Goal: Task Accomplishment & Management: Complete application form

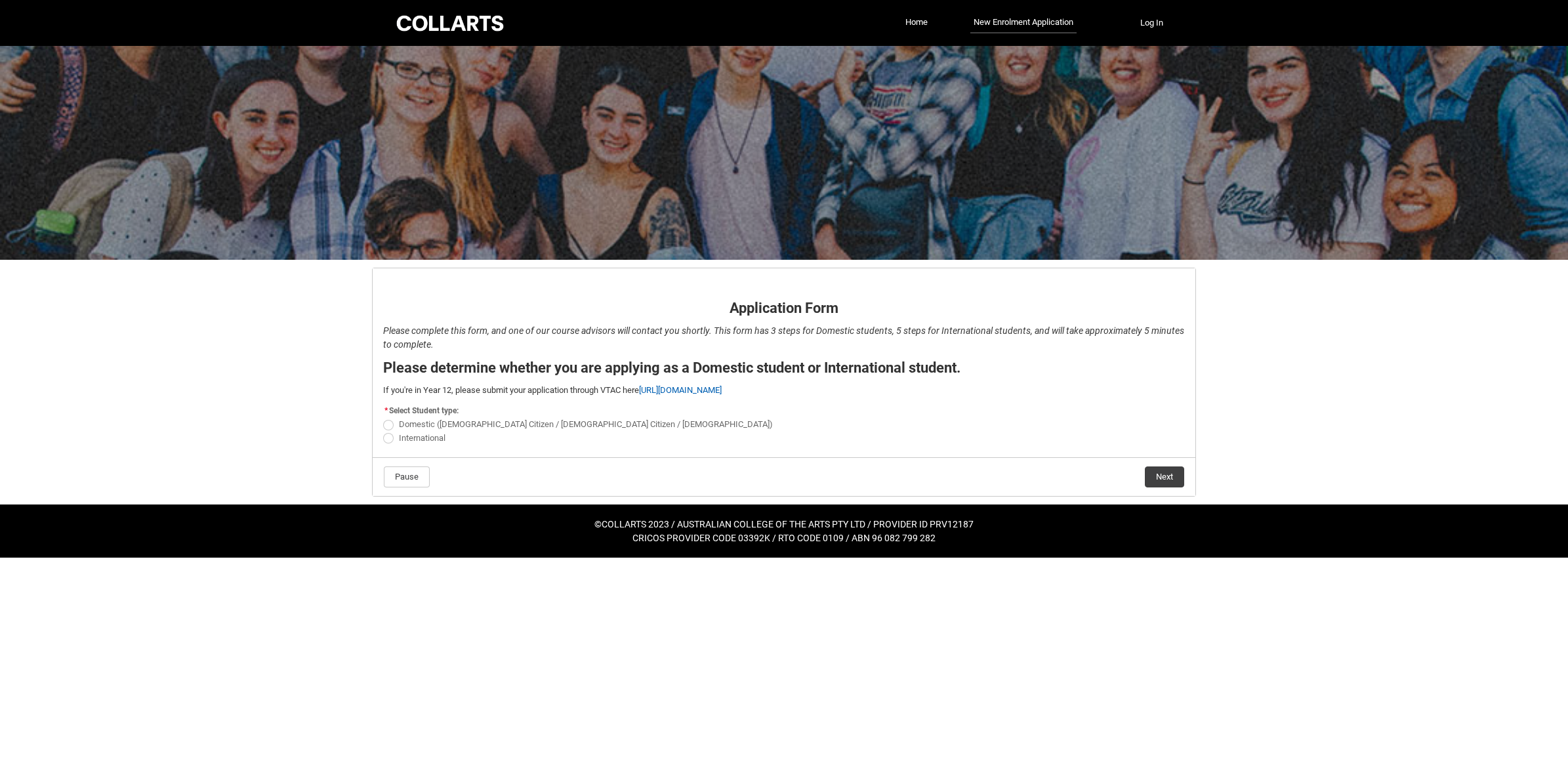
click at [416, 434] on span "International" at bounding box center [422, 438] width 47 height 10
click at [383, 431] on input "International" at bounding box center [383, 430] width 1 height 1
radio input "true"
click at [1163, 477] on button "Next" at bounding box center [1164, 477] width 40 height 21
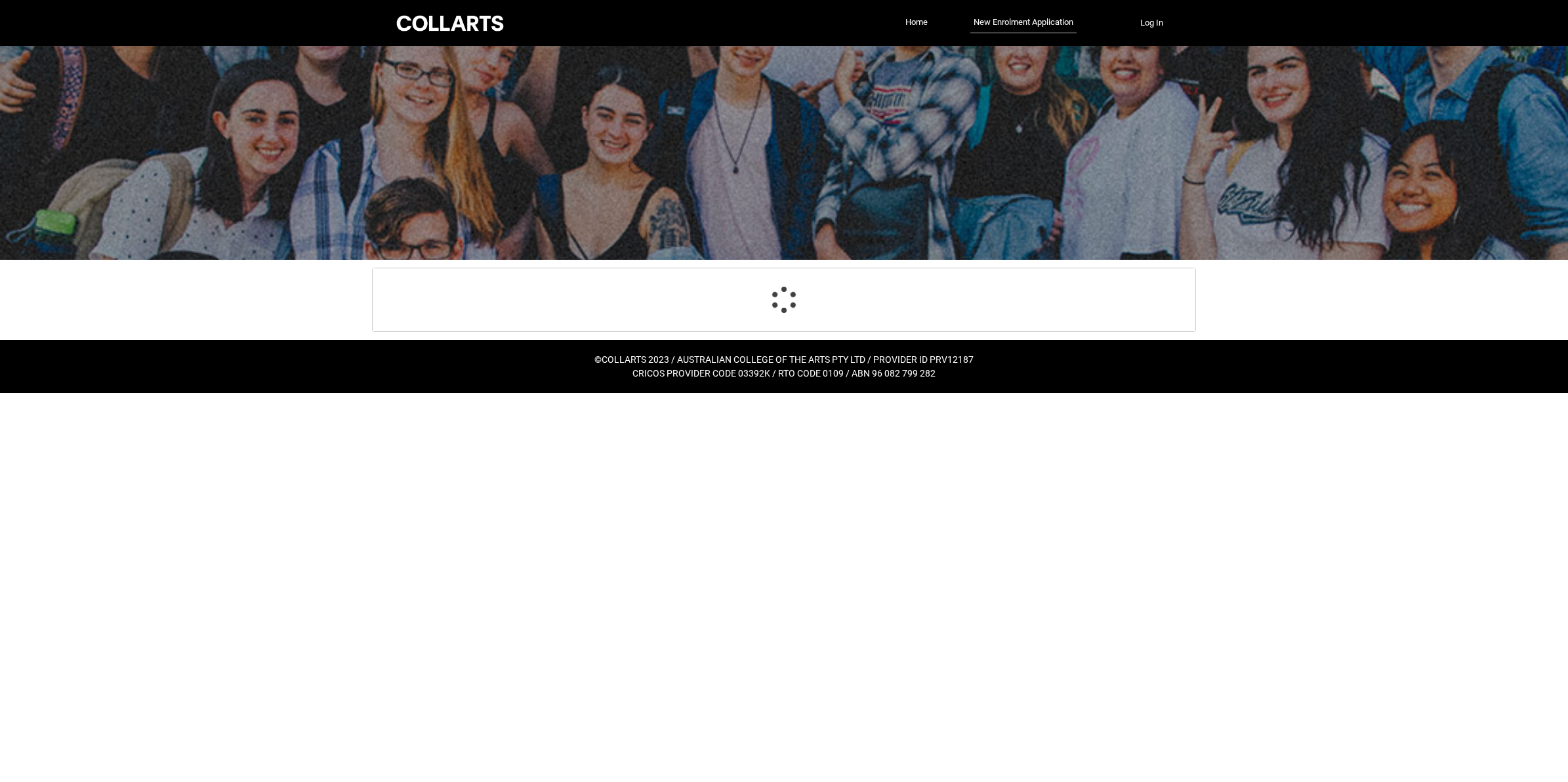
select select "choice_No"
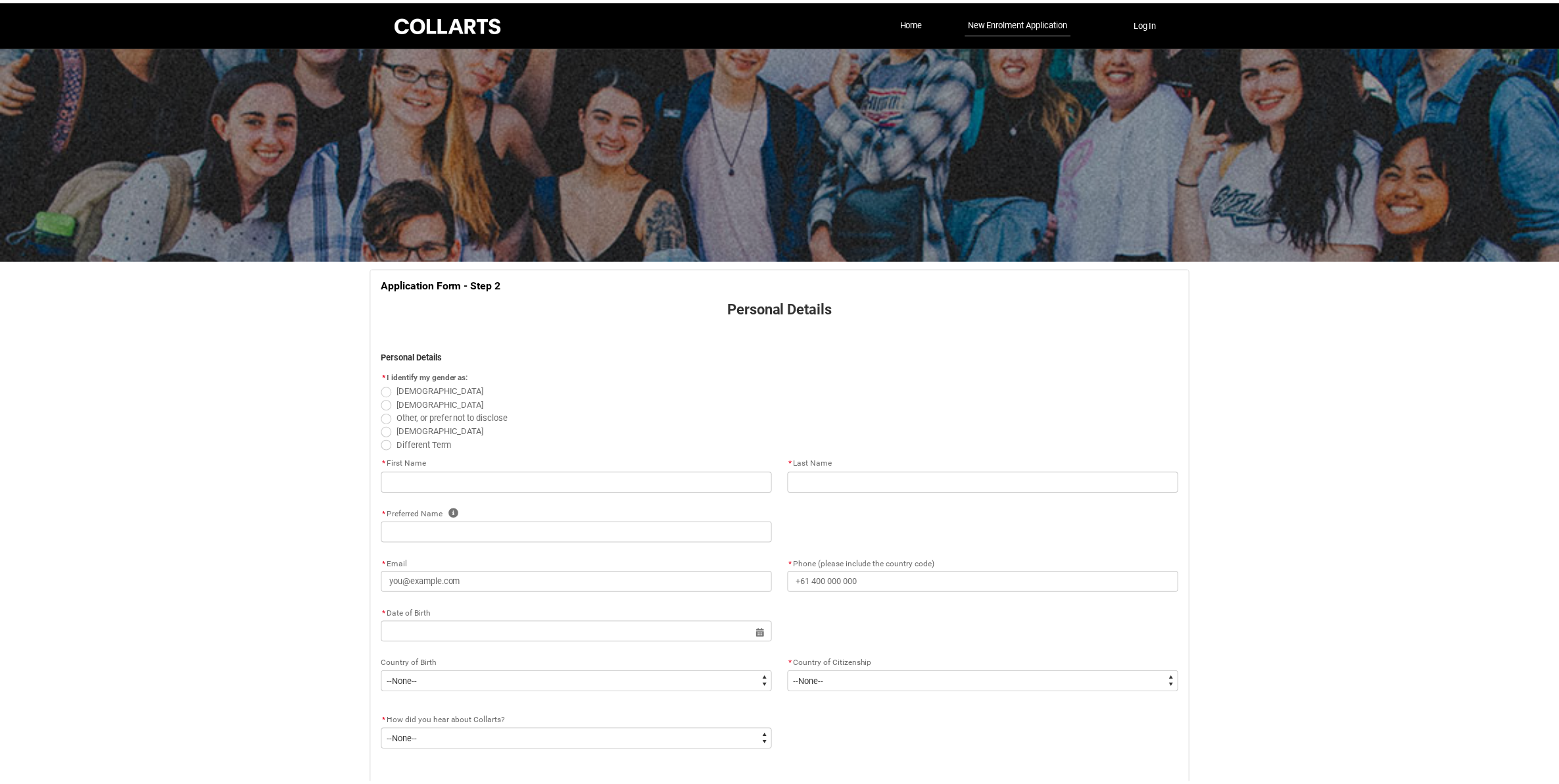
scroll to position [138, 0]
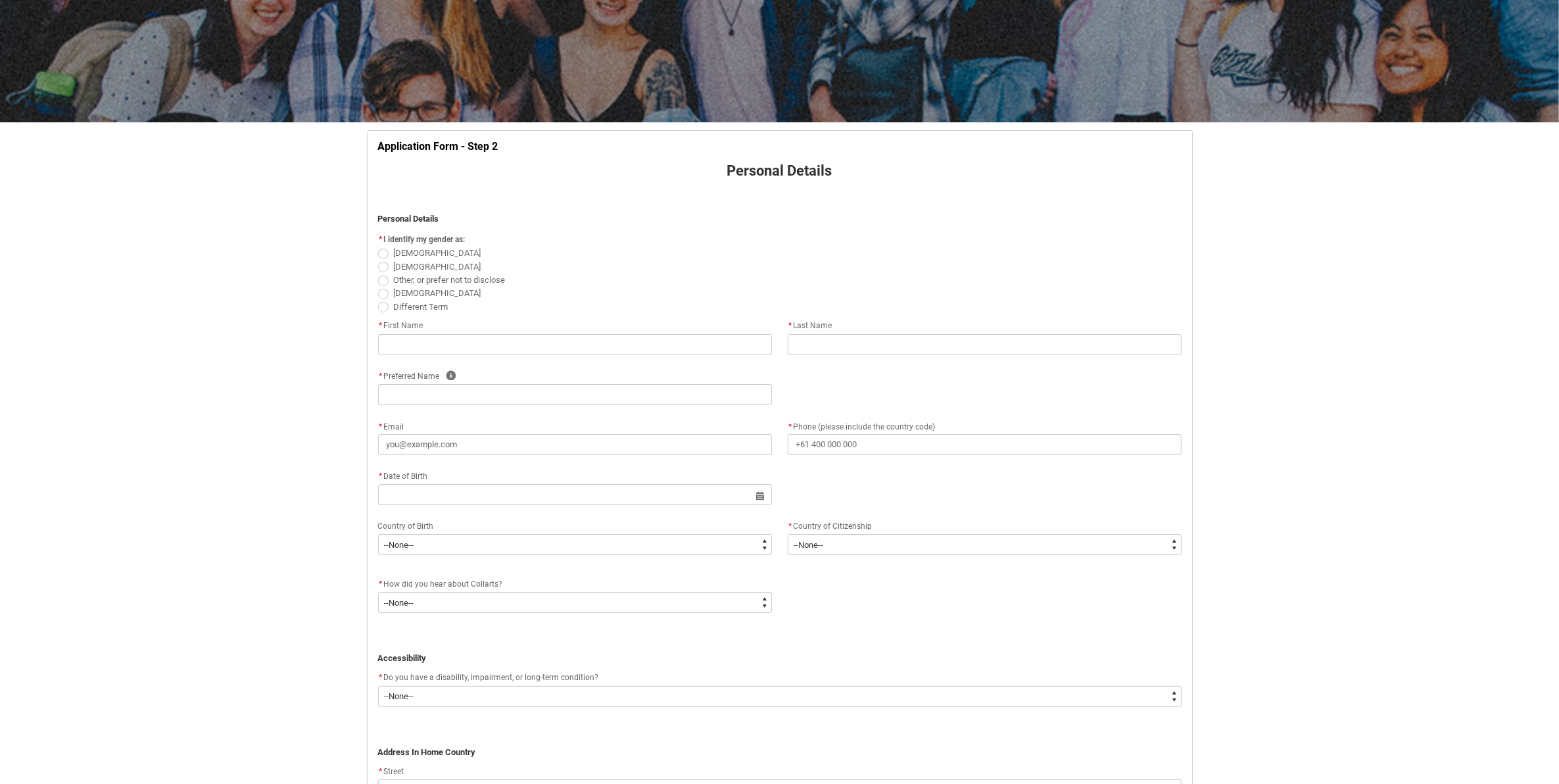
click at [385, 255] on span "REDU_Application_Form_for_Applicant flow" at bounding box center [383, 254] width 11 height 11
click at [378, 247] on input "[DEMOGRAPHIC_DATA]" at bounding box center [378, 246] width 1 height 1
radio input "true"
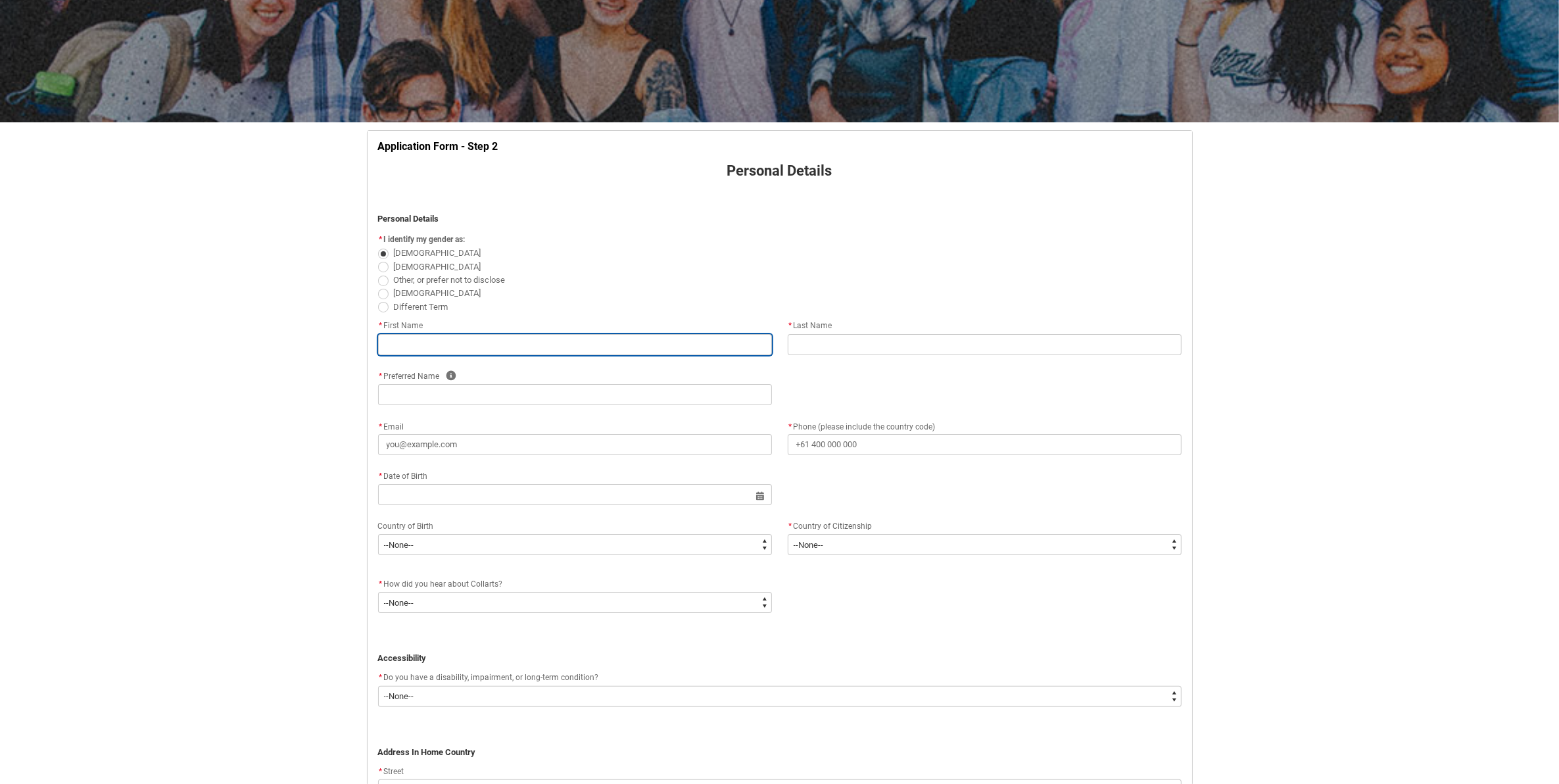
click at [428, 347] on input "REDU_Application_Form_for_Applicant flow" at bounding box center [575, 344] width 394 height 21
type lightning-primitive-input-simple "E"
type input "E"
type lightning-primitive-input-simple "El"
type input "El"
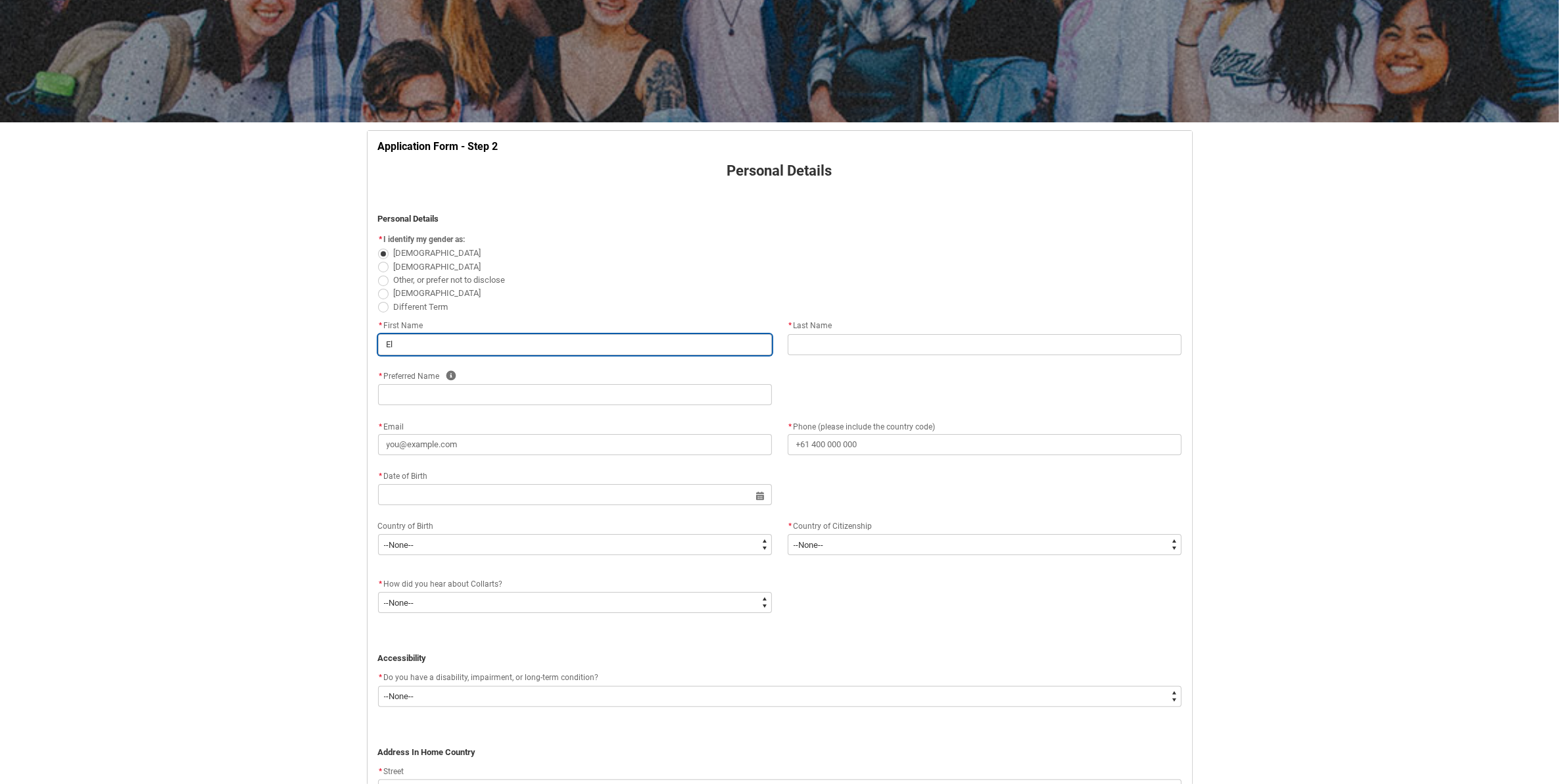
type lightning-primitive-input-simple "[PERSON_NAME]"
type input "[PERSON_NAME]"
type lightning-primitive-input-simple "Eliy"
type input "Eliy"
type lightning-primitive-input-simple "Eliya"
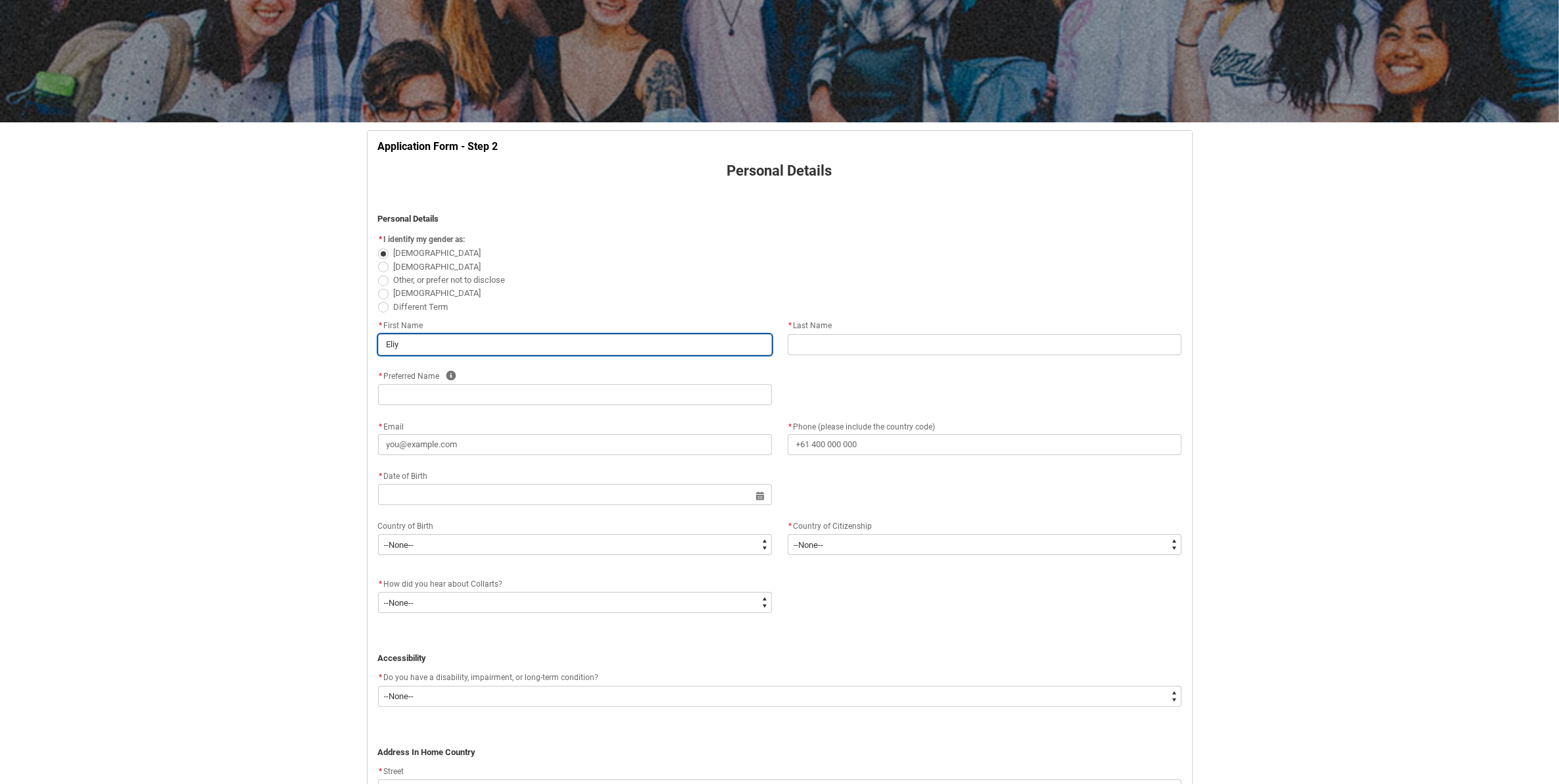
type input "Eliya"
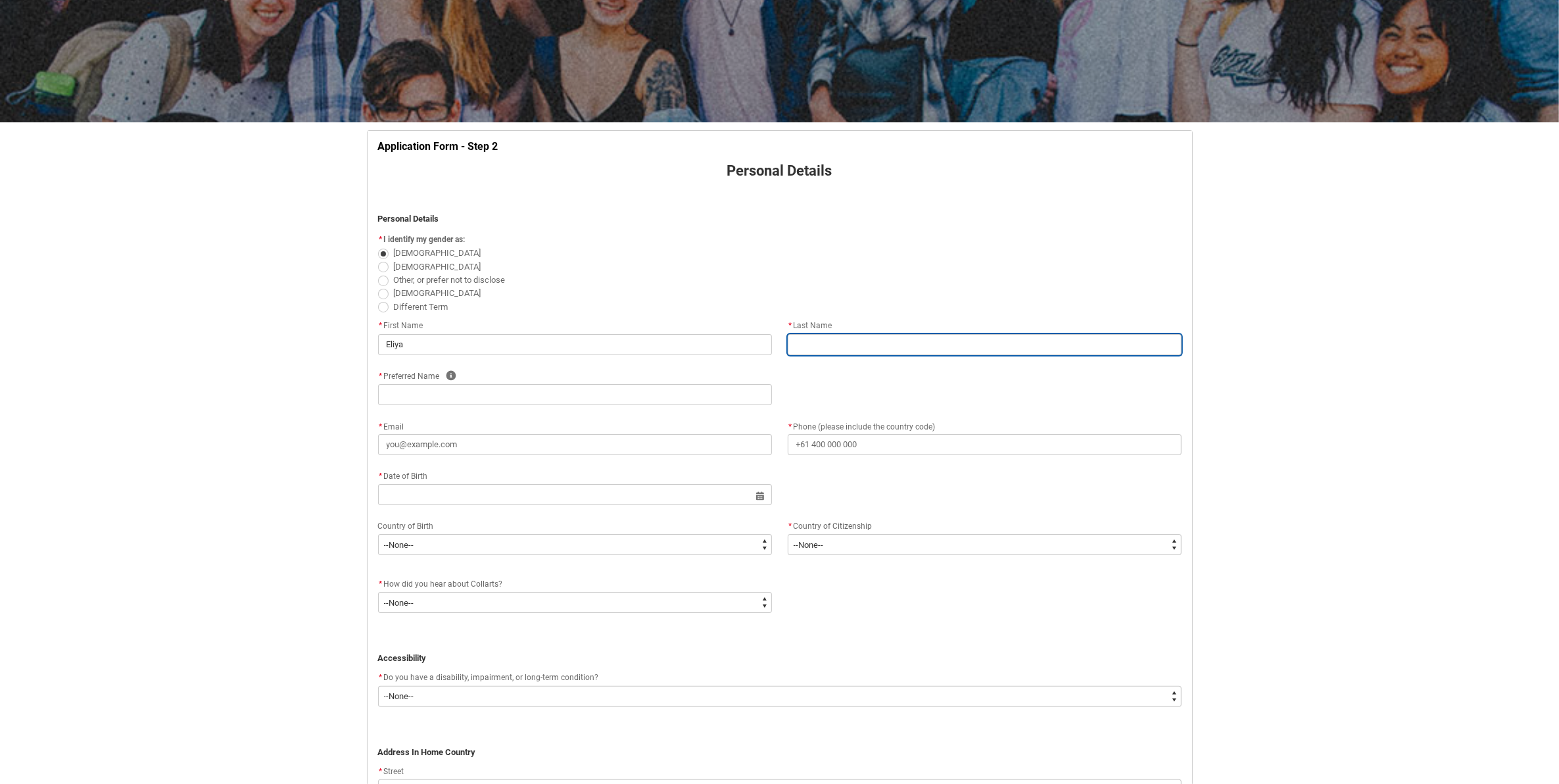
type lightning-primitive-input-simple "OUNG"
type lightning-primitive-input-simple "[EMAIL_ADDRESS][DOMAIN_NAME]"
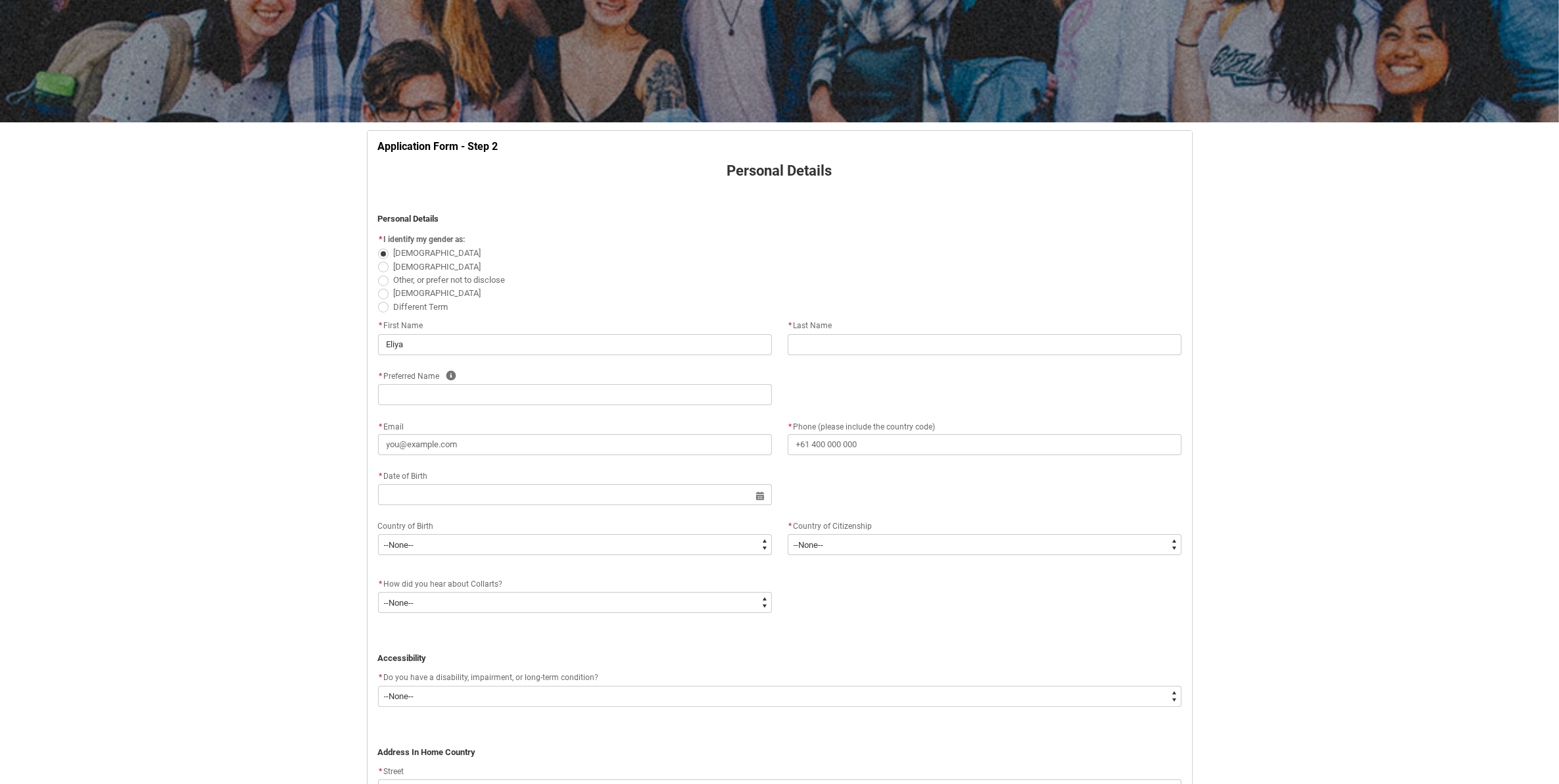
type lightning-primitive-input-simple "[PHONE_NUMBER]"
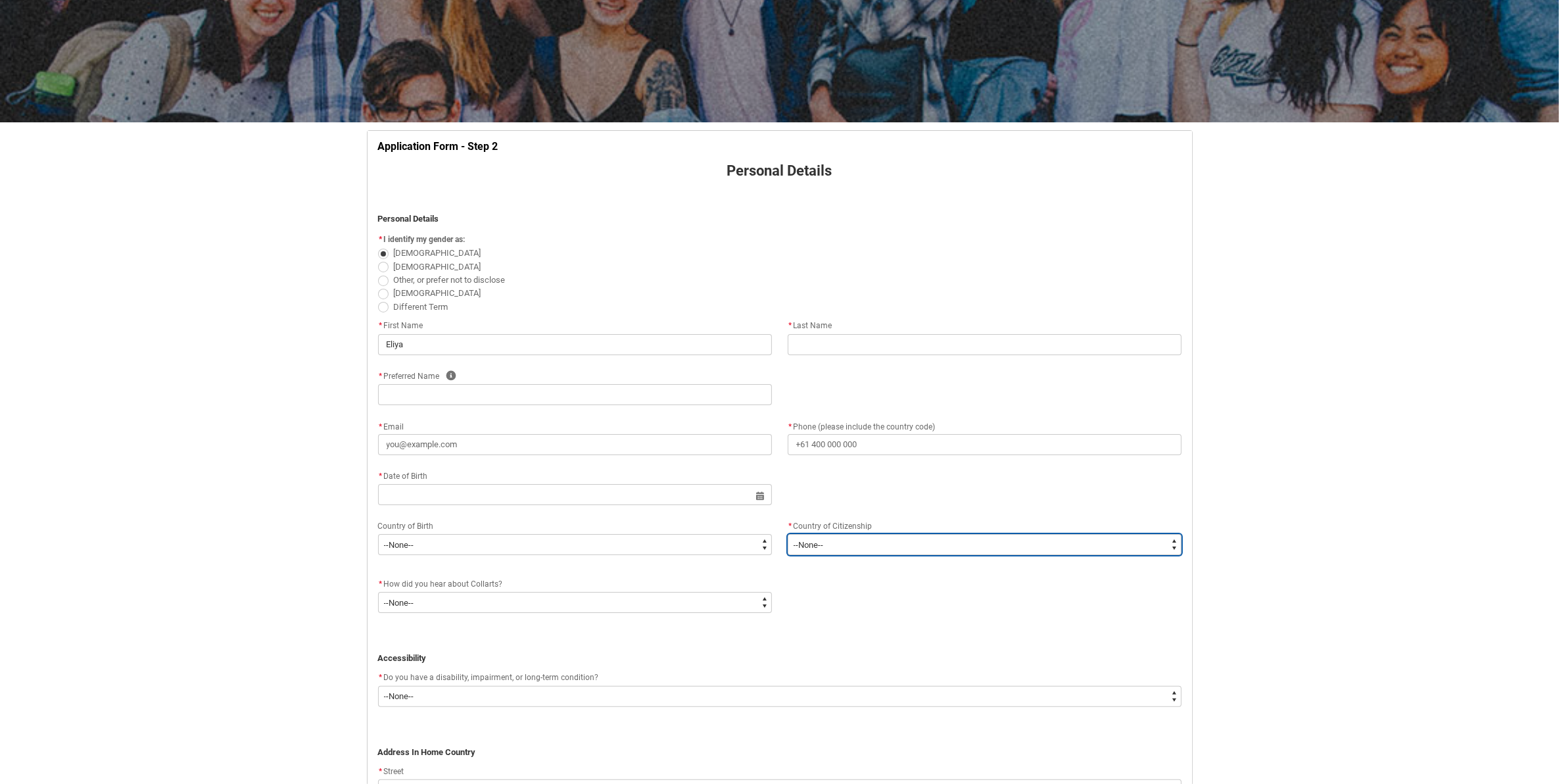
type lightning-select "Citizenship_Country.[DEMOGRAPHIC_DATA]"
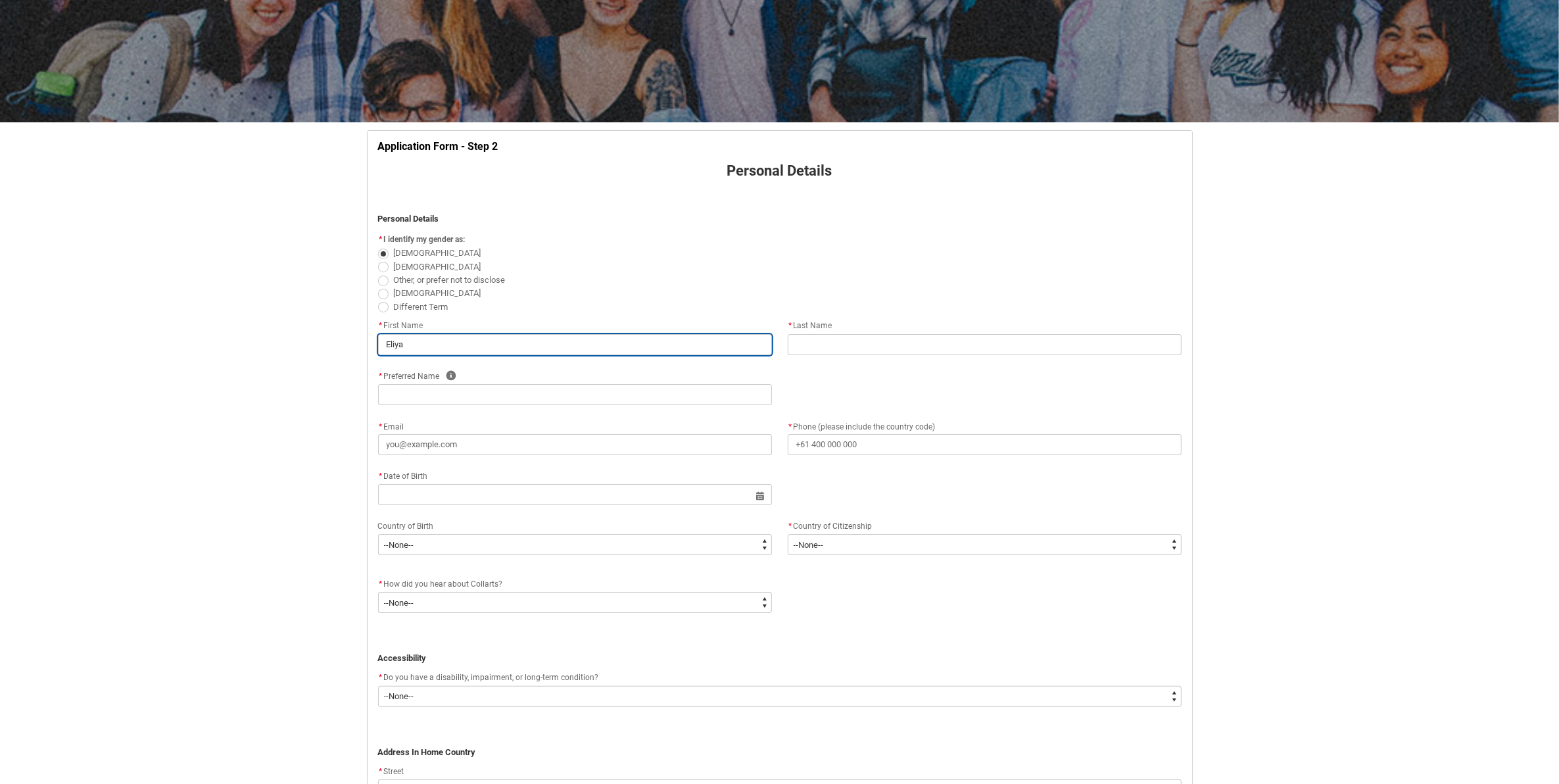
type input "OUNG"
type input "[EMAIL_ADDRESS][DOMAIN_NAME]"
type input "[PHONE_NUMBER]"
select select "Citizenship_Country.[DEMOGRAPHIC_DATA]"
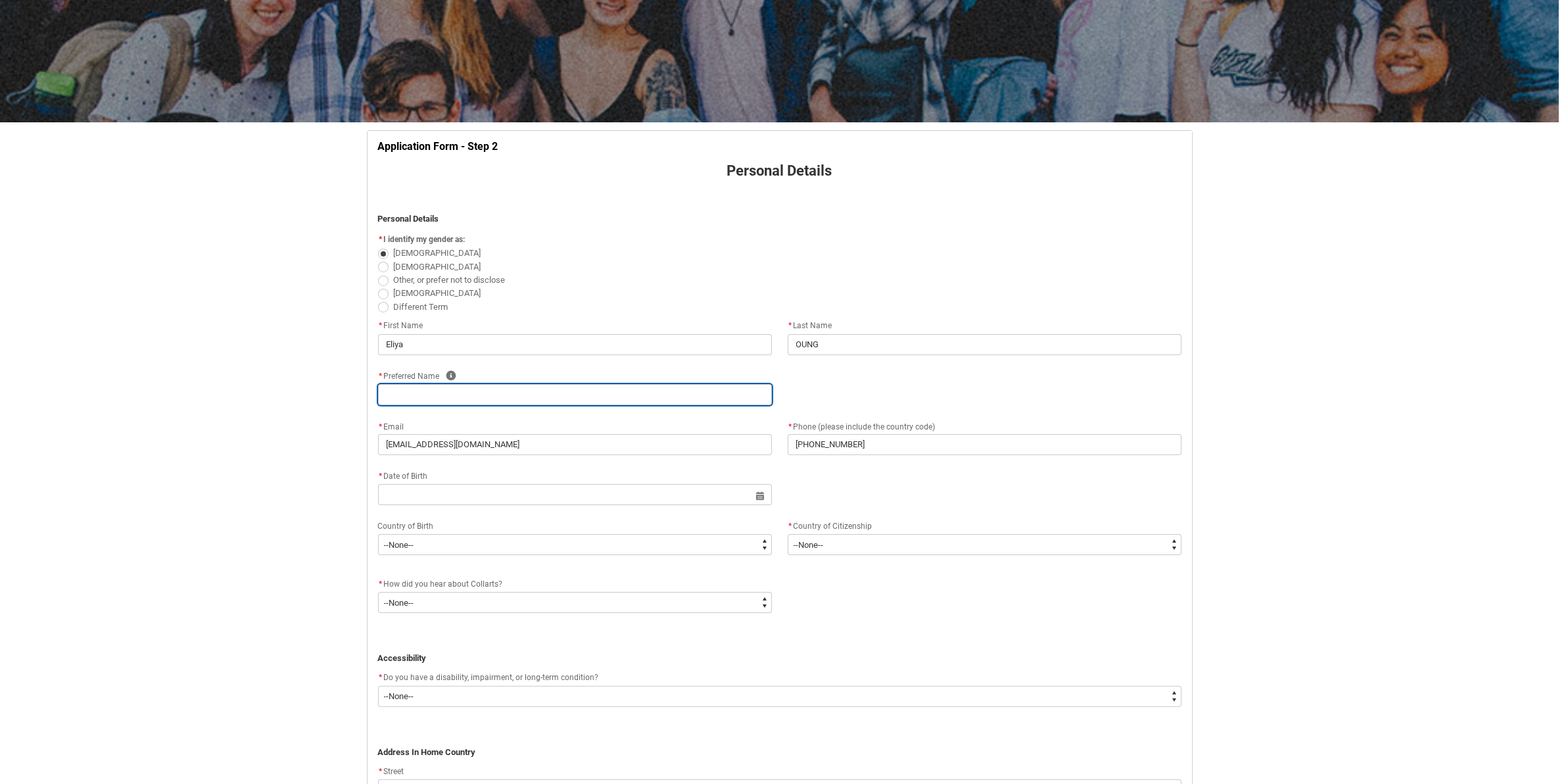
click at [538, 389] on input "REDU_Application_Form_for_Applicant flow" at bounding box center [575, 395] width 394 height 21
type lightning-primitive-input-simple "E"
type input "E"
type lightning-primitive-input-simple "Ei"
type input "Ei"
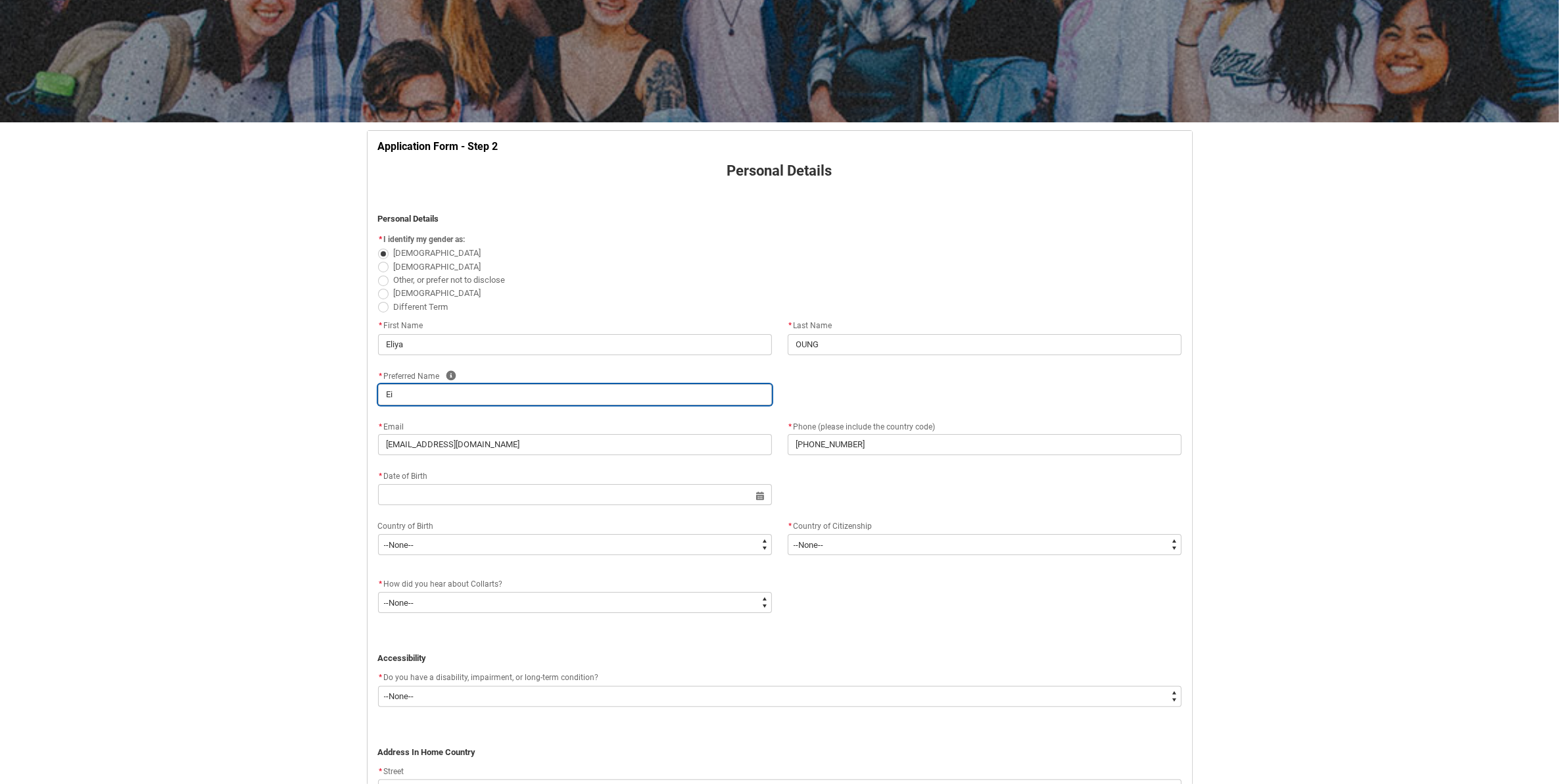
type lightning-primitive-input-simple "Eiy"
type input "Eiy"
type lightning-primitive-input-simple "Eiya"
type input "Eiya"
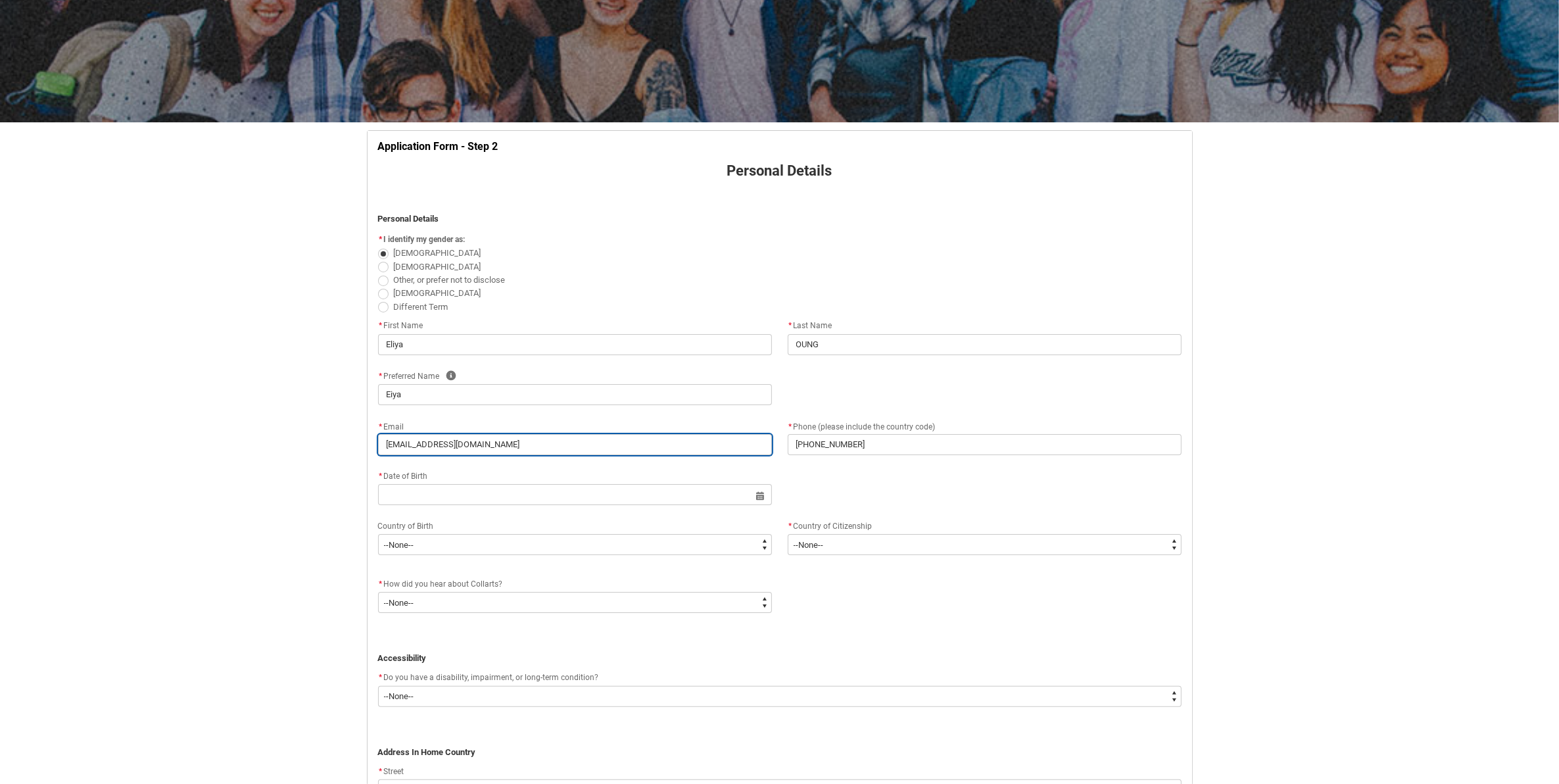
click at [558, 441] on input "[EMAIL_ADDRESS][DOMAIN_NAME]" at bounding box center [575, 445] width 394 height 21
click at [1038, 495] on div "* Date of Birth Select a date for Format: [DATE]" at bounding box center [780, 493] width 819 height 50
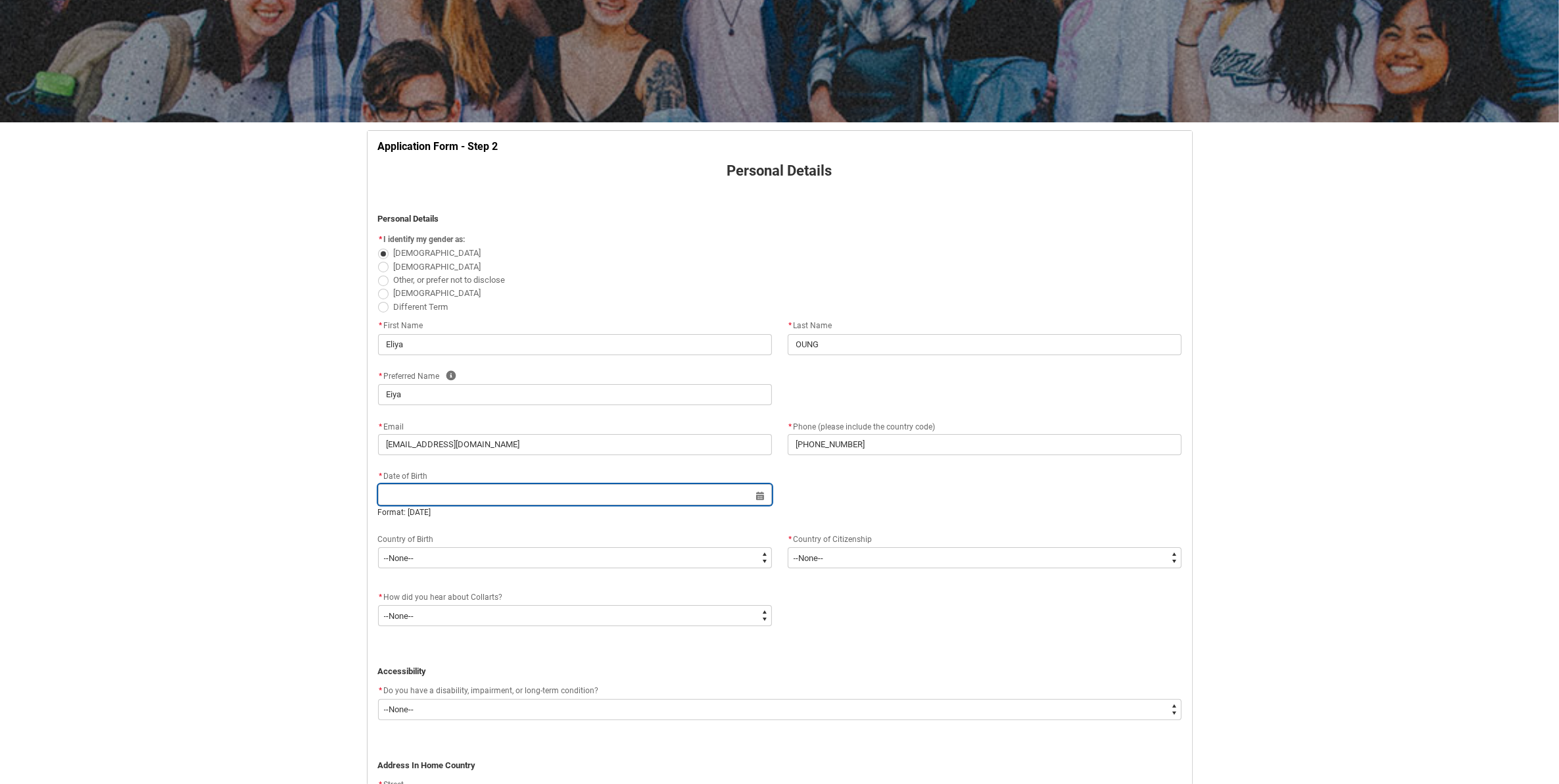
click at [529, 493] on input "REDU_Application_Form_for_Applicant flow" at bounding box center [575, 494] width 394 height 21
select select "2025"
click at [471, 500] on input "REDU_Application_Form_for_Applicant flow" at bounding box center [575, 494] width 394 height 21
select select "2025"
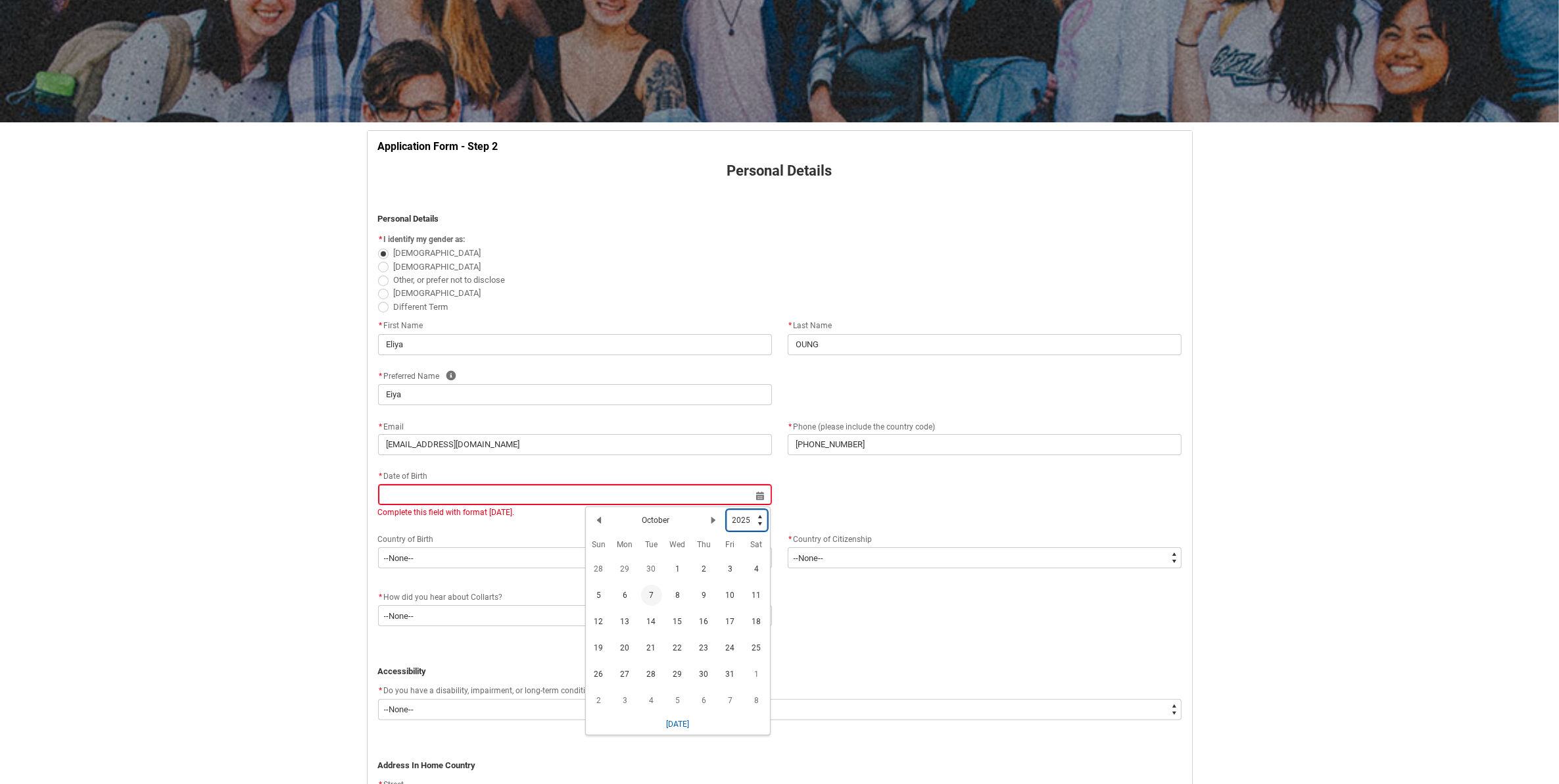
click at [748, 524] on select "1925 1926 1927 1928 1929 1930 1931 1932 1933 1934 1935 1936 1937 1938 1939 1940…" at bounding box center [747, 520] width 41 height 21
type lightning-select "2008"
click at [727, 510] on select "1925 1926 1927 1928 1929 1930 1931 1932 1933 1934 1935 1936 1937 1938 1939 1940…" at bounding box center [747, 520] width 41 height 21
select select "2008"
click at [659, 525] on h2 "October" at bounding box center [656, 520] width 28 height 12
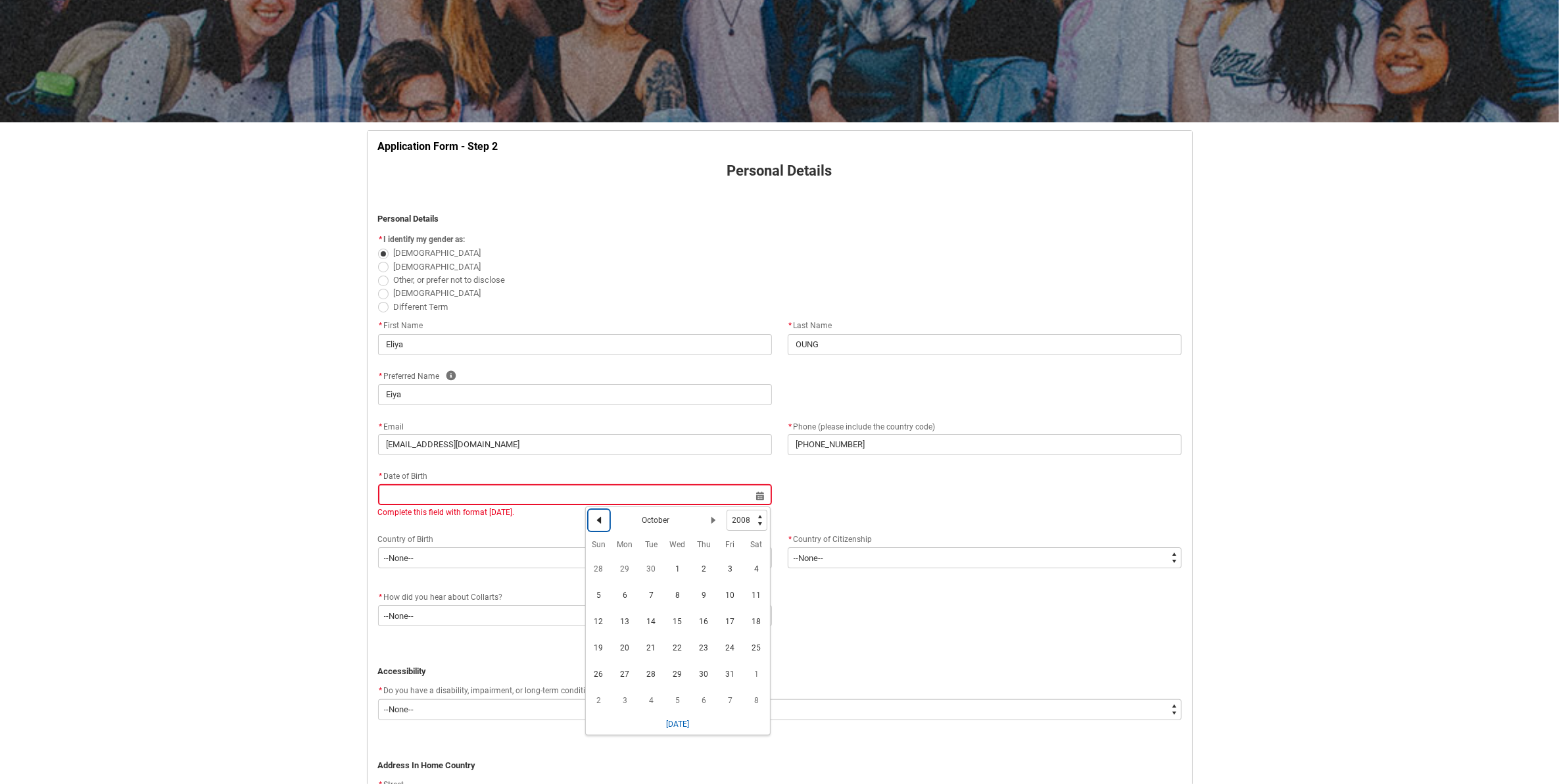
click at [604, 521] on button "Previous Month" at bounding box center [599, 520] width 21 height 21
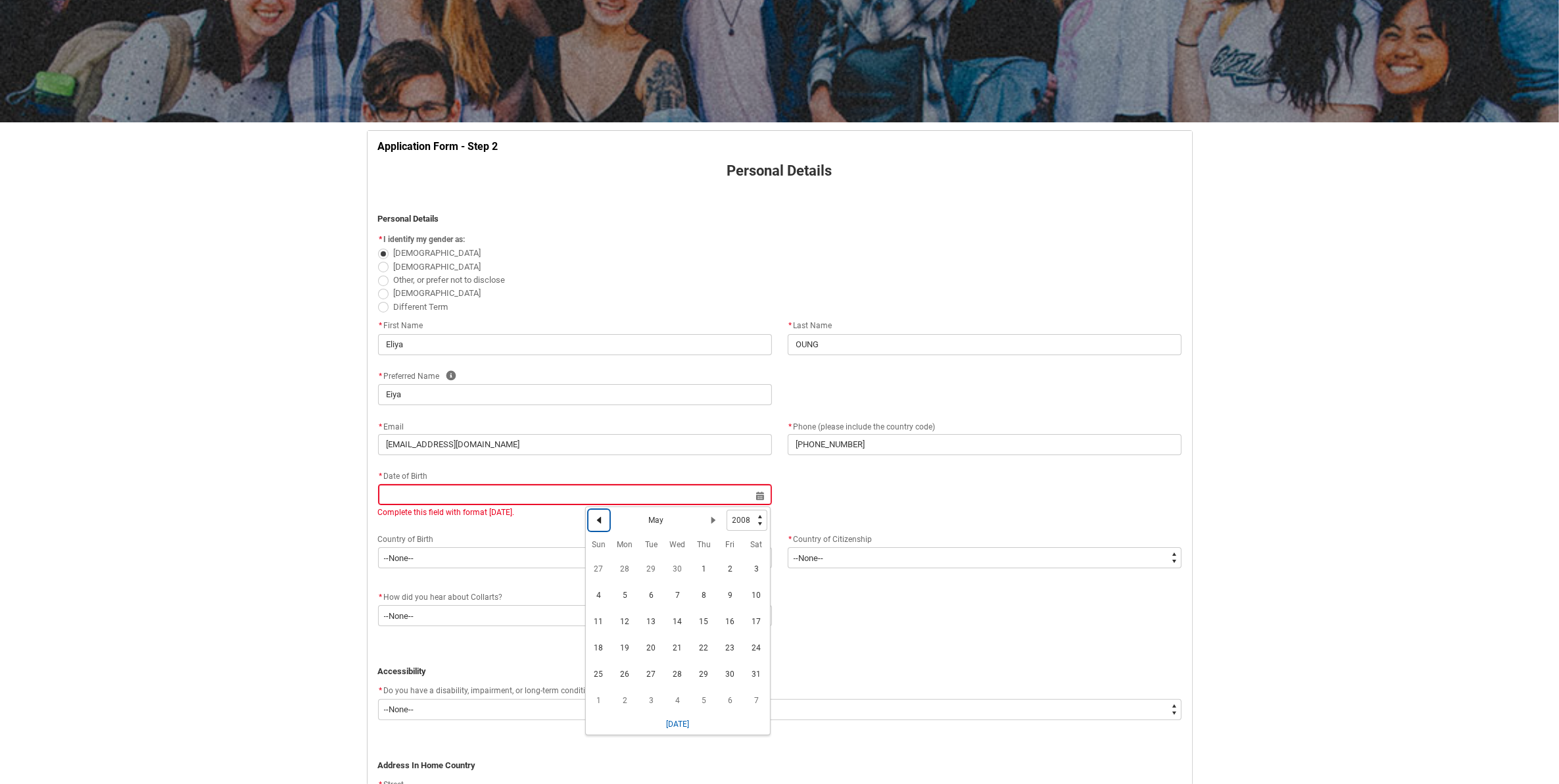
click at [604, 521] on button "Previous Month" at bounding box center [599, 520] width 21 height 21
click at [599, 672] on span "23" at bounding box center [599, 674] width 21 height 21
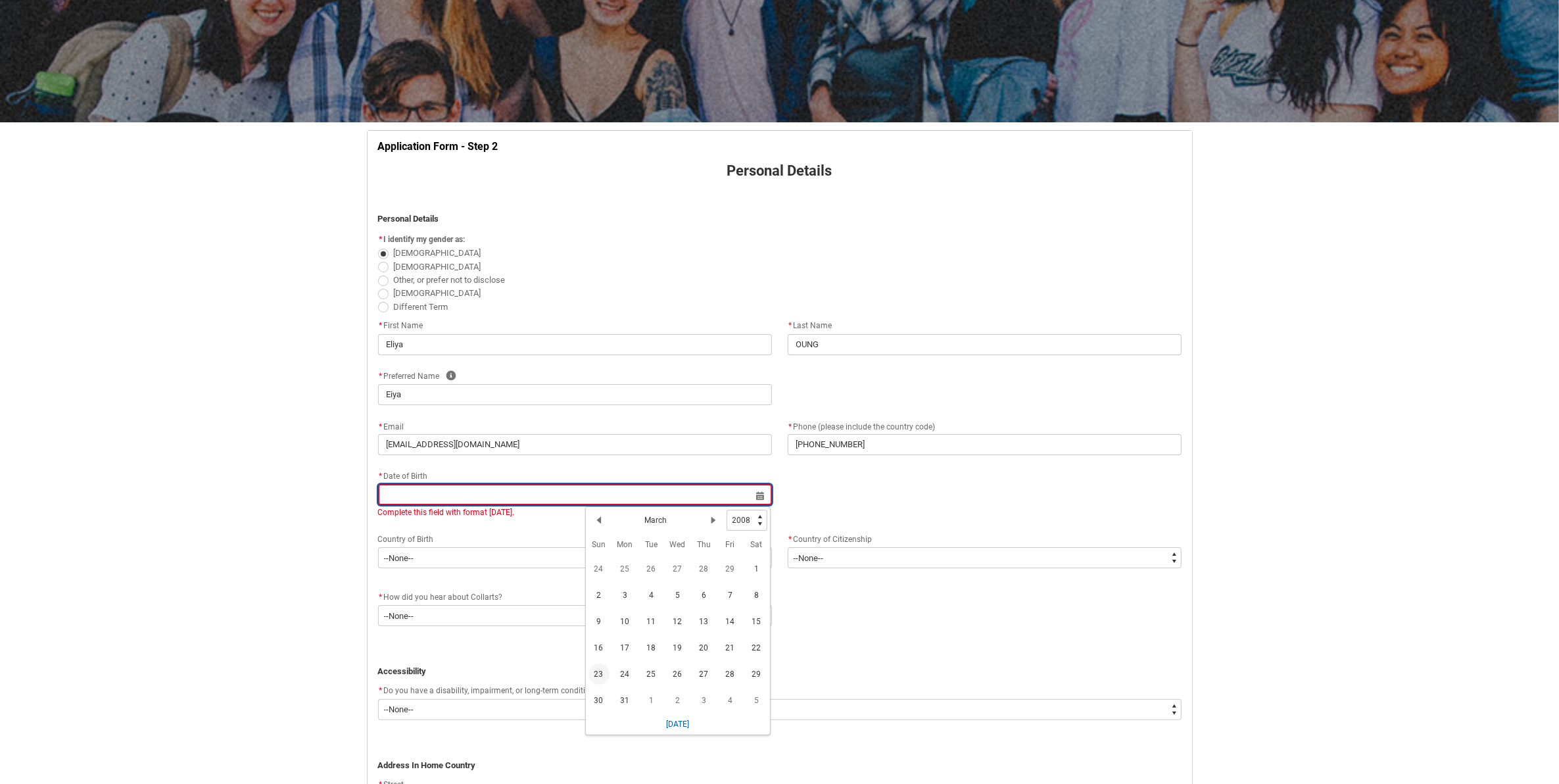
type lightning-datepicker "[DATE]"
type lightning-input "[DATE]"
type input "[DATE]"
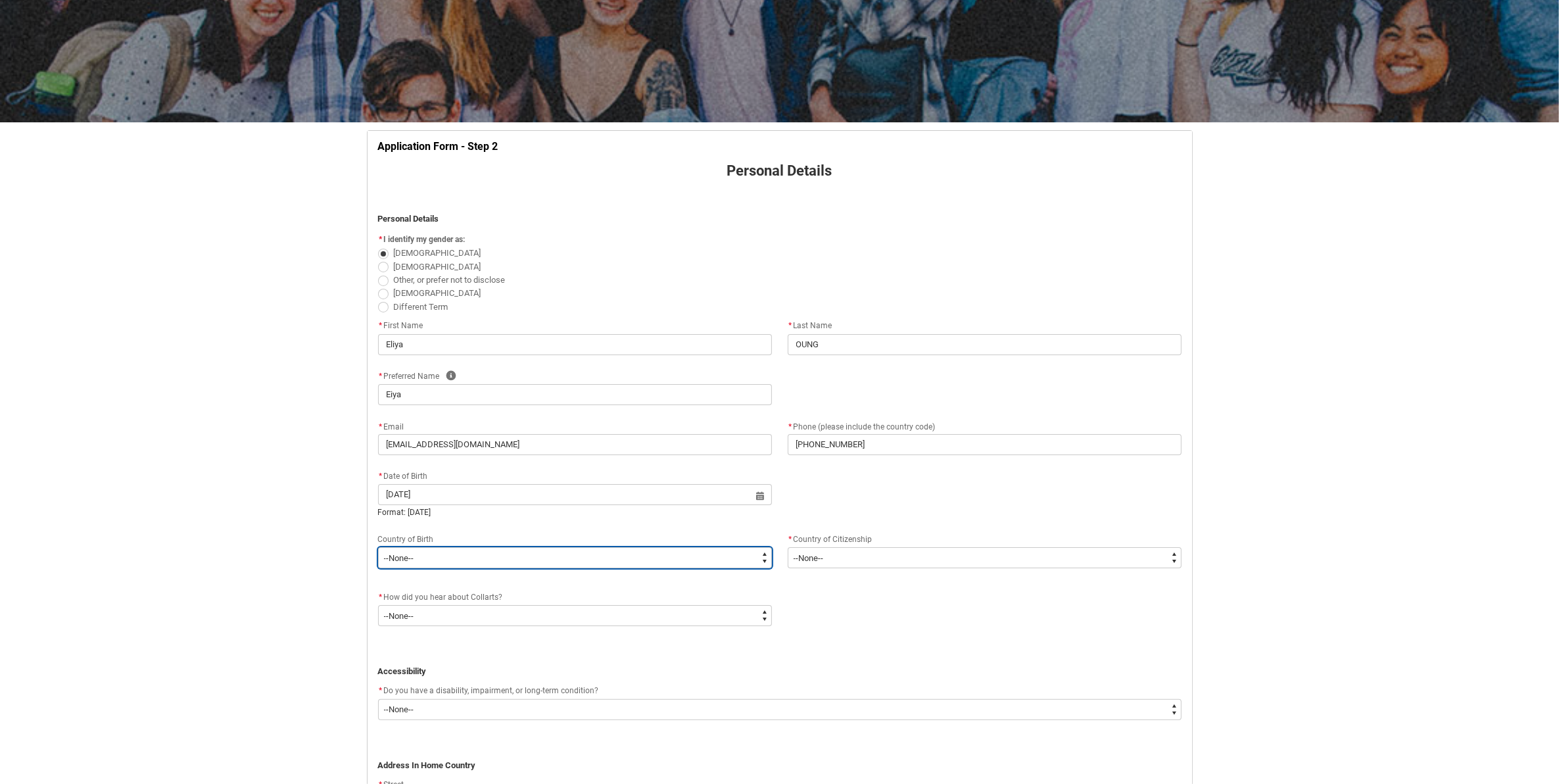
click at [570, 568] on select "--None-- [GEOGRAPHIC_DATA][PERSON_NAME] ([GEOGRAPHIC_DATA]) 7201 [GEOGRAPHIC_DA…" at bounding box center [575, 558] width 394 height 21
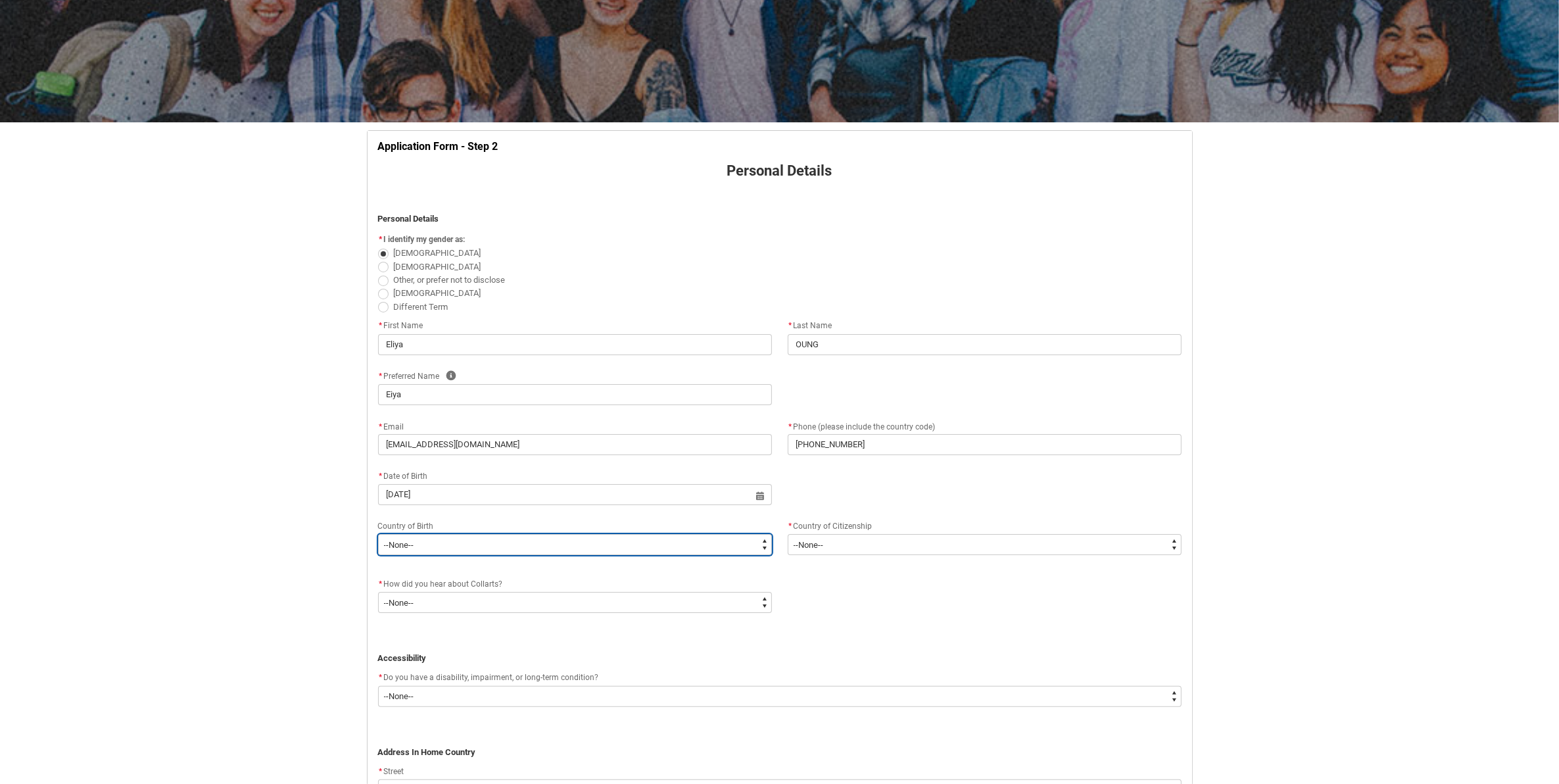
click at [567, 548] on select "--None-- [GEOGRAPHIC_DATA][PERSON_NAME] ([GEOGRAPHIC_DATA]) 7201 [GEOGRAPHIC_DA…" at bounding box center [575, 544] width 394 height 21
type lightning-select "Birth_Country.9104"
click at [378, 535] on select "--None-- [GEOGRAPHIC_DATA][PERSON_NAME] ([GEOGRAPHIC_DATA]) 7201 [GEOGRAPHIC_DA…" at bounding box center [575, 544] width 394 height 21
select select "Birth_Country.9104"
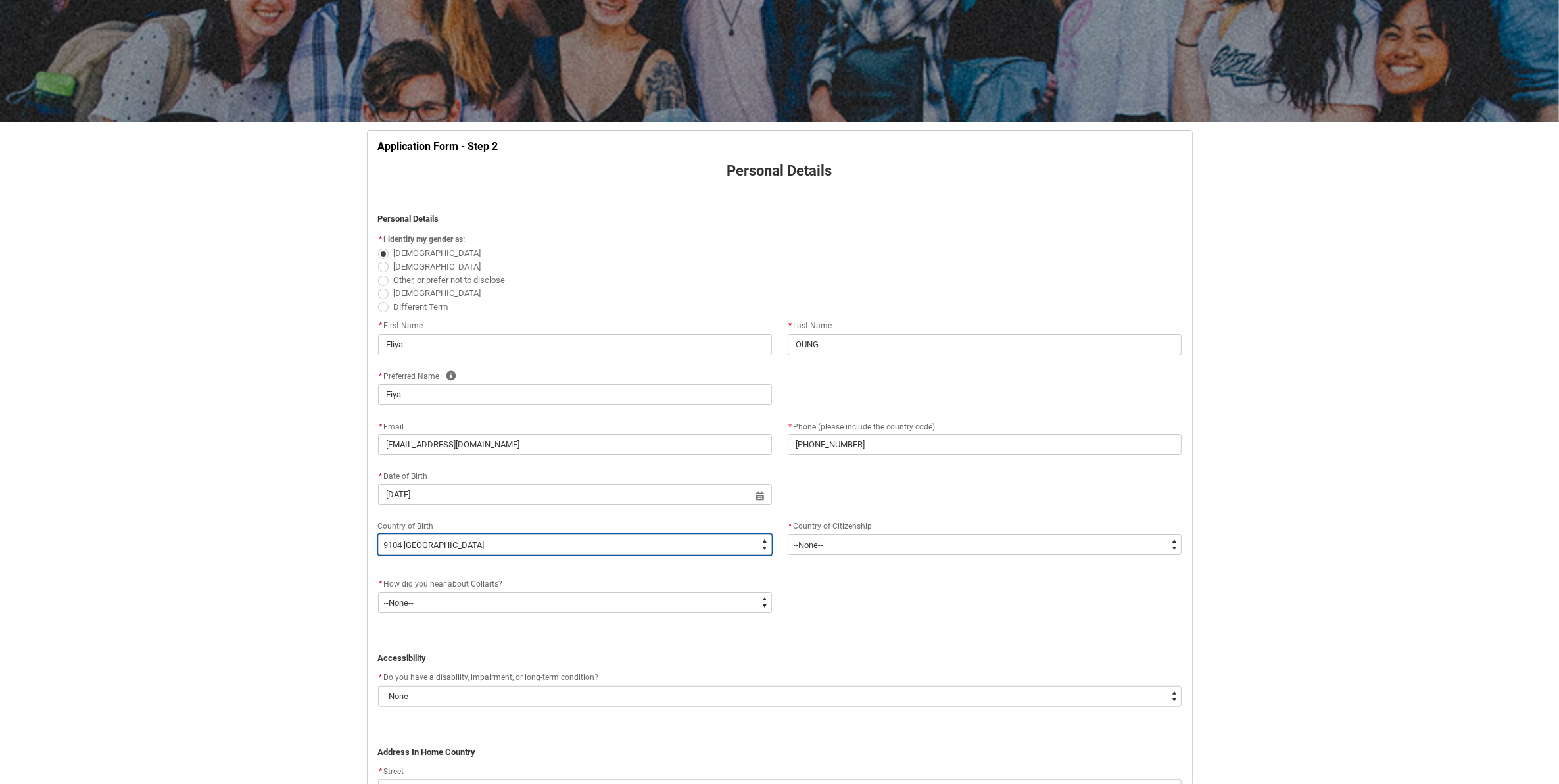
click at [468, 541] on select "--None-- [GEOGRAPHIC_DATA][PERSON_NAME] ([GEOGRAPHIC_DATA]) 7201 [GEOGRAPHIC_DA…" at bounding box center [575, 544] width 394 height 21
type lightning-select "Birth_Country.5102"
click at [378, 535] on select "--None-- [GEOGRAPHIC_DATA][PERSON_NAME] ([GEOGRAPHIC_DATA]) 7201 [GEOGRAPHIC_DA…" at bounding box center [575, 544] width 394 height 21
select select "Birth_Country.5102"
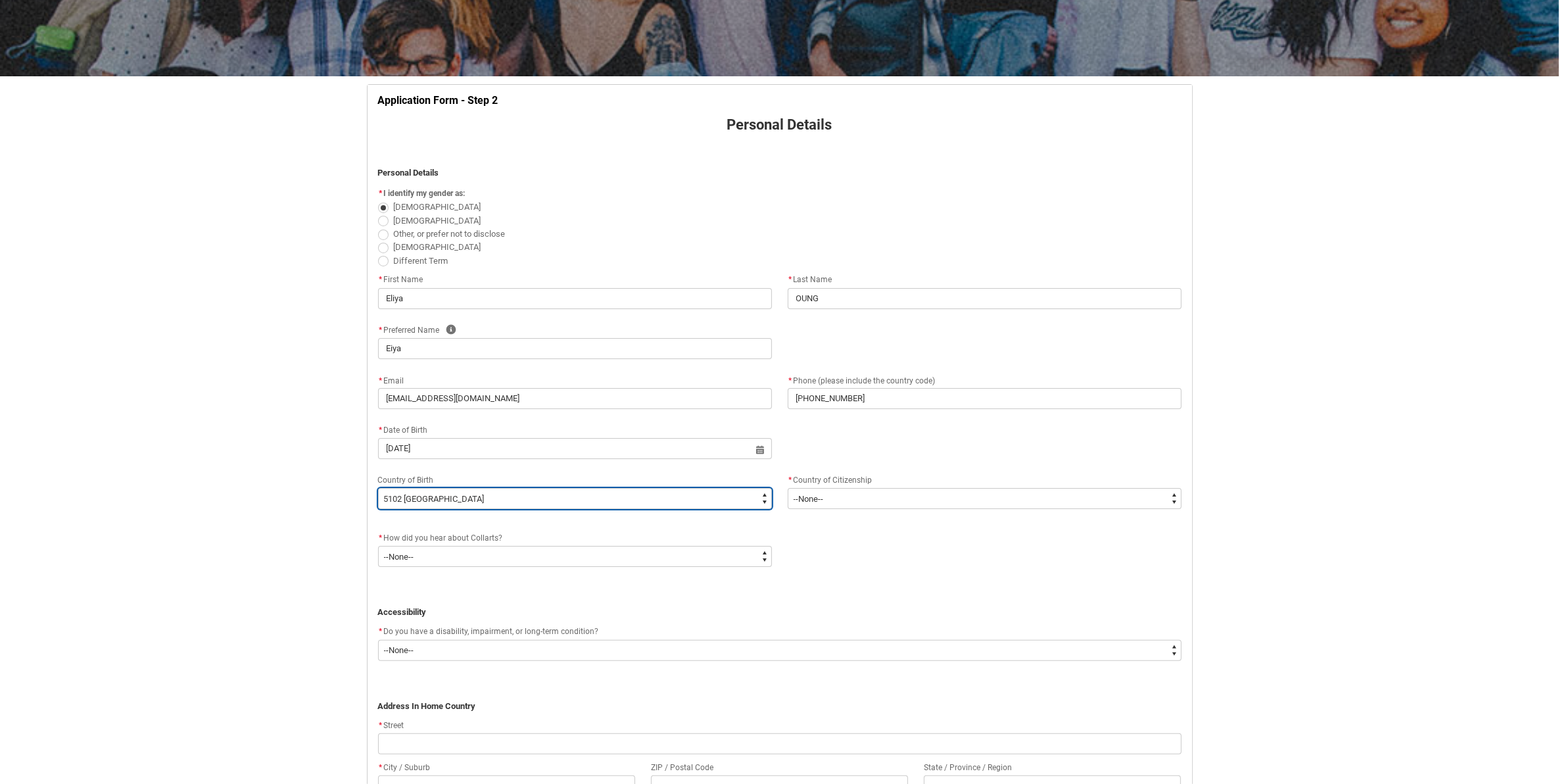
scroll to position [220, 0]
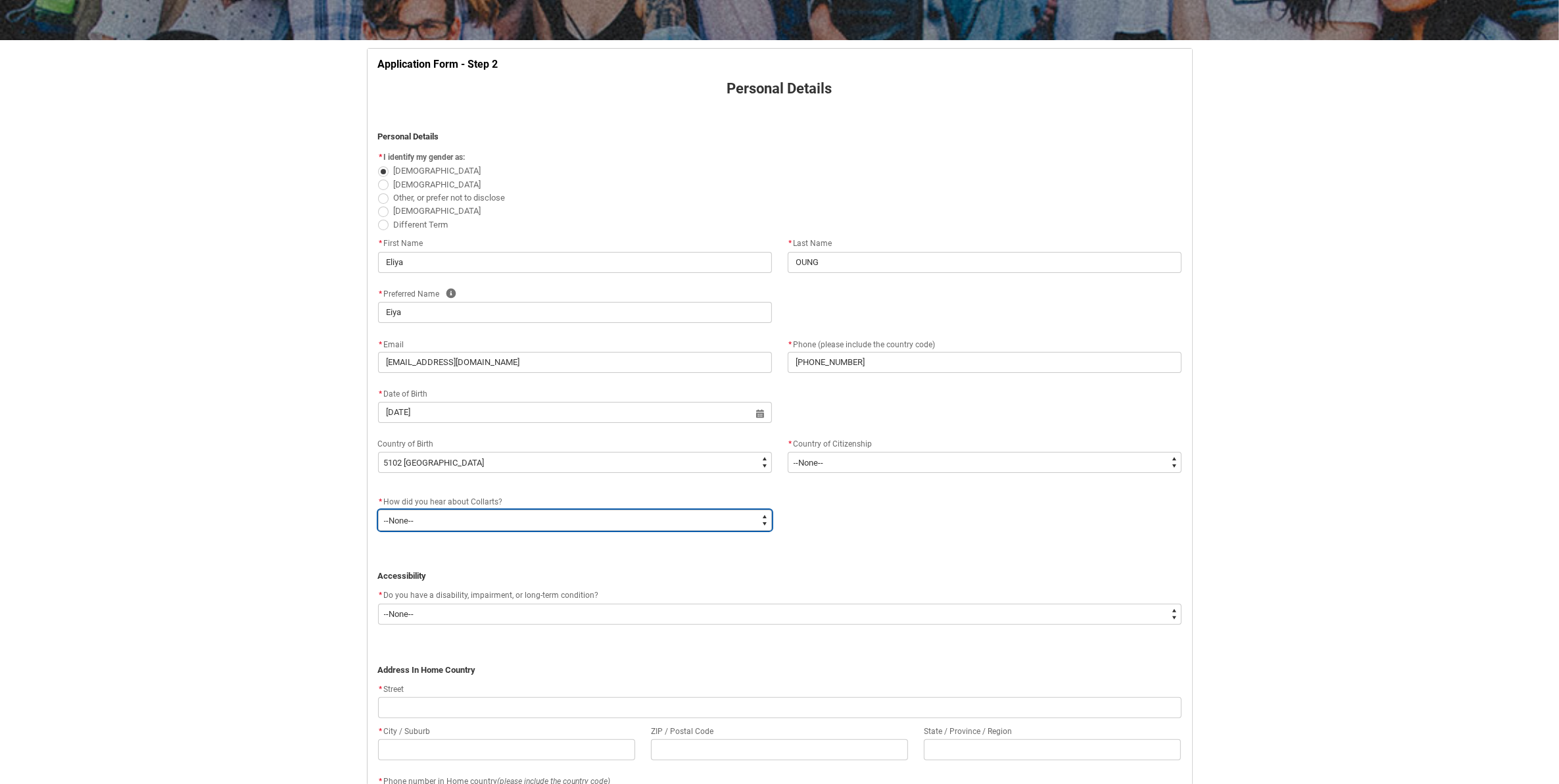
click at [541, 520] on select "--None-- Advertising - Facebook Advertising - Google Advertising - Instagram Ad…" at bounding box center [575, 520] width 394 height 21
type lightning-select "Heard_About_Collarts_Picklist.Other"
click at [378, 510] on select "--None-- Advertising - Facebook Advertising - Google Advertising - Instagram Ad…" at bounding box center [575, 520] width 394 height 21
select select "Heard_About_Collarts_Picklist.Other"
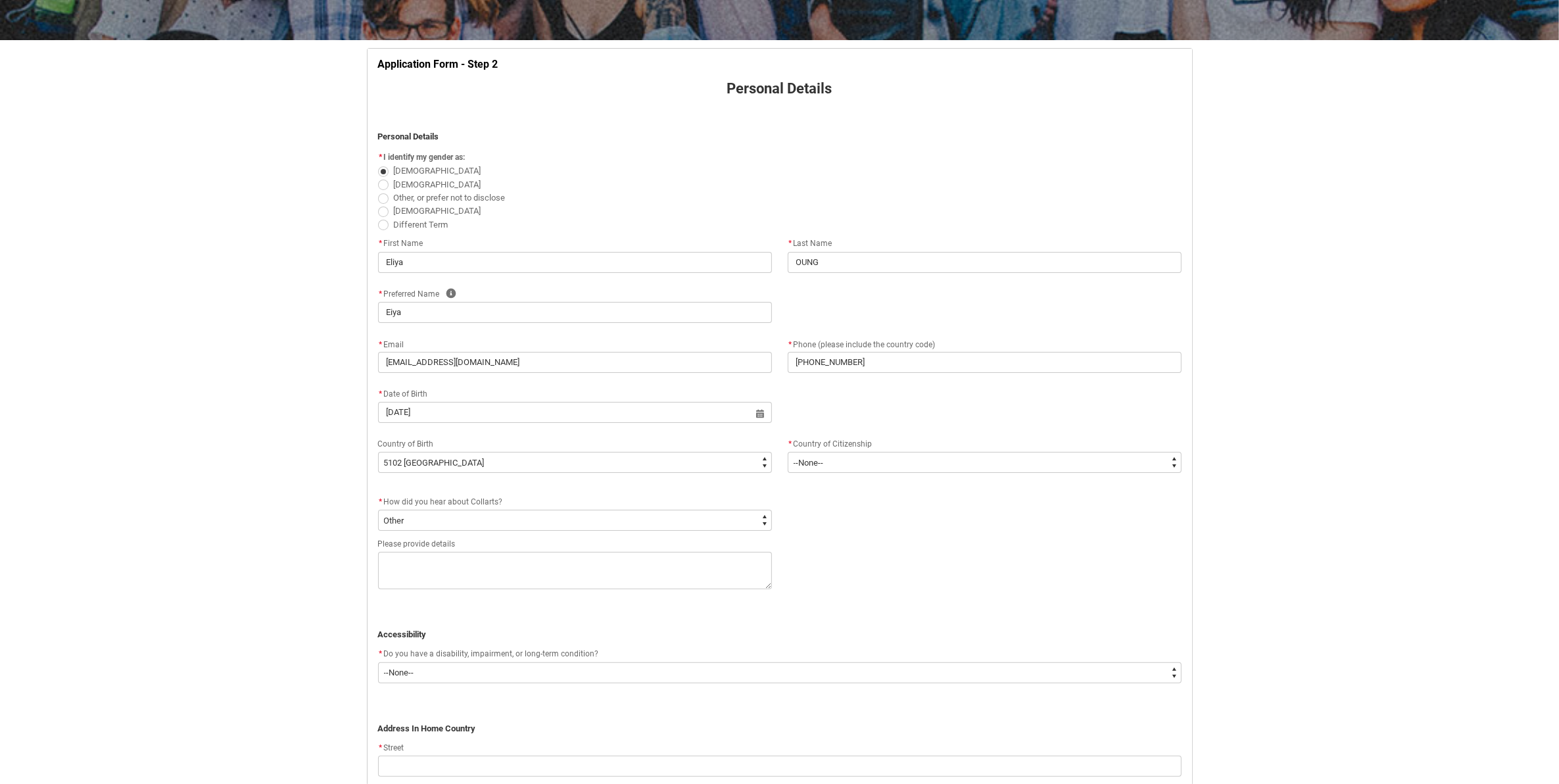
click at [616, 542] on div "Please provide details" at bounding box center [575, 544] width 394 height 16
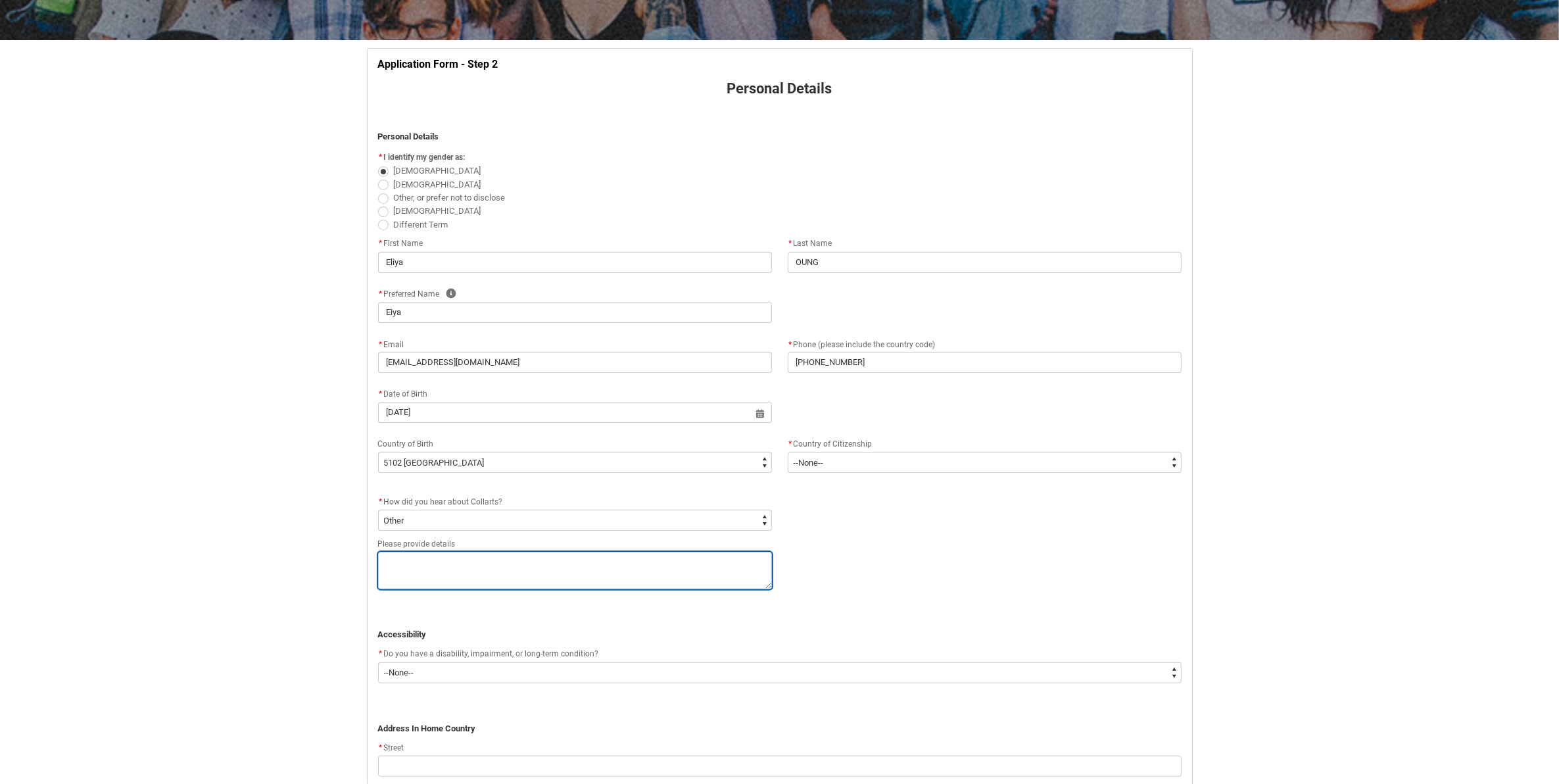
click at [622, 575] on textarea "REDU_Application_Form_for_Applicant flow" at bounding box center [575, 570] width 394 height 38
type lightning-textarea "A"
type textarea "A"
type lightning-textarea "Ag"
type textarea "Ag"
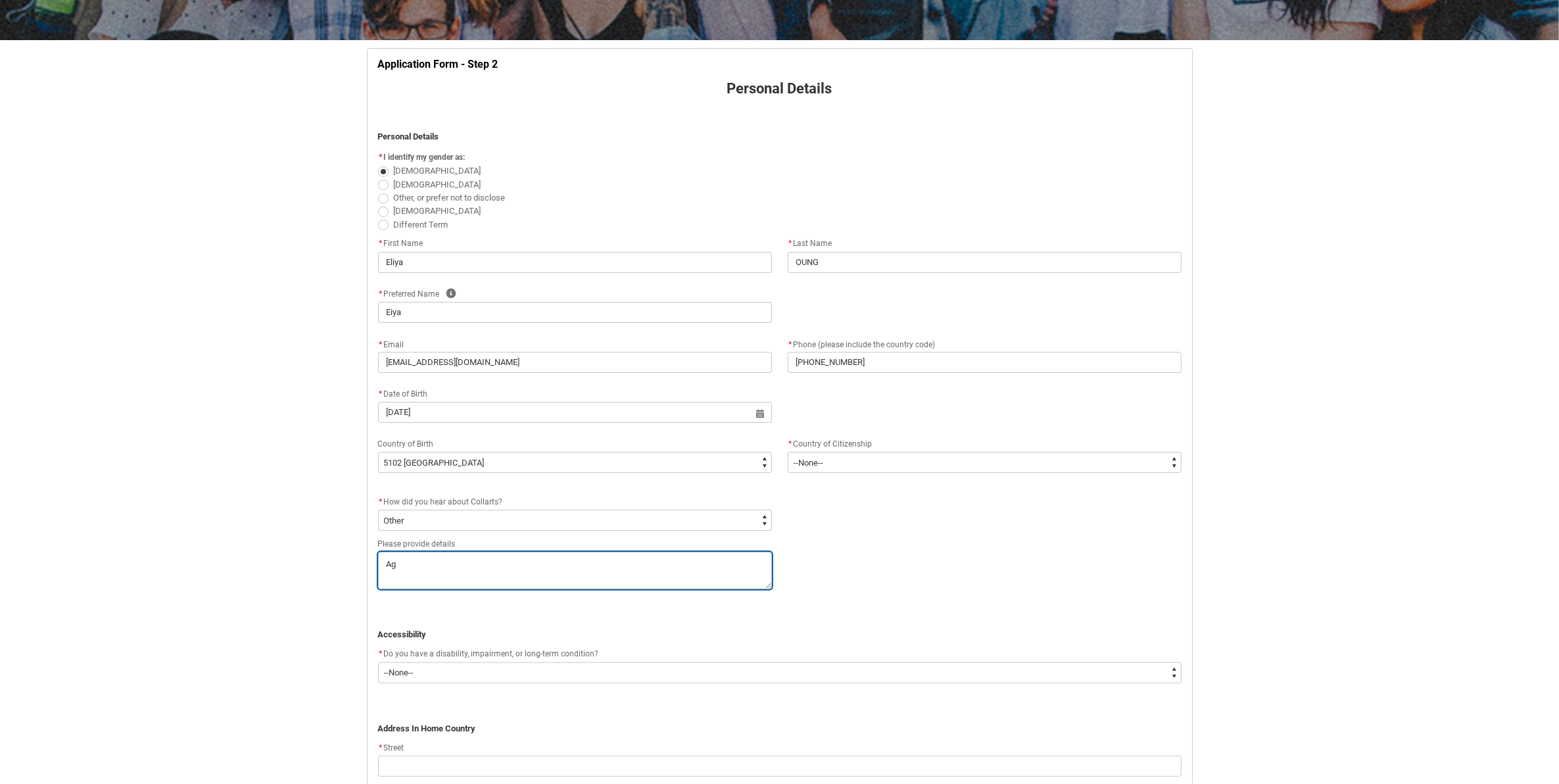
type lightning-textarea "Age"
type textarea "Age"
type lightning-textarea "Agen"
type textarea "Agen"
type lightning-textarea "Agent"
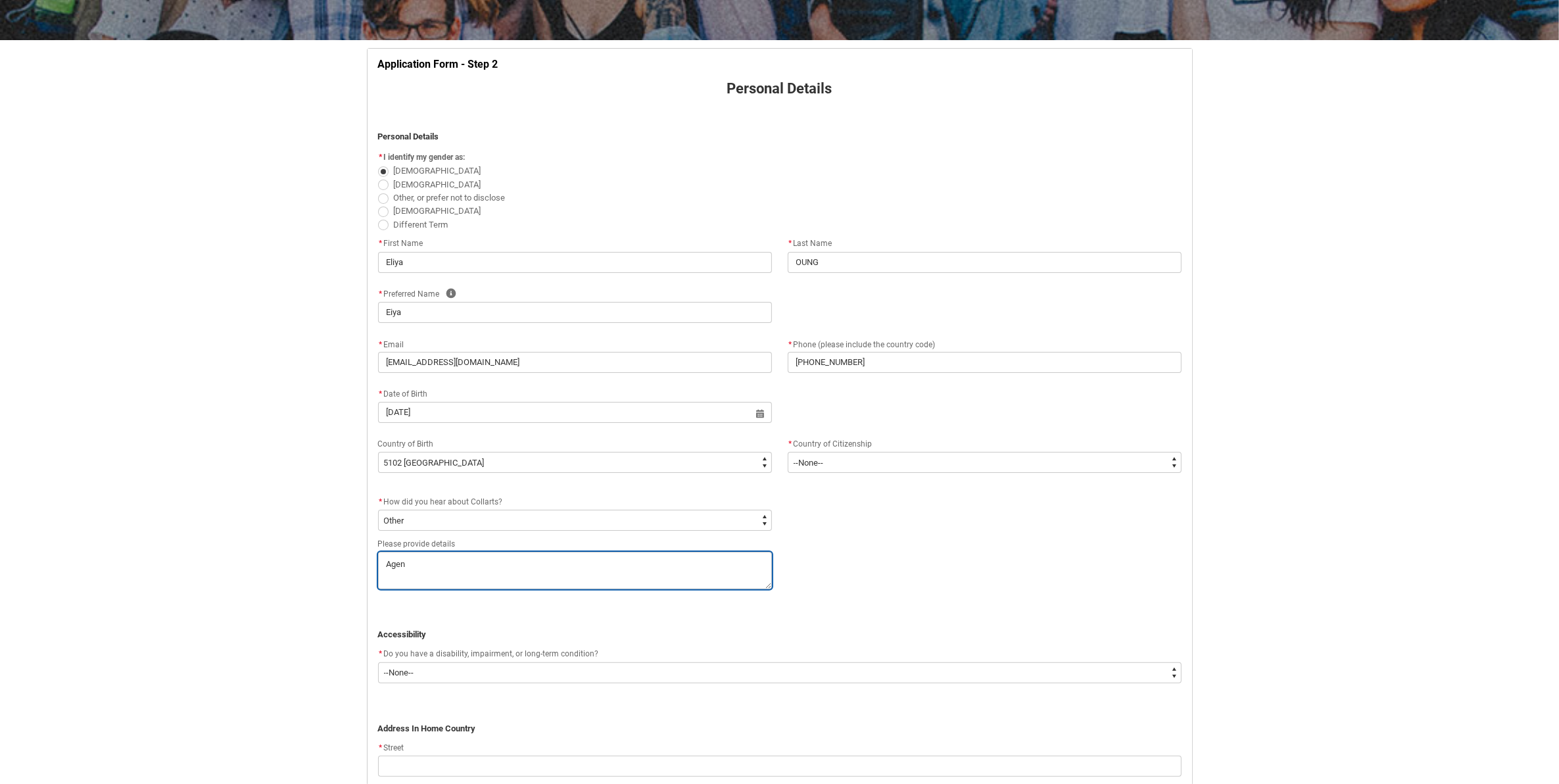
type textarea "Agent"
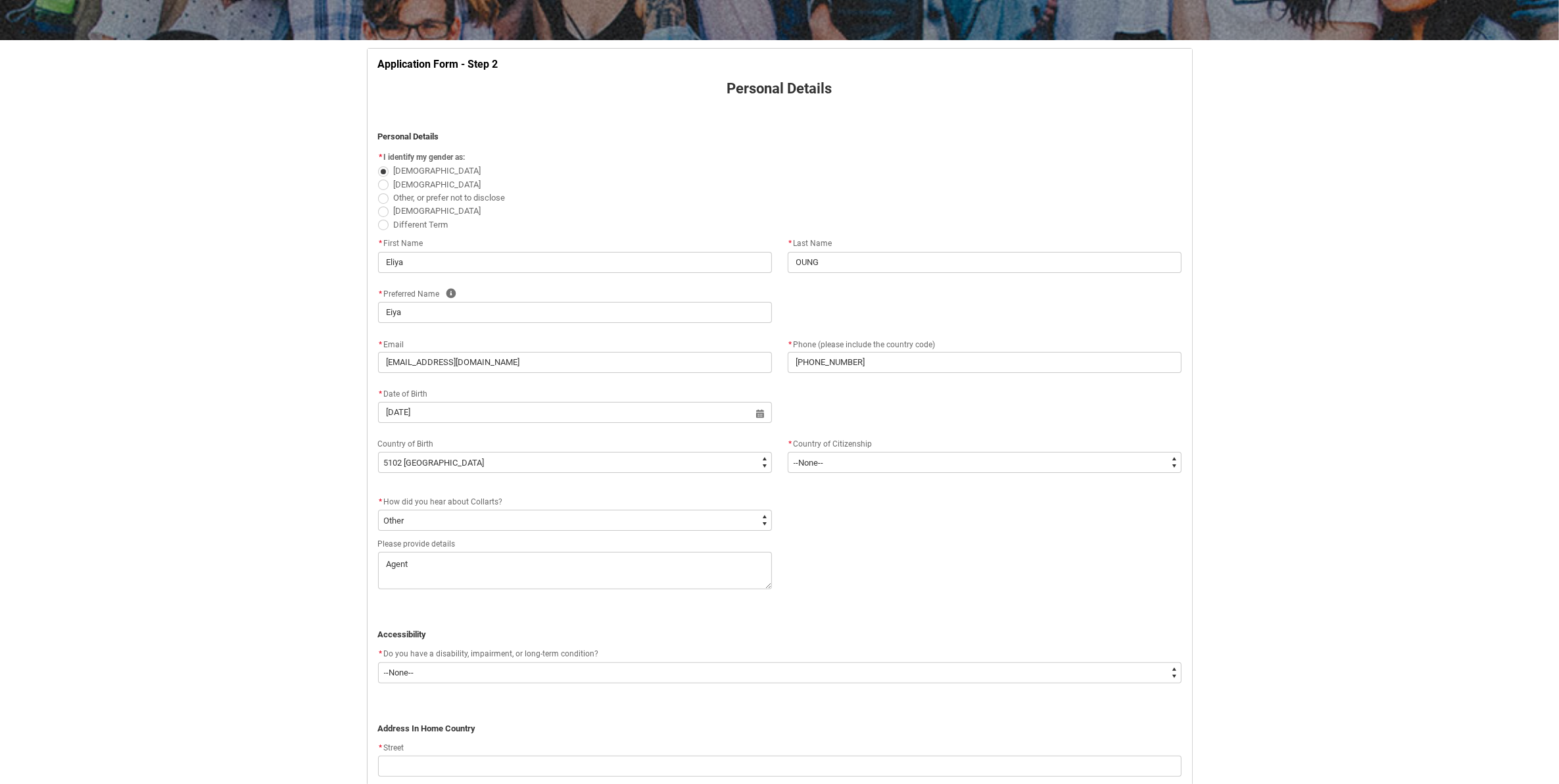
click at [772, 594] on flowruntime-screen-field "Please provide details" at bounding box center [575, 565] width 410 height 59
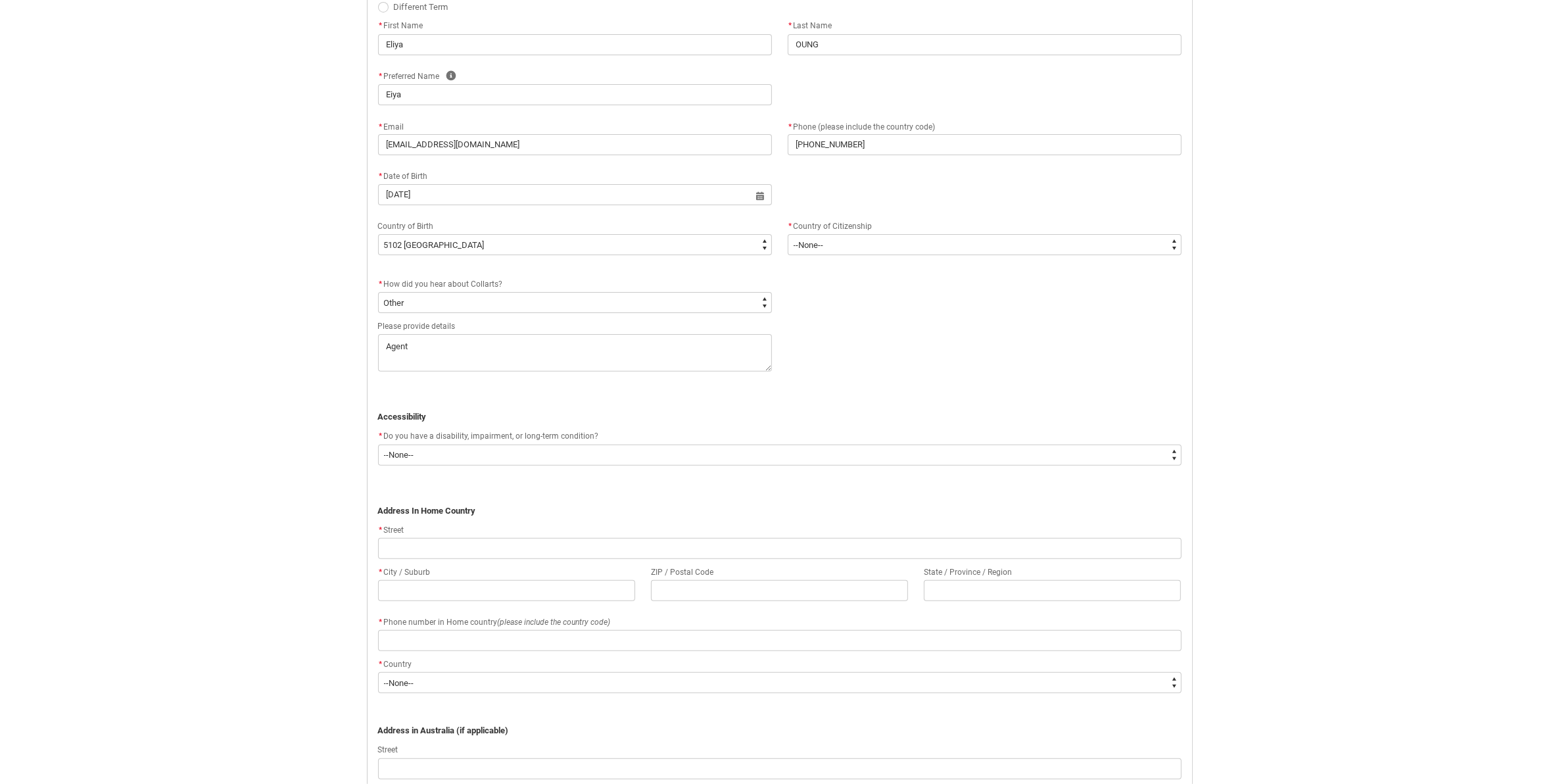
scroll to position [467, 0]
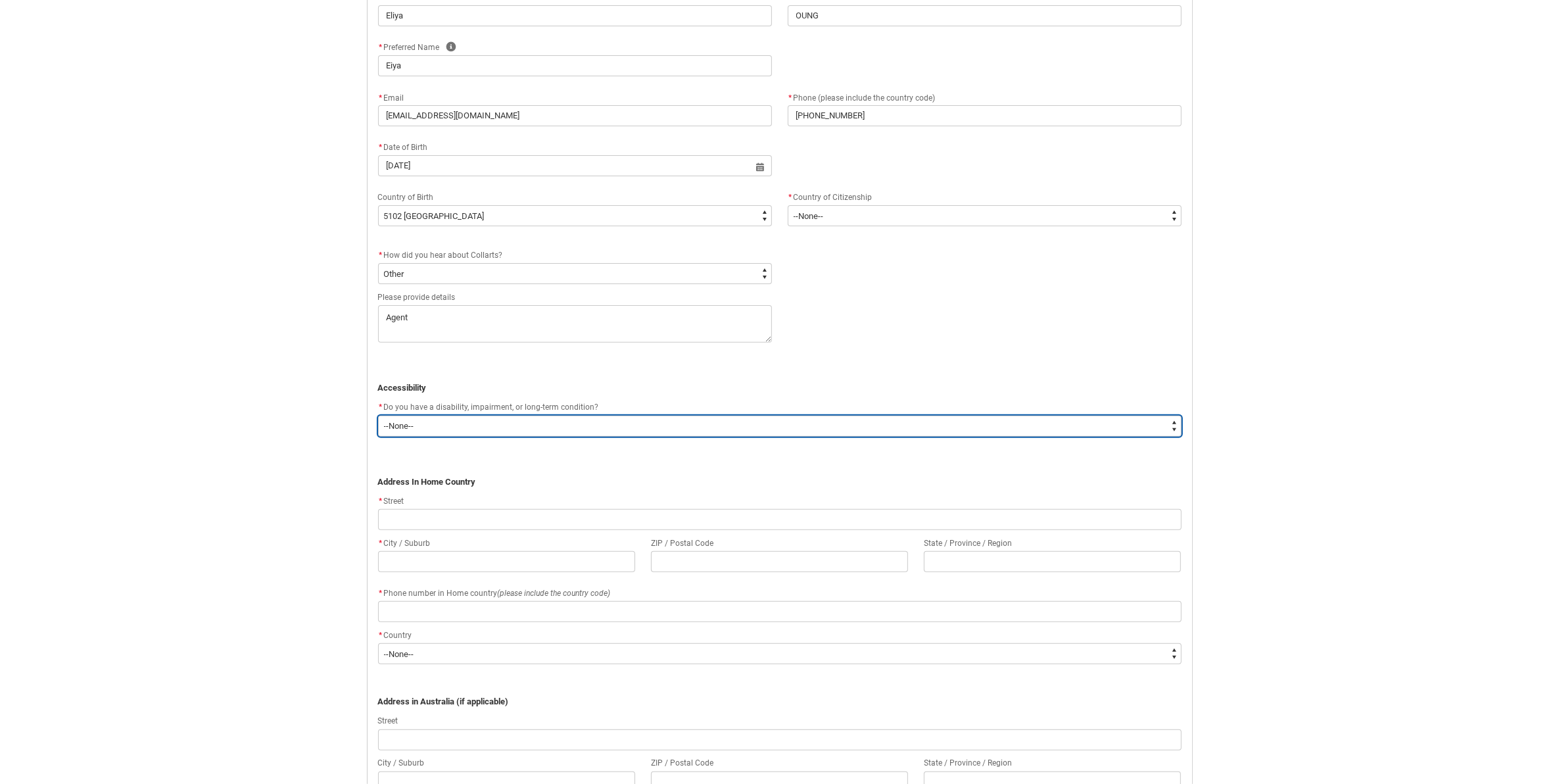
click at [515, 426] on select "--None-- Yes No" at bounding box center [780, 426] width 803 height 21
type lightning-select "No_TextChoice"
click at [378, 416] on select "--None-- Yes No" at bounding box center [780, 426] width 803 height 21
select select "No_TextChoice"
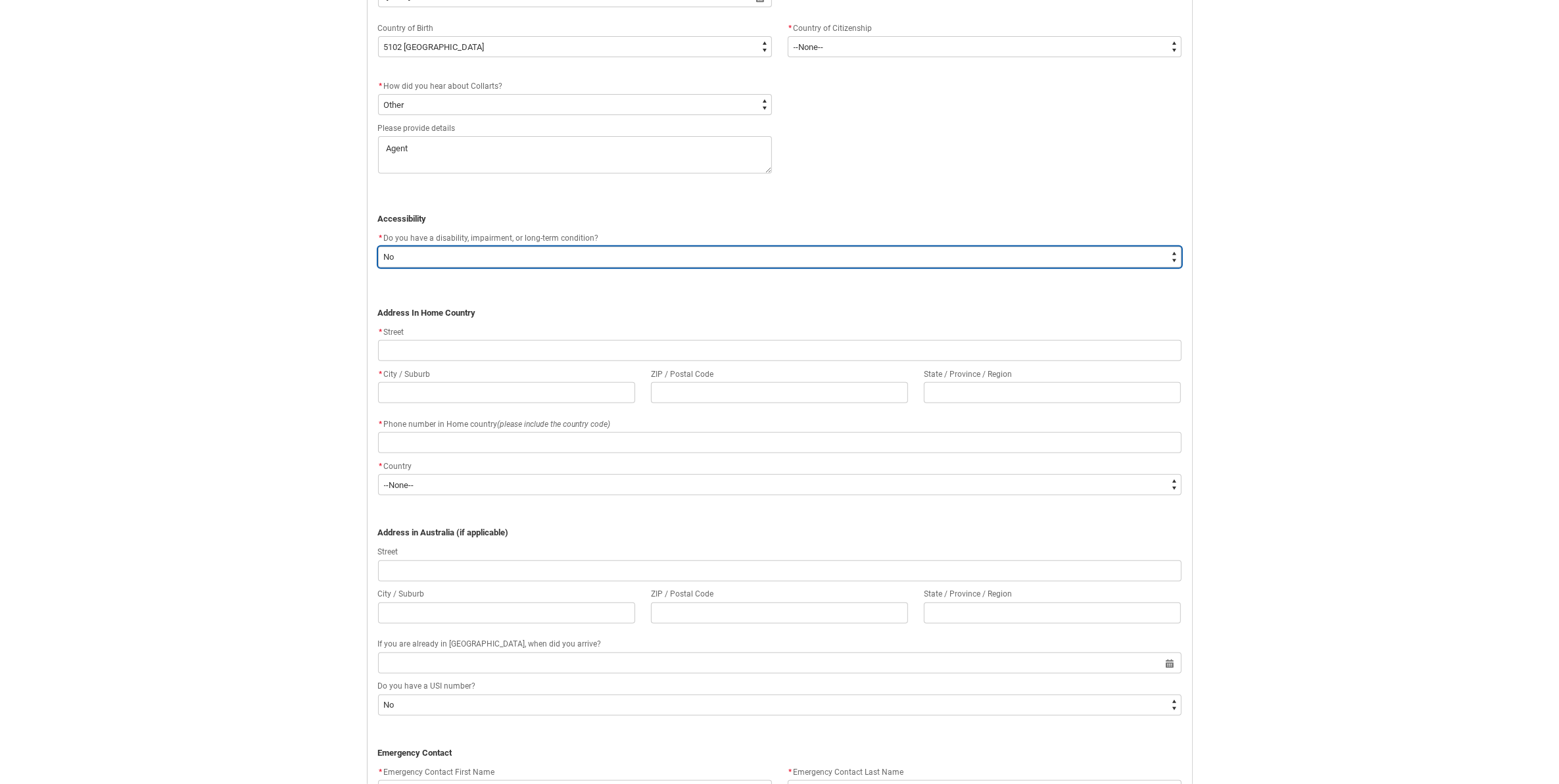
scroll to position [713, 0]
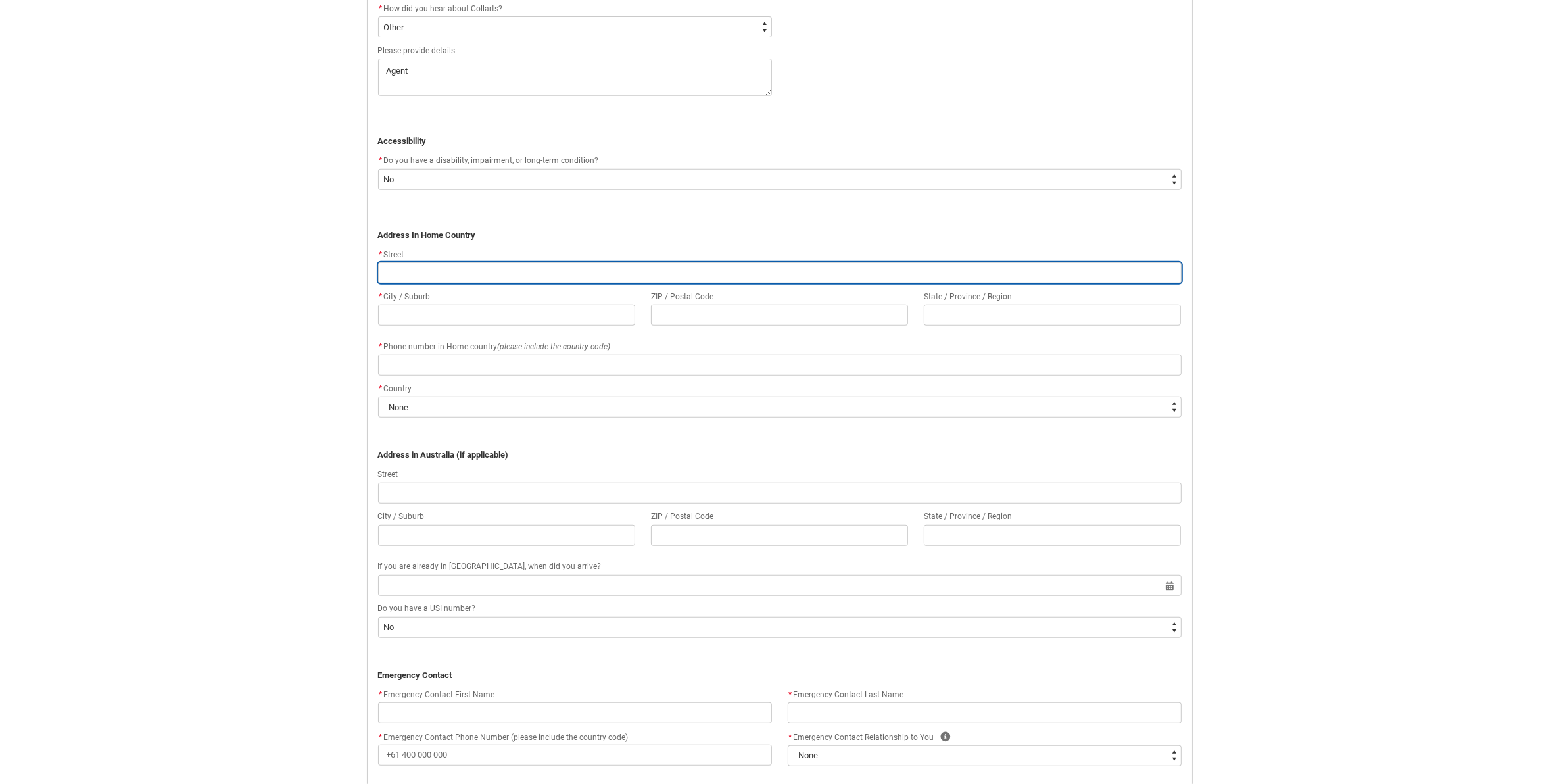
click at [467, 270] on input "REDU_Application_Form_for_Applicant flow" at bounding box center [780, 273] width 803 height 21
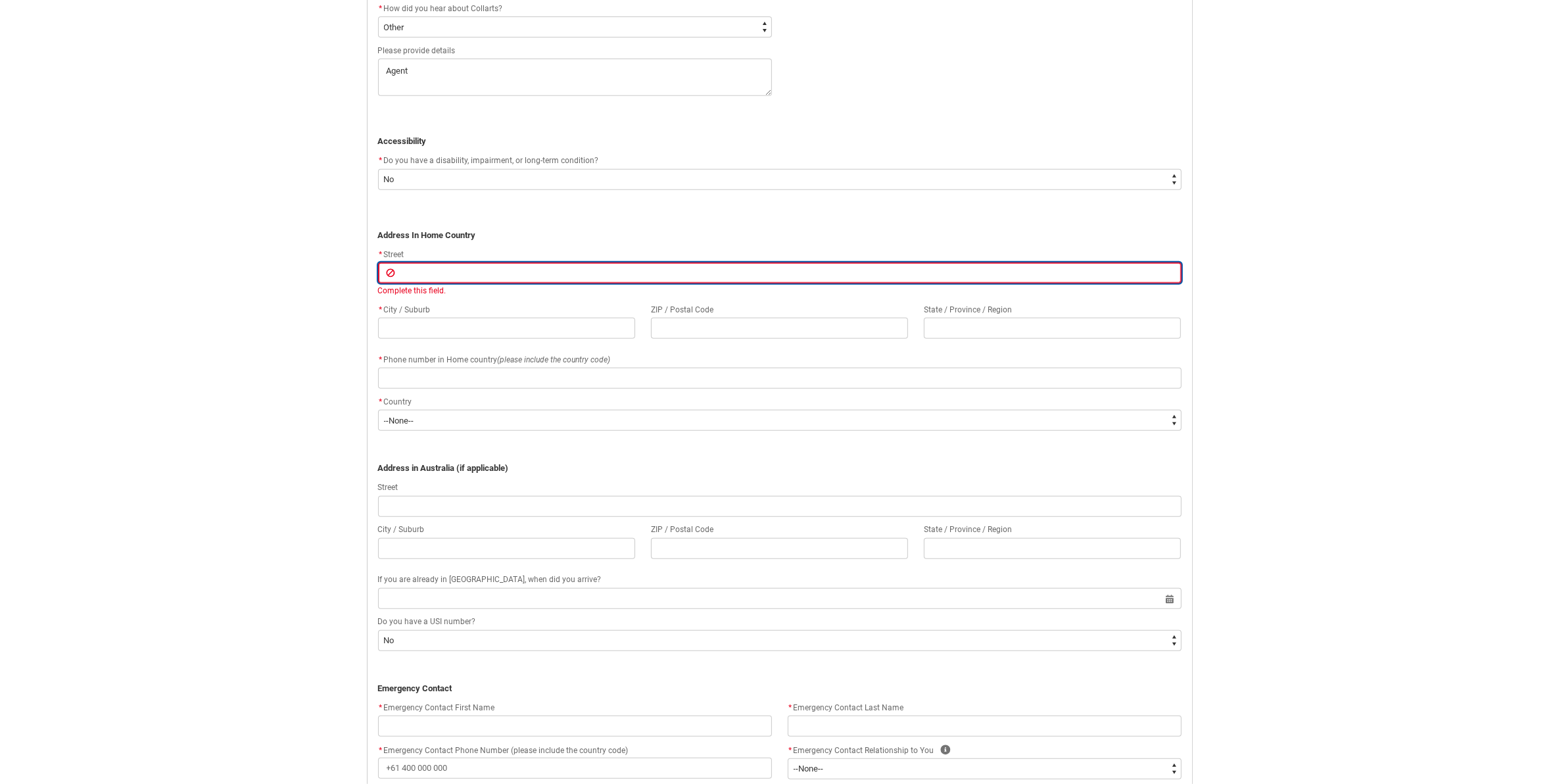
type lightning-primitive-input-simple "8"
type input "8"
type lightning-primitive-input-simple "82"
type input "82"
type lightning-primitive-input-simple "82"
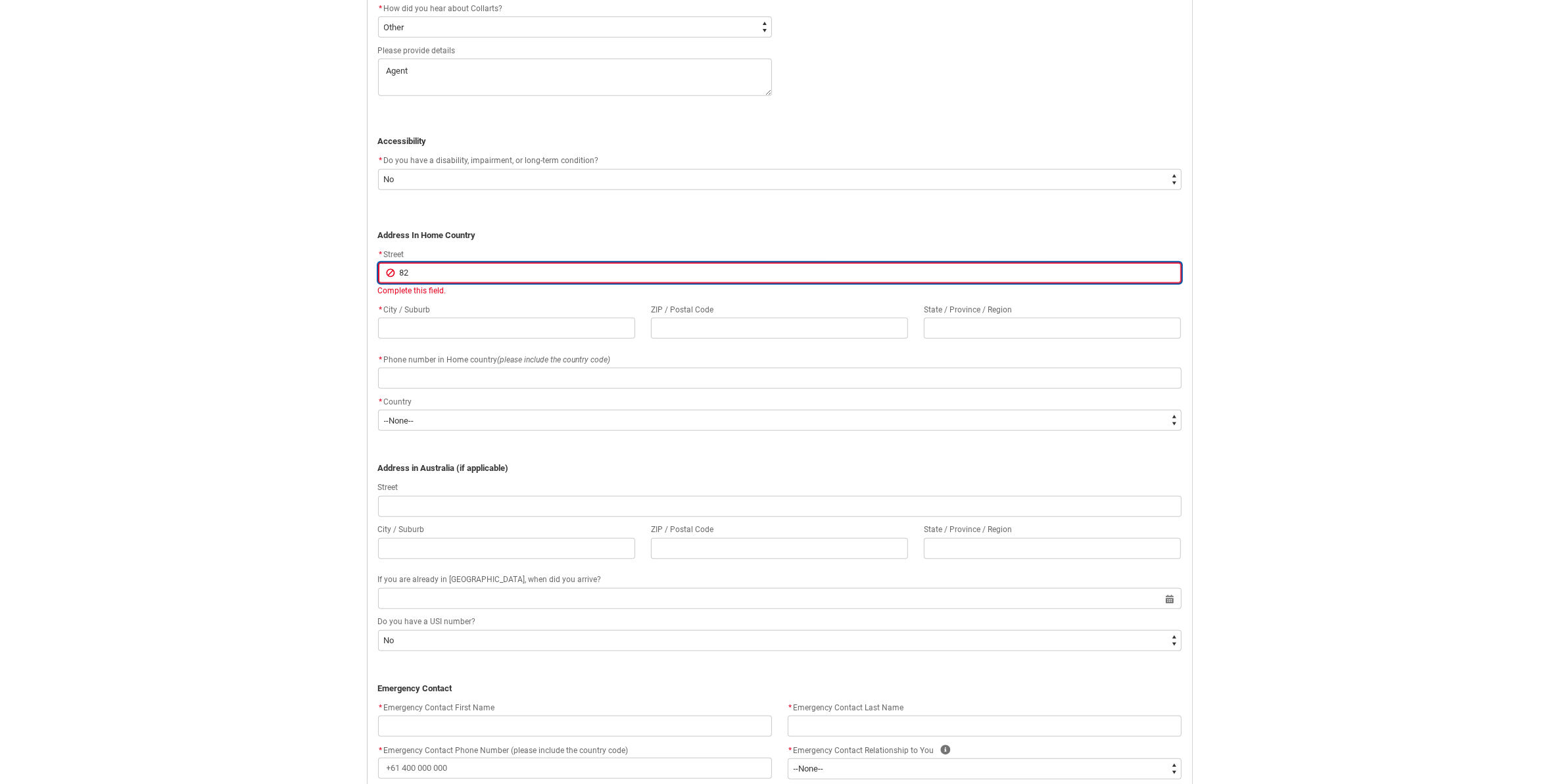
type input "82"
type lightning-primitive-input-simple "82 S"
type input "82 S"
type lightning-primitive-input-simple "82 ST"
type input "82 ST"
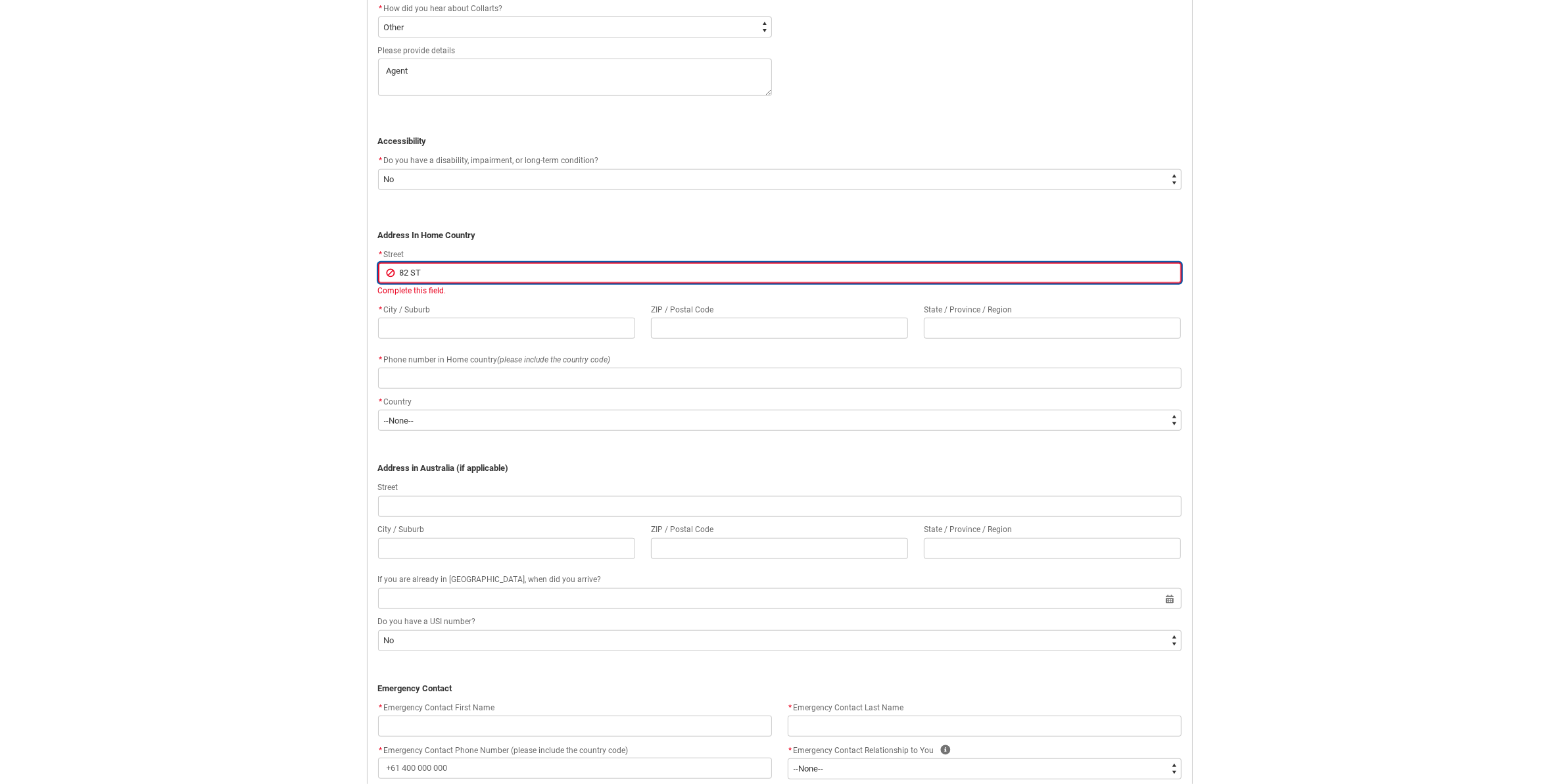
type lightning-primitive-input-simple "82 ST2"
type input "82 ST2"
type lightning-primitive-input-simple "82 ST21"
type input "82 ST21"
type lightning-primitive-input-simple "82 ST217"
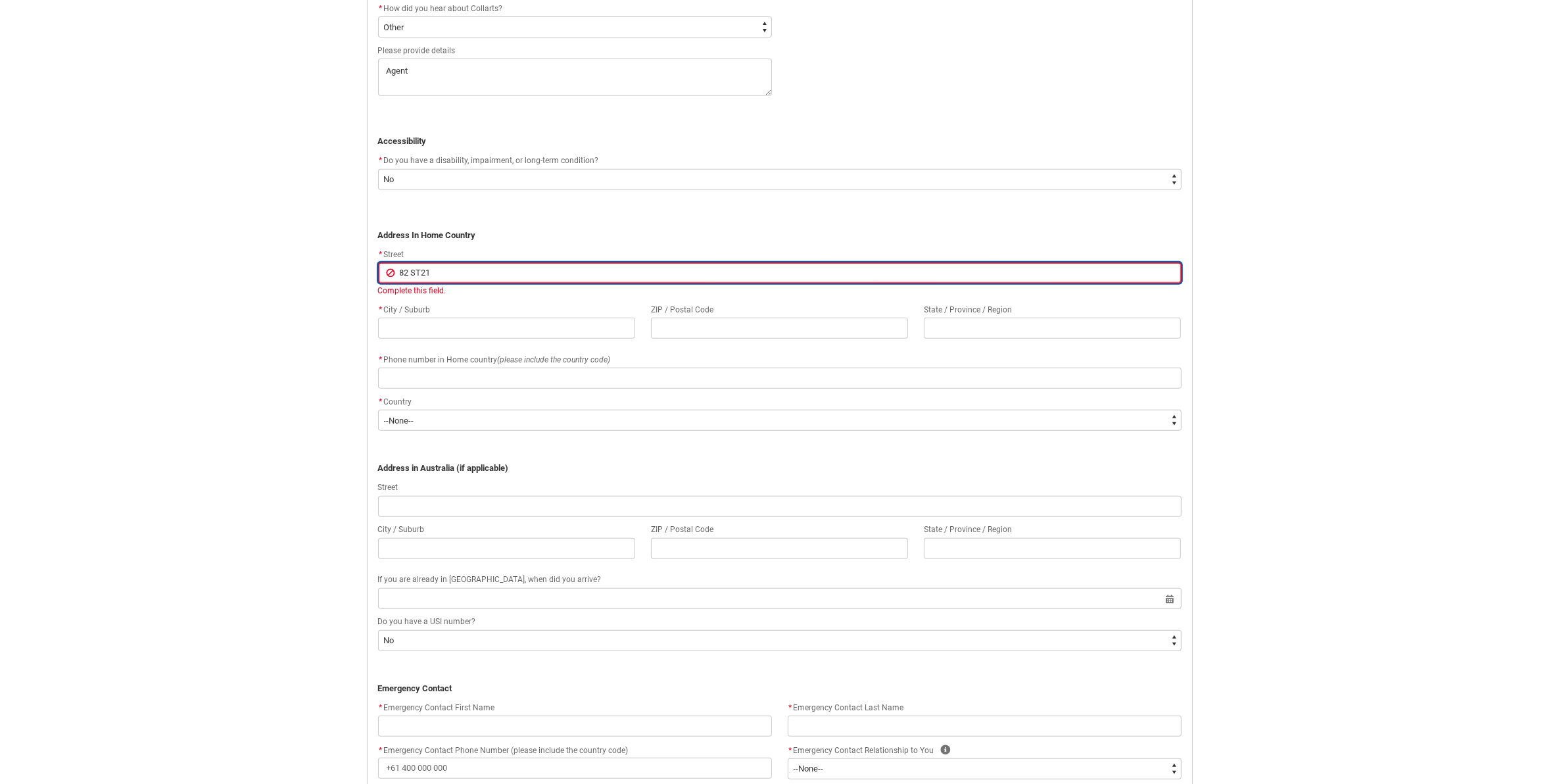
type input "82 ST217"
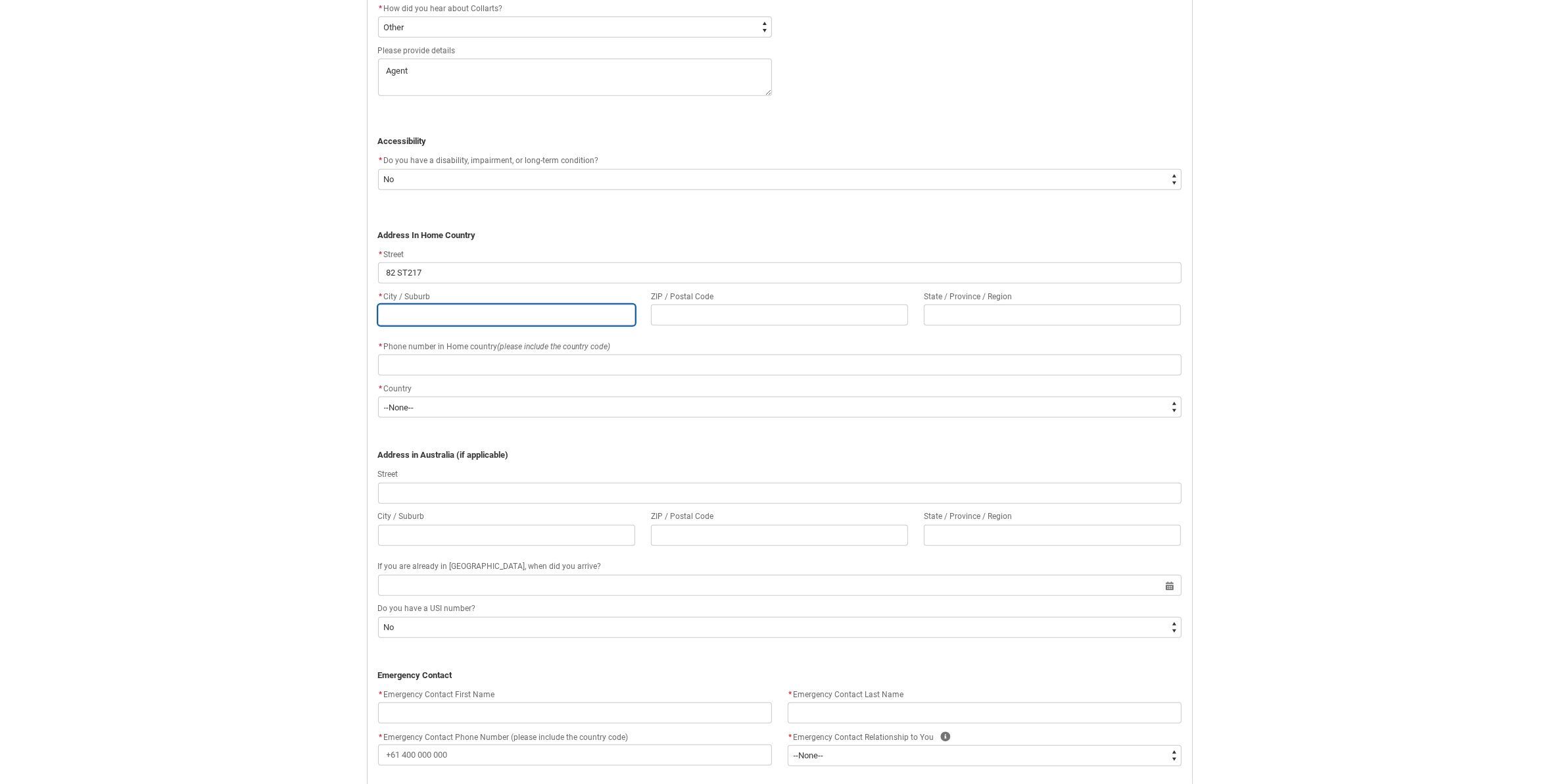
click at [501, 317] on input "REDU_Application_Form_for_Applicant flow" at bounding box center [507, 315] width 257 height 21
type lightning-primitive-input-simple "S"
type input "S"
type lightning-primitive-input-simple "St"
type input "St"
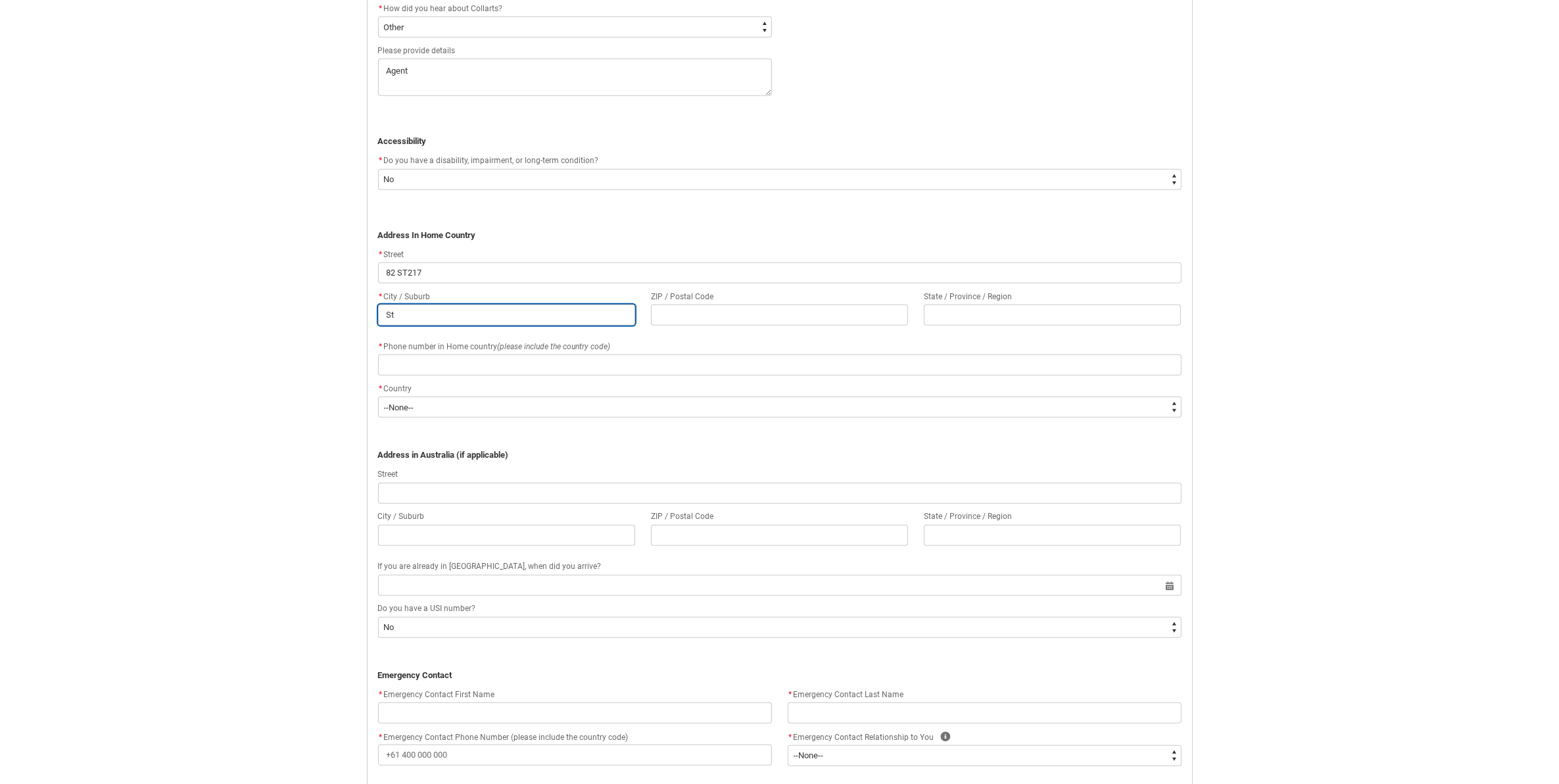
type lightning-primitive-input-simple "Stu"
type input "Stu"
type lightning-primitive-input-simple "Stun"
type input "Stun"
type lightning-primitive-input-simple "Stung"
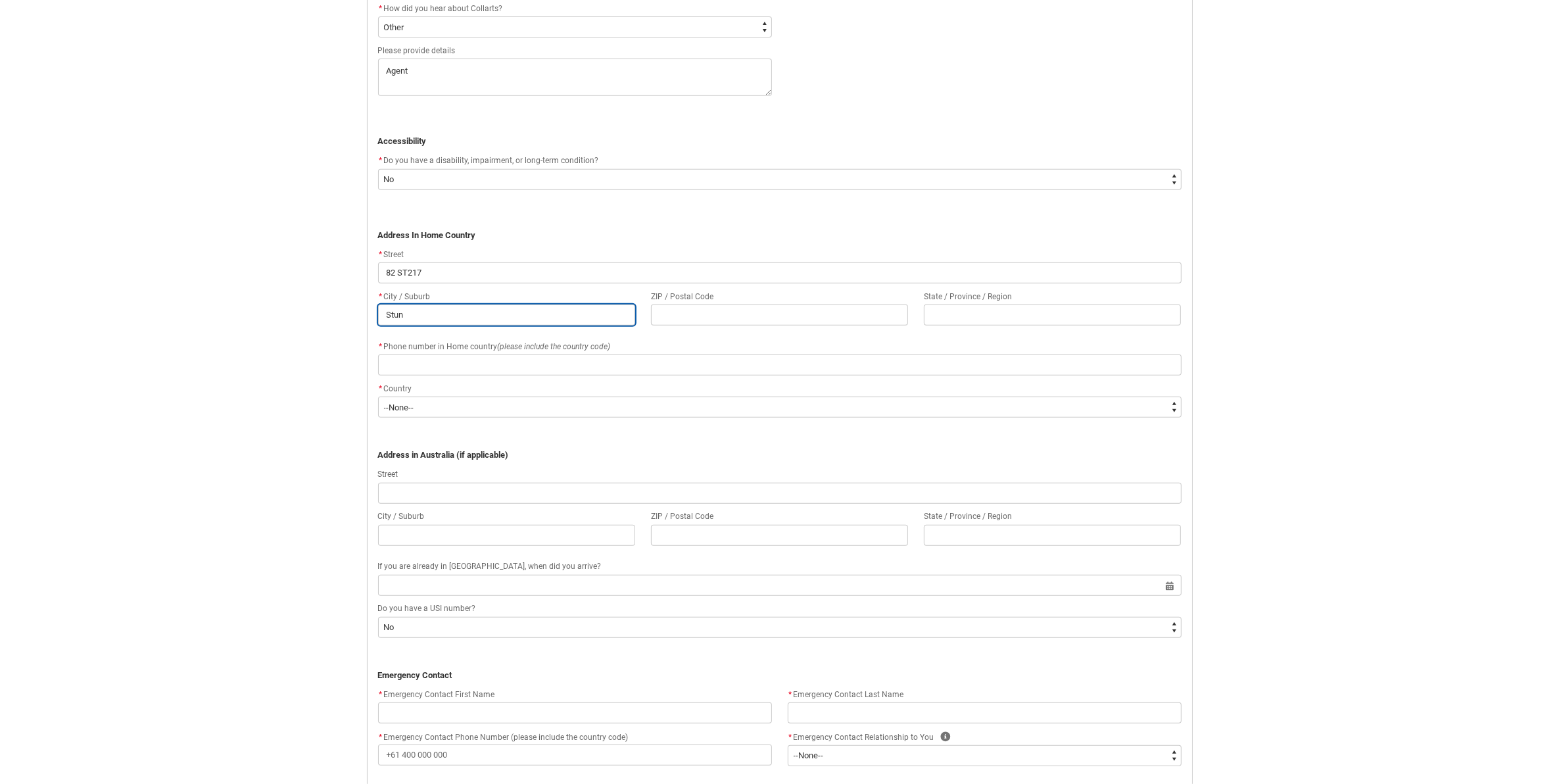
type input "Stung"
type lightning-primitive-input-simple "Stung"
type input "Stung"
type lightning-primitive-input-simple "Stung M"
type input "Stung M"
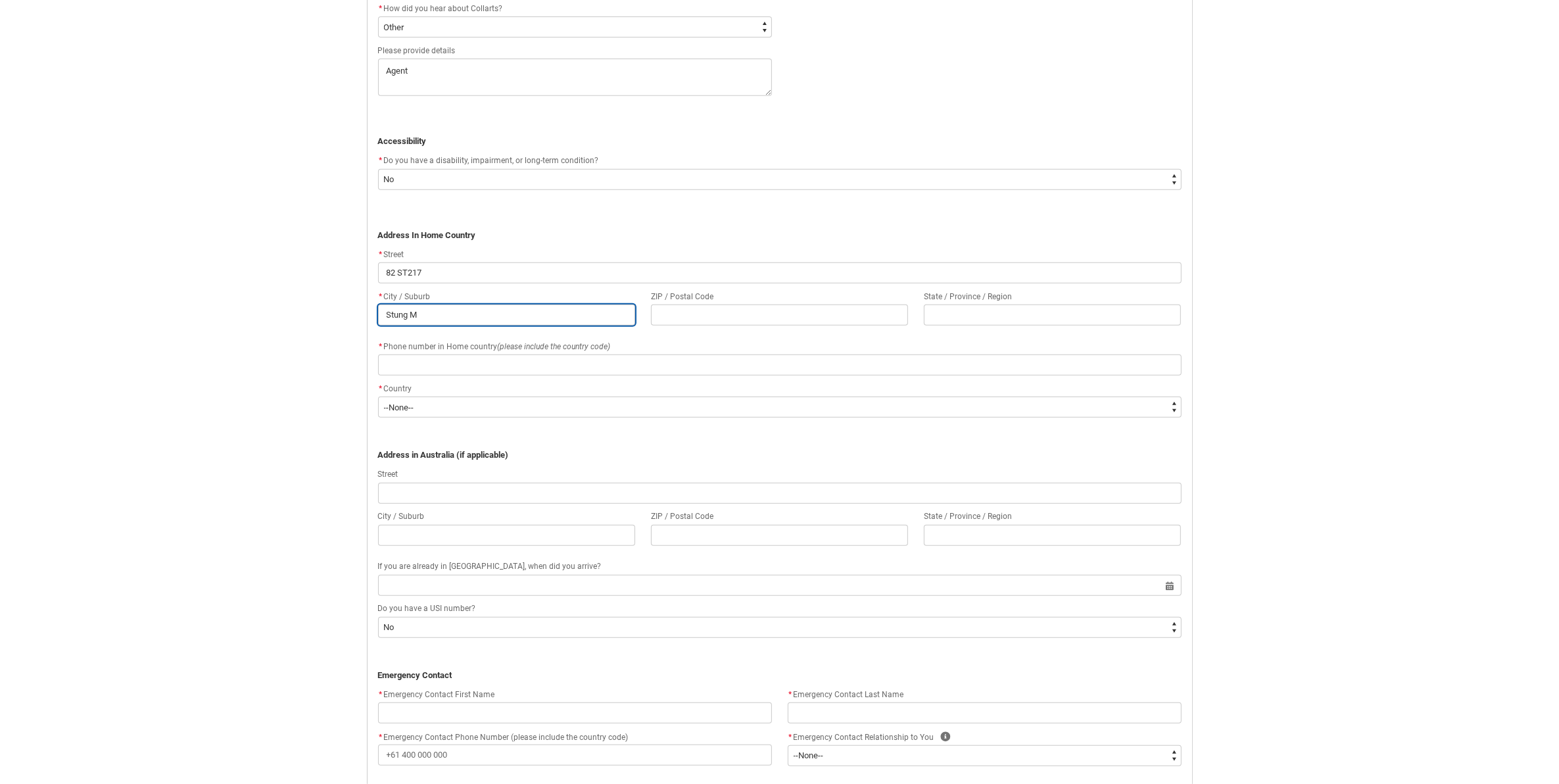
type lightning-primitive-input-simple "Stung Ma"
type input "Stung Ma"
type lightning-primitive-input-simple "Stung Man"
type input "Stung Man"
type lightning-primitive-input-simple "Stung Man"
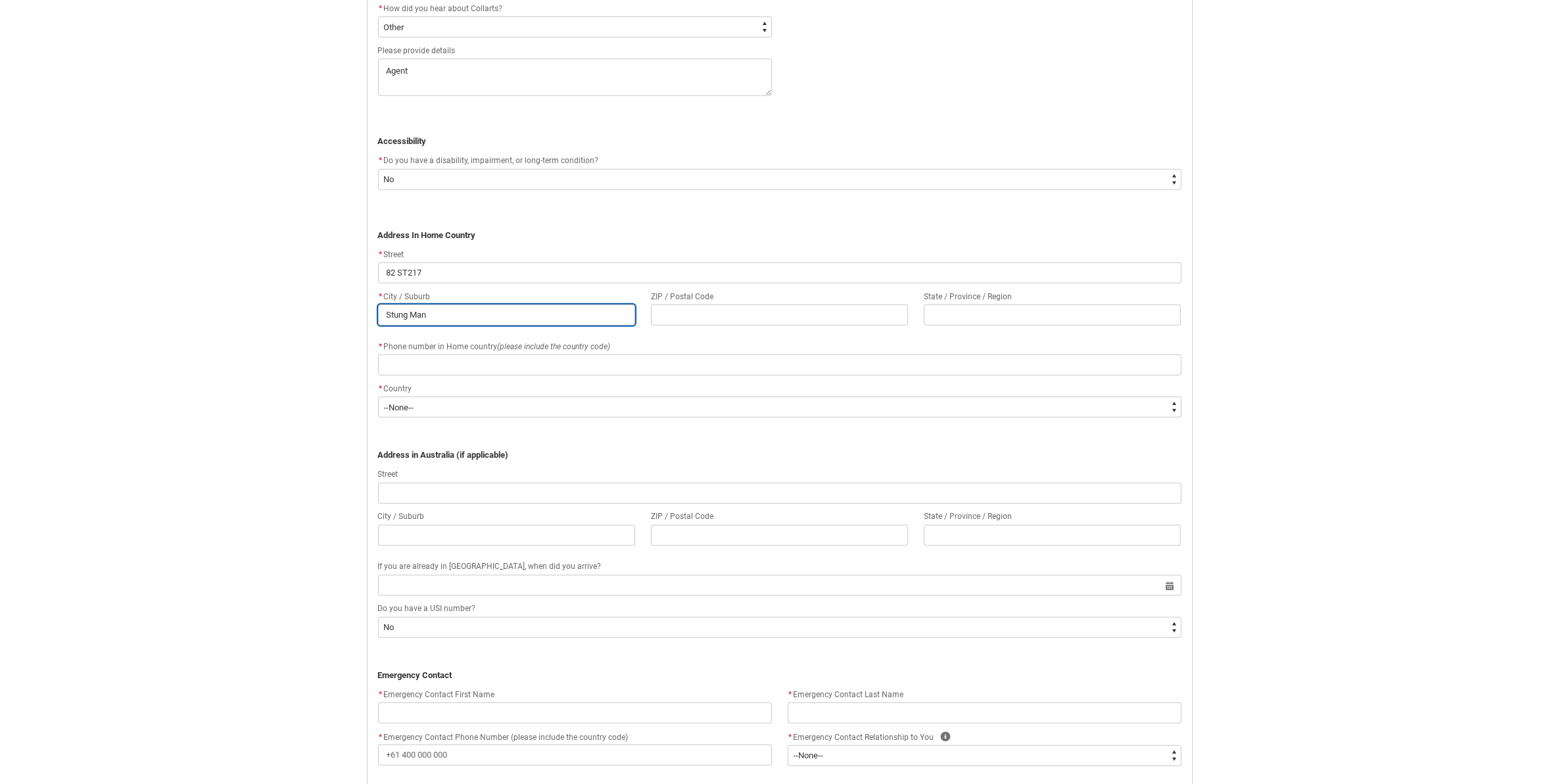
type input "Stung Man"
type lightning-primitive-input-simple "Stung Man"
type input "Stung Man"
type lightning-primitive-input-simple "Stung Ma"
type input "Stung Ma"
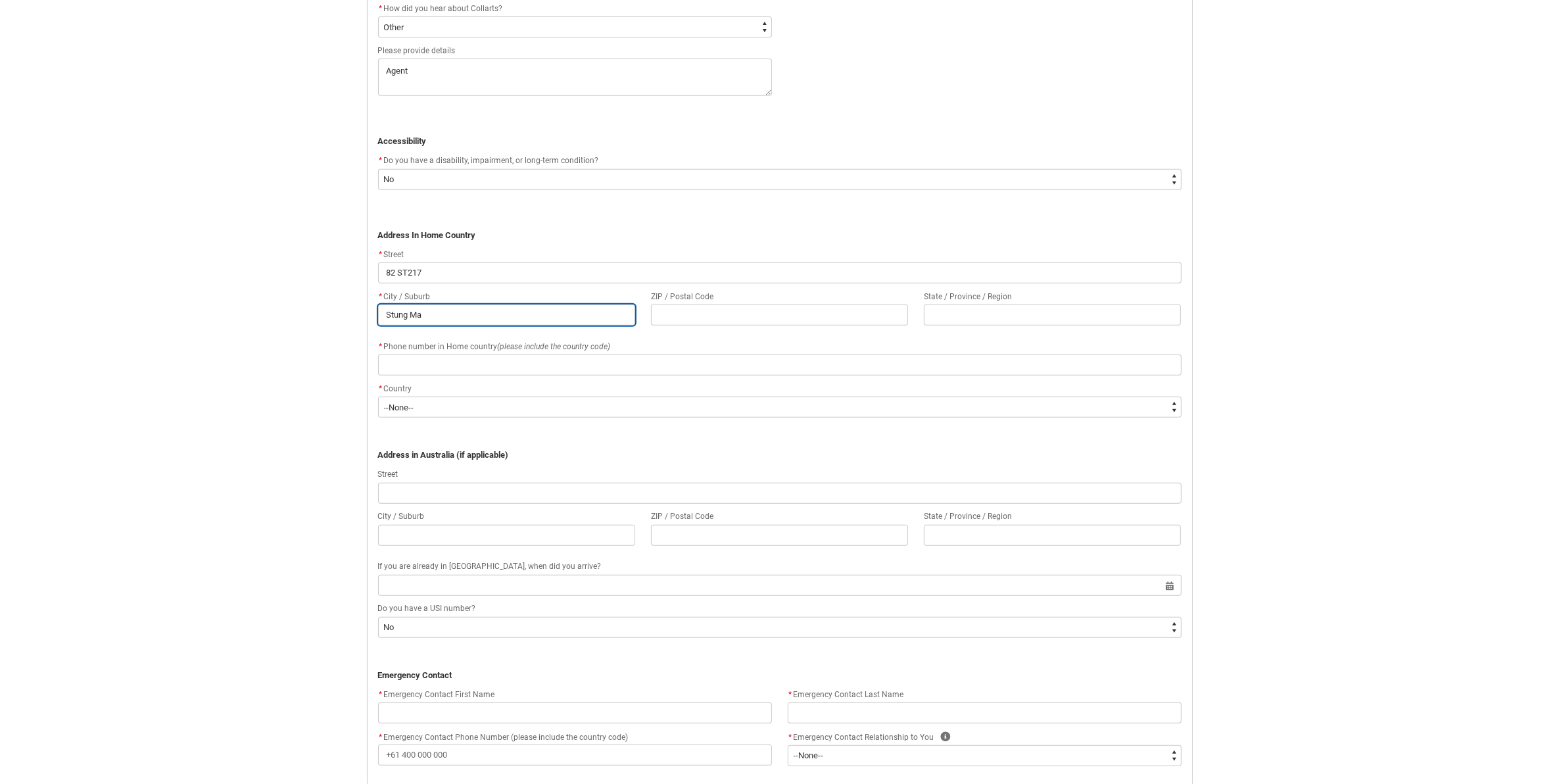
type lightning-primitive-input-simple "Stung Maa"
type input "Stung Maa"
type lightning-primitive-input-simple "Stung Ma"
type input "Stung Ma"
type lightning-primitive-input-simple "Stung M"
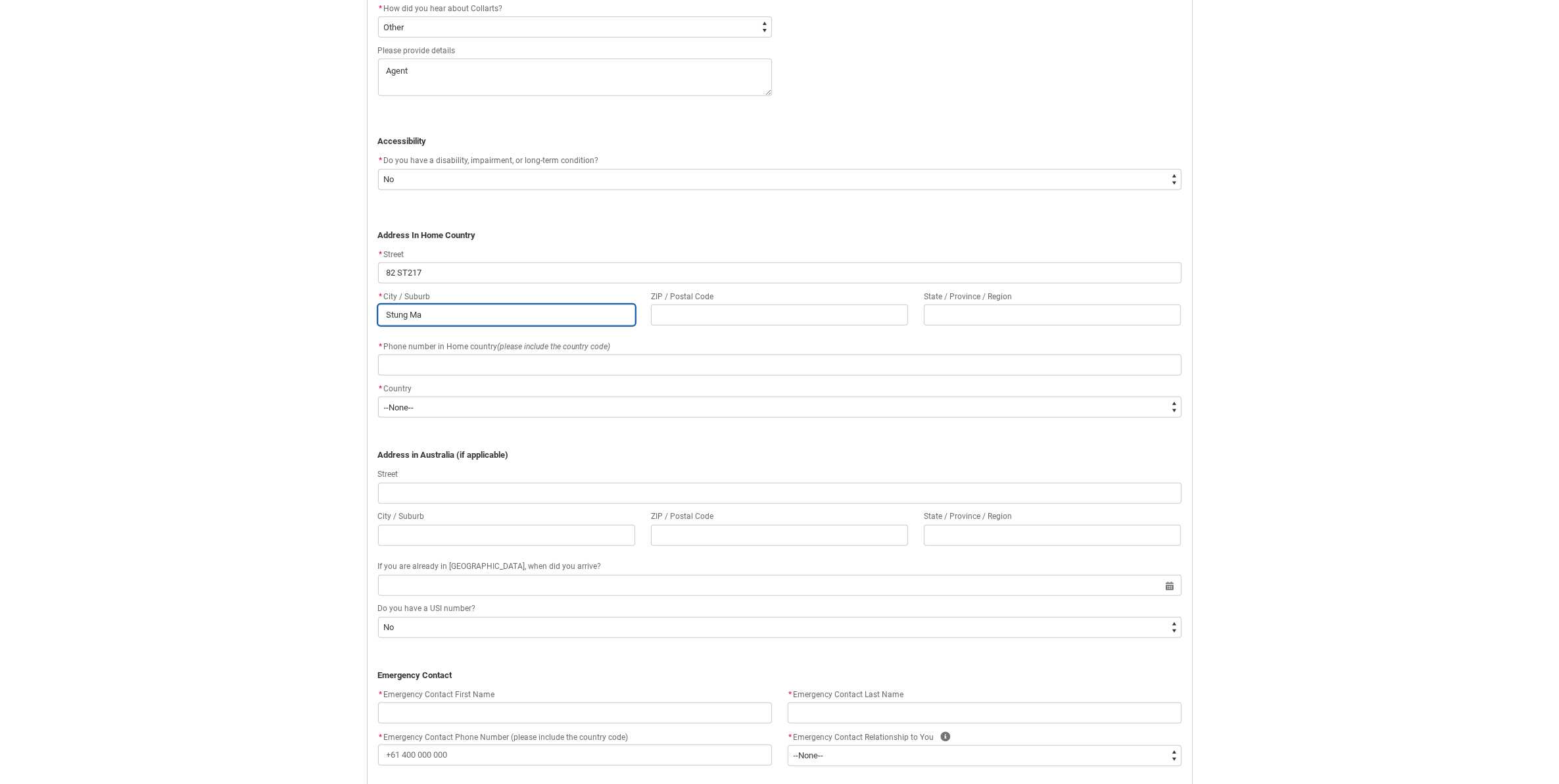
type input "Stung M"
type lightning-primitive-input-simple "Stung Me"
type input "Stung Me"
type lightning-primitive-input-simple "Stung Mea"
type input "Stung Mea"
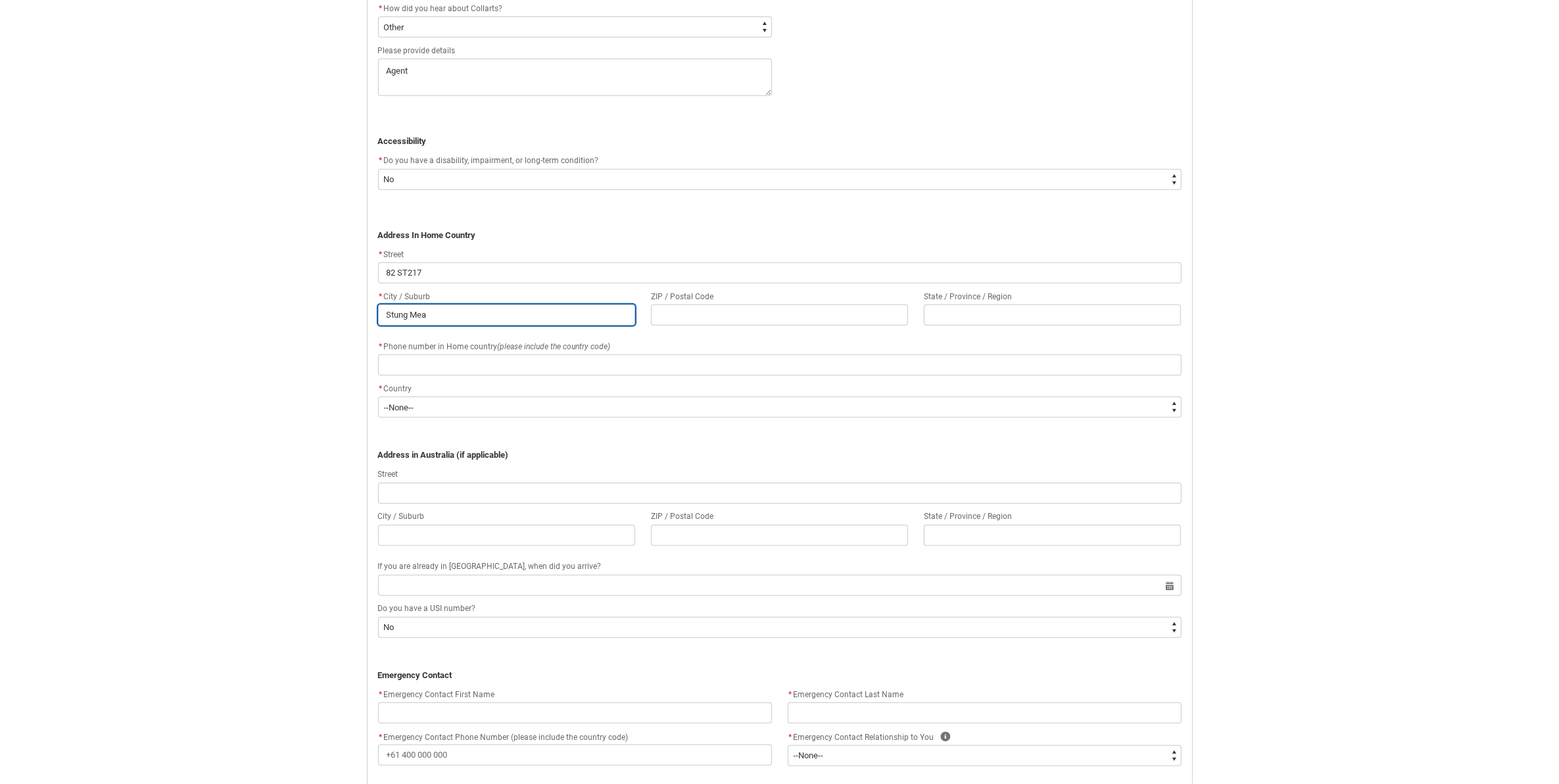
type lightning-primitive-input-simple "Stung Mean"
type input "Stung Mean"
type lightning-primitive-input-simple "Stung Mean"
type input "Stung Mean"
type lightning-primitive-input-simple "Stung Mean C"
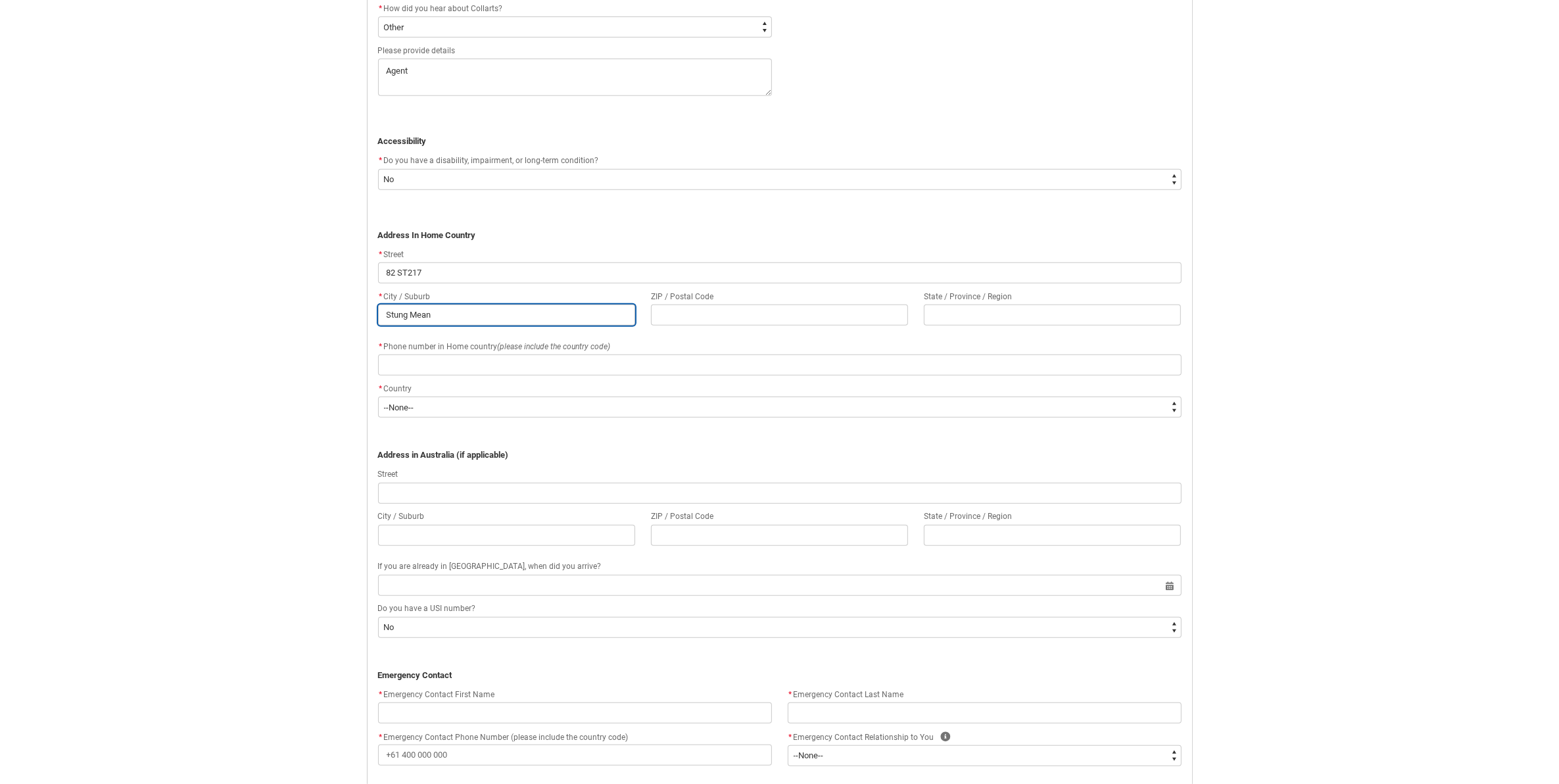
type input "Stung Mean C"
type lightning-primitive-input-simple "Stung Mean Ch"
type input "Stung Mean Ch"
type lightning-primitive-input-simple "Stung Mean Che"
type input "Stung Mean Che"
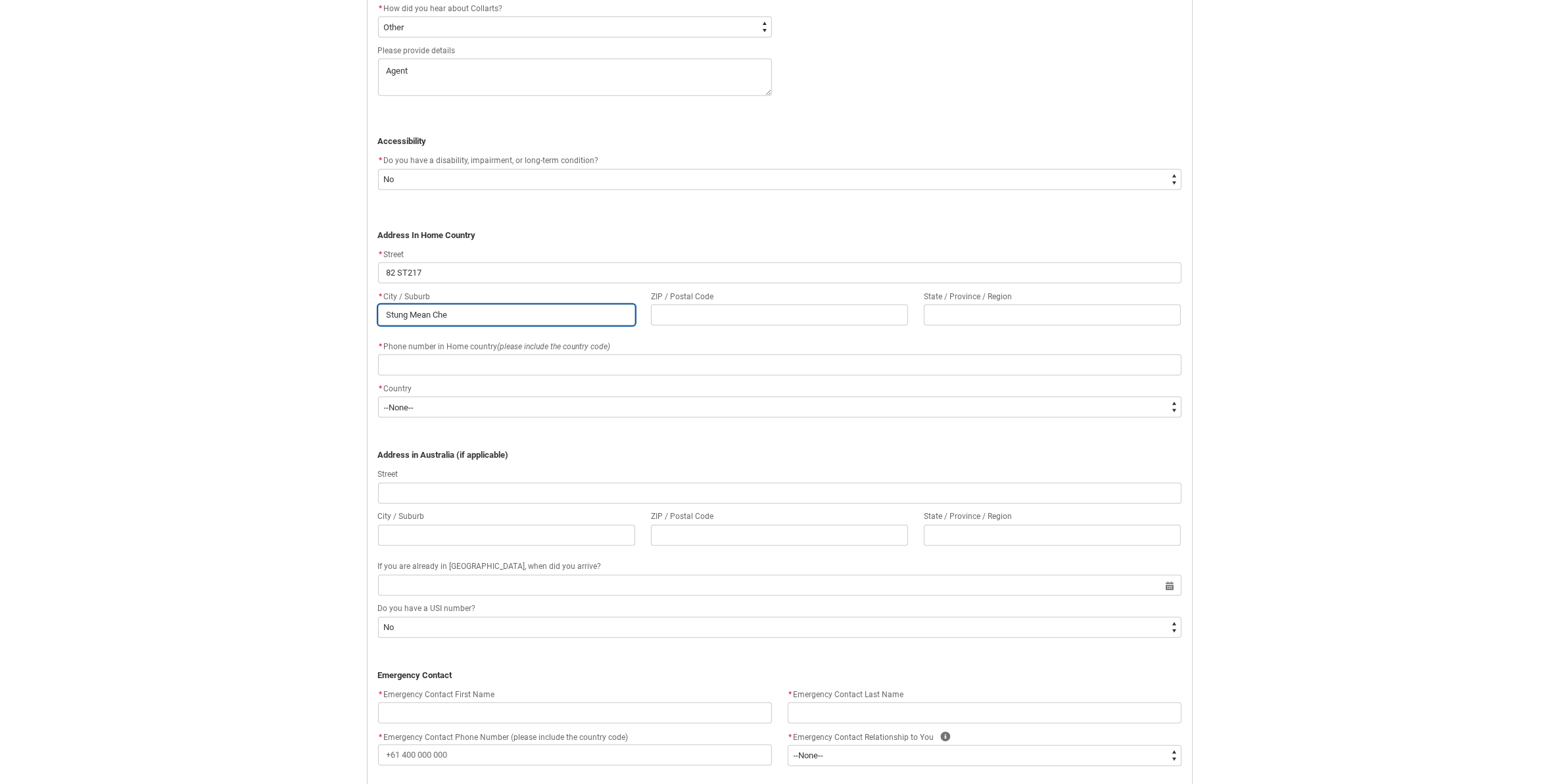
type lightning-primitive-input-simple "Stung Mean Chey"
type input "Stung Mean Chey"
type lightning-primitive-input-simple "Stung Mean Chey"
type input "Stung Mean Chey"
type lightning-primitive-input-simple "Stung Mean Chey 1"
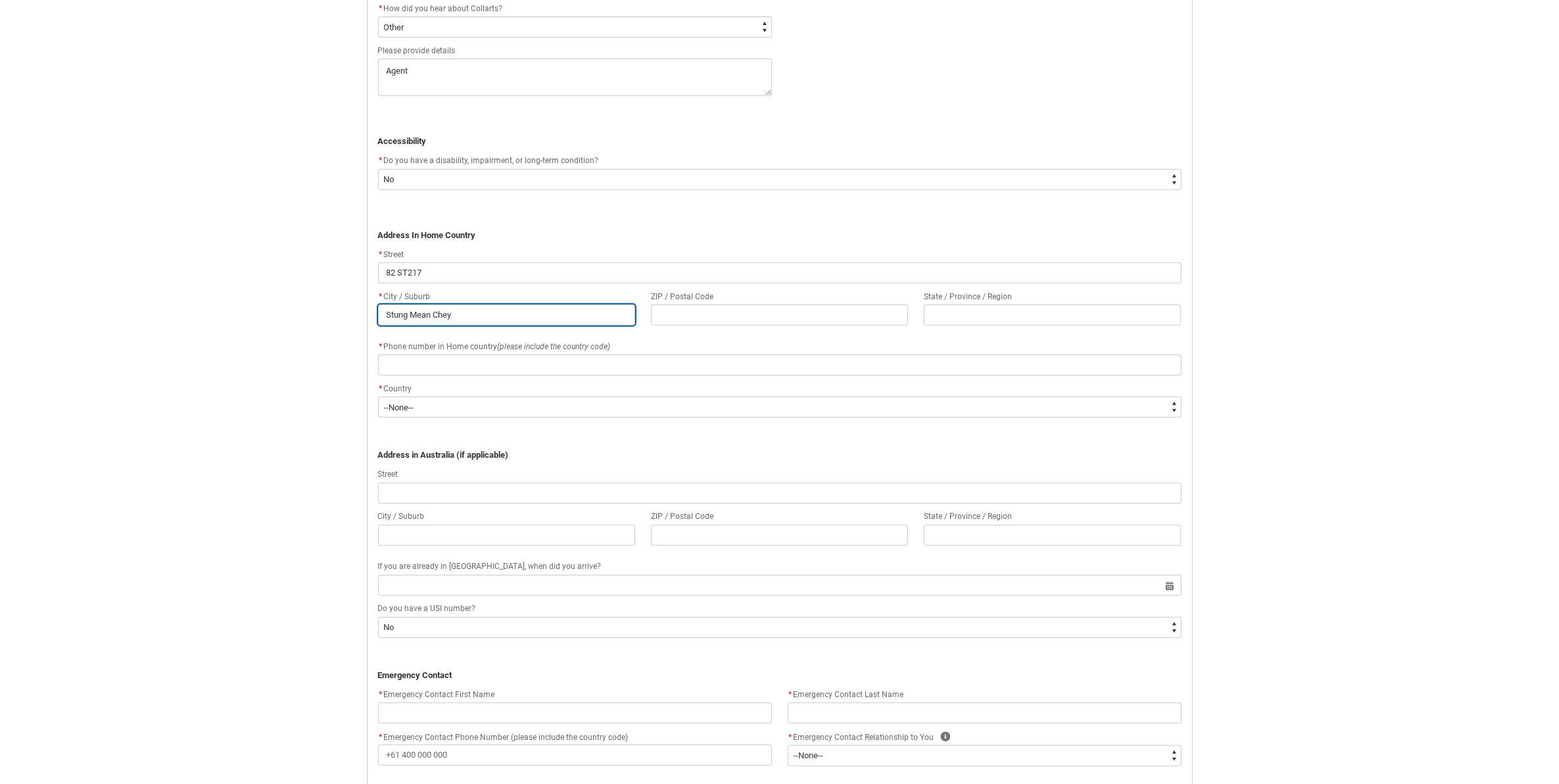
type input "Stung Mean Chey 1"
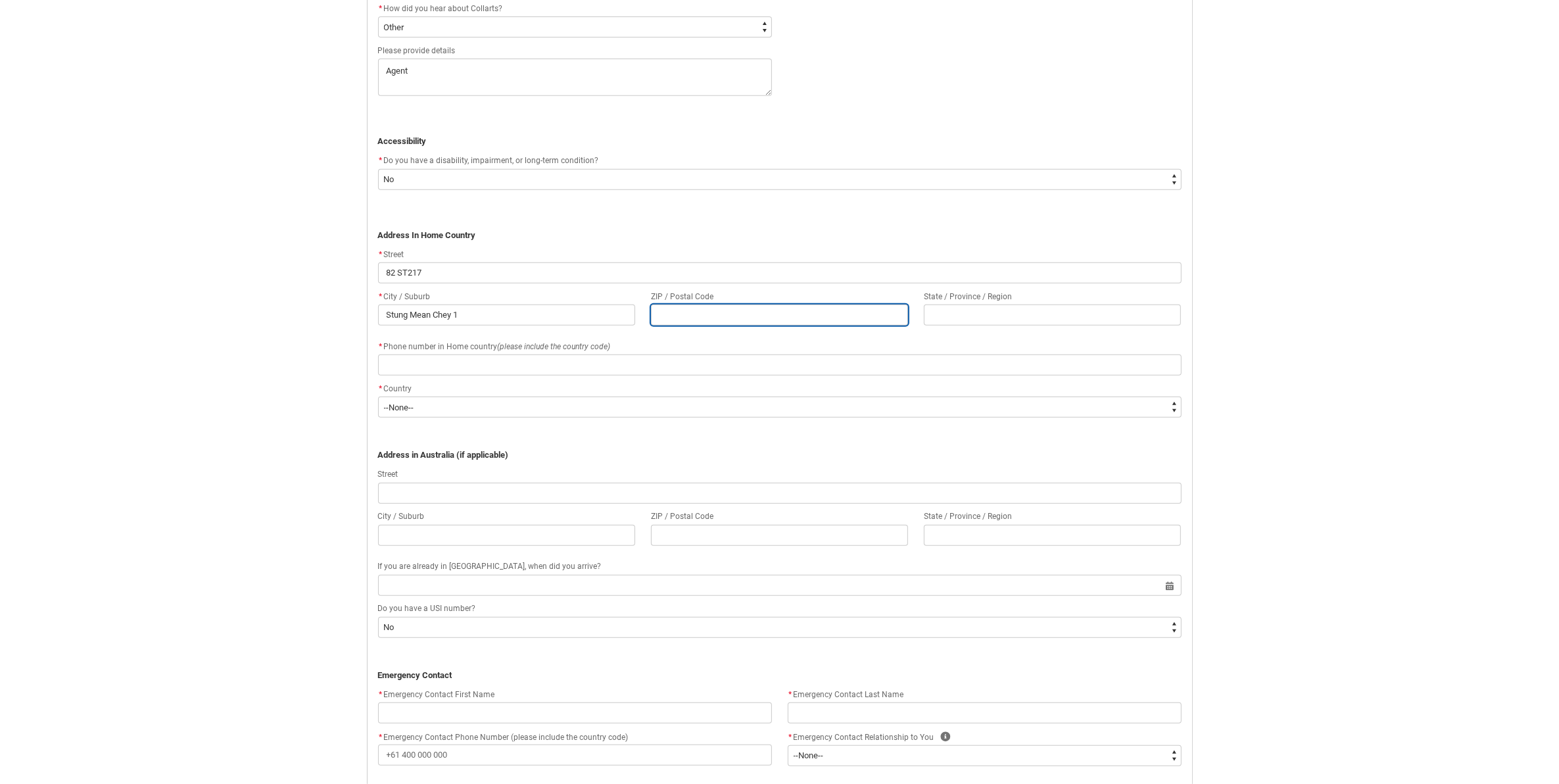
click at [692, 320] on input "REDU_Application_Form_for_Applicant flow" at bounding box center [780, 315] width 257 height 21
type lightning-primitive-input-simple "1"
type input "1"
type lightning-primitive-input-simple "12"
type input "12"
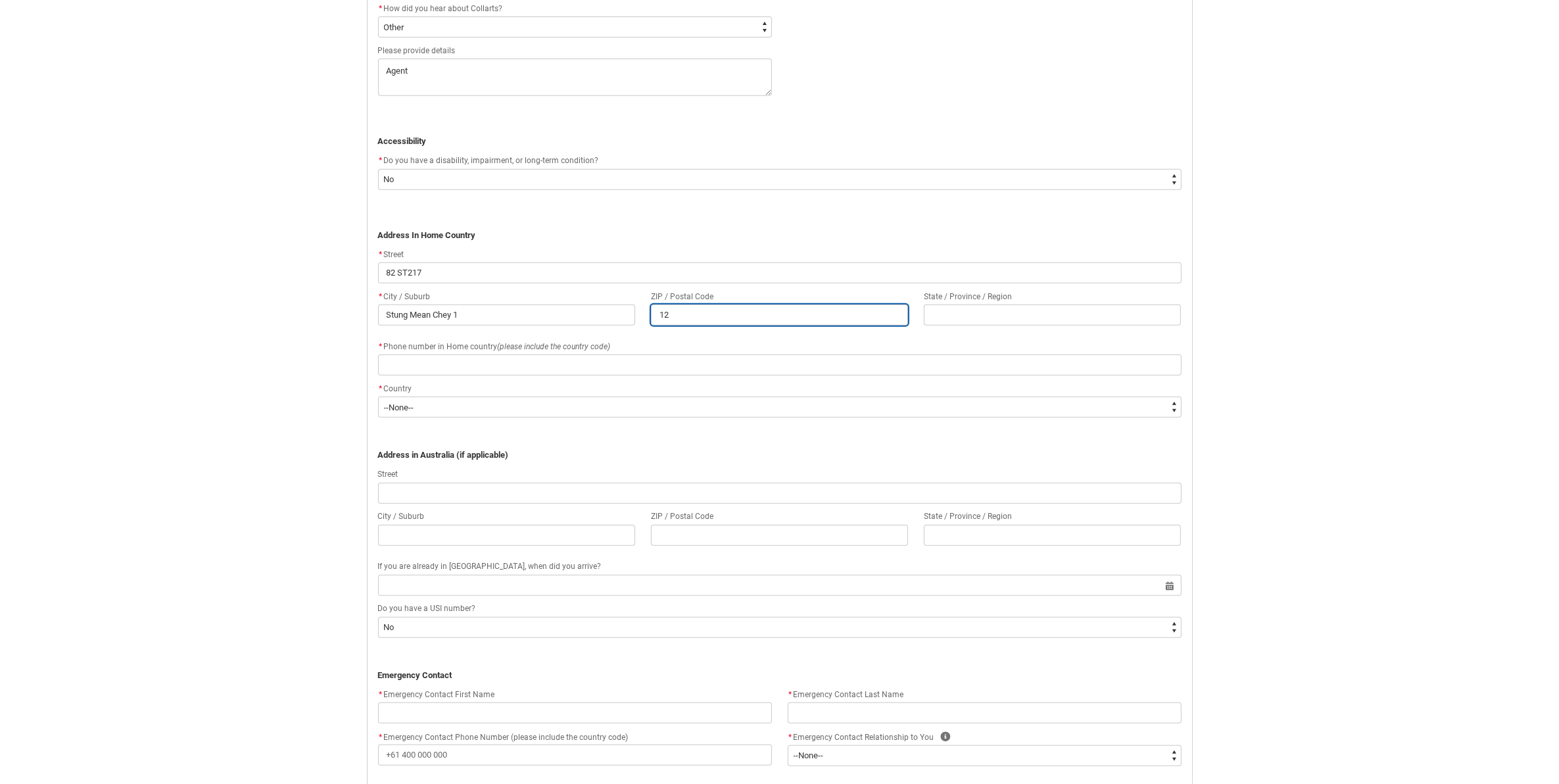
type lightning-primitive-input-simple "120"
type input "120"
type lightning-primitive-input-simple "1200"
type input "1200"
type lightning-primitive-input-simple "12000"
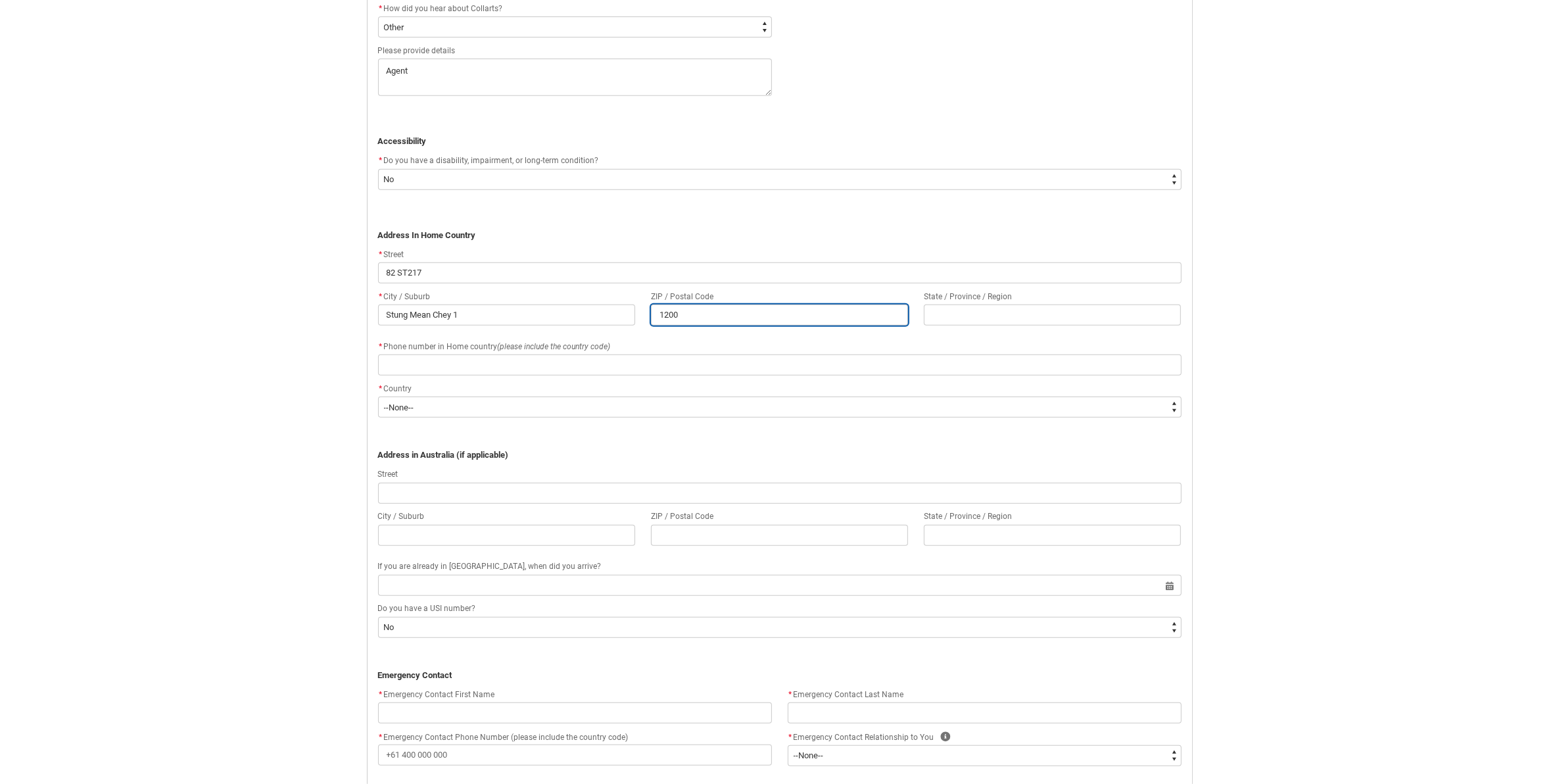
type input "12000"
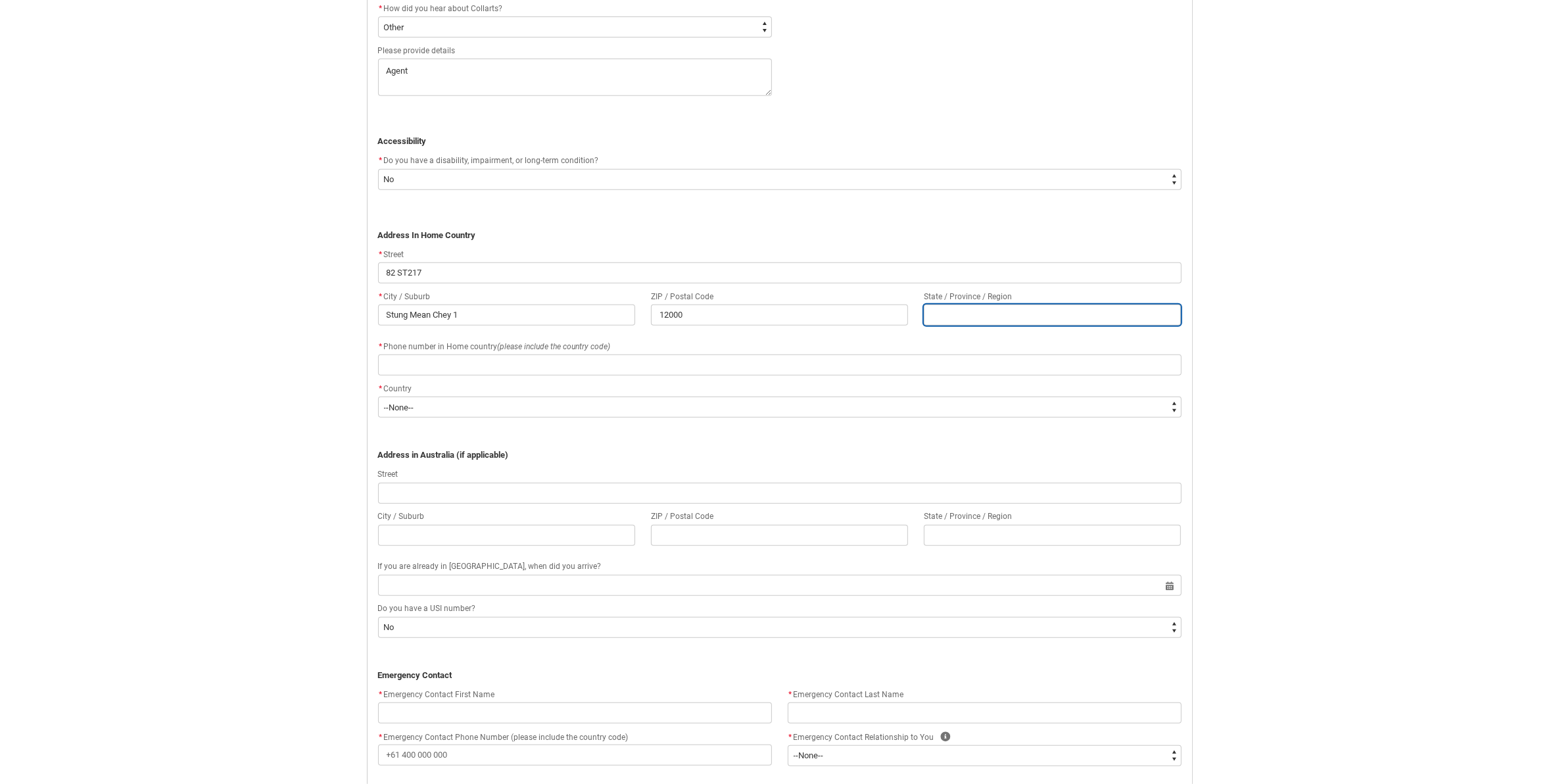
click at [1040, 323] on input "REDU_Application_Form_for_Applicant flow" at bounding box center [1053, 315] width 257 height 21
type lightning-primitive-input-simple "P"
type input "P"
type lightning-primitive-input-simple "Ph"
type input "Ph"
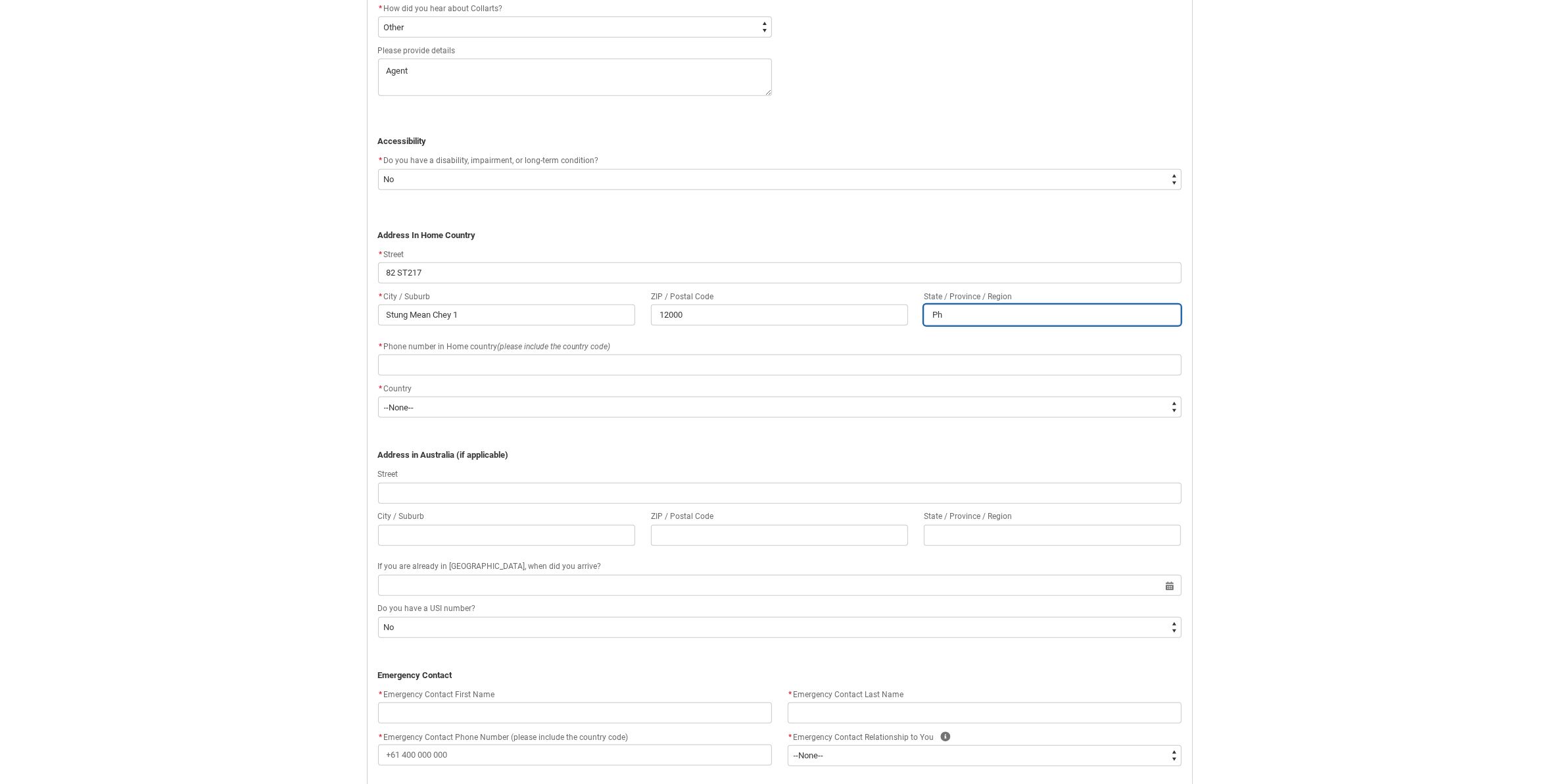
type lightning-primitive-input-simple "Phn"
type input "Phn"
type lightning-primitive-input-simple "Phno"
type input "Phno"
type lightning-primitive-input-simple "Phnom"
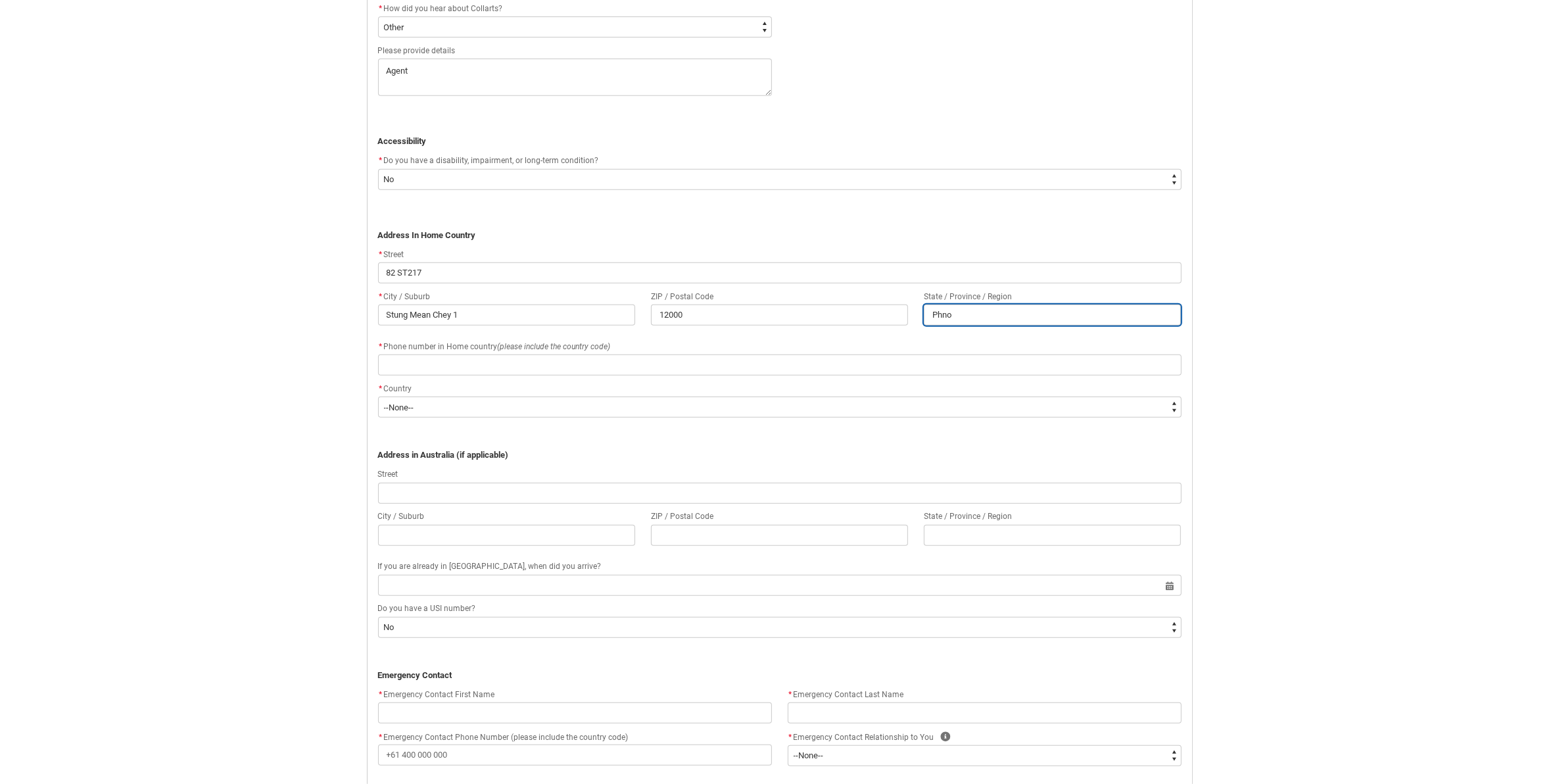
type input "Phnom"
type lightning-primitive-input-simple "Phnom"
type input "Phnom"
type lightning-primitive-input-simple "Phnom P"
type input "Phnom P"
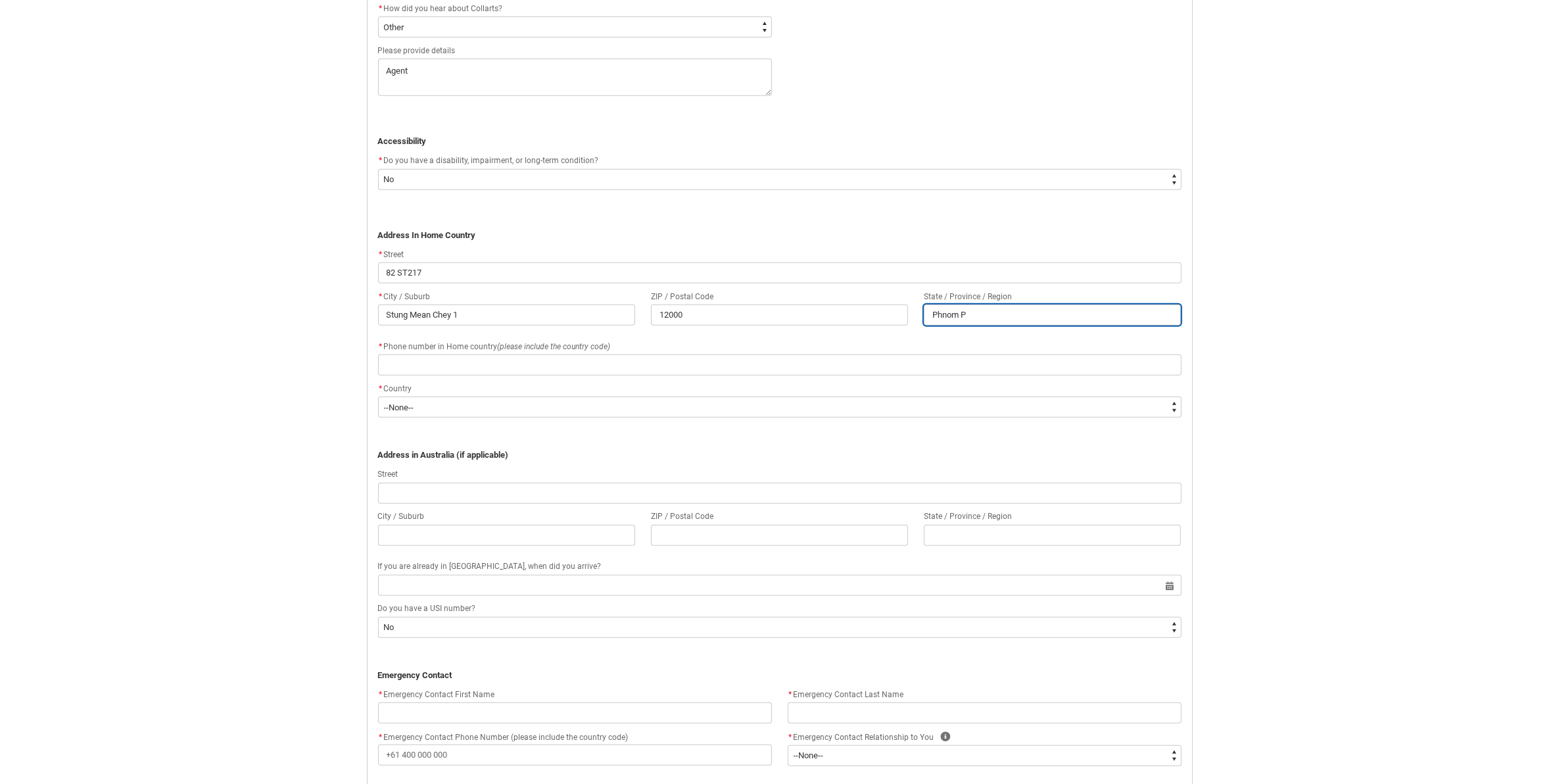
type lightning-primitive-input-simple "Phnom Pe"
type input "Phnom Pe"
type lightning-primitive-input-simple "Phnom Pen"
type input "Phnom Pen"
type lightning-primitive-input-simple "Phnom Penh"
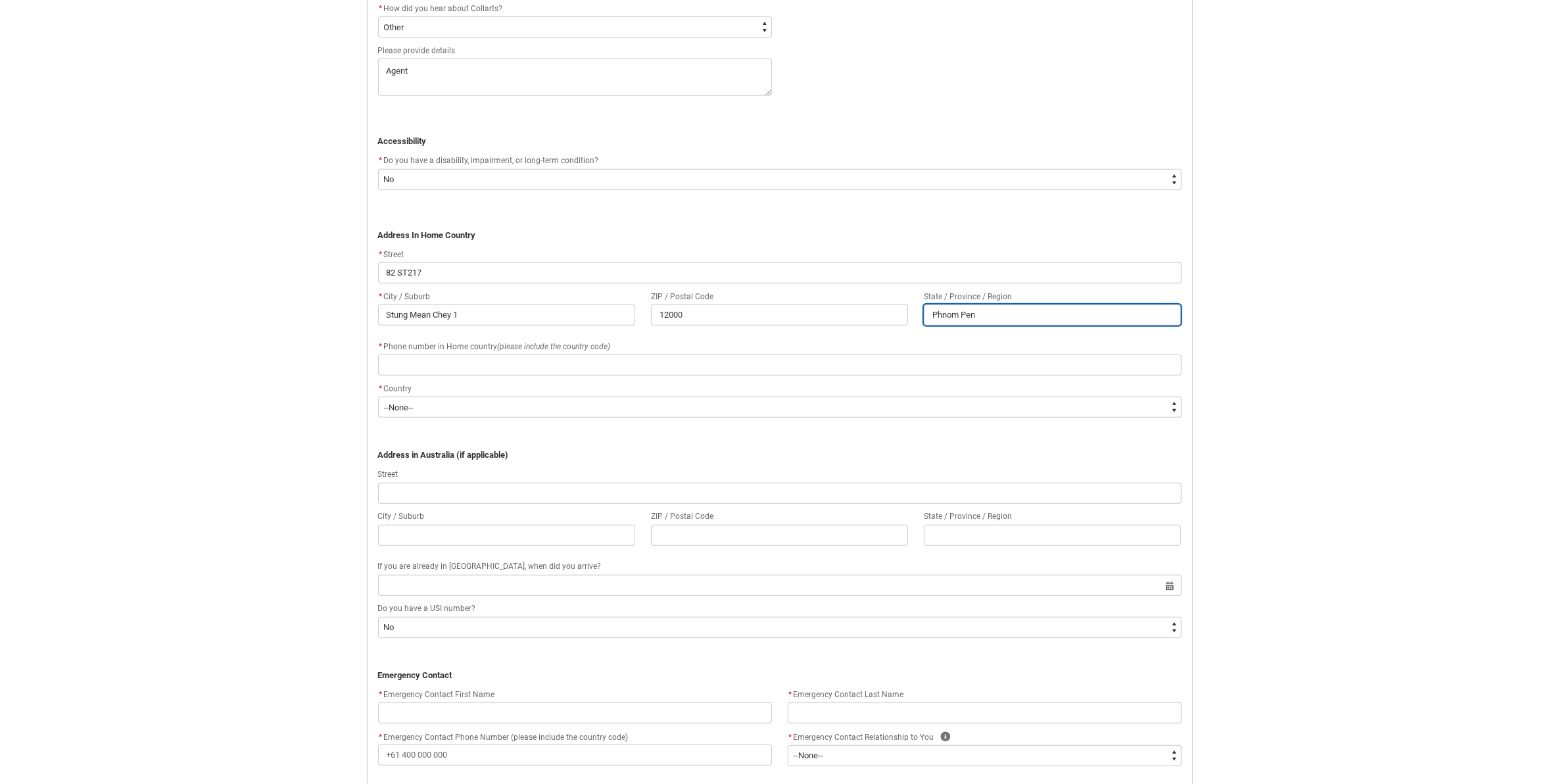
type input "Phnom Penh"
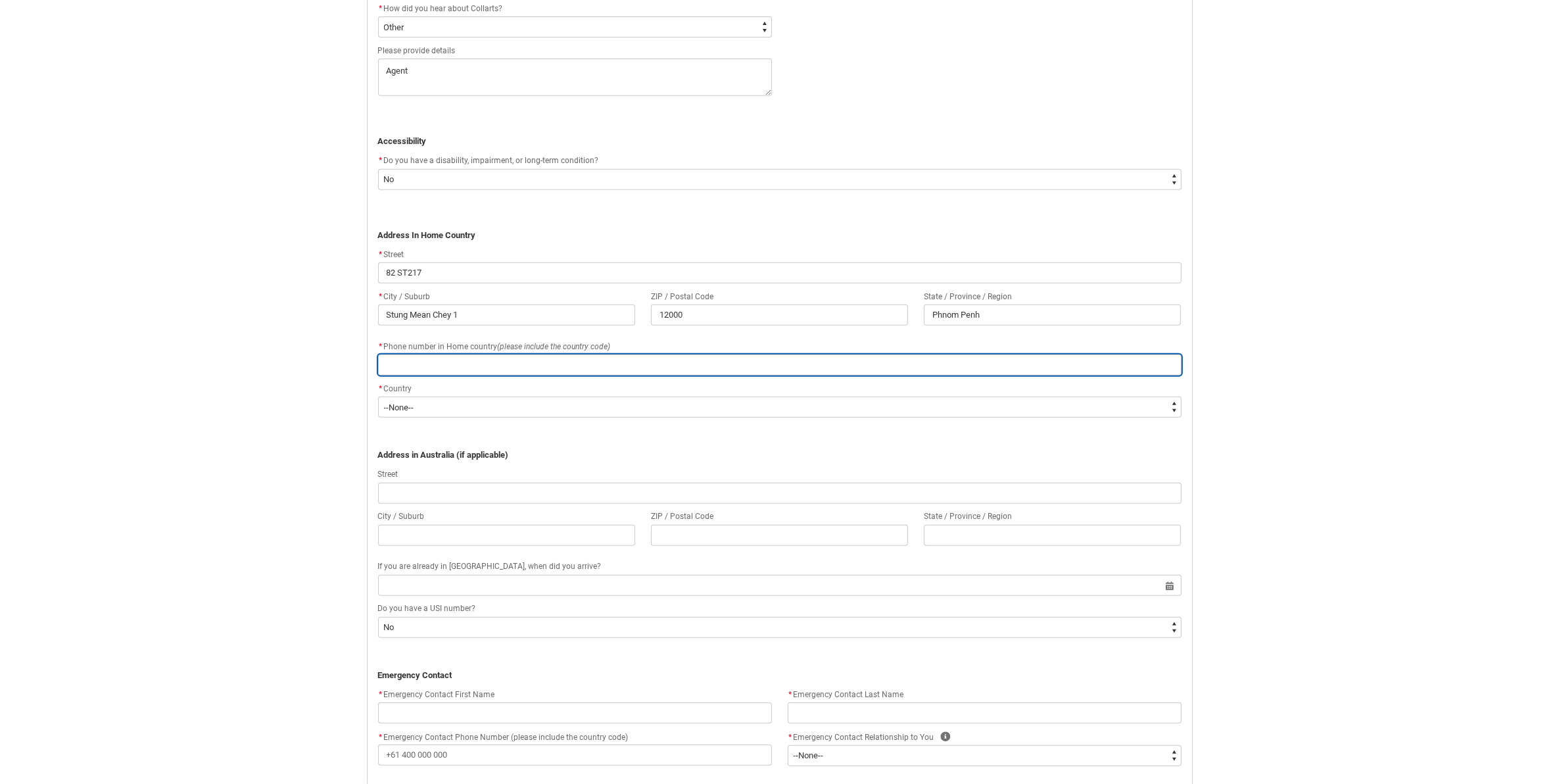
click at [563, 375] on input "REDU_Application_Form_for_Applicant flow" at bounding box center [780, 365] width 803 height 21
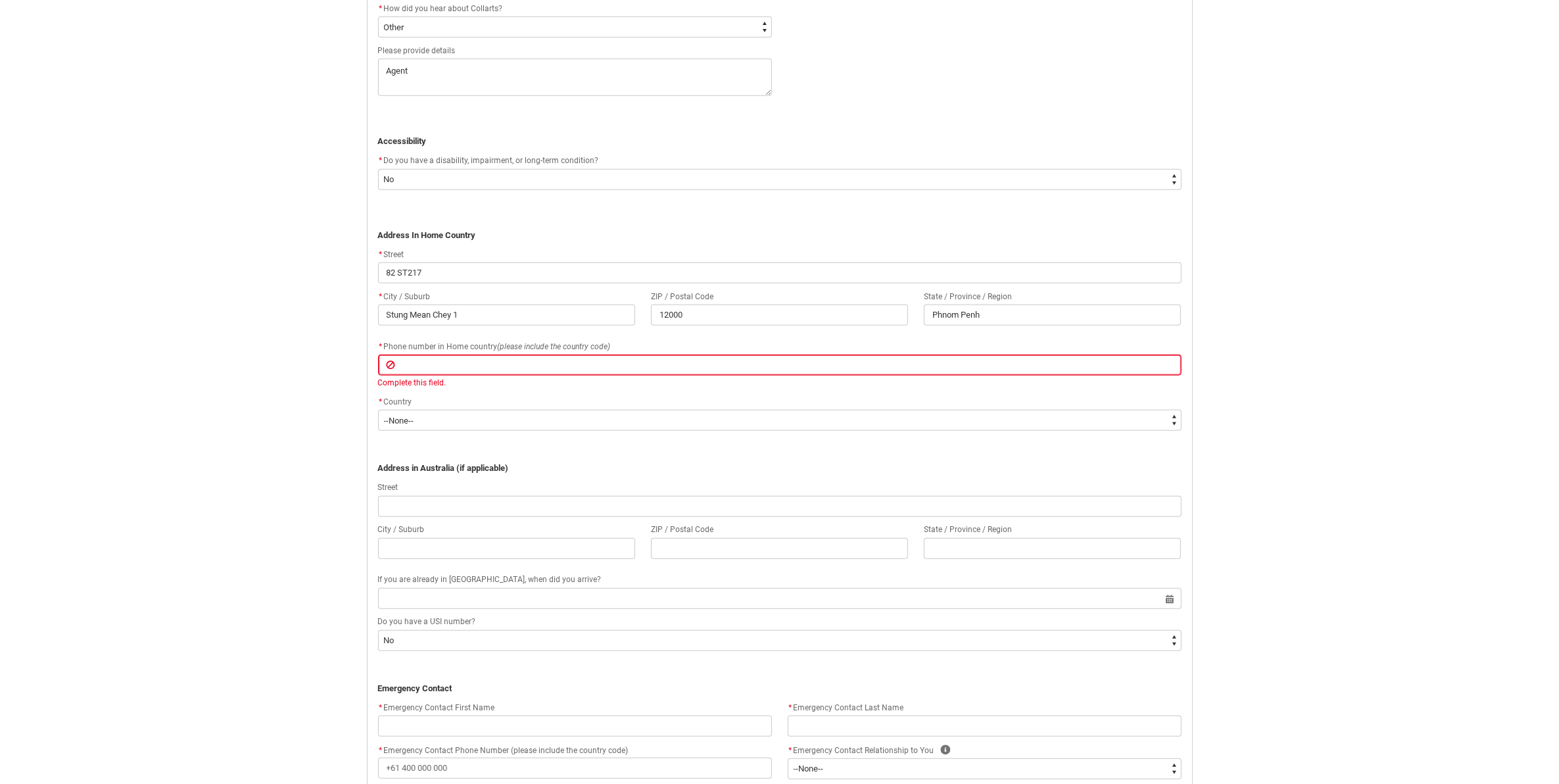
click at [510, 383] on div "Complete this field." at bounding box center [780, 383] width 803 height 12
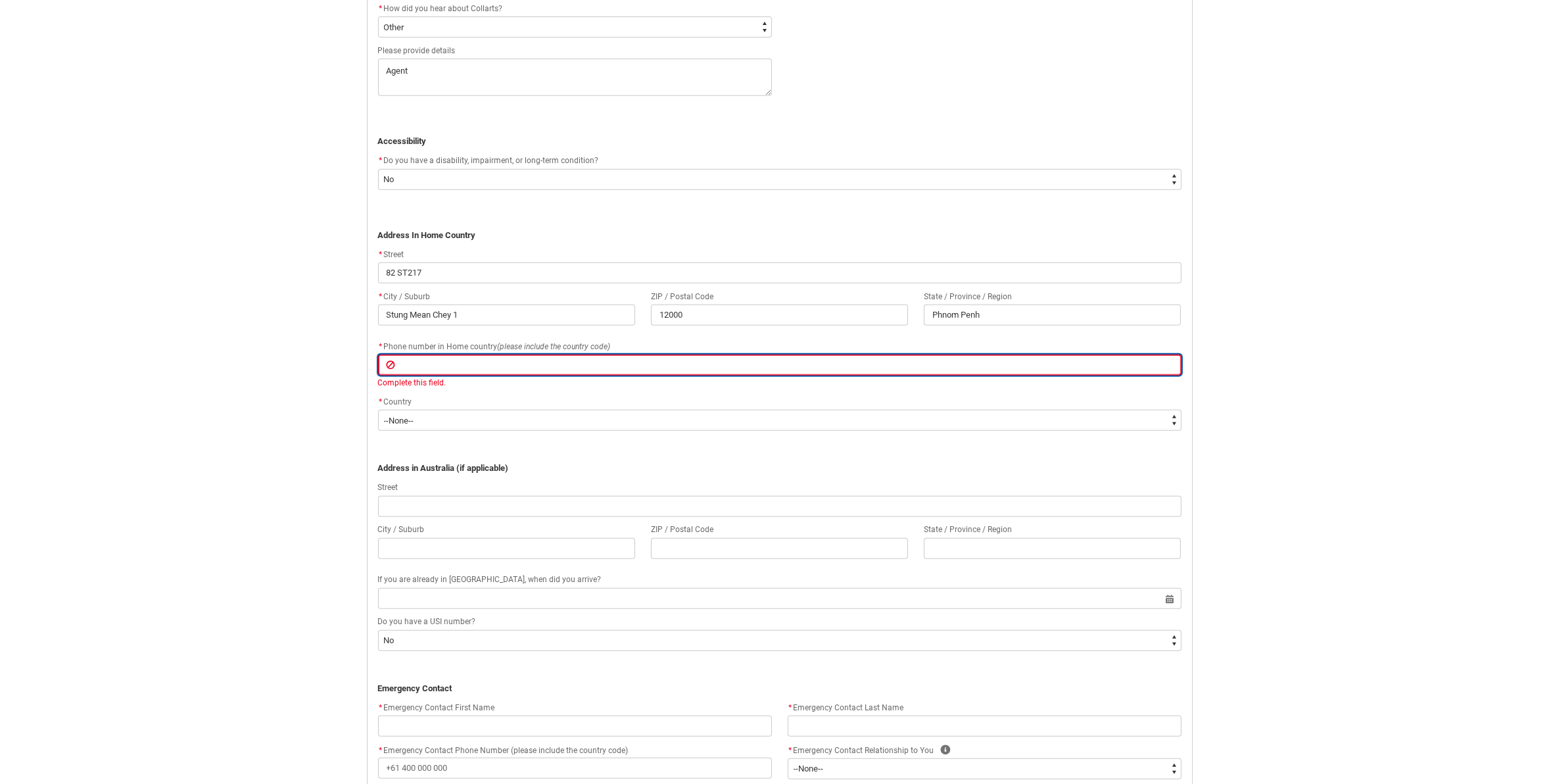
click at [513, 369] on input "REDU_Application_Form_for_Applicant flow" at bounding box center [780, 365] width 803 height 21
paste input "010920405"
type lightning-primitive-input-simple "010920405"
type input "010920405"
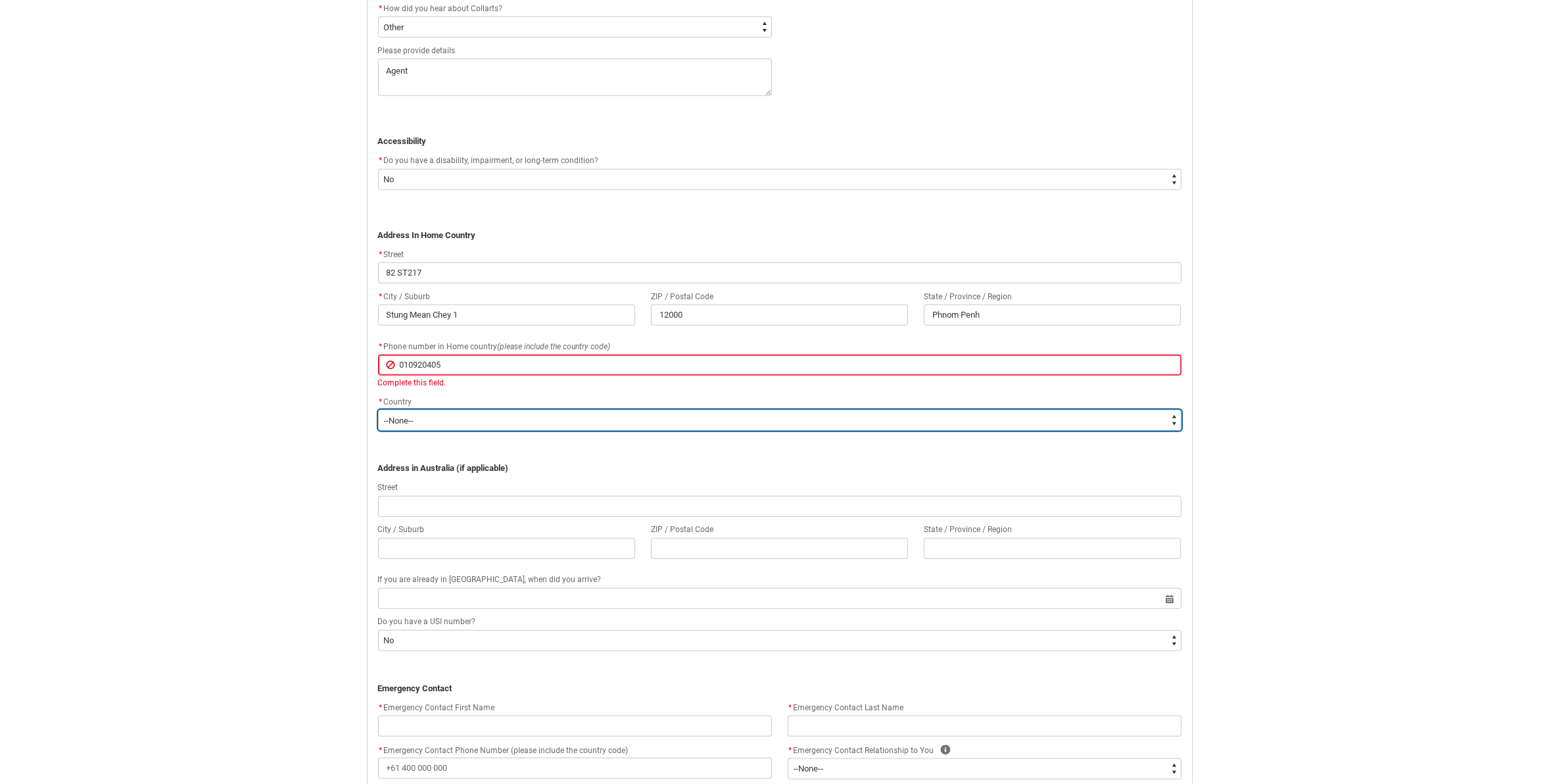
click at [403, 424] on flowruntime-screen-field "* Country * --None-- [GEOGRAPHIC_DATA] ([GEOGRAPHIC_DATA]) [GEOGRAPHIC_DATA] [G…" at bounding box center [780, 415] width 819 height 42
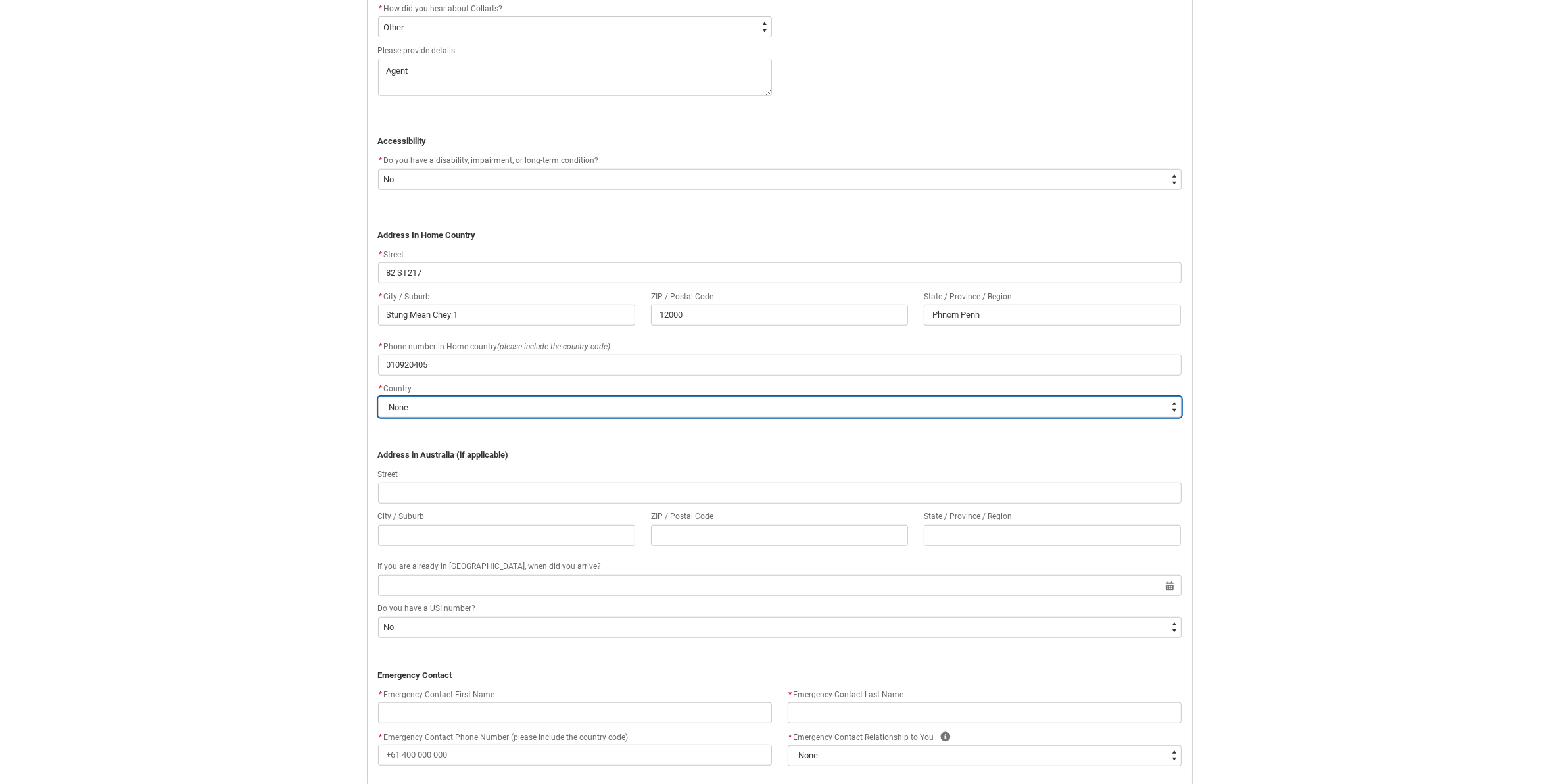
type lightning-select "Country_Choice.5102"
select select "Country_Choice.5102"
click at [406, 411] on select "--None-- [GEOGRAPHIC_DATA] ([GEOGRAPHIC_DATA]) [GEOGRAPHIC_DATA] [GEOGRAPHIC_DA…" at bounding box center [780, 407] width 803 height 21
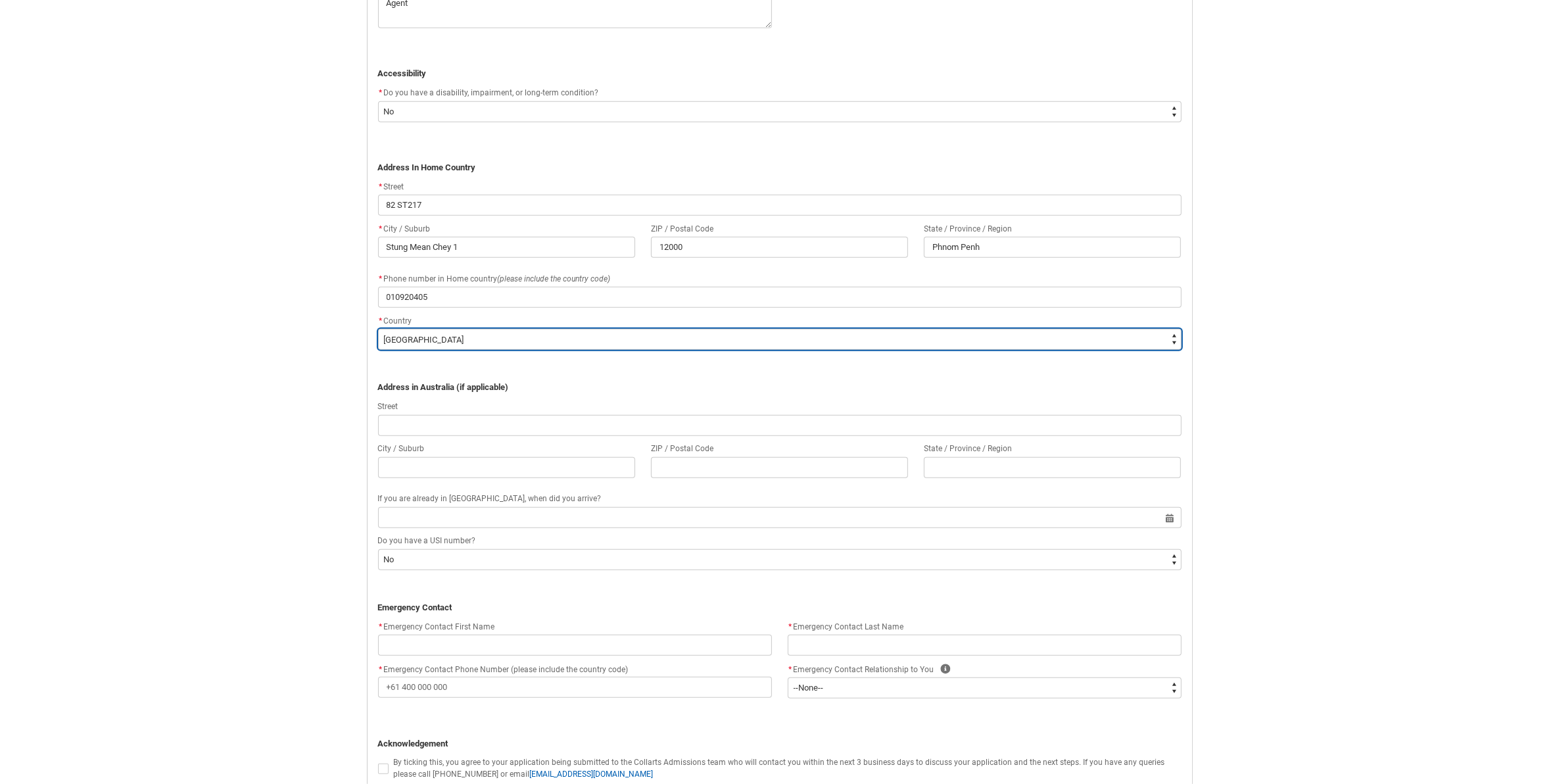
scroll to position [948, 0]
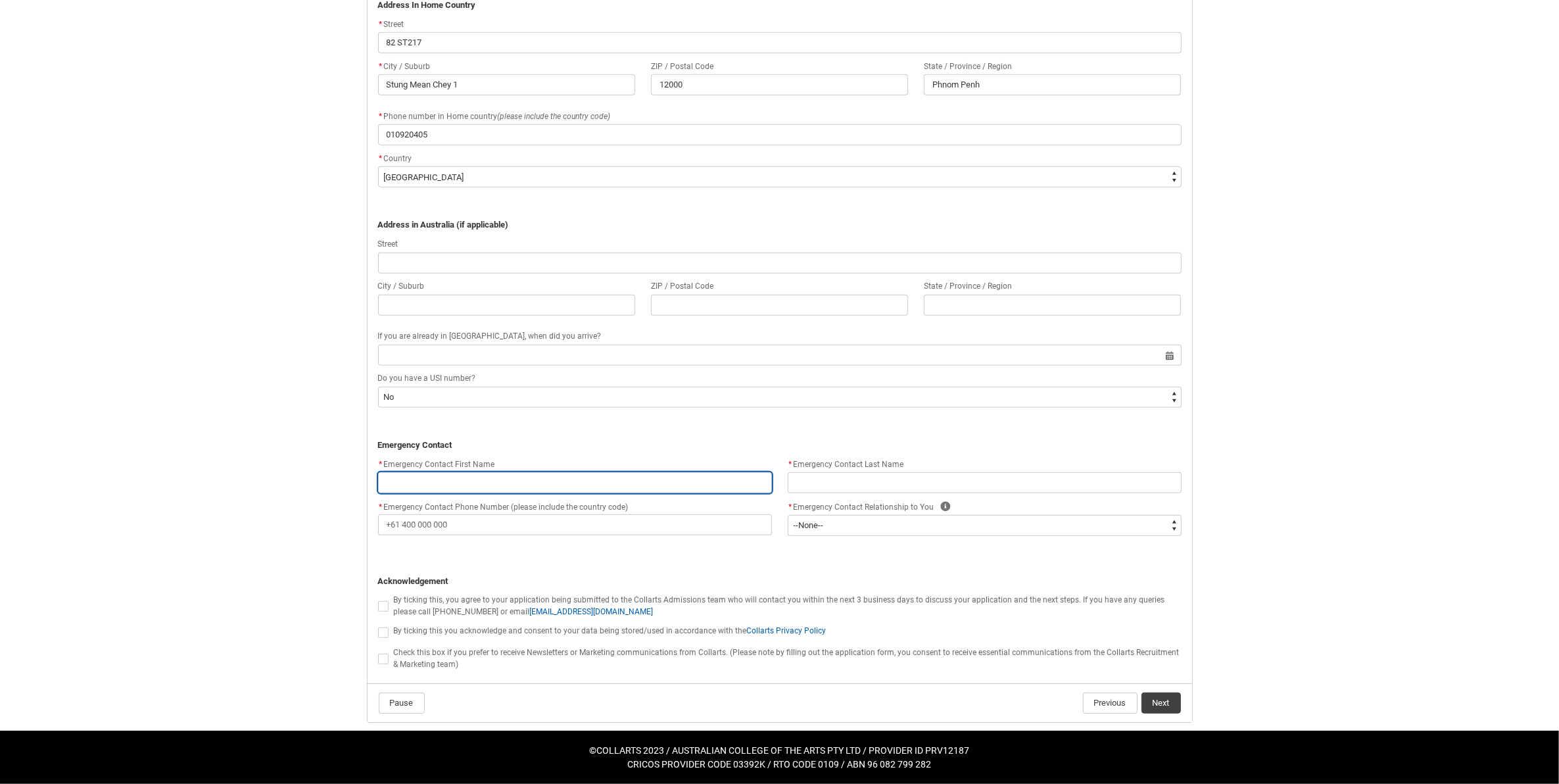
click at [480, 472] on input "REDU_Application_Form_for_Applicant flow" at bounding box center [575, 482] width 394 height 21
type lightning-primitive-input-simple "O"
type input "O"
type lightning-primitive-input-simple "OU"
type input "OU"
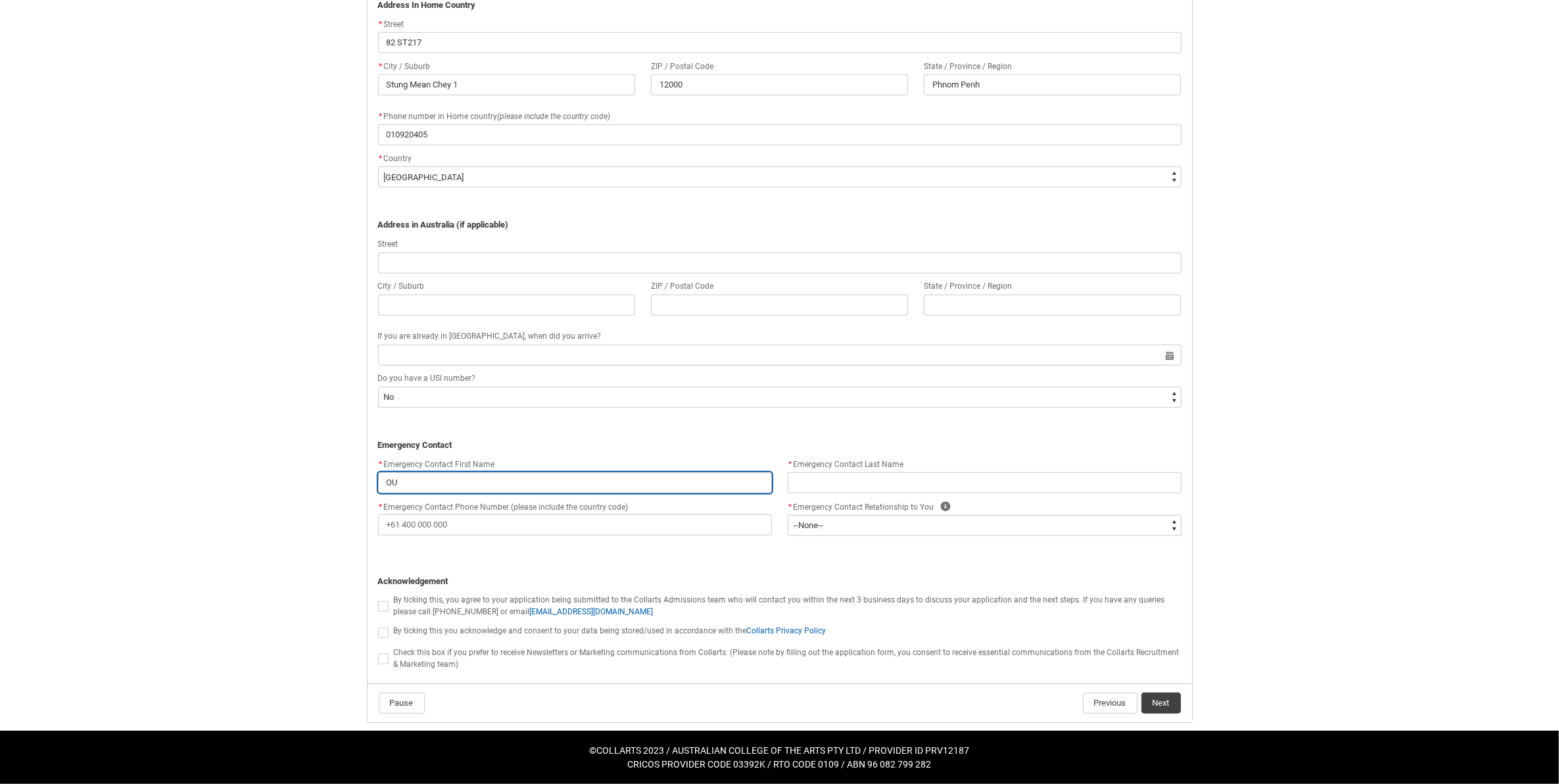
type lightning-primitive-input-simple "OUN"
type input "OUN"
type lightning-primitive-input-simple "OUNG"
type input "OUNG"
type lightning-primitive-input-simple "OUNG"
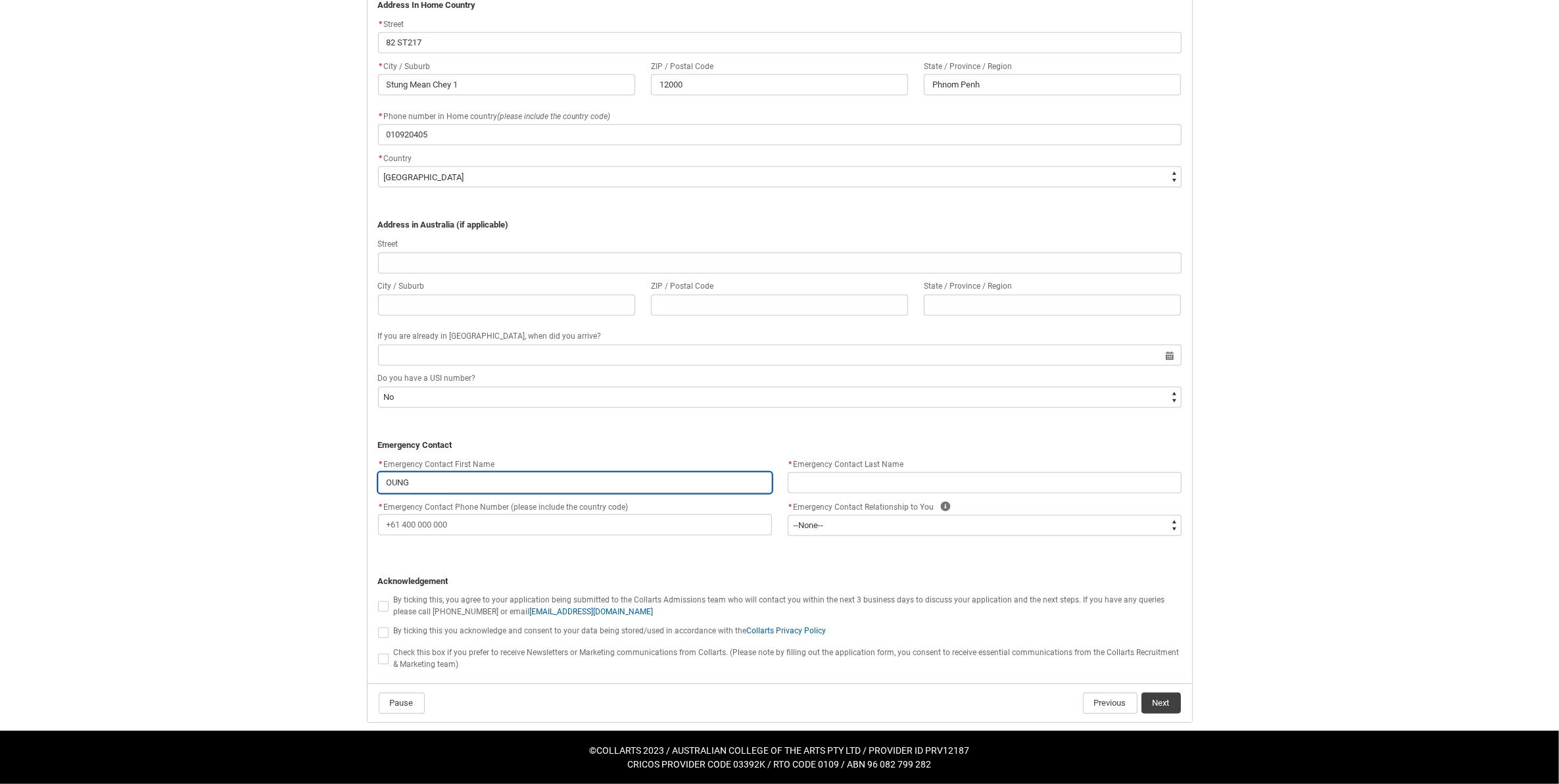
type input "OUNG"
type lightning-primitive-input-simple "OUNG"
type input "OUNG"
click at [480, 472] on input "OUNG" at bounding box center [575, 482] width 394 height 21
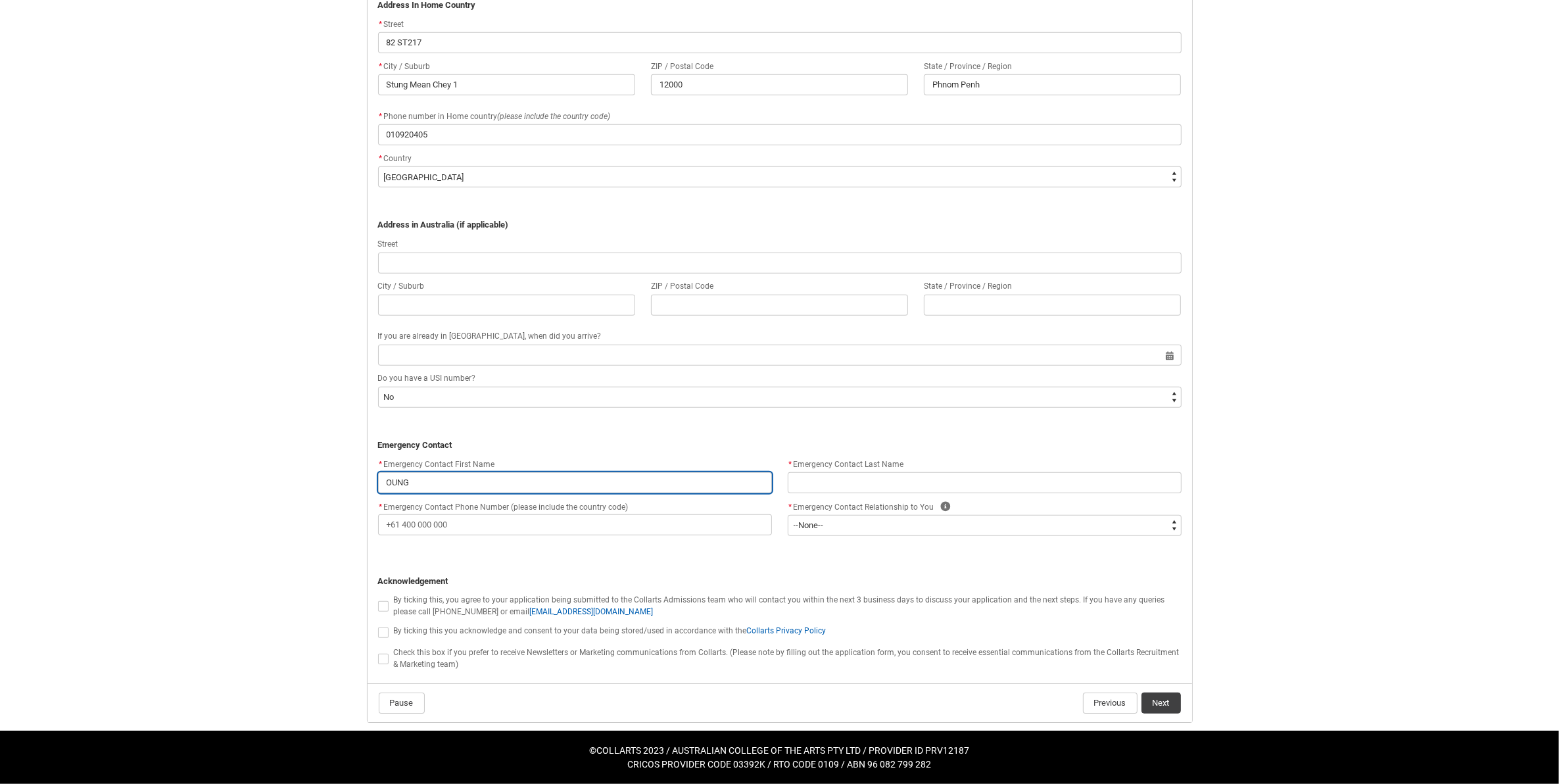
click at [480, 472] on input "OUNG" at bounding box center [575, 482] width 394 height 21
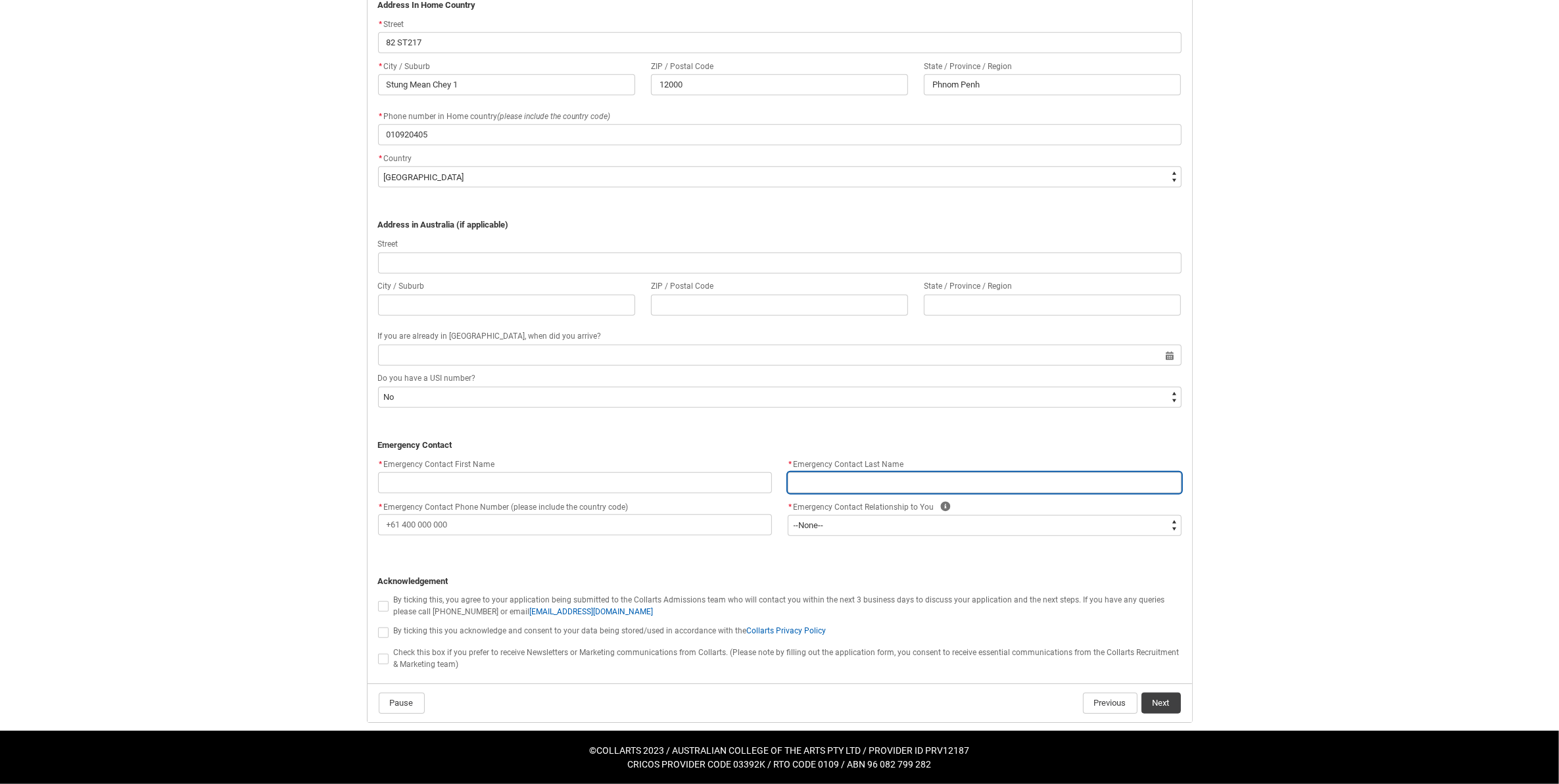
click at [962, 484] on input "REDU_Application_Form_for_Applicant flow" at bounding box center [984, 482] width 394 height 21
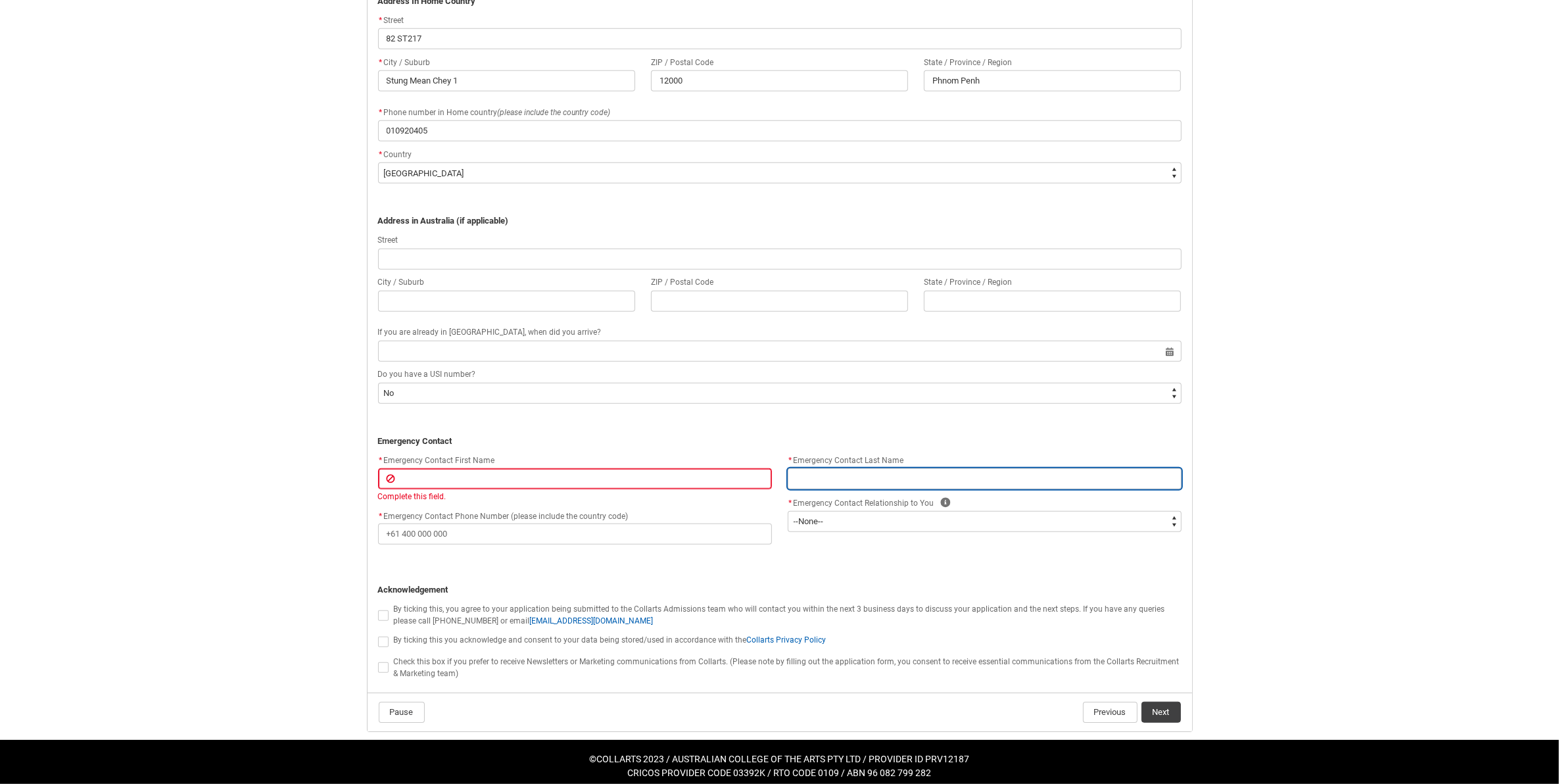
paste input "OUNG"
type lightning-primitive-input-simple "OUNG"
type input "OUNG"
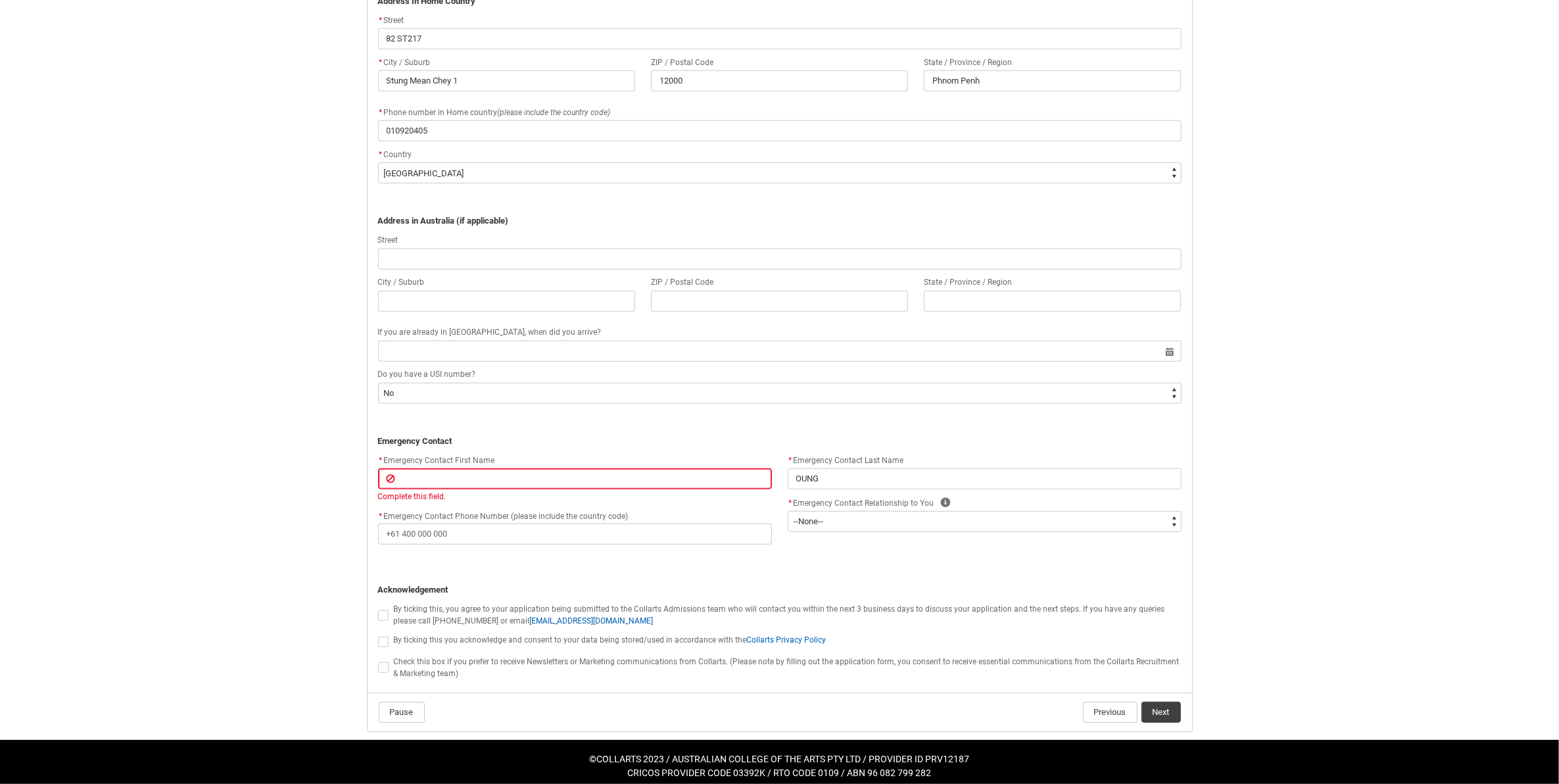
click at [589, 498] on div "Complete this field." at bounding box center [575, 496] width 394 height 12
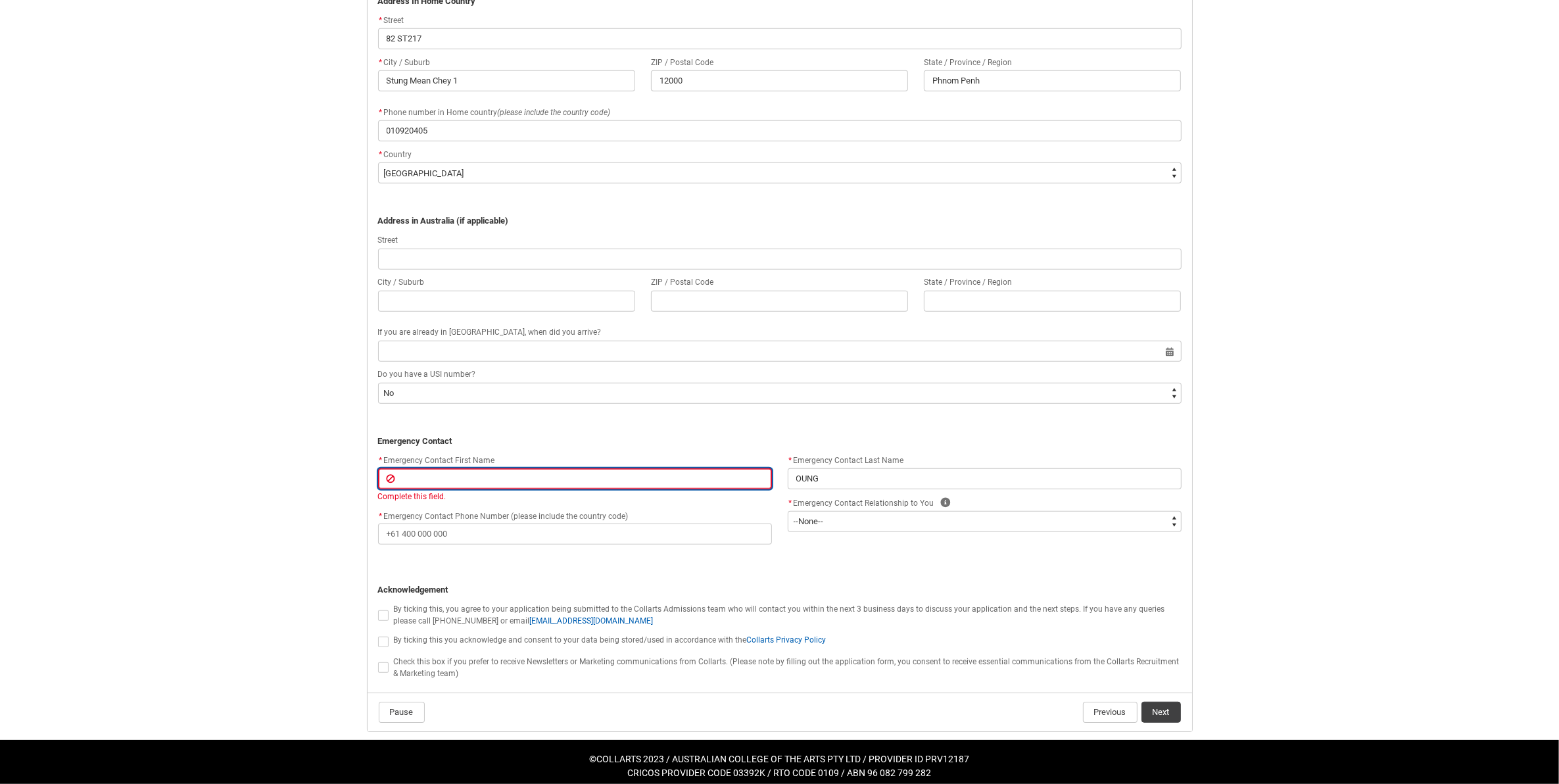
click at [583, 484] on input "REDU_Application_Form_for_Applicant flow" at bounding box center [575, 478] width 394 height 21
type lightning-primitive-input-simple "i"
type input "i"
type lightning-primitive-input-simple "im"
type input "im"
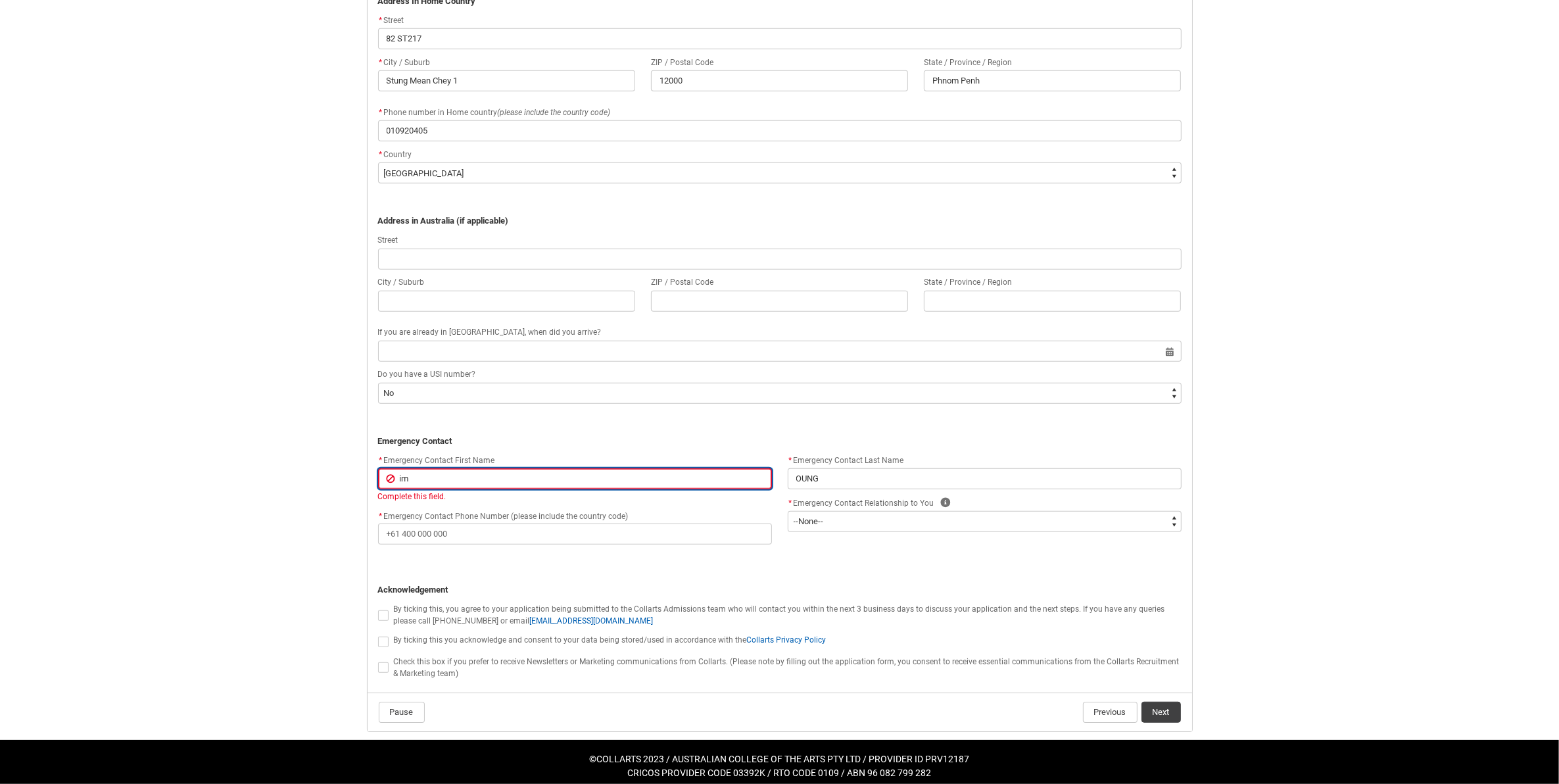
type lightning-primitive-input-simple "imh"
type input "imh"
type lightning-primitive-input-simple "imhe"
type input "imhe"
type lightning-primitive-input-simple "imhea"
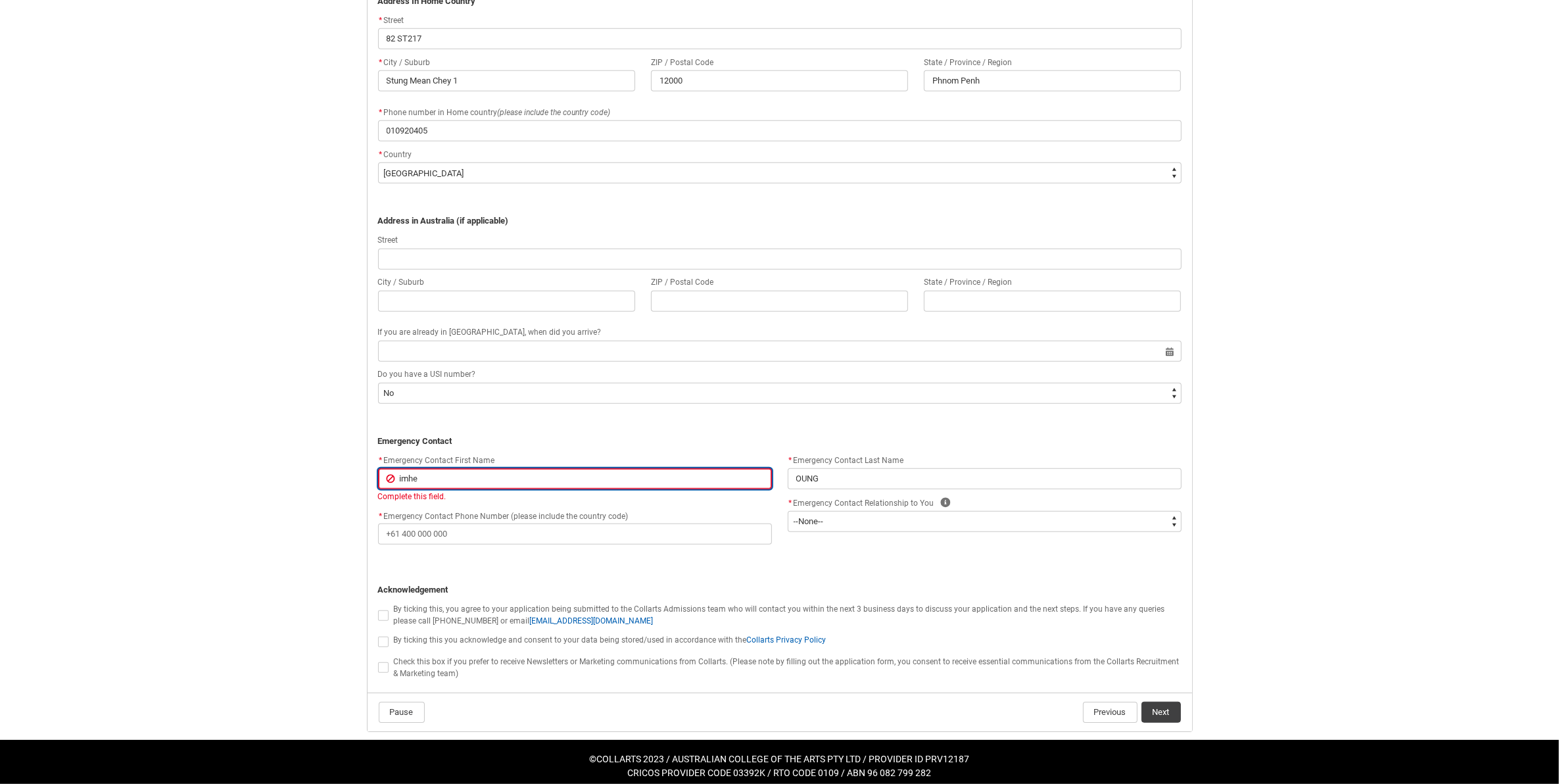
type input "imhea"
type lightning-primitive-input-simple "imheak"
type input "imheak"
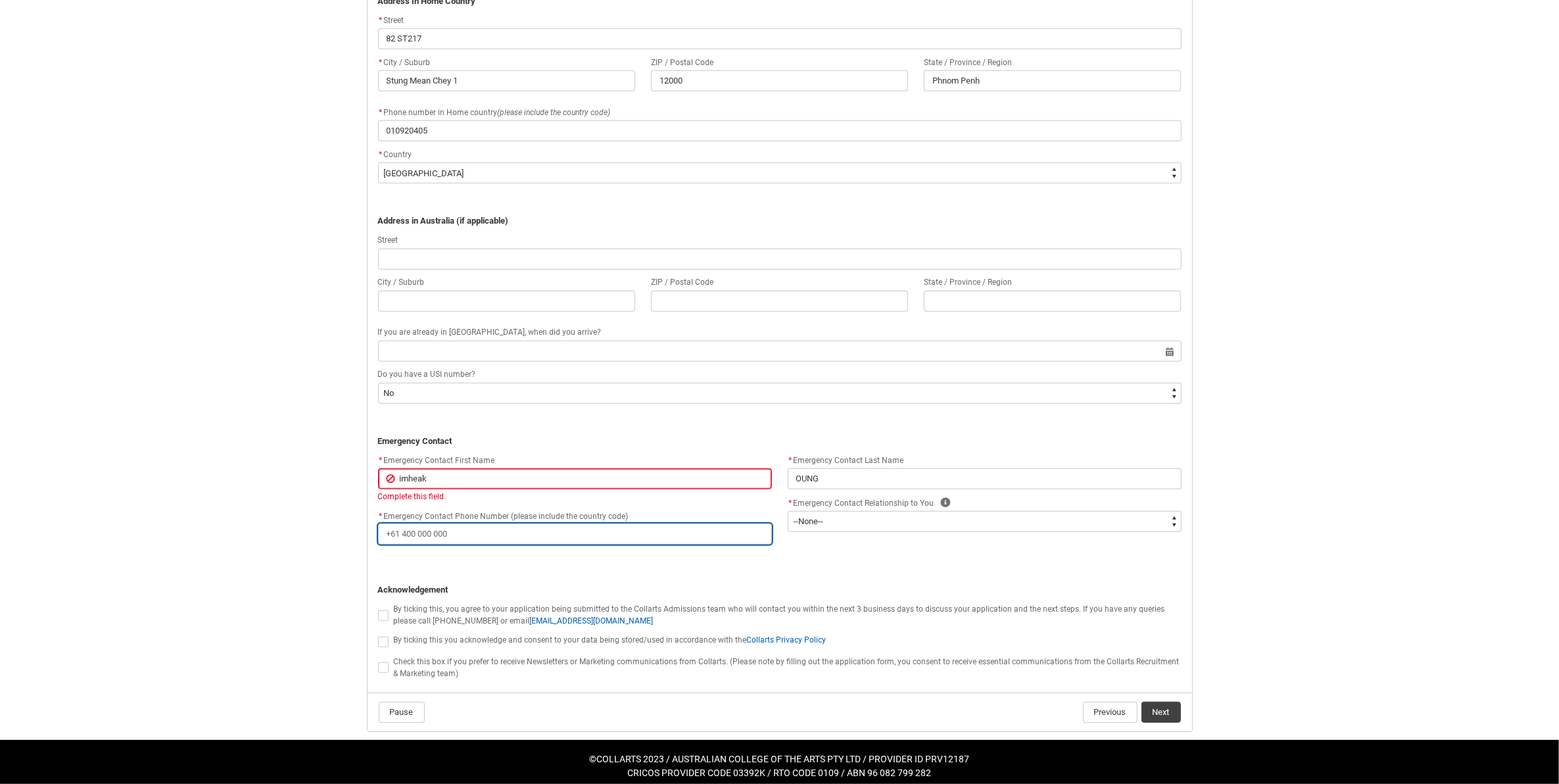
click at [547, 546] on div "* Emergency Contact First Name imheak Complete this field. * Emergency Contact …" at bounding box center [780, 504] width 819 height 105
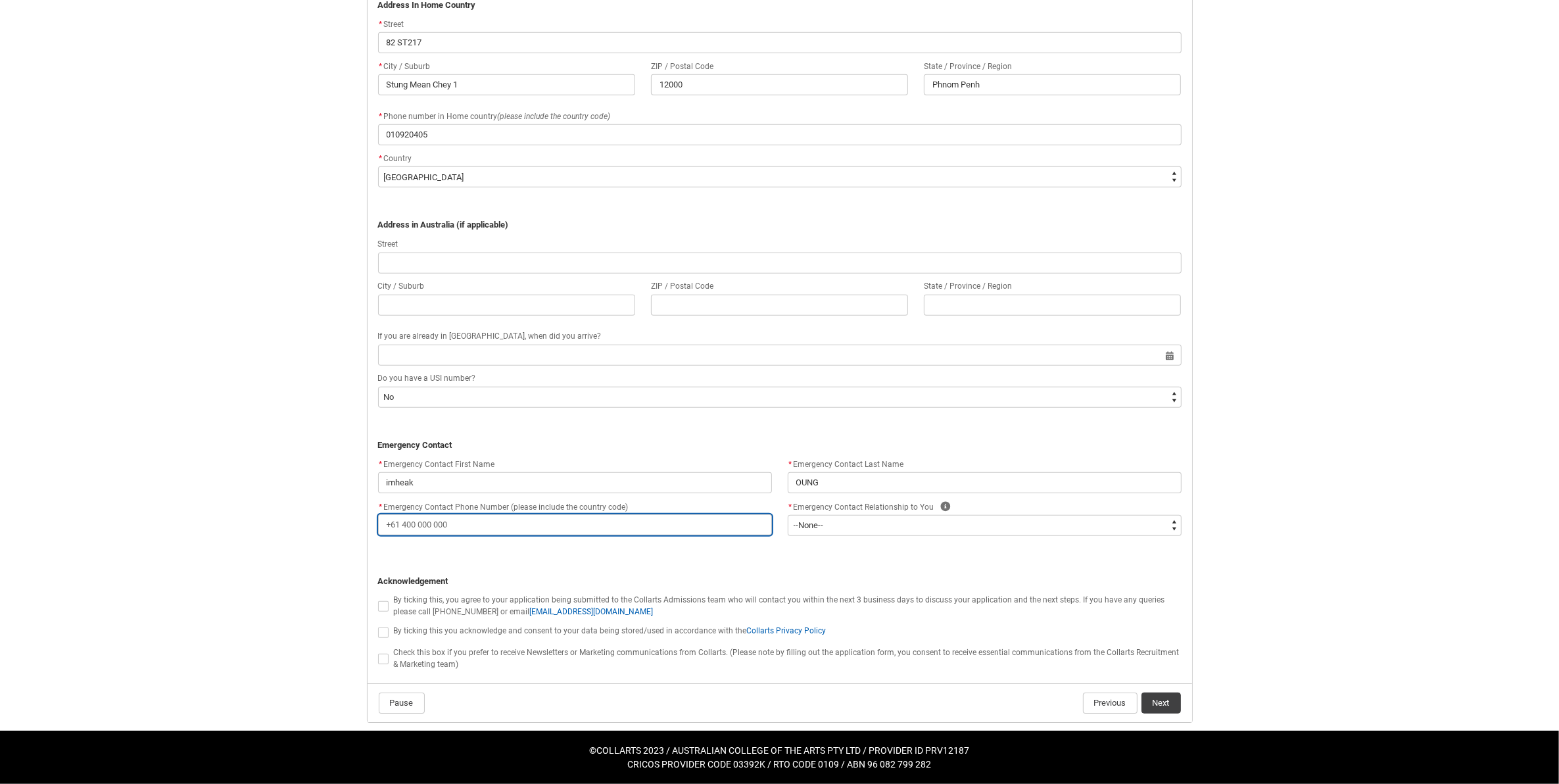
click at [389, 530] on input "* Emergency Contact Phone Number (please include the country code)" at bounding box center [575, 525] width 394 height 21
type lightning-primitive-input-simple "8"
type input "8"
type lightning-primitive-input-simple "85"
type input "85"
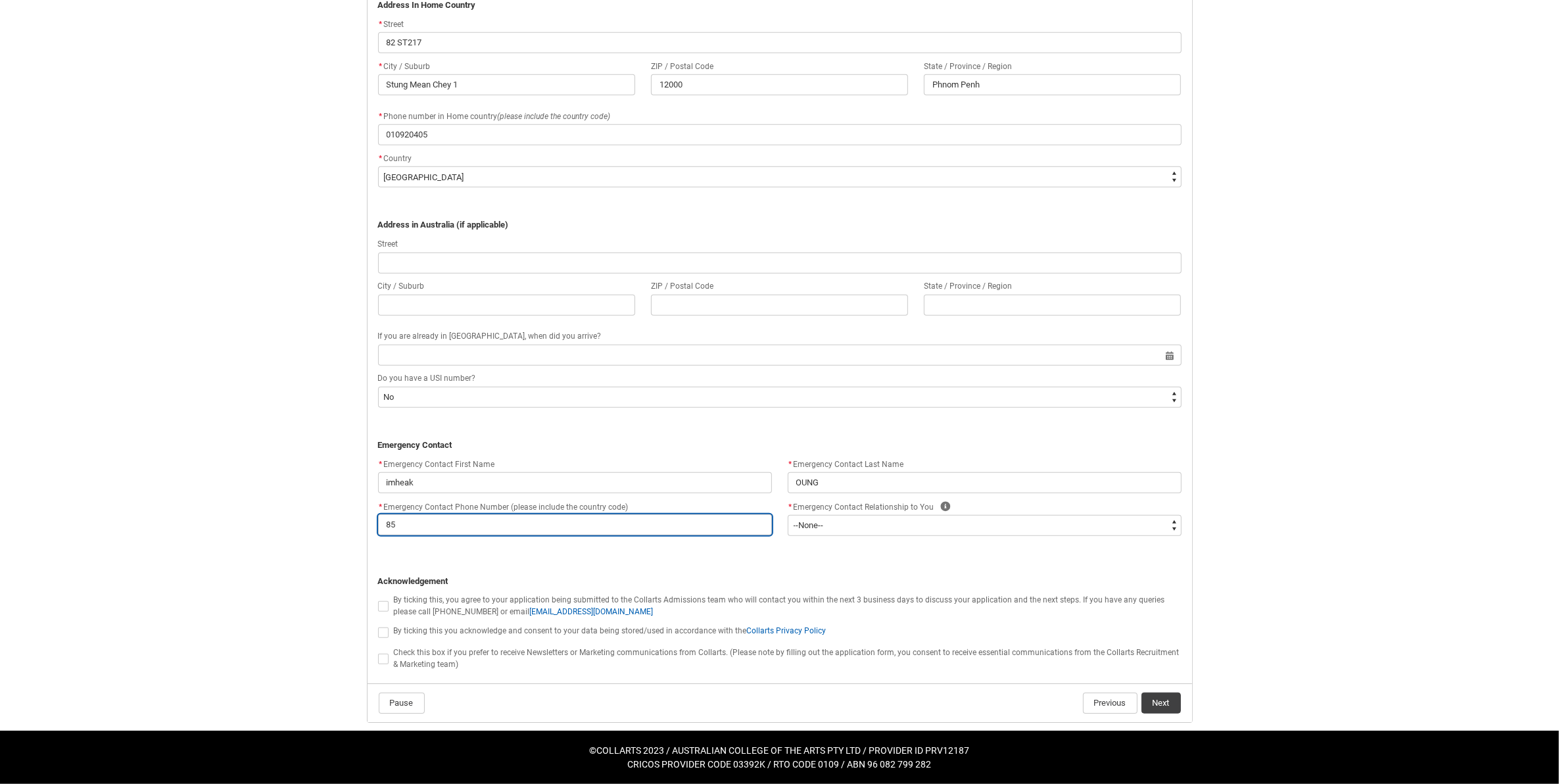
type lightning-primitive-input-simple "855"
type input "855"
click at [688, 520] on input "855" at bounding box center [575, 525] width 394 height 21
paste input "12 712 181"
type lightning-primitive-input-simple "85512 712 181"
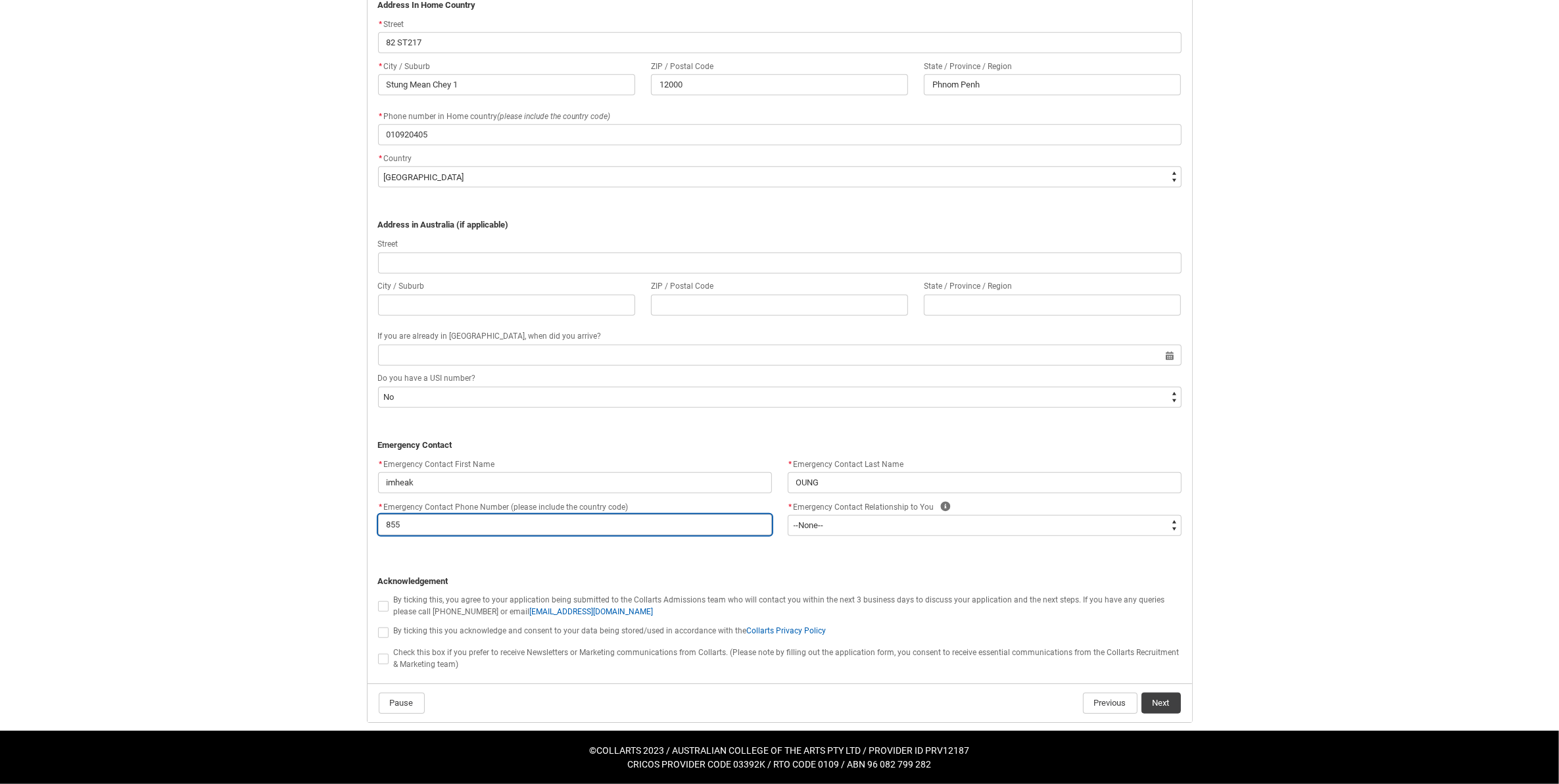
type input "85512 712 181"
click at [412, 523] on input "85512 712 181" at bounding box center [575, 525] width 394 height 21
type lightning-primitive-input-simple "85512712 181"
type input "85512712 181"
click at [426, 525] on input "85512712 181" at bounding box center [575, 525] width 394 height 21
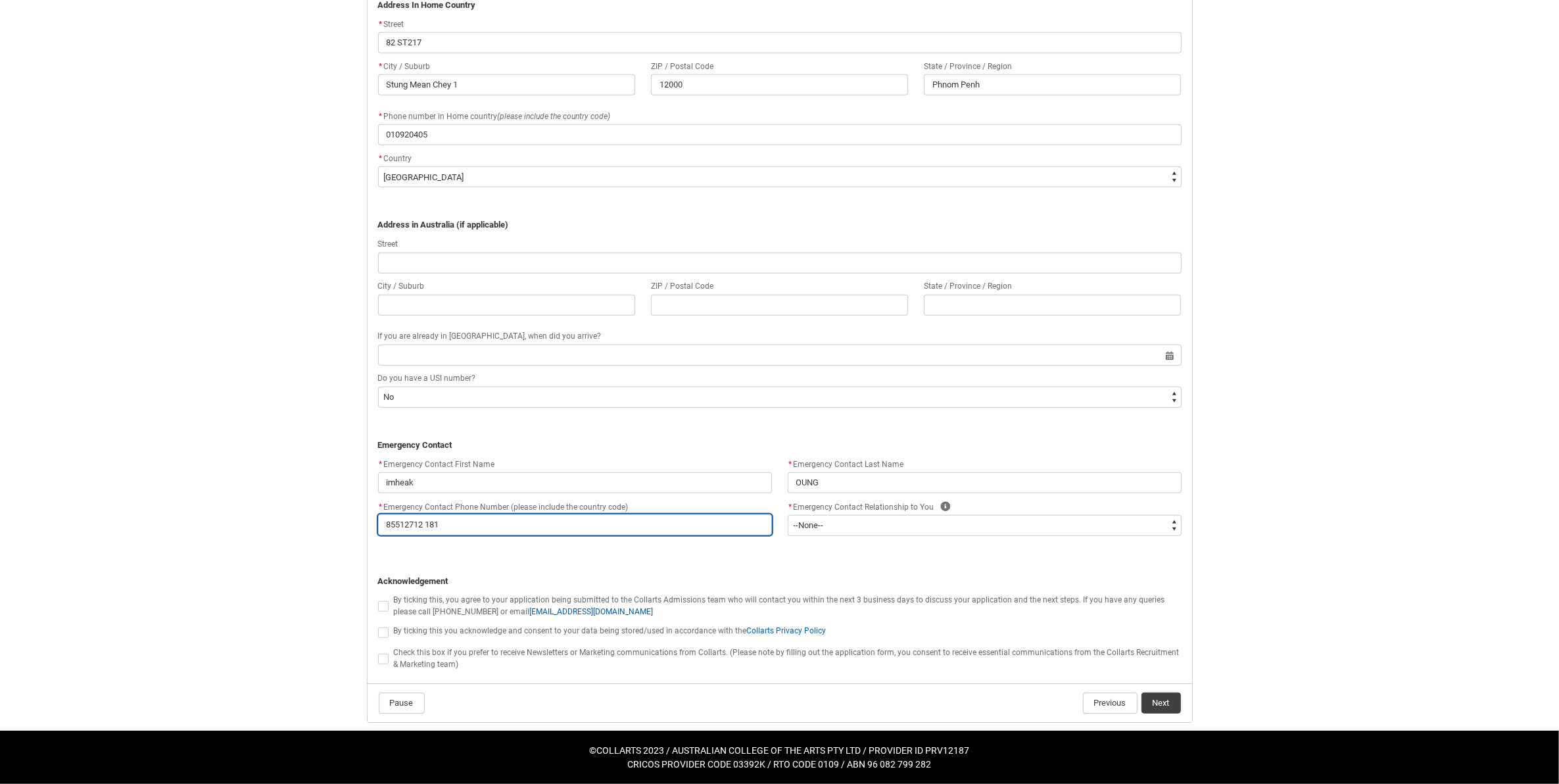
click at [426, 525] on input "85512712 181" at bounding box center [575, 525] width 394 height 21
click at [428, 525] on input "85512712 181" at bounding box center [575, 525] width 394 height 21
click at [429, 521] on input "85512712 181" at bounding box center [575, 525] width 394 height 21
type lightning-primitive-input-simple "85512712181"
type input "85512712181"
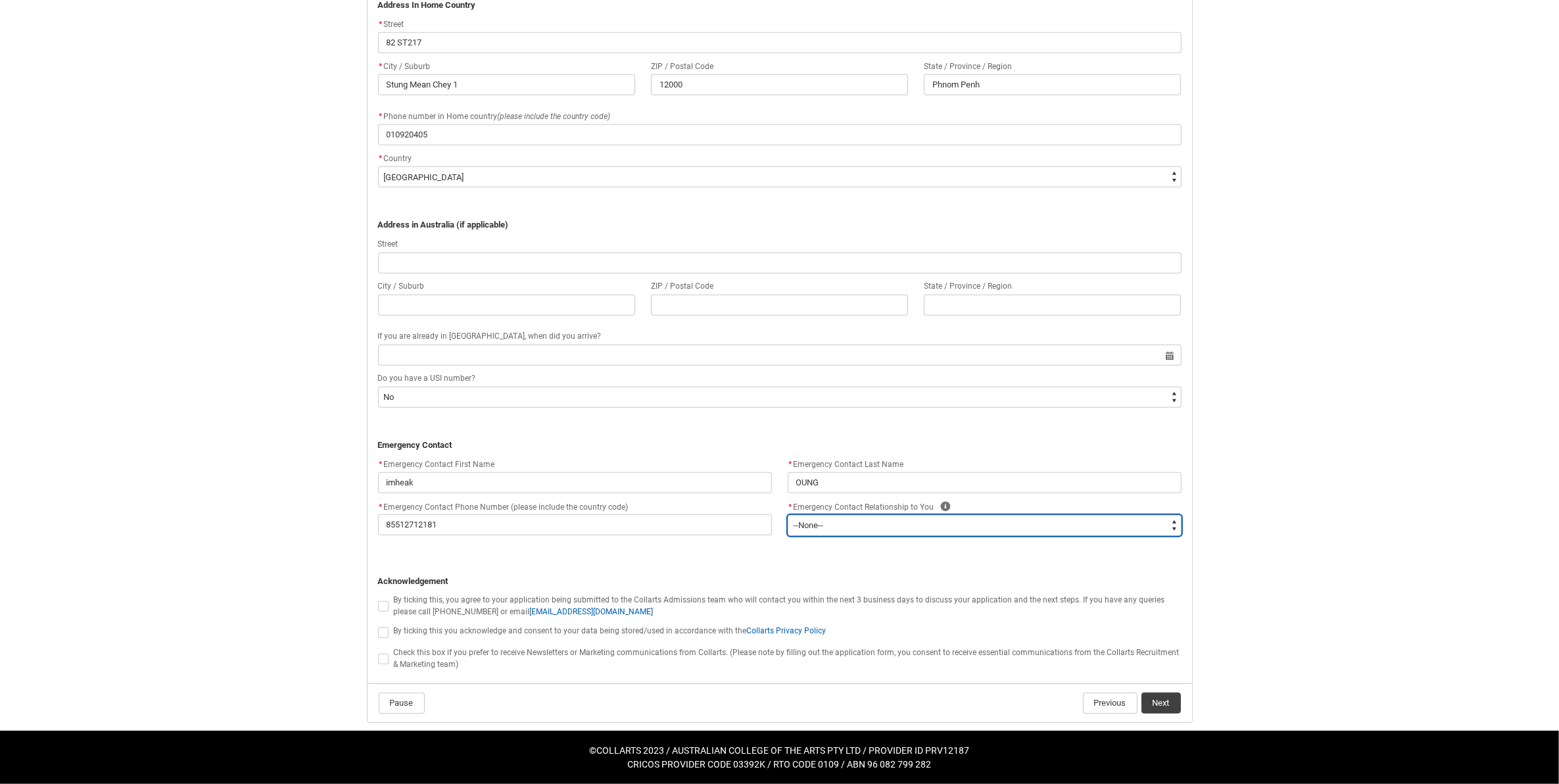
click at [888, 527] on select "--None-- Mother Father Sibling Child Partner Relation Friend" at bounding box center [984, 525] width 394 height 21
type lightning-select "Emergency_Contact_Relationship.Father"
click at [787, 515] on select "--None-- Mother Father Sibling Child Partner Relation Friend" at bounding box center [984, 525] width 394 height 21
select select "Emergency_Contact_Relationship.Father"
click at [840, 533] on select "--None-- Mother Father Sibling Child Partner Relation Friend" at bounding box center [984, 525] width 394 height 21
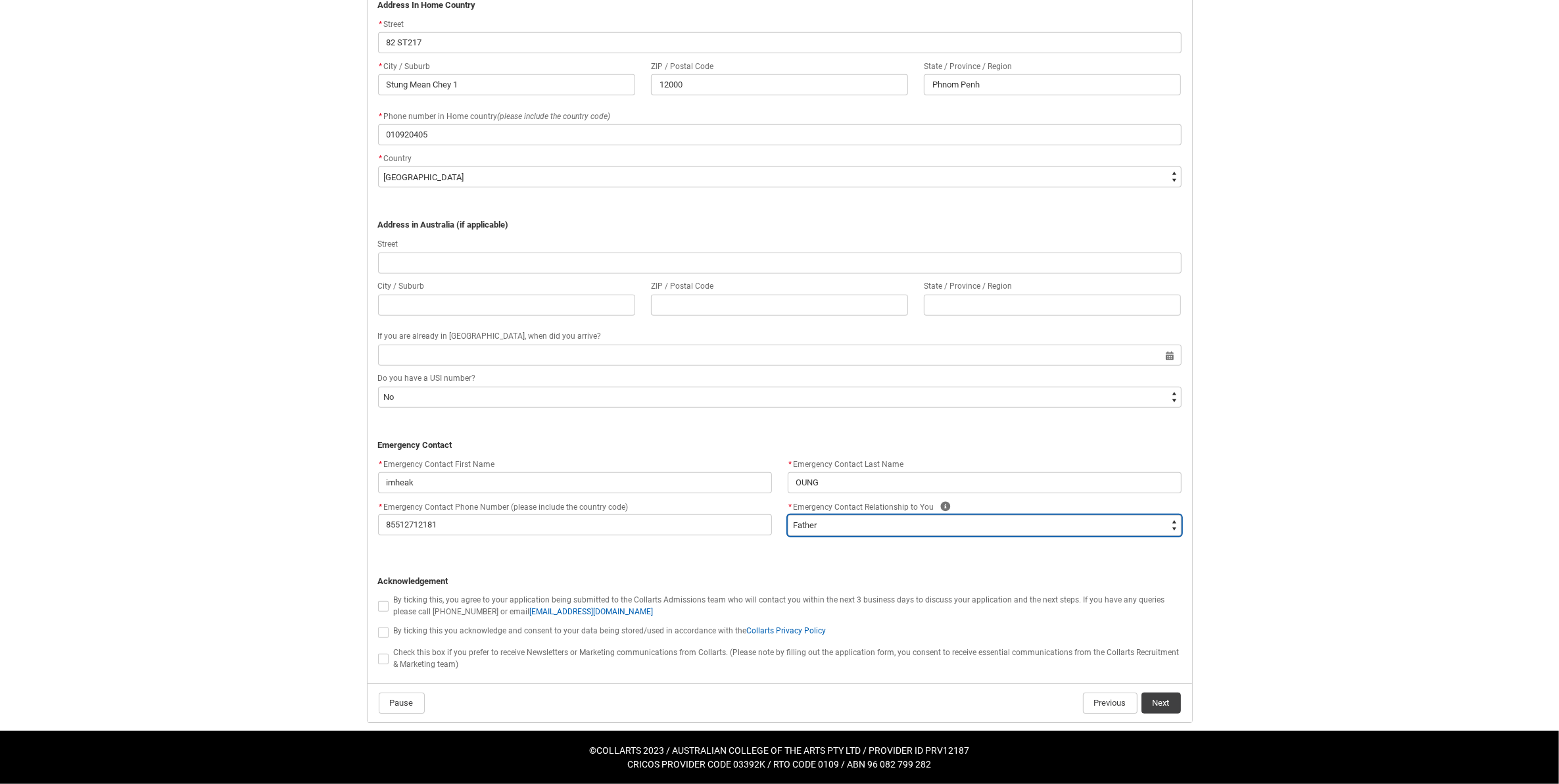
type lightning-select "Emergency_Contact_Relationship.Mother"
click at [787, 515] on select "--None-- Mother Father Sibling Child Partner Relation Friend" at bounding box center [984, 525] width 394 height 21
drag, startPoint x: 380, startPoint y: 602, endPoint x: 388, endPoint y: 623, distance: 22.5
click at [380, 603] on span "REDU_Application_Form_for_Applicant flow" at bounding box center [383, 606] width 11 height 11
click at [378, 599] on input "REDU_Application_Form_for_Applicant flow" at bounding box center [378, 599] width 1 height 1
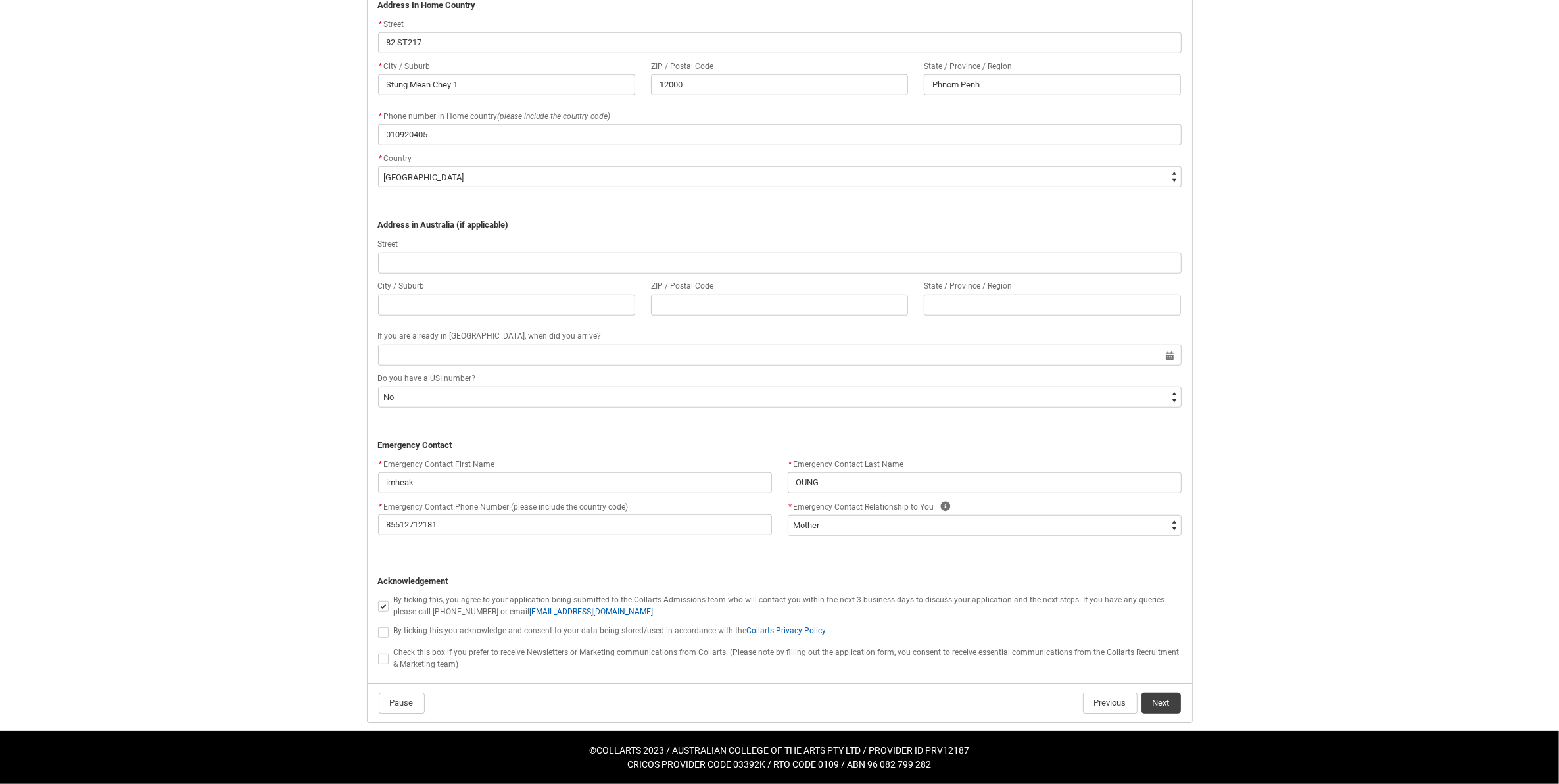
click at [388, 623] on lightning-input "REDU_Application_Form_for_Applicant flow" at bounding box center [386, 631] width 16 height 17
click at [1154, 709] on button "Next" at bounding box center [1161, 703] width 40 height 21
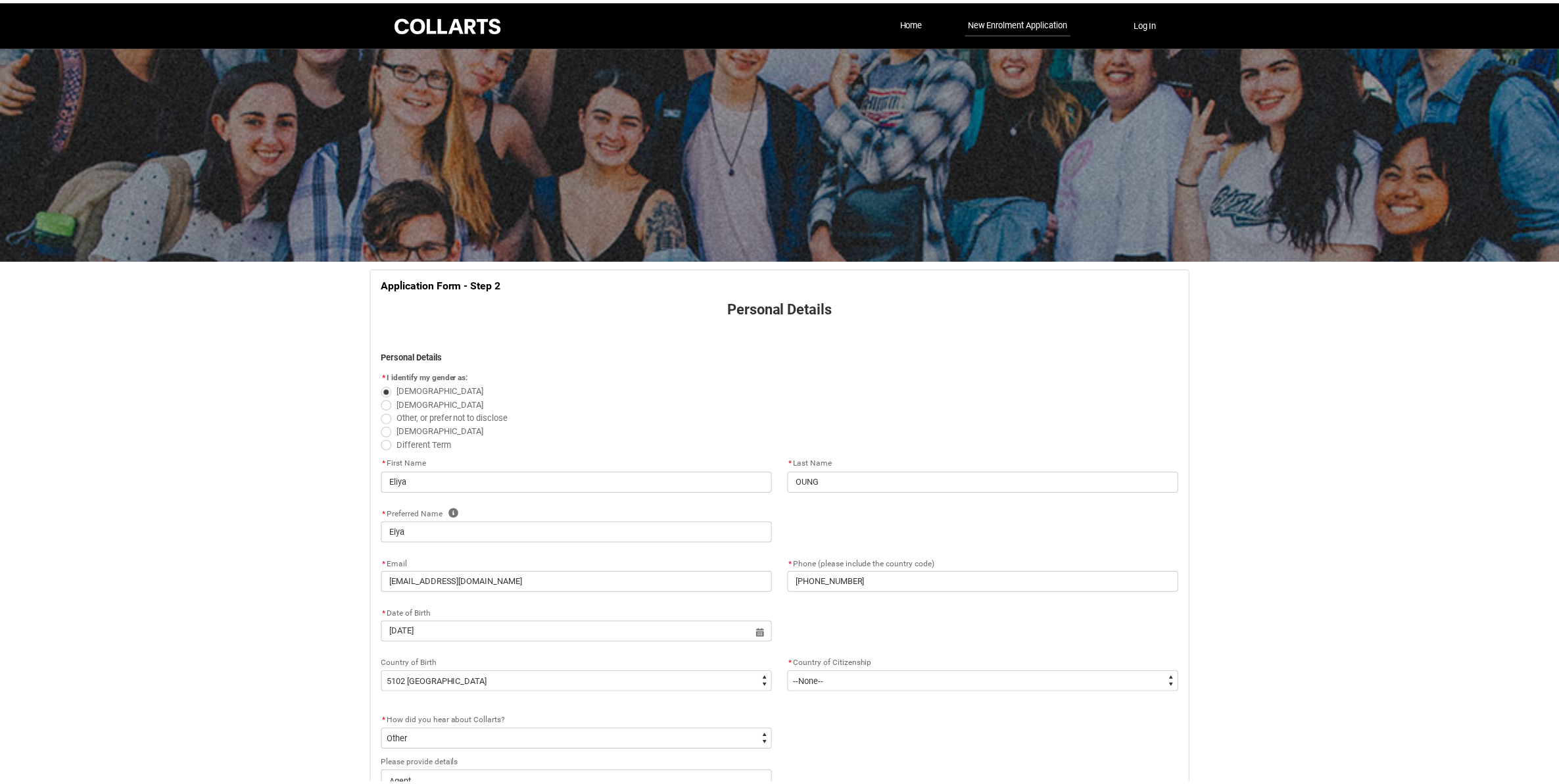
scroll to position [960, 0]
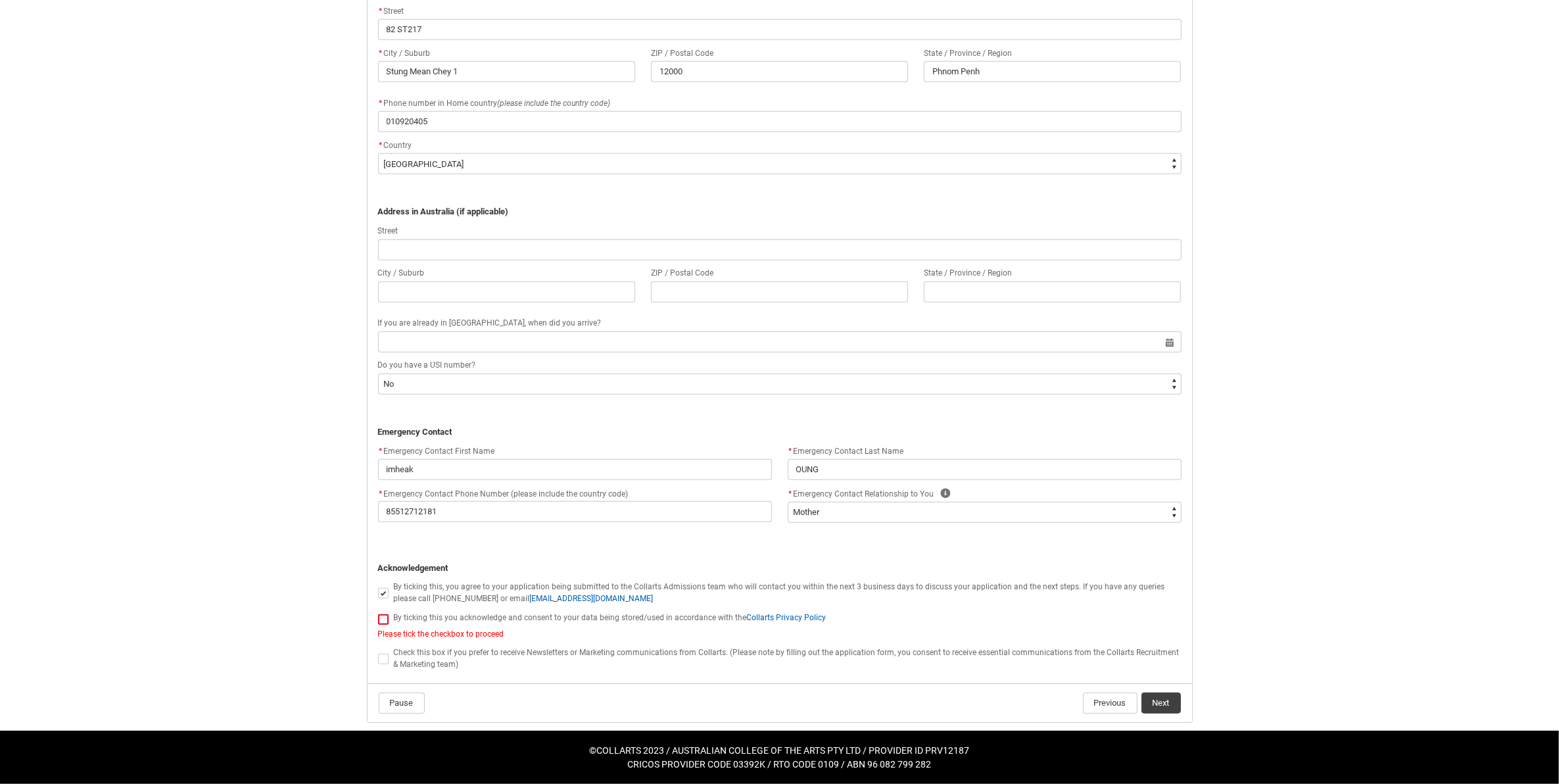
click at [382, 618] on span "REDU_Application_Form_for_Applicant flow" at bounding box center [383, 619] width 11 height 11
click at [378, 612] on input "REDU_Application_Form_for_Applicant flow" at bounding box center [378, 611] width 1 height 1
click at [1169, 702] on button "Next" at bounding box center [1161, 703] width 40 height 21
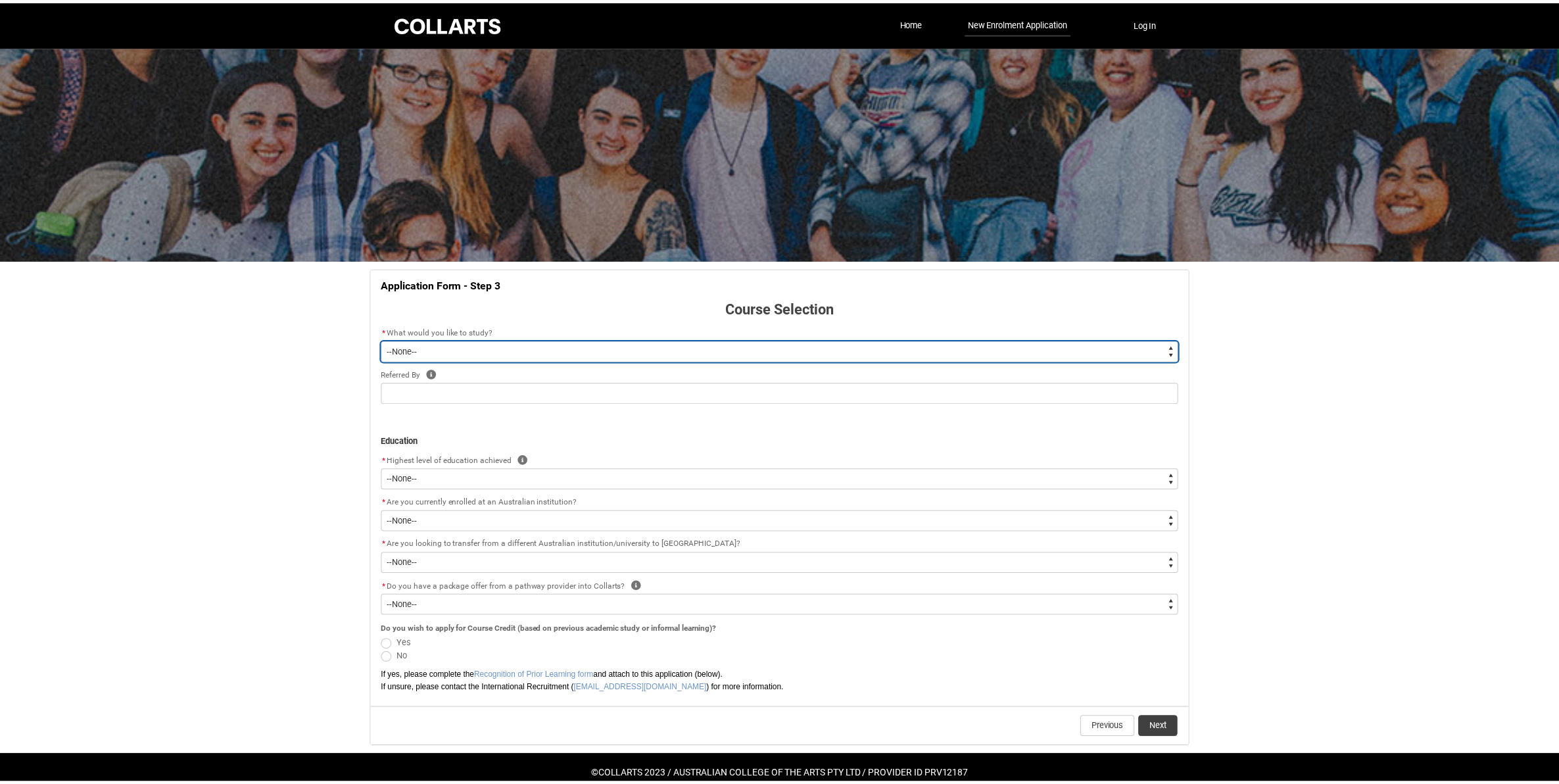
scroll to position [28, 0]
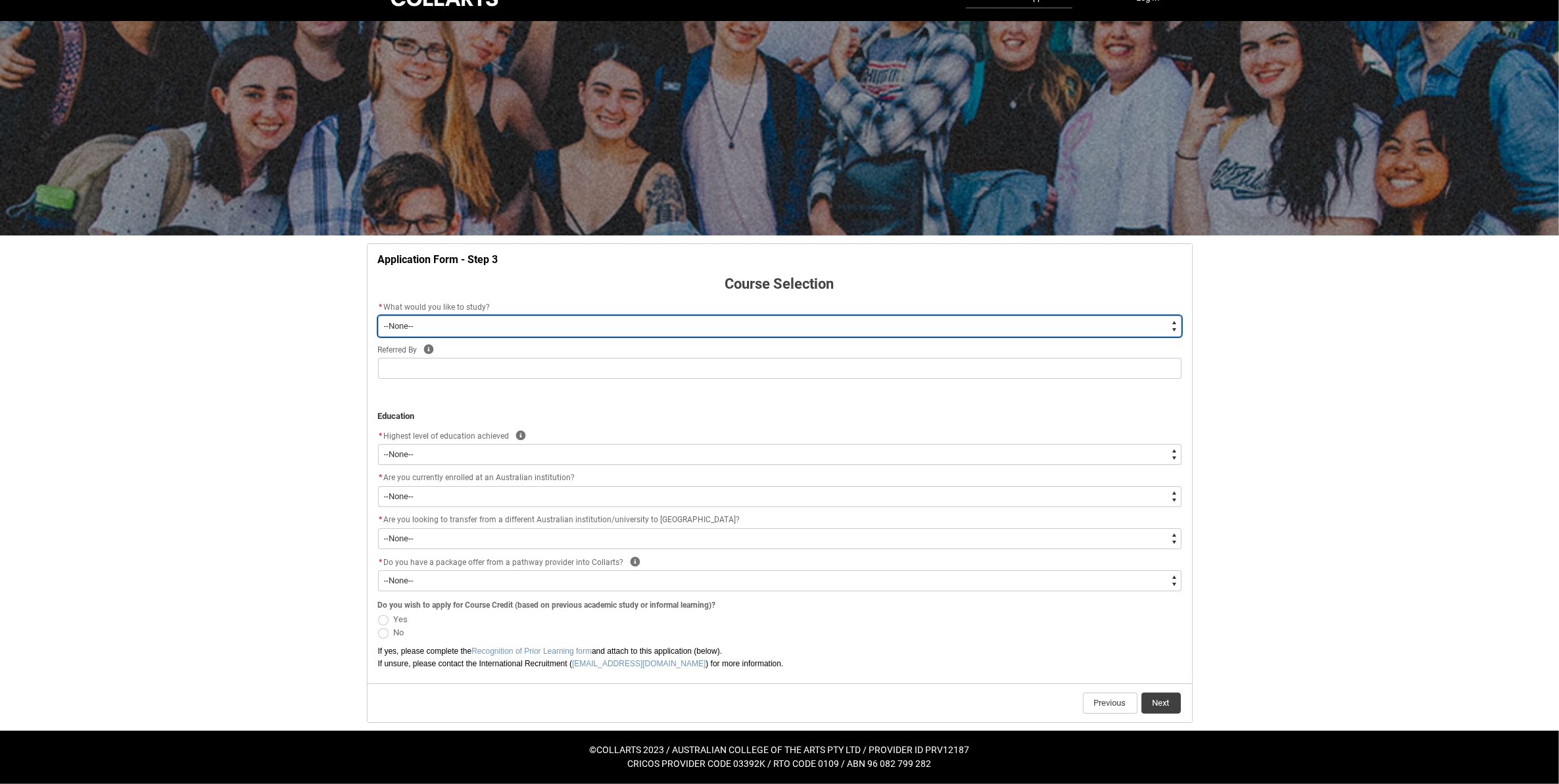
click at [577, 329] on select "--None-- Diploma Bachelor Post Graduate" at bounding box center [780, 326] width 803 height 21
click at [378, 315] on select "--None-- Diploma Bachelor Post Graduate" at bounding box center [780, 326] width 803 height 21
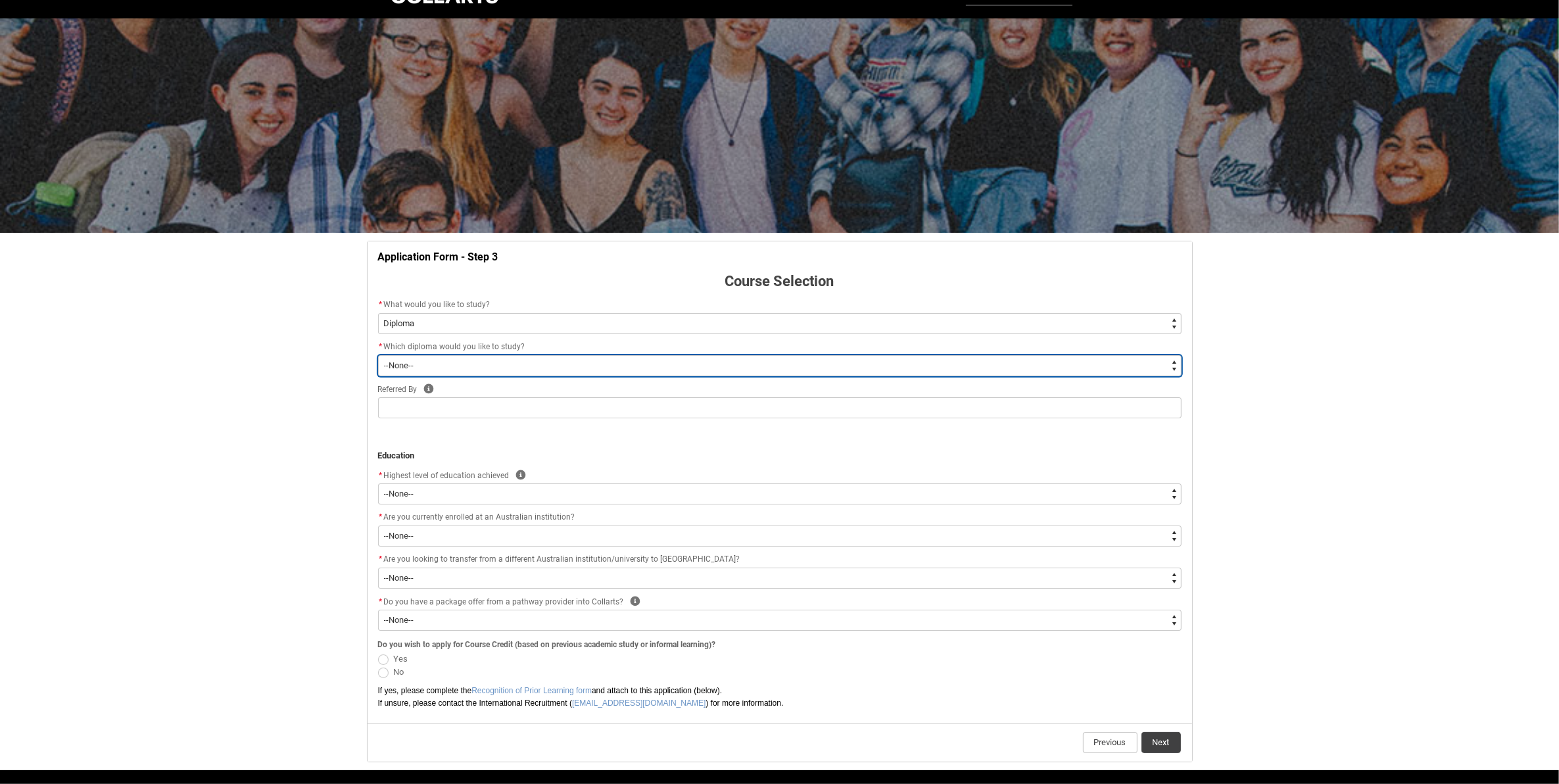
click at [494, 366] on select "--None-- Diploma of 2D Animation Diploma of Applied Business (Entertainment Man…" at bounding box center [780, 366] width 803 height 21
click at [378, 355] on select "--None-- Diploma of 2D Animation Diploma of Applied Business (Entertainment Man…" at bounding box center [780, 366] width 803 height 21
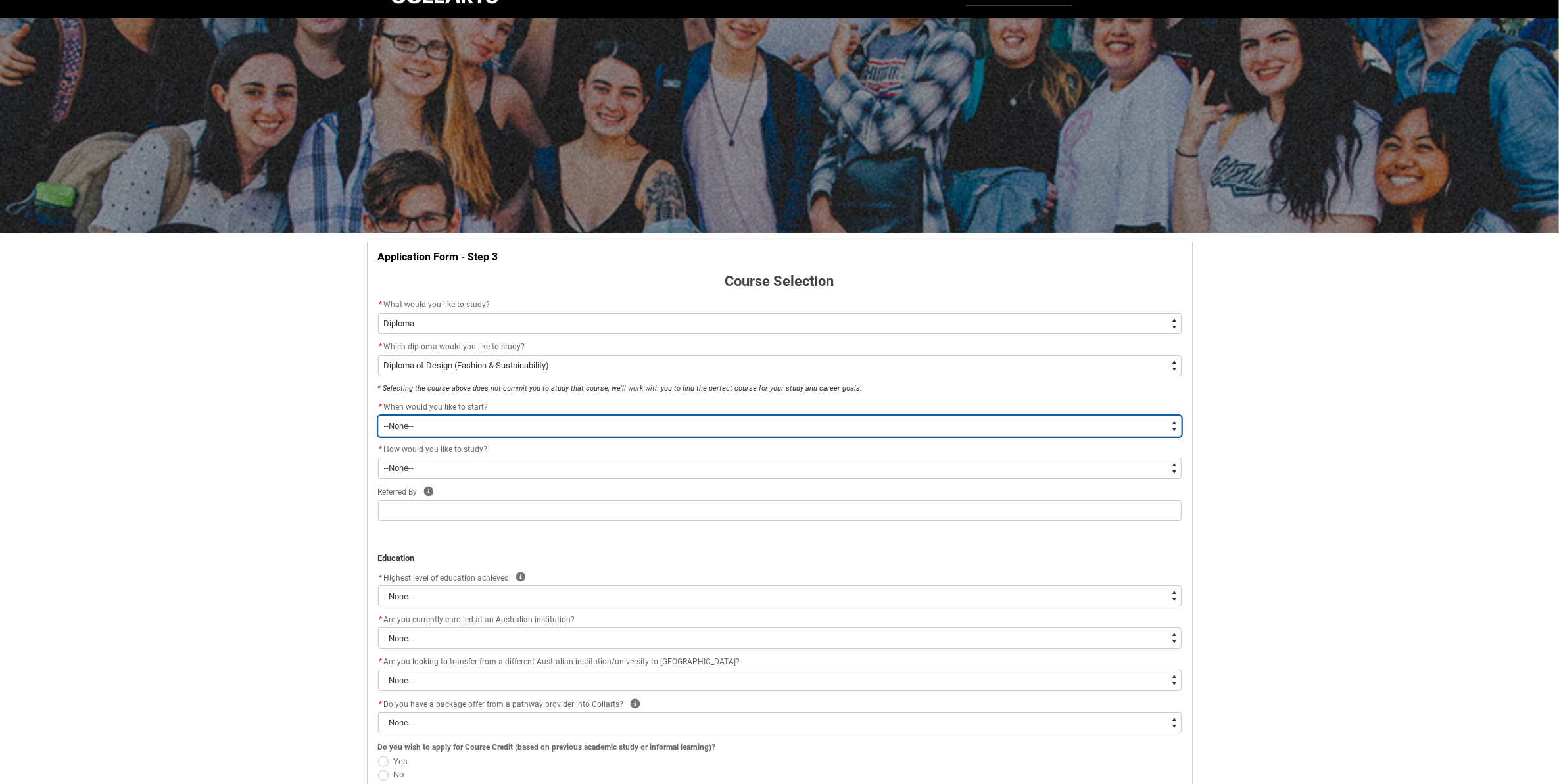
click at [475, 421] on select "--None-- Trimester 1 2026, starting [DATE]" at bounding box center [780, 426] width 803 height 21
click at [378, 416] on select "--None-- Trimester 1 2026, starting [DATE]" at bounding box center [780, 426] width 803 height 21
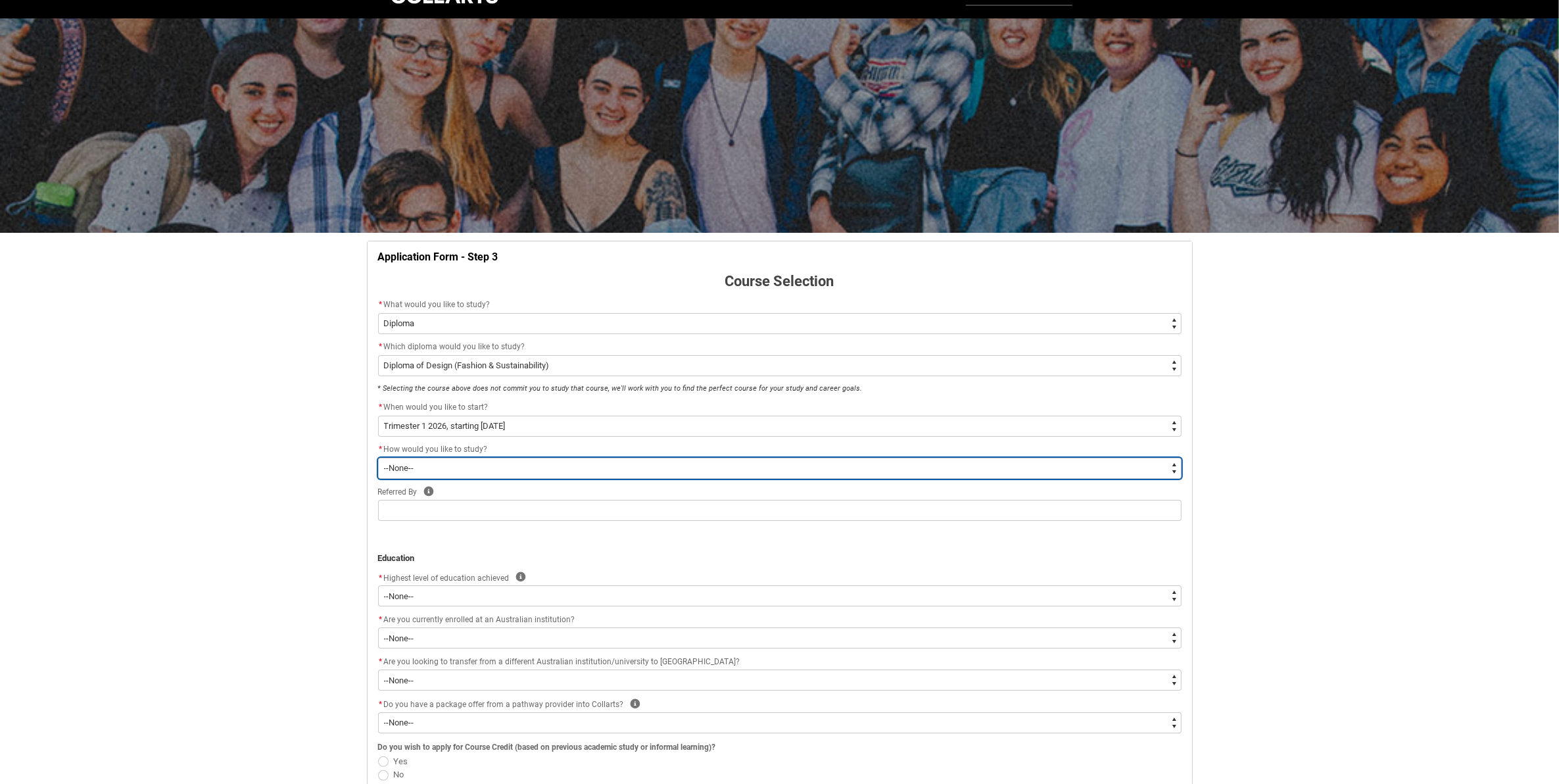
click at [470, 473] on select "--None-- On-campus Online" at bounding box center [780, 468] width 803 height 21
click at [378, 457] on select "--None-- On-campus Online" at bounding box center [780, 468] width 803 height 21
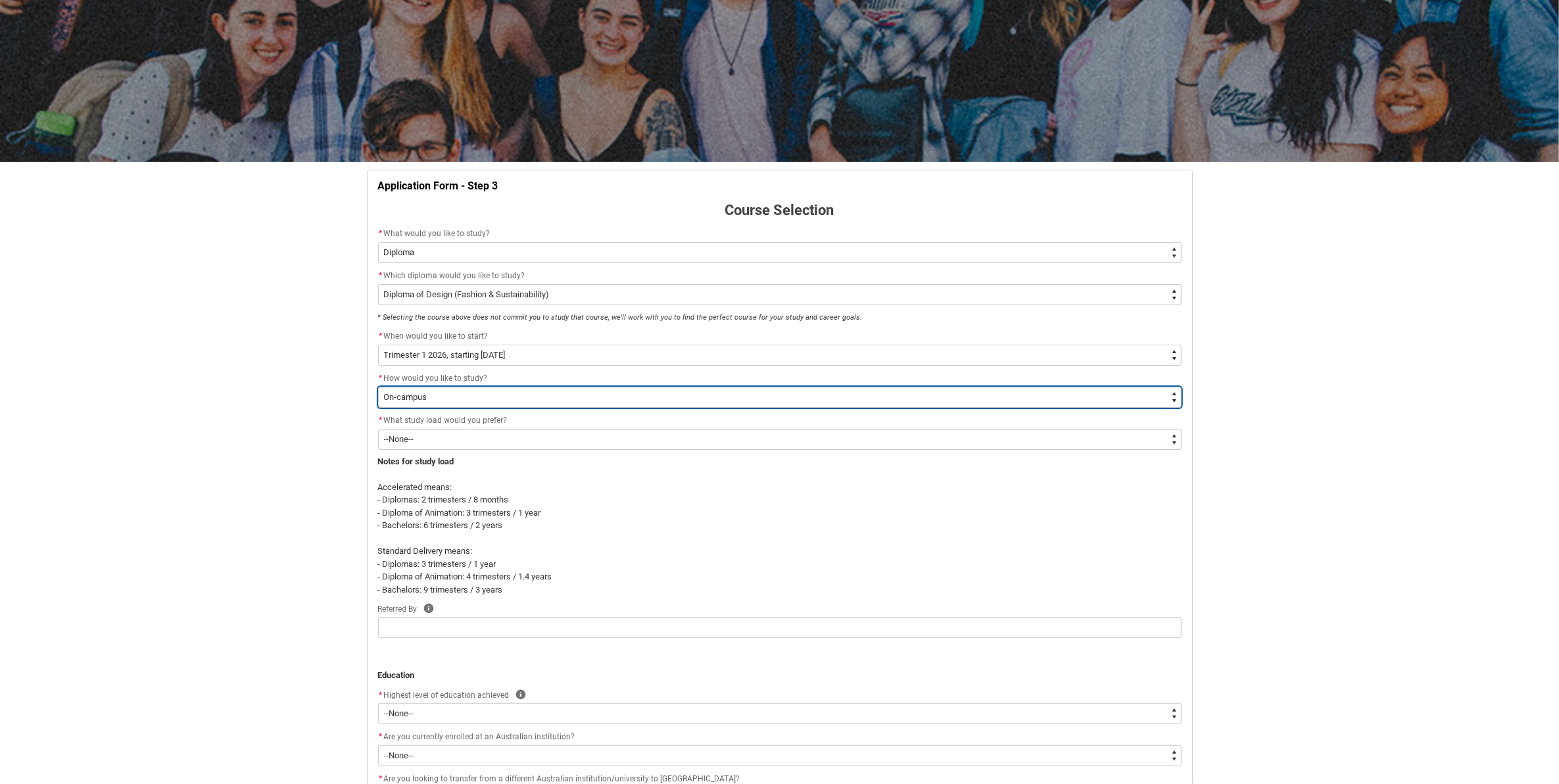
scroll to position [164, 0]
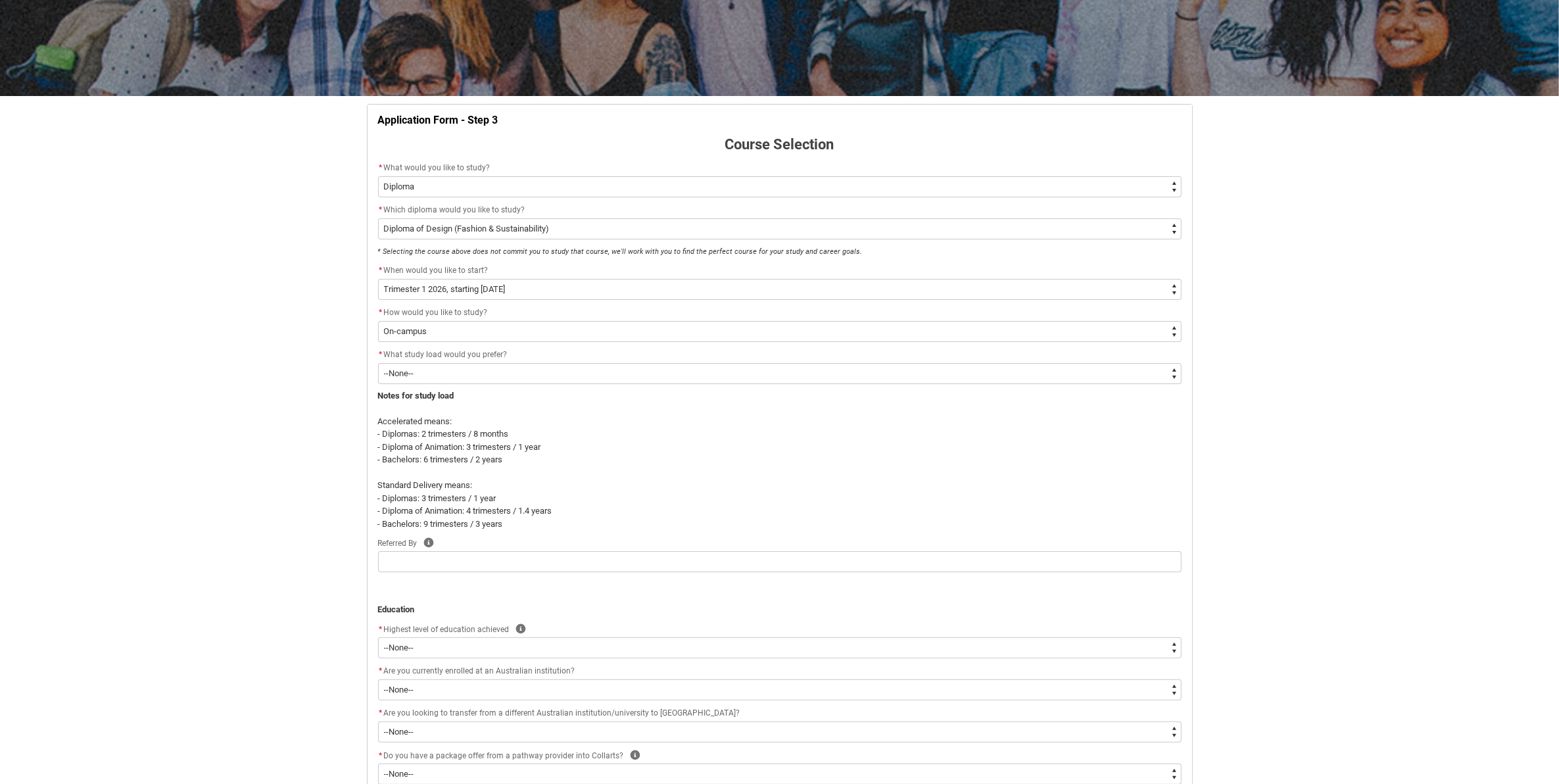
click at [467, 356] on span "What study load would you prefer?" at bounding box center [446, 354] width 123 height 9
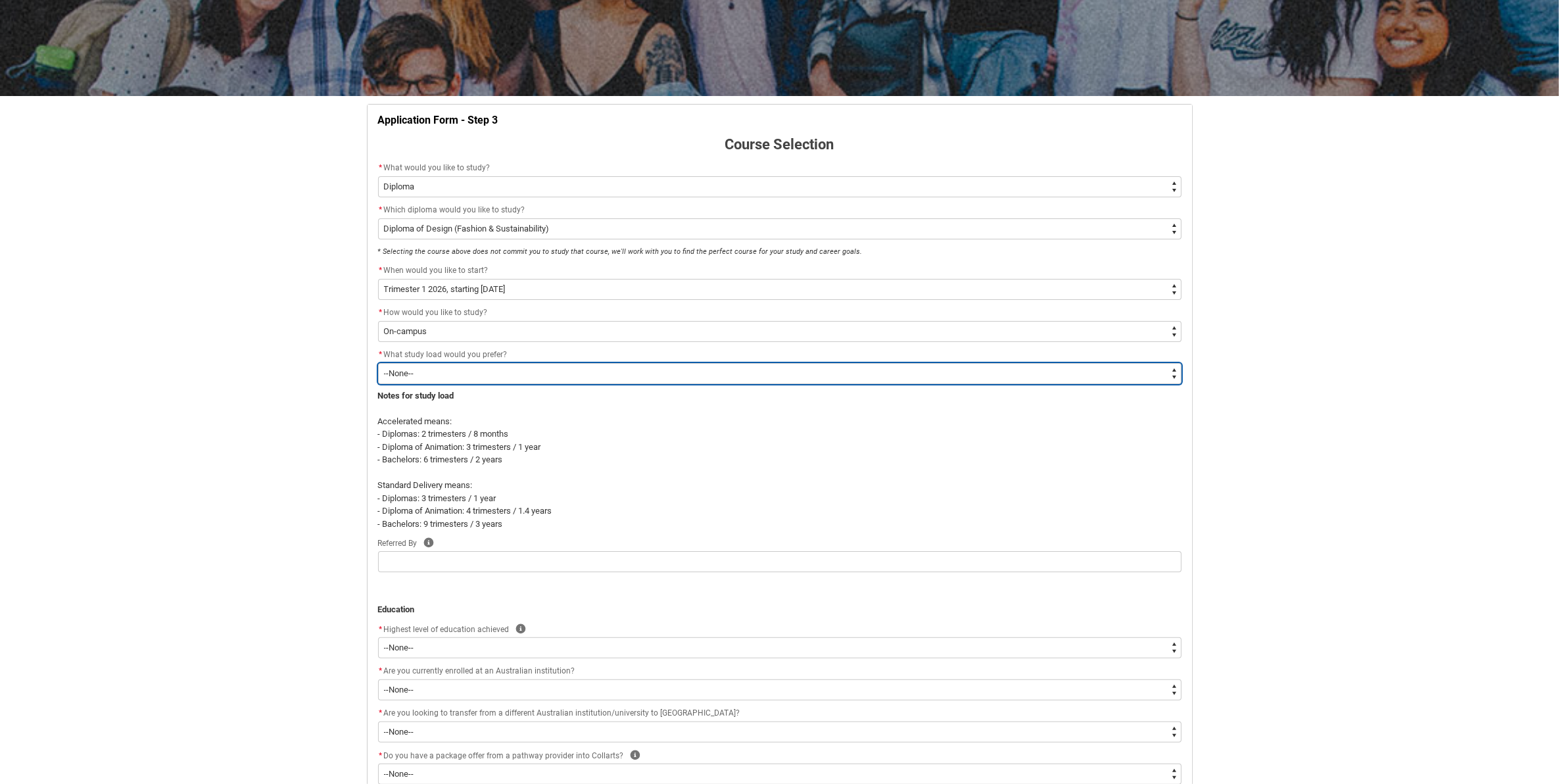
click at [470, 369] on select "--None-- Accelerated Learning Standard Delivery" at bounding box center [780, 374] width 803 height 21
click at [378, 363] on select "--None-- Accelerated Learning Standard Delivery" at bounding box center [780, 374] width 803 height 21
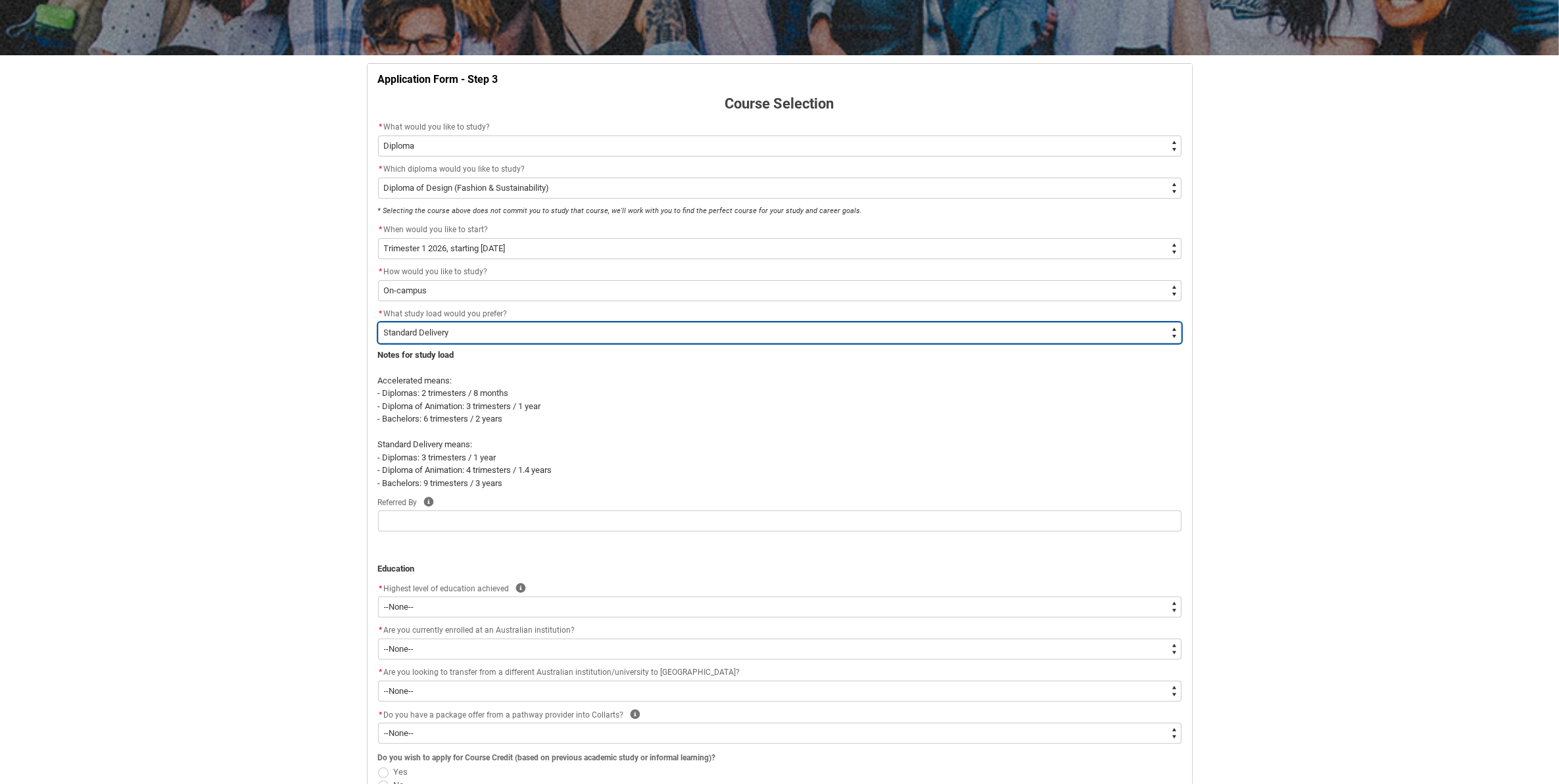
scroll to position [247, 0]
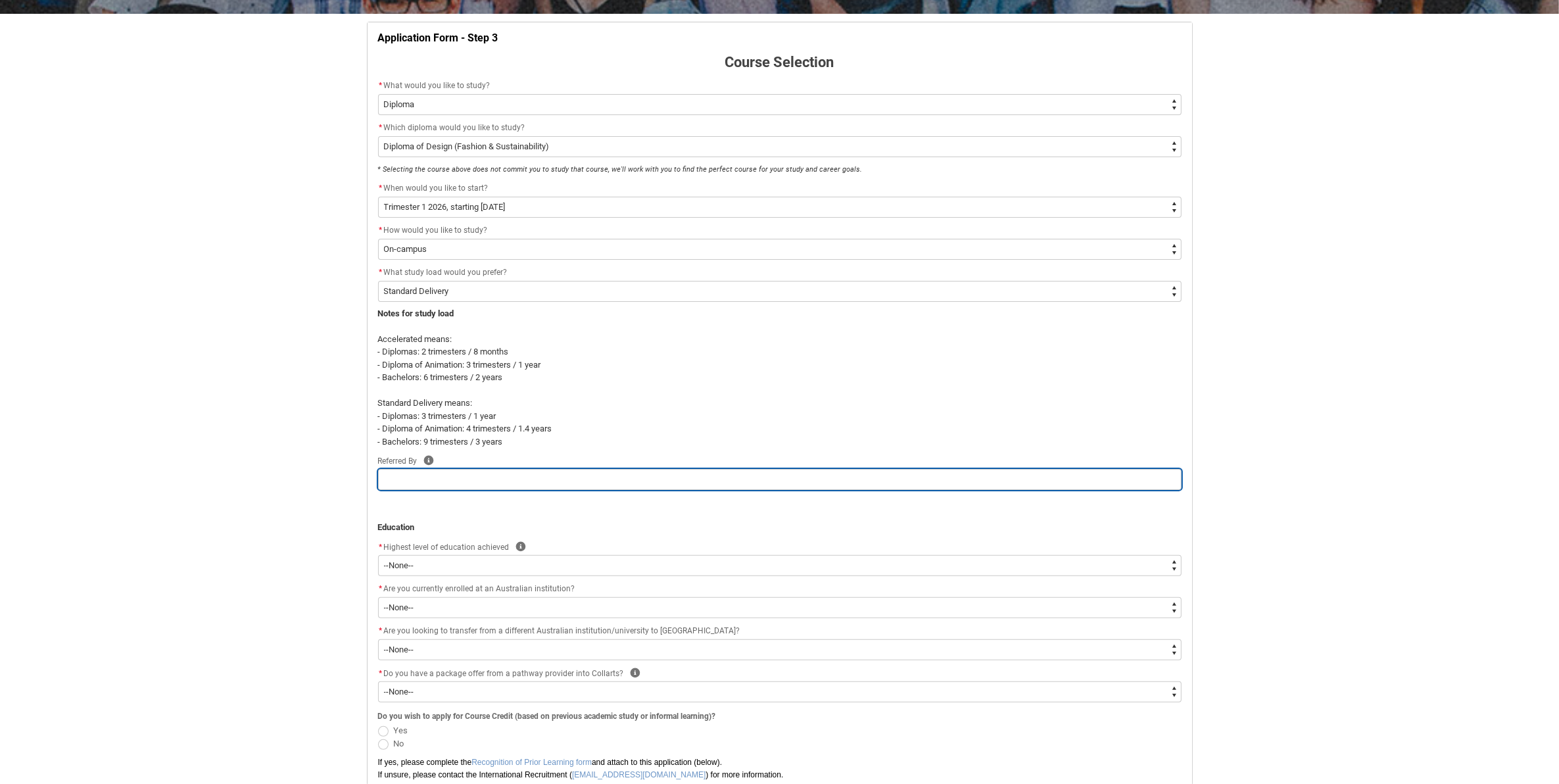
click at [465, 471] on input "REDU_Application_Form_for_Applicant flow" at bounding box center [780, 479] width 803 height 21
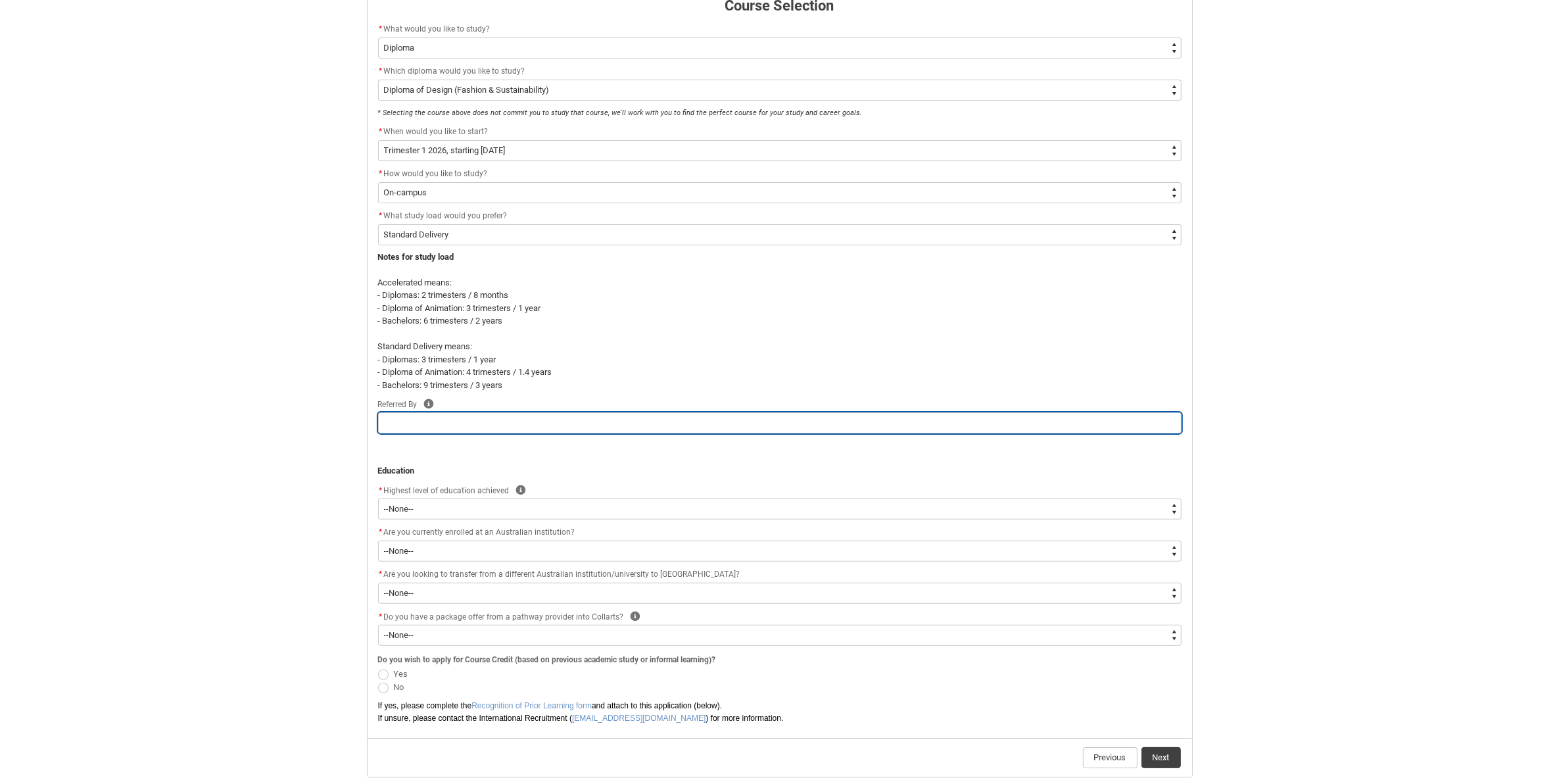
scroll to position [360, 0]
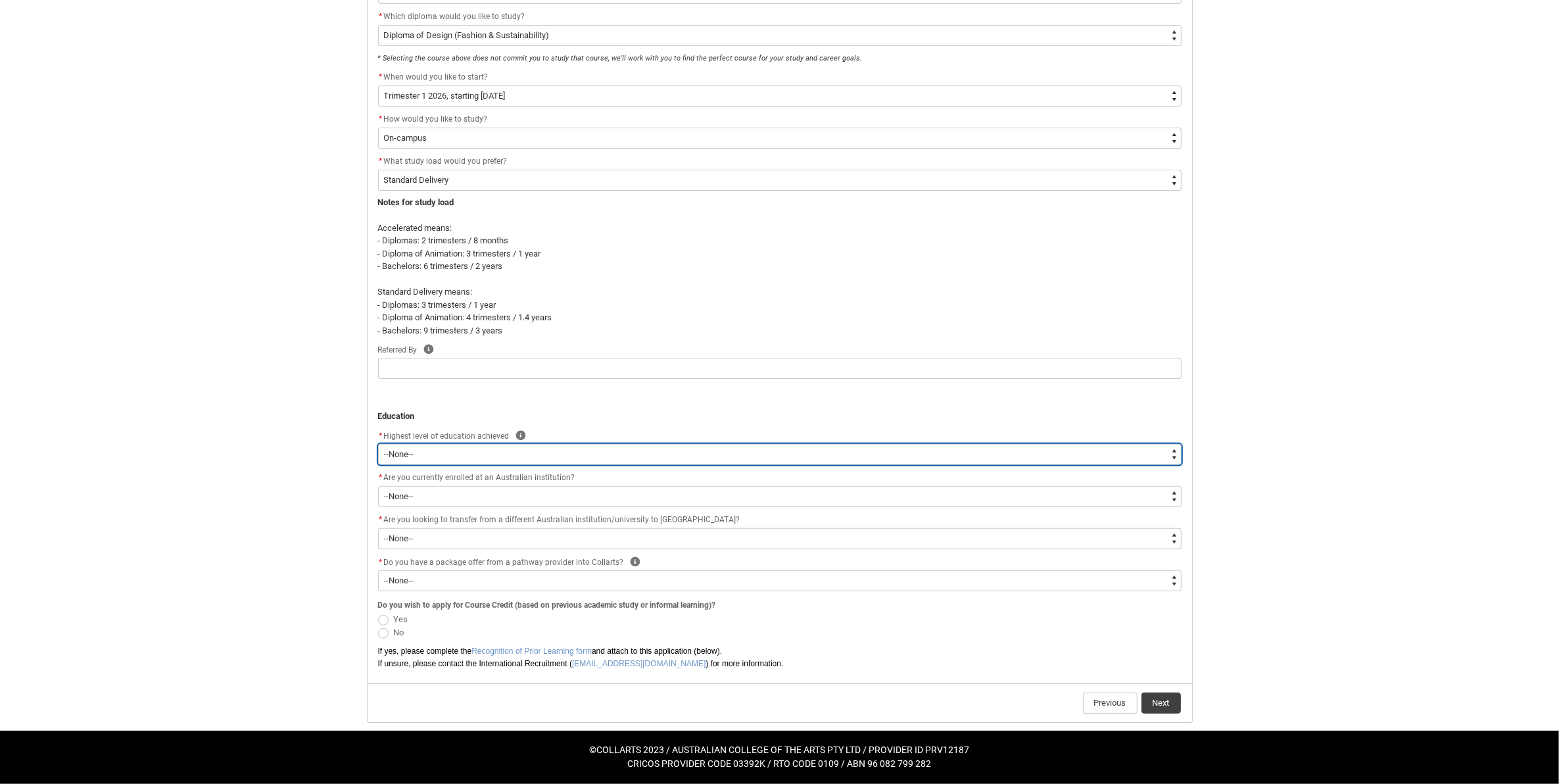
click at [460, 449] on select "--None-- Completed High School Completed a VET Course Completed Foundation Stud…" at bounding box center [780, 454] width 803 height 21
click at [378, 443] on select "--None-- Completed High School Completed a VET Course Completed Foundation Stud…" at bounding box center [780, 454] width 803 height 21
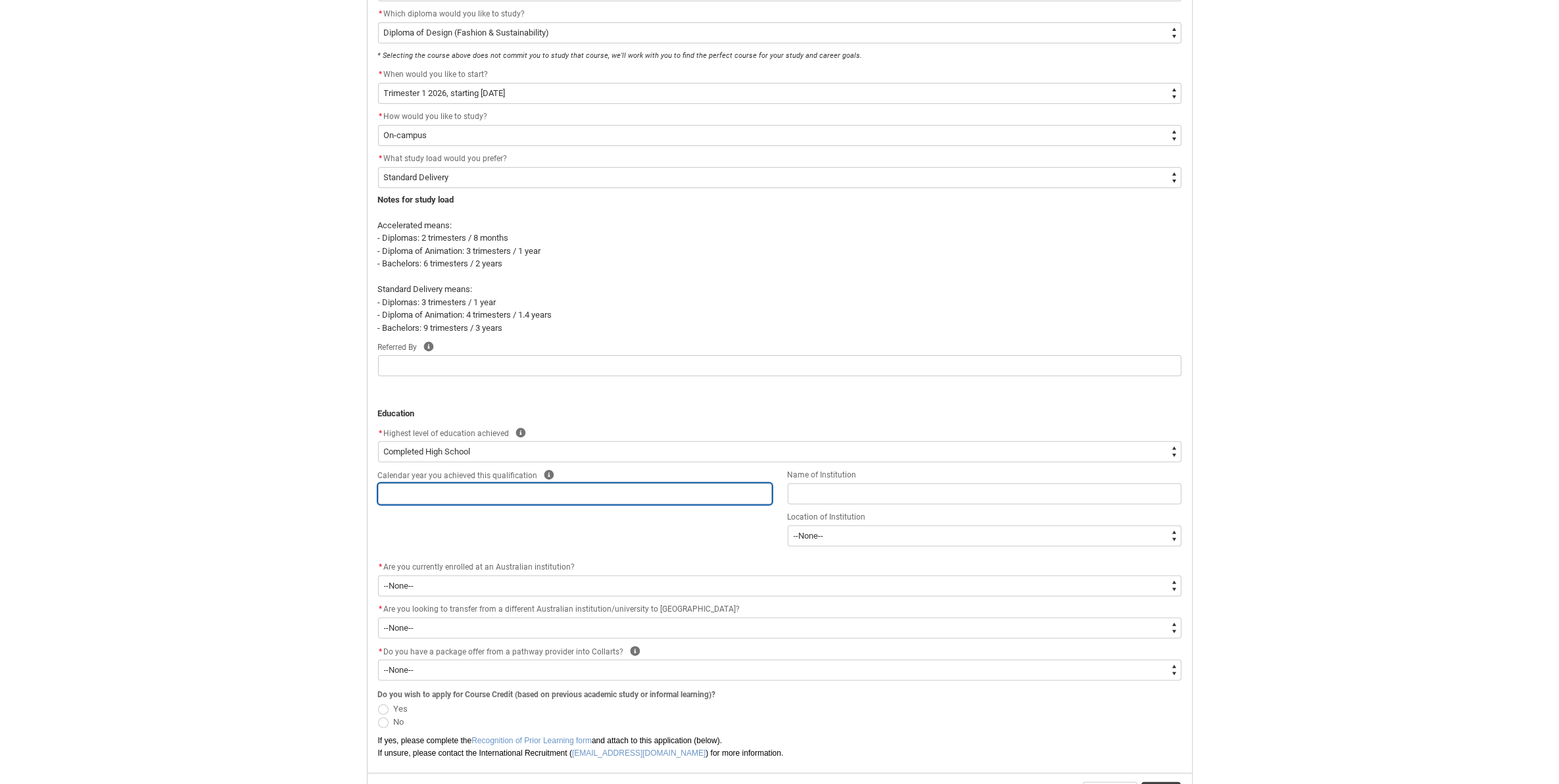
click at [460, 493] on input "REDU_Application_Form_for_Applicant flow" at bounding box center [575, 494] width 394 height 21
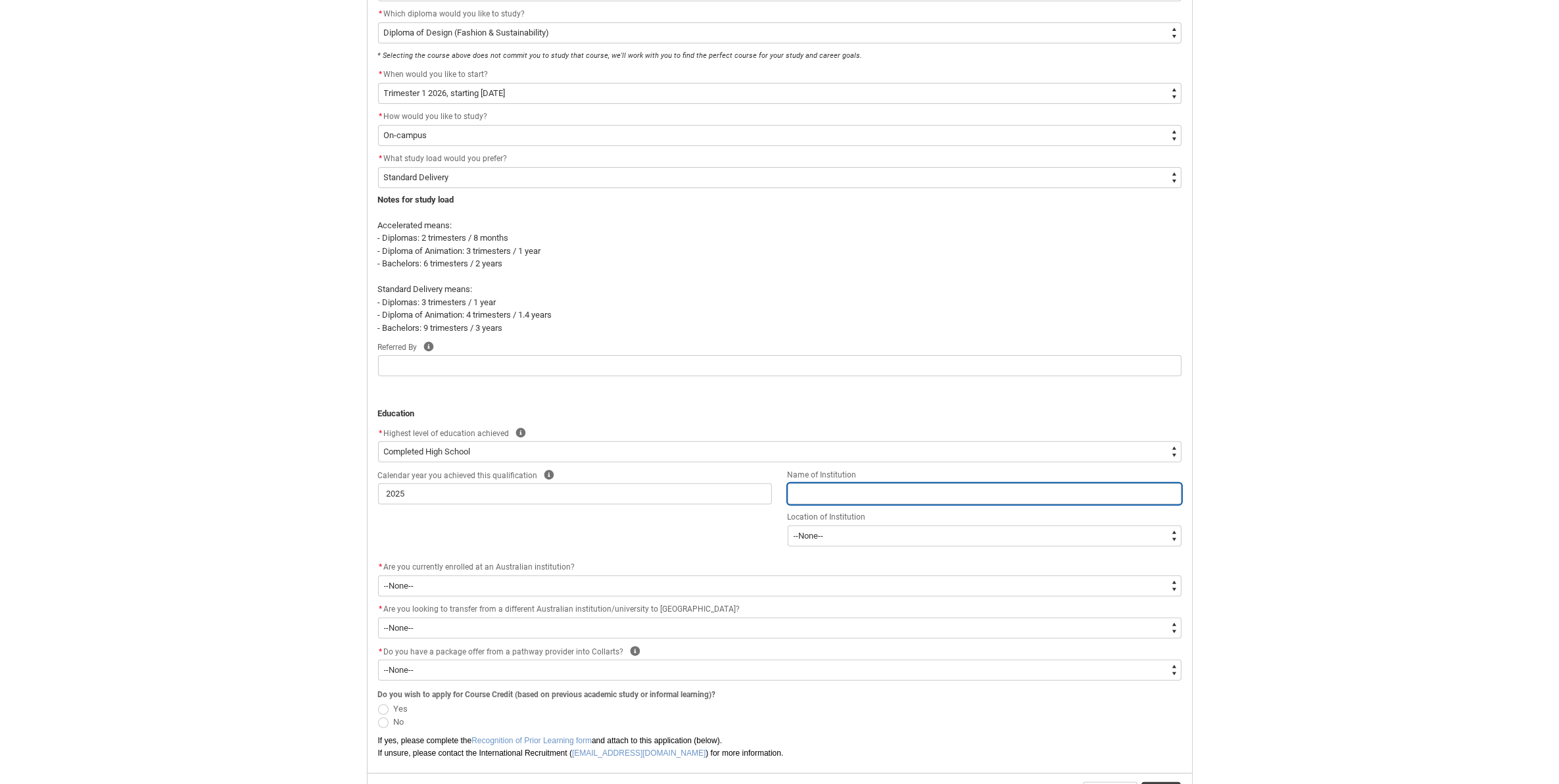
click at [948, 498] on input "REDU_Application_Form_for_Applicant flow" at bounding box center [984, 494] width 394 height 21
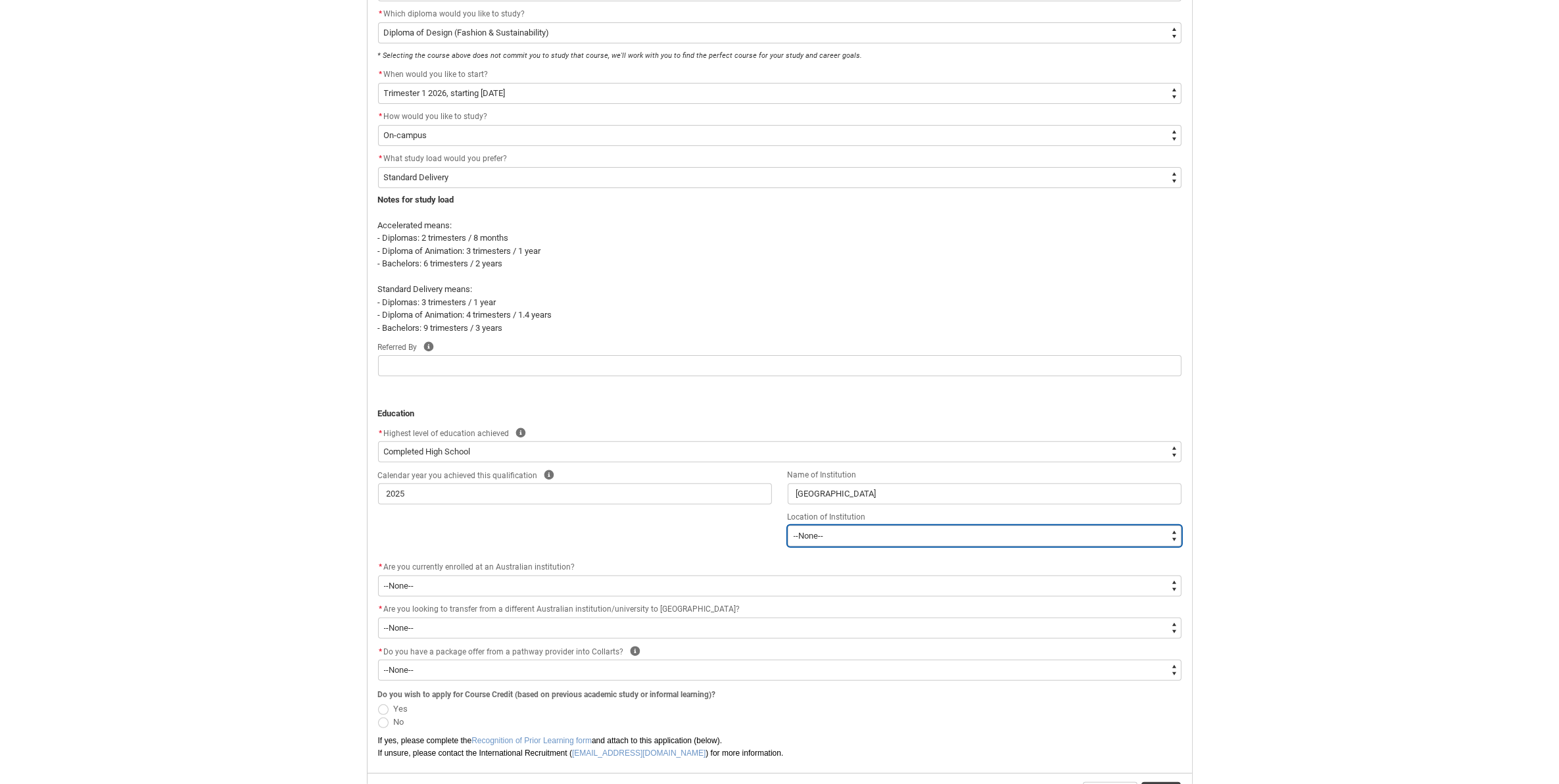
click at [882, 537] on select "--[GEOGRAPHIC_DATA]-- [GEOGRAPHIC_DATA] [GEOGRAPHIC_DATA] [GEOGRAPHIC_DATA] [GE…" at bounding box center [984, 536] width 394 height 21
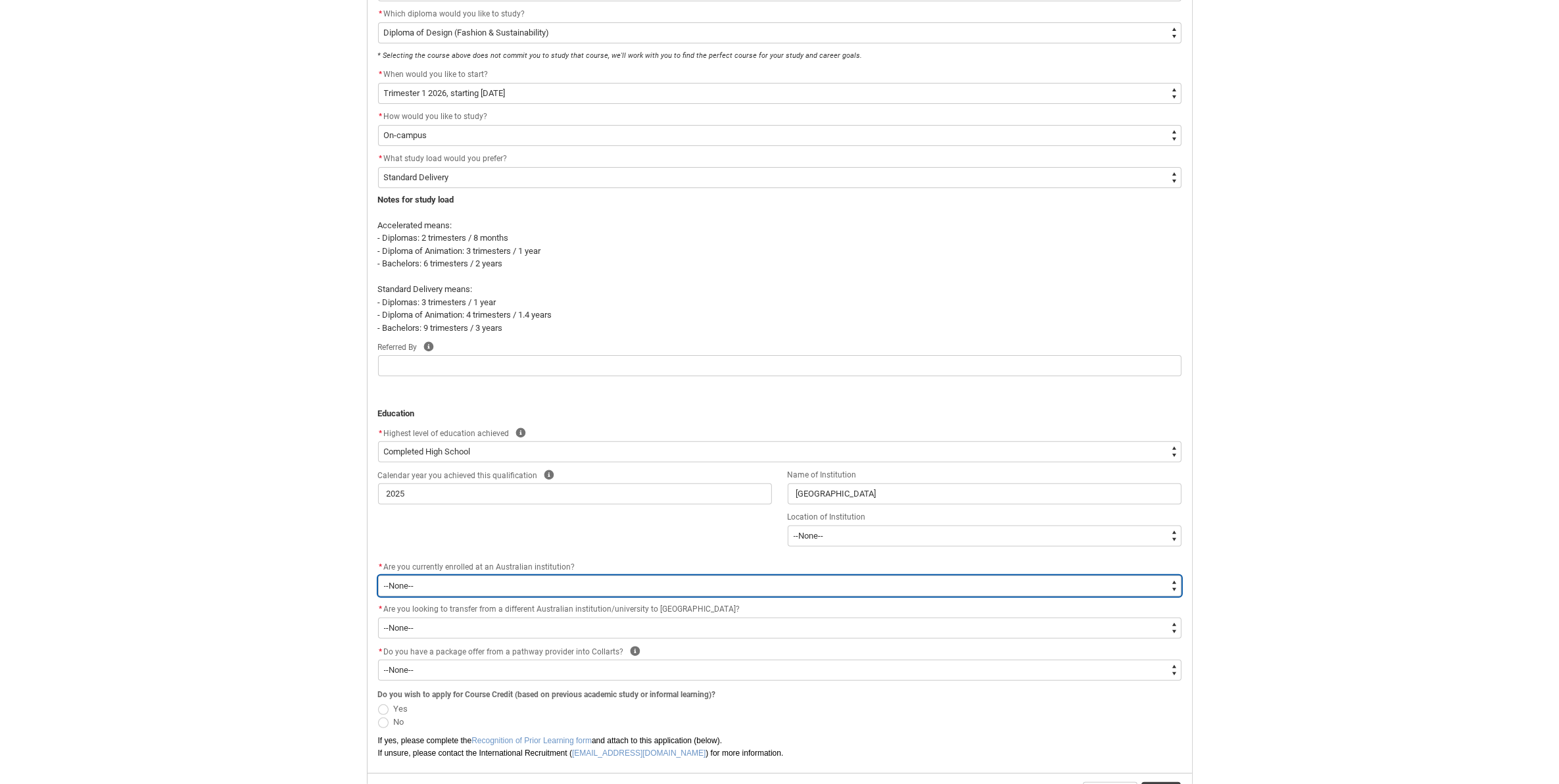
click at [500, 584] on select "--None-- Yes No" at bounding box center [780, 586] width 803 height 21
click at [378, 576] on select "--None-- Yes No" at bounding box center [780, 586] width 803 height 21
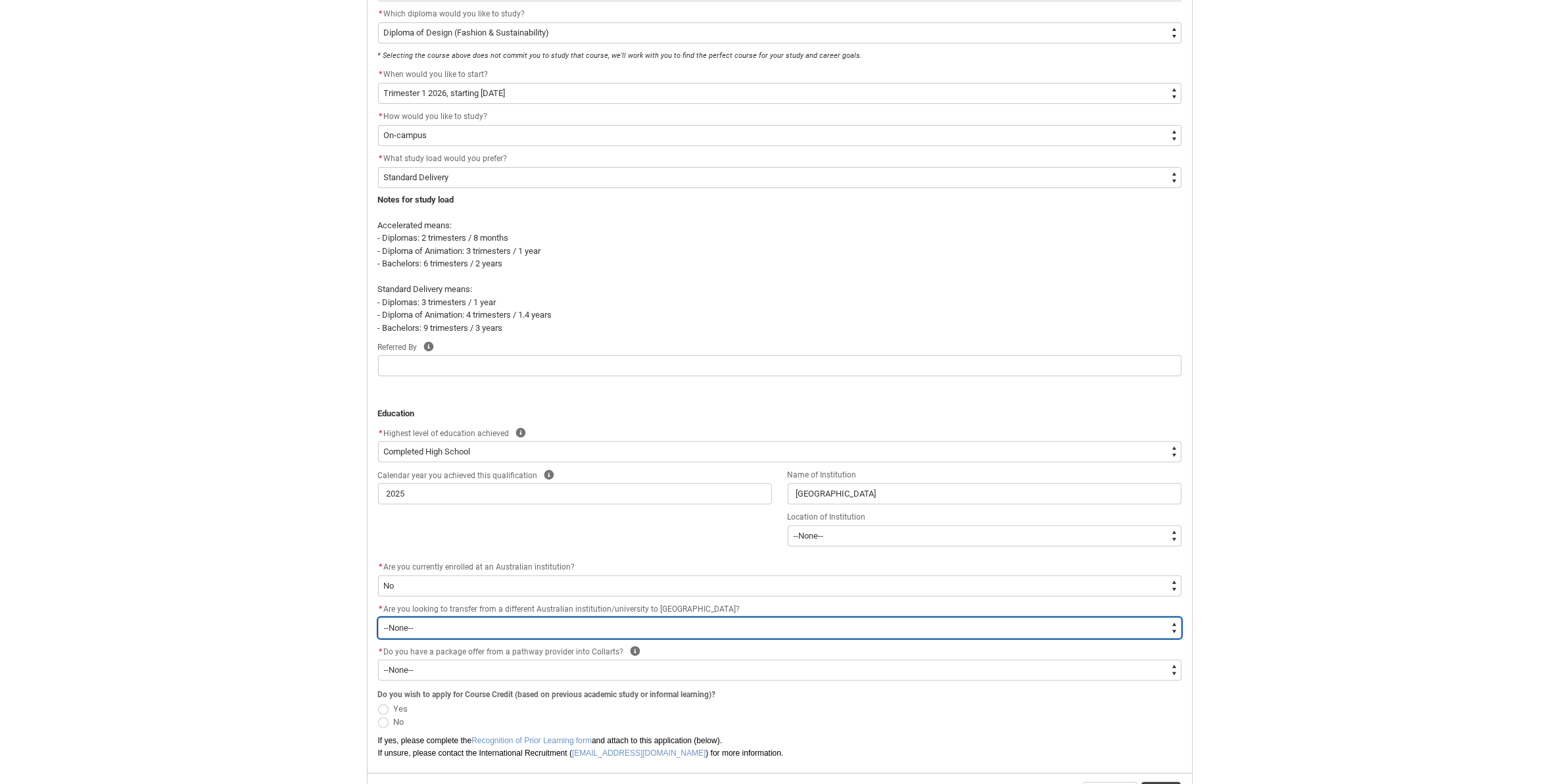
click at [498, 621] on select "--None-- Yes No" at bounding box center [780, 628] width 803 height 21
click at [378, 618] on select "--None-- Yes No" at bounding box center [780, 628] width 803 height 21
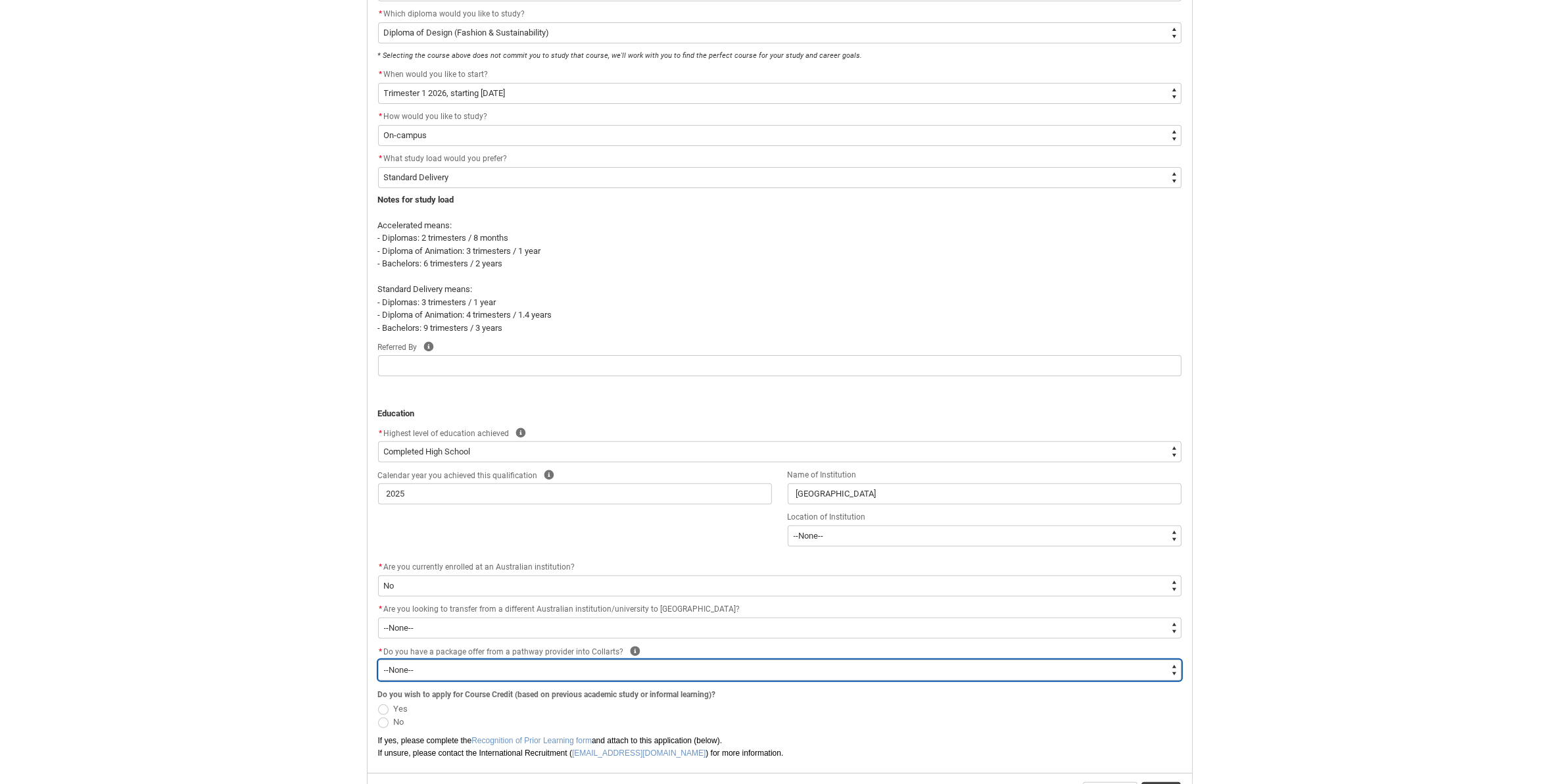
click at [492, 671] on select "--None-- Yes No" at bounding box center [780, 670] width 803 height 21
click at [378, 661] on select "--None-- Yes No" at bounding box center [780, 670] width 803 height 21
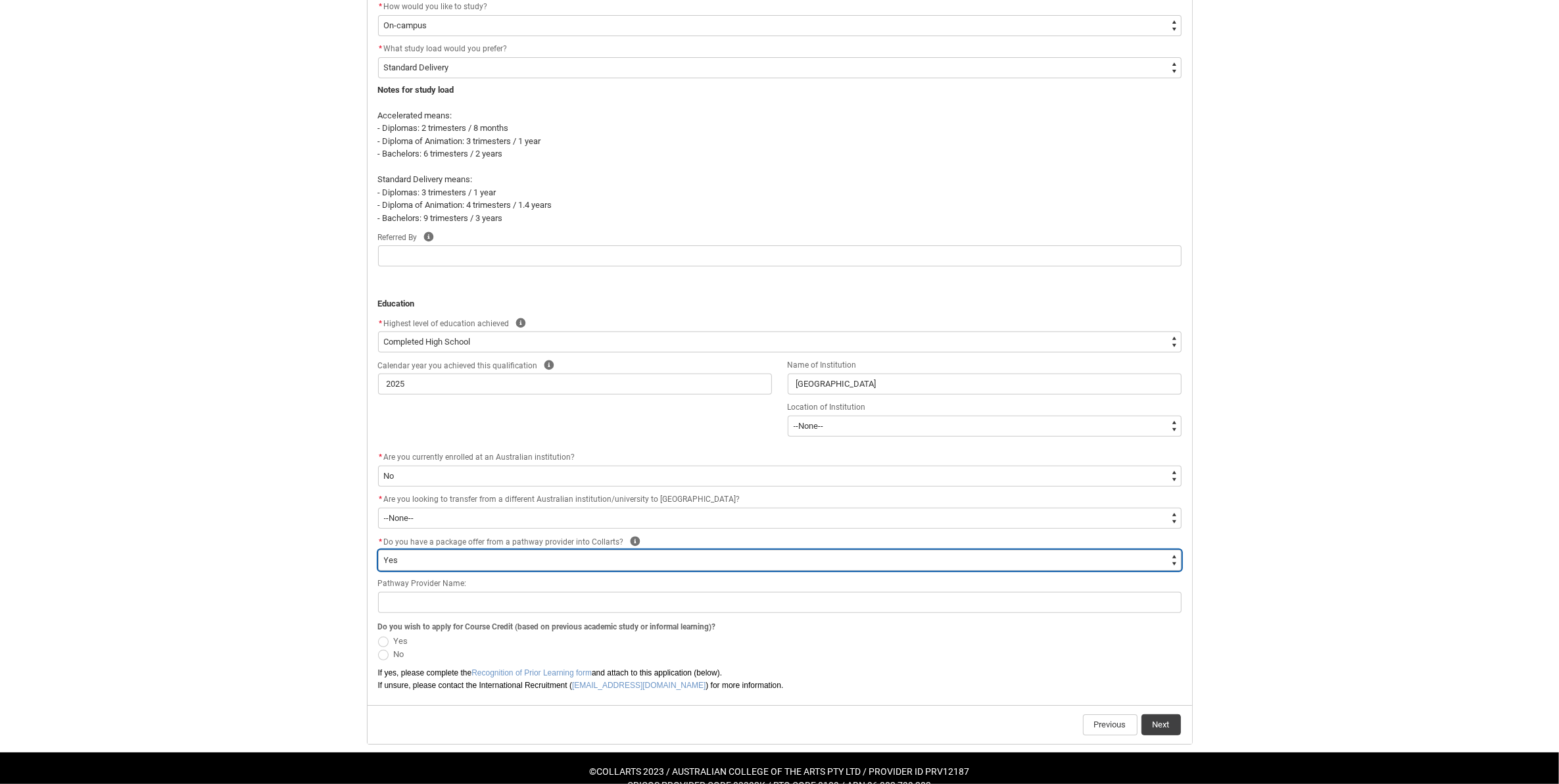
scroll to position [495, 0]
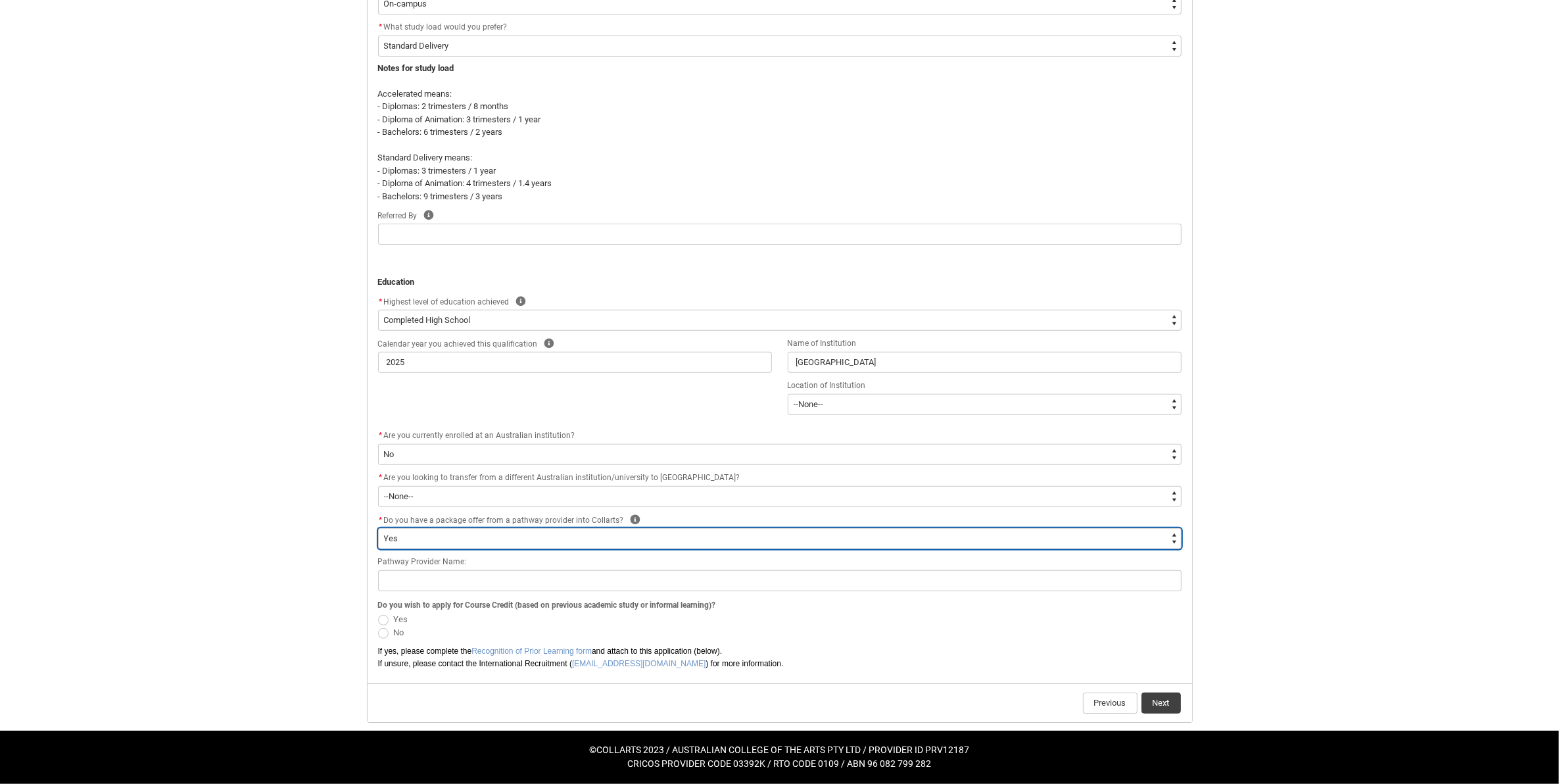
click at [488, 540] on select "--None-- Yes No" at bounding box center [780, 539] width 803 height 21
click at [378, 549] on select "--None-- Yes No" at bounding box center [780, 539] width 803 height 21
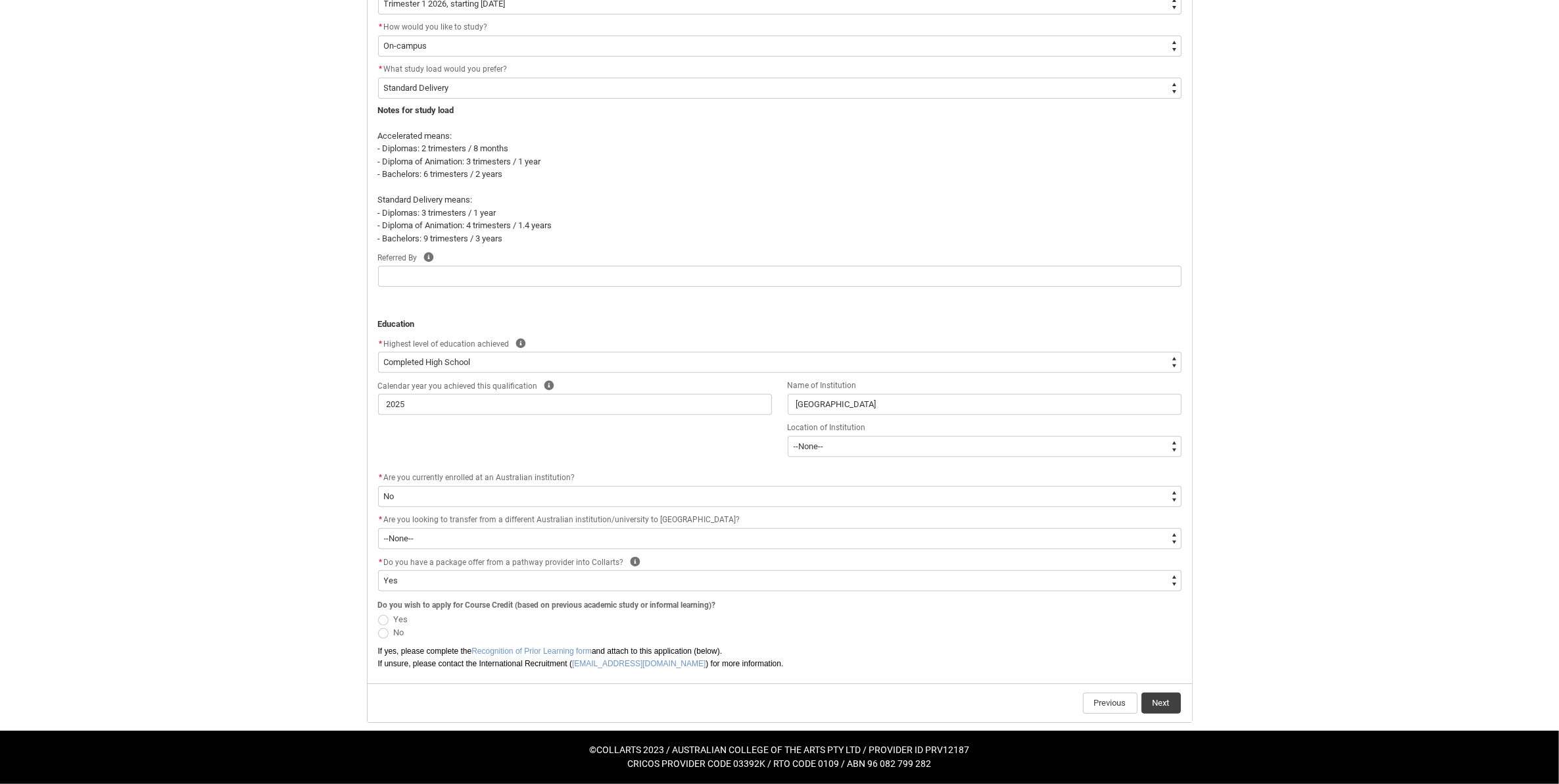
click at [398, 632] on span "No" at bounding box center [399, 632] width 11 height 10
click at [378, 626] on input "No" at bounding box center [378, 625] width 1 height 1
click at [1158, 708] on button "Next" at bounding box center [1161, 703] width 40 height 21
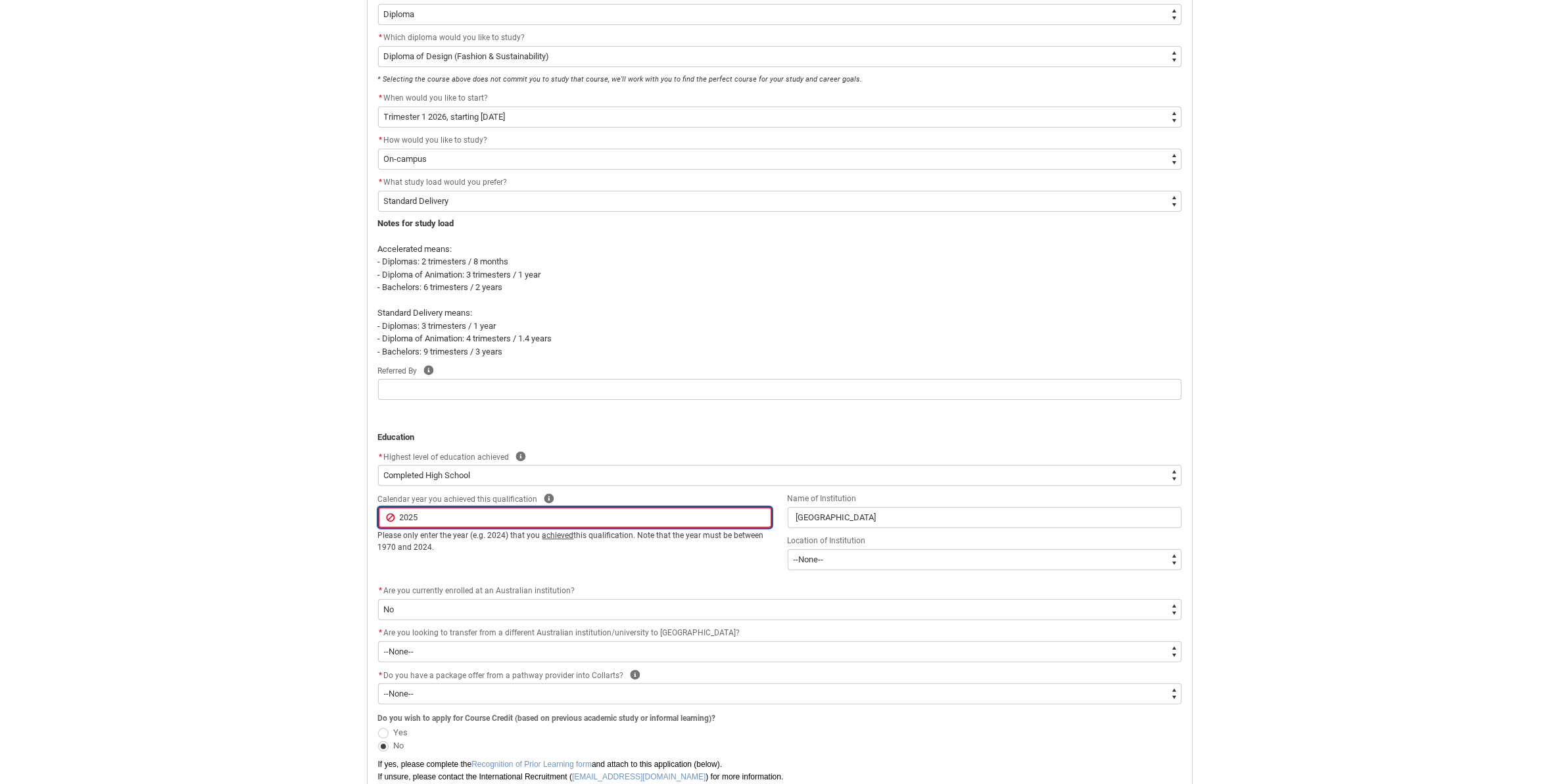
scroll to position [385, 0]
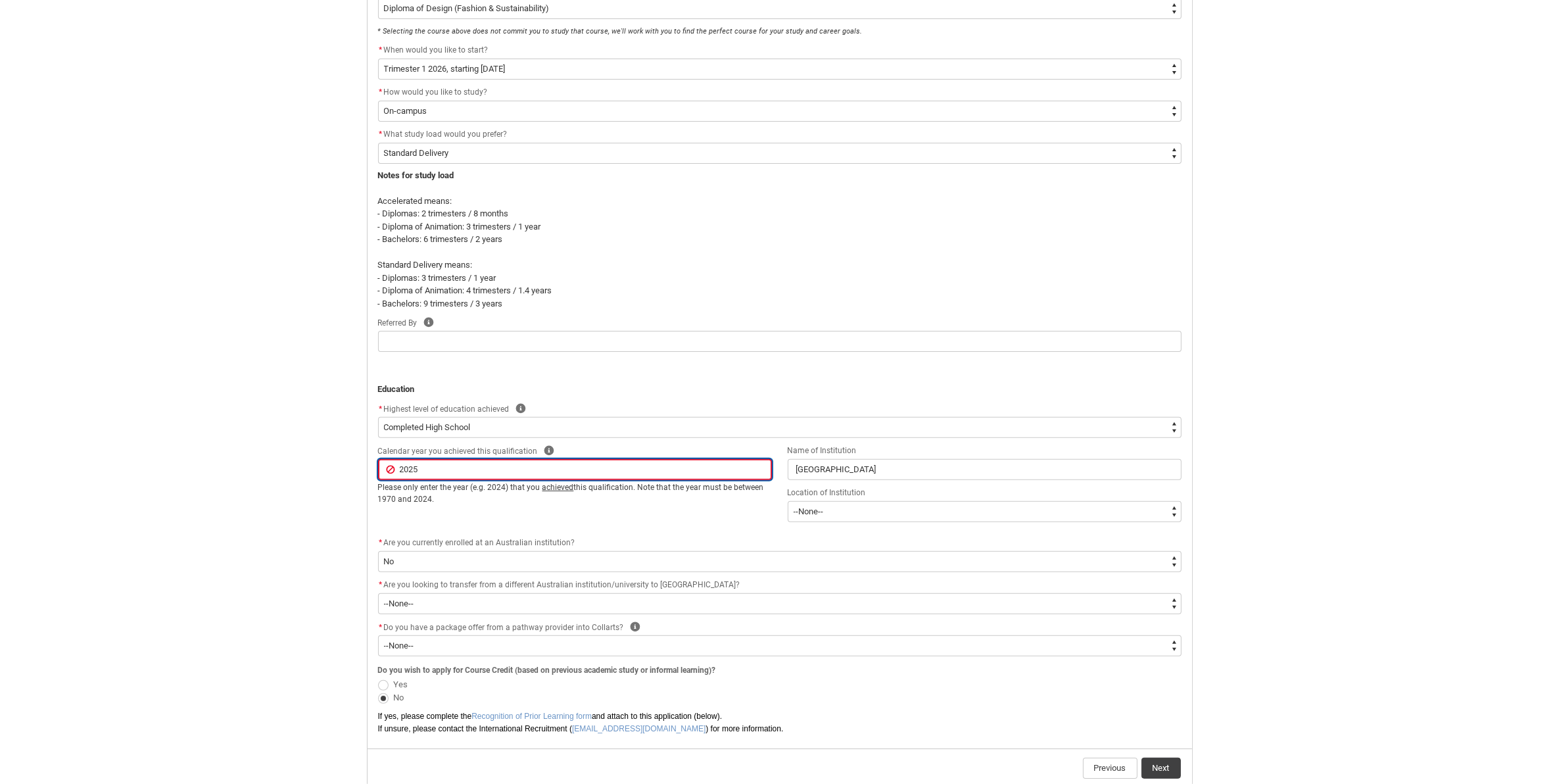
click at [517, 467] on input "2025" at bounding box center [575, 469] width 394 height 21
click at [539, 541] on span "Are you currently enrolled at an Australian institution?" at bounding box center [480, 542] width 191 height 9
click at [1157, 768] on button "Next" at bounding box center [1161, 768] width 40 height 21
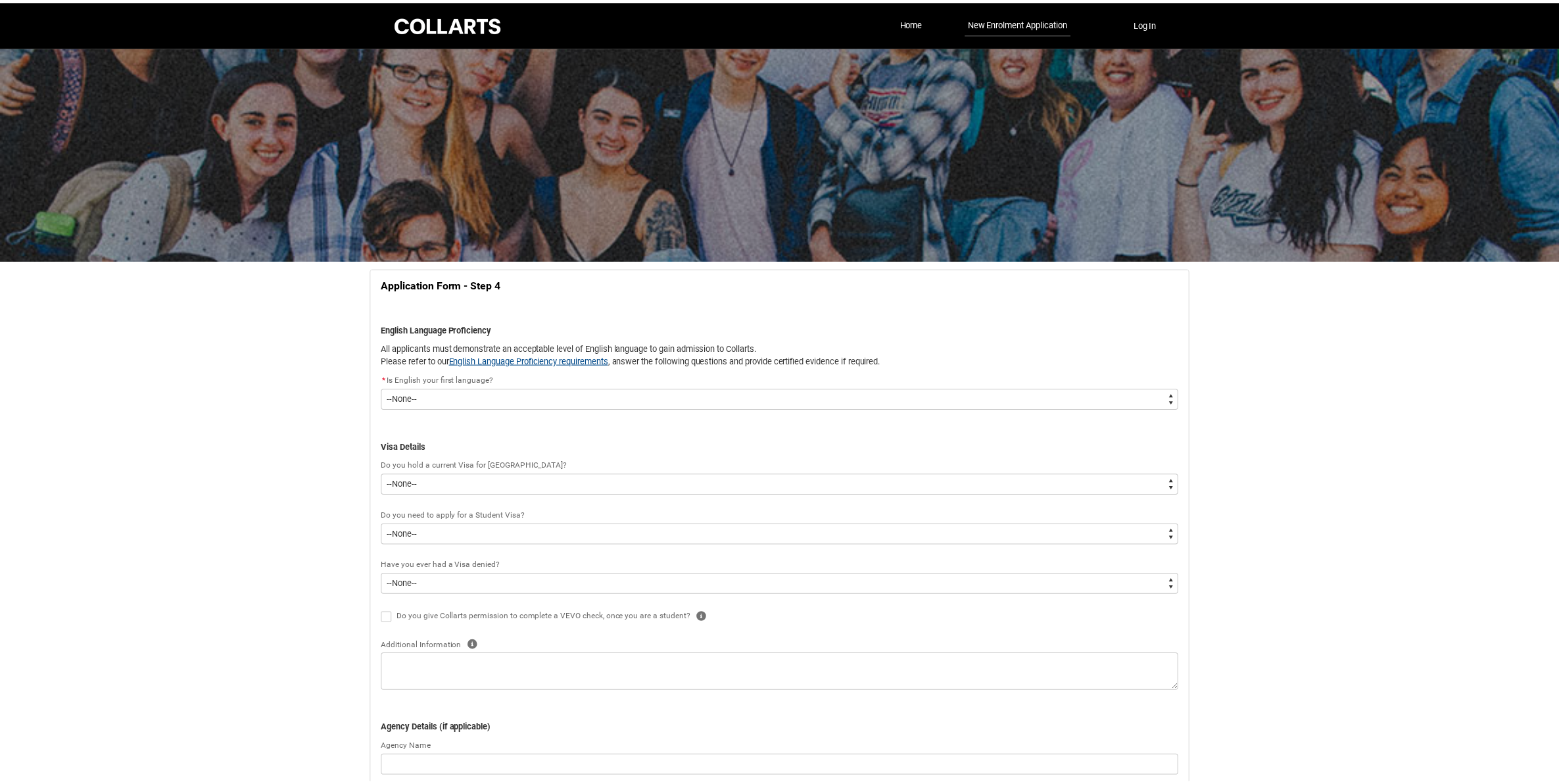
scroll to position [138, 0]
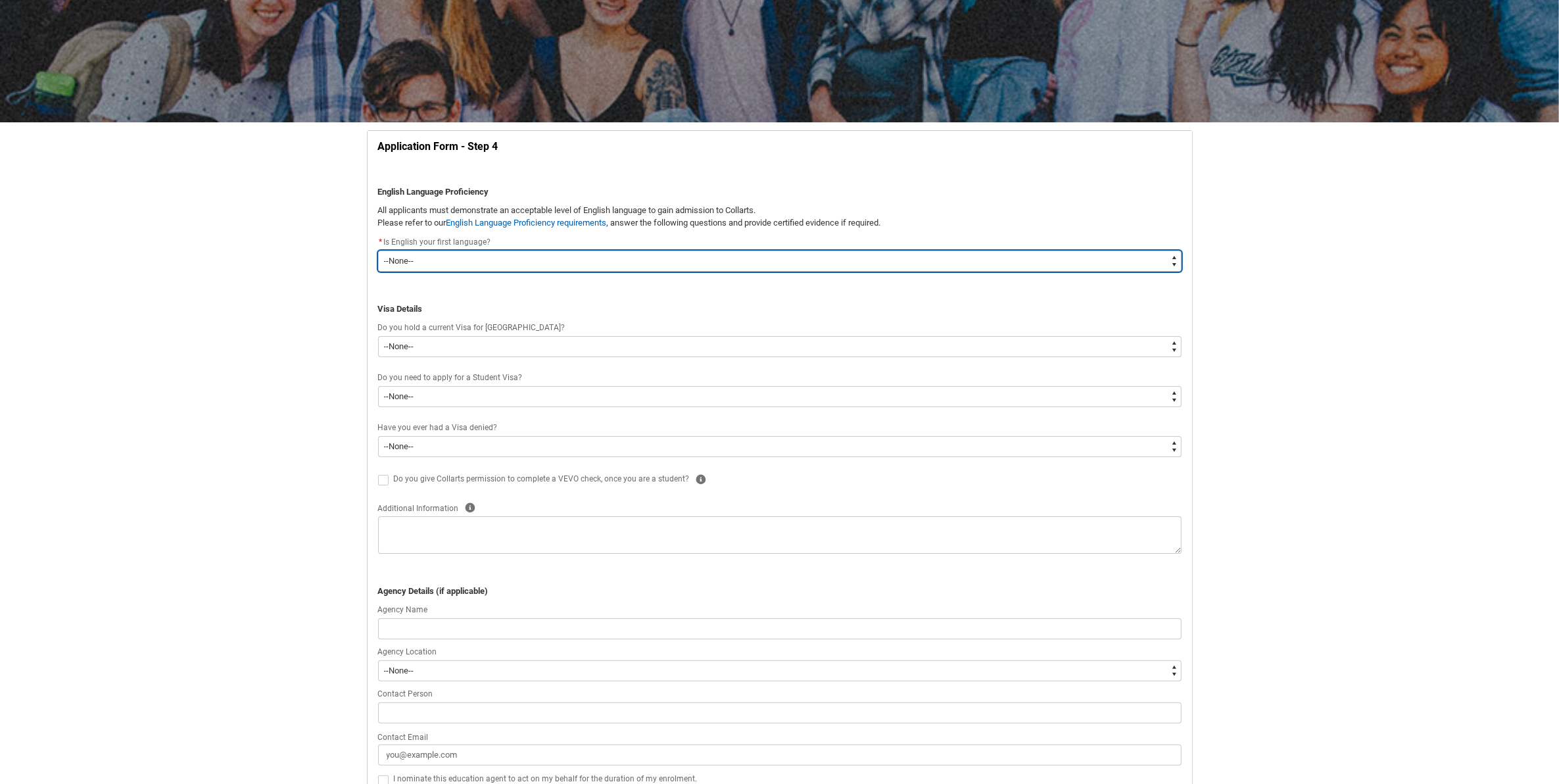
click at [541, 261] on select "--None-- Yes No" at bounding box center [780, 261] width 803 height 21
click at [378, 251] on select "--None-- Yes No" at bounding box center [780, 261] width 803 height 21
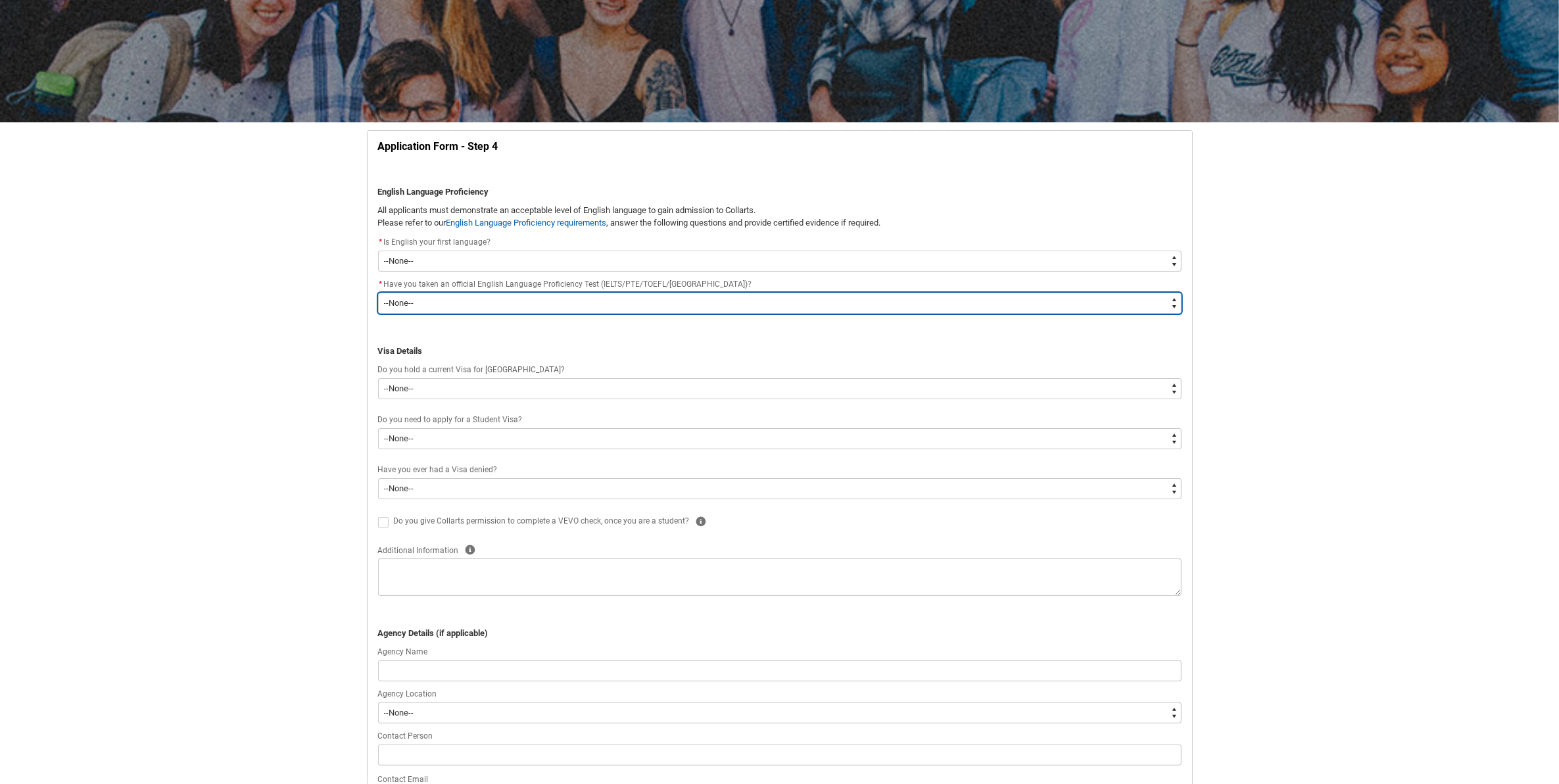
click at [514, 301] on select "--None-- Yes No" at bounding box center [780, 303] width 803 height 21
click at [378, 292] on select "--None-- Yes No" at bounding box center [780, 303] width 803 height 21
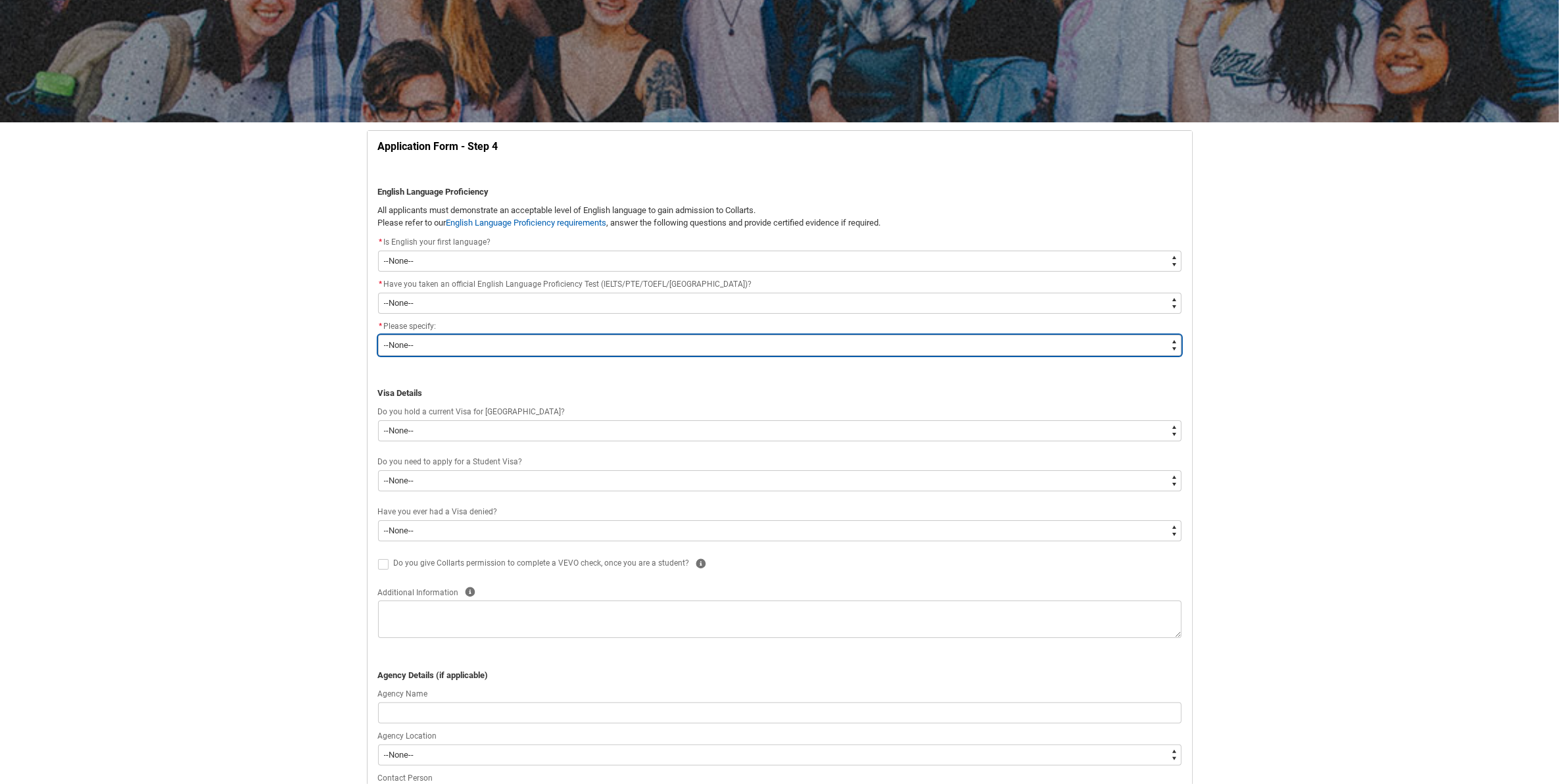
click at [504, 352] on select "--None-- English is my first language I would like to study English with one of…" at bounding box center [780, 345] width 803 height 21
click at [378, 335] on select "--None-- English is my first language I would like to study English with one of…" at bounding box center [780, 345] width 803 height 21
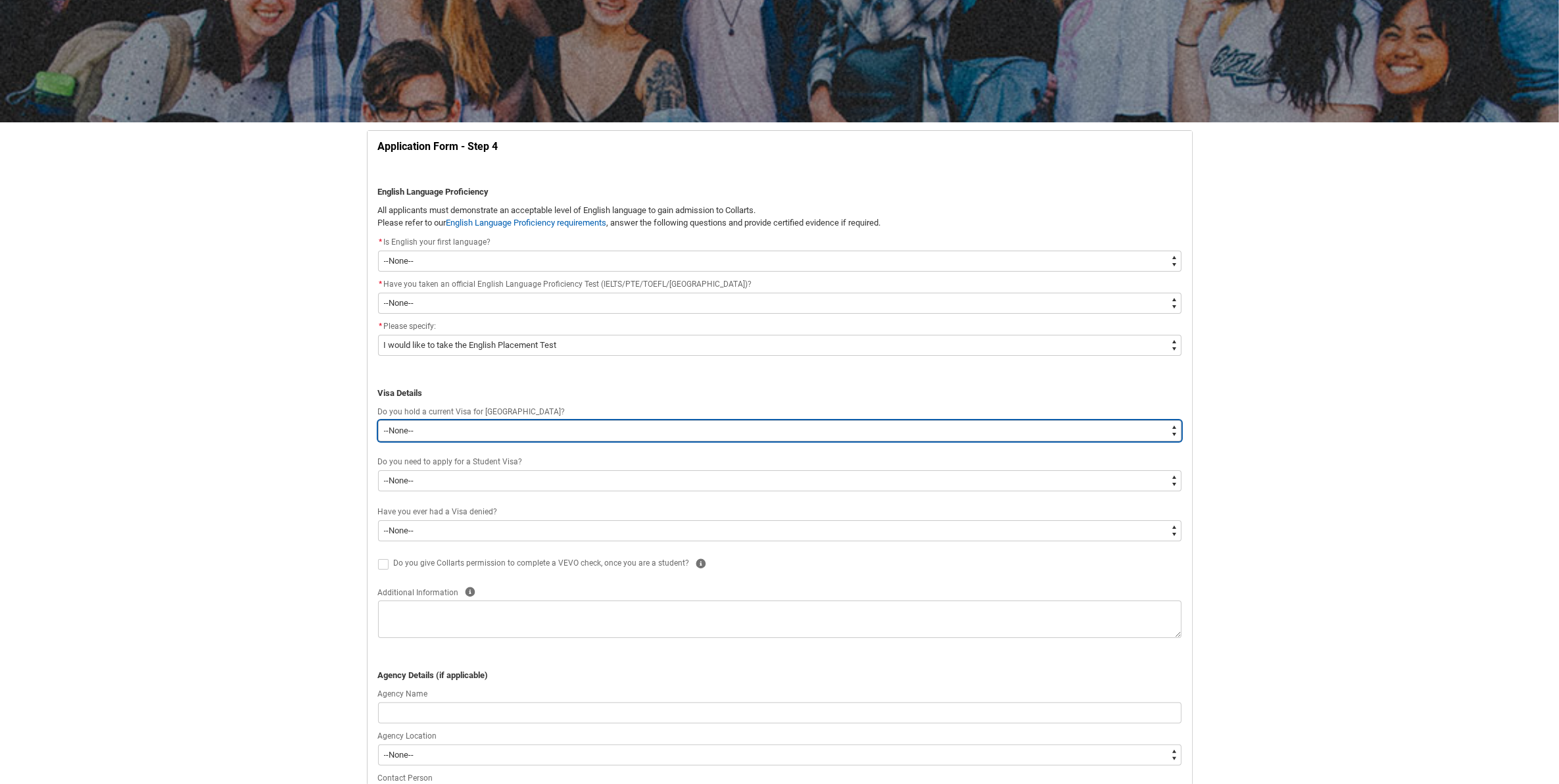
click at [491, 426] on select "--None-- Yes No" at bounding box center [780, 431] width 803 height 21
click at [378, 420] on select "--None-- Yes No" at bounding box center [780, 431] width 803 height 21
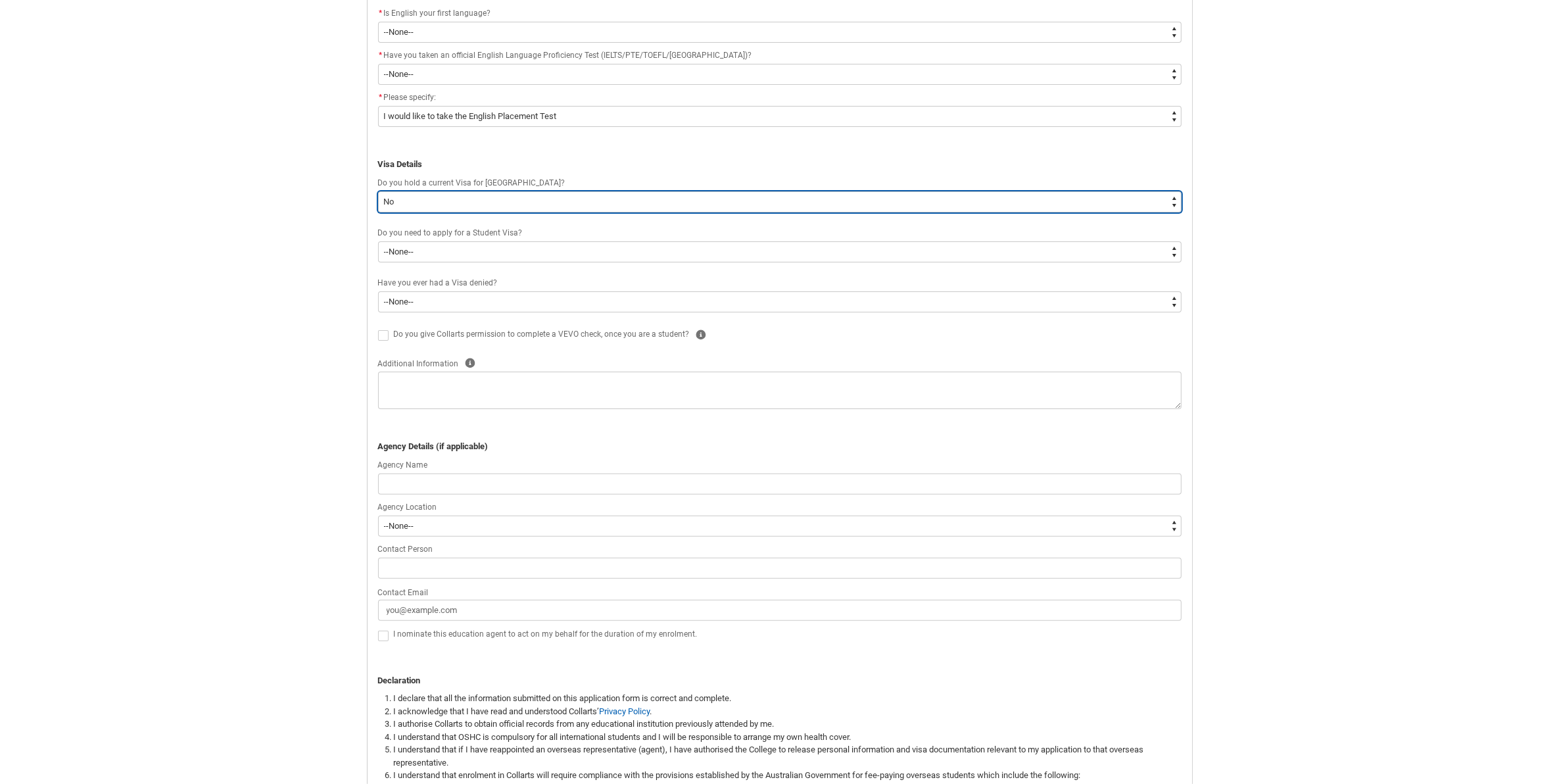
scroll to position [385, 0]
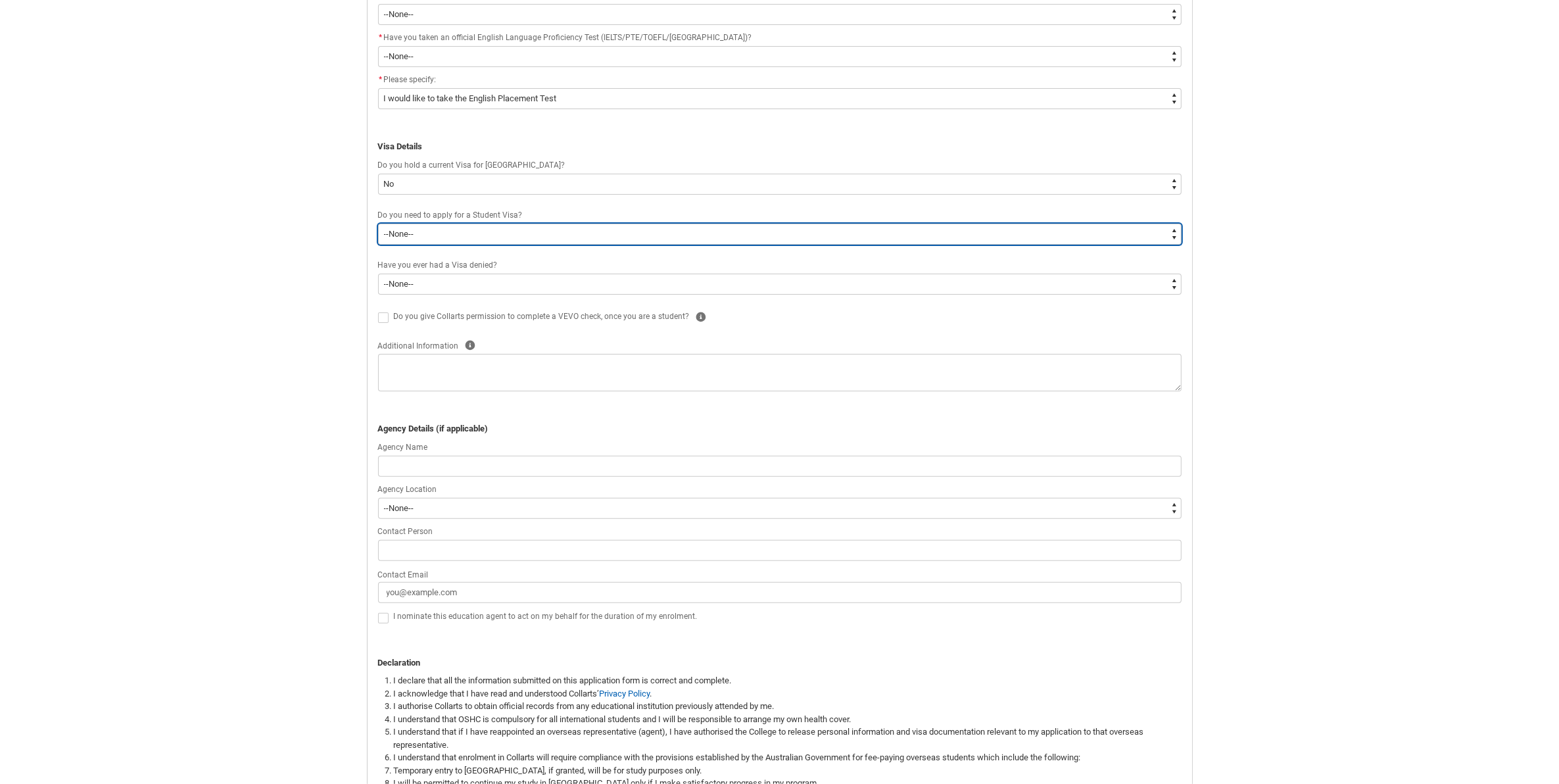
click at [472, 234] on select "--None-- Yes No" at bounding box center [780, 234] width 803 height 21
click at [378, 224] on select "--None-- Yes No" at bounding box center [780, 234] width 803 height 21
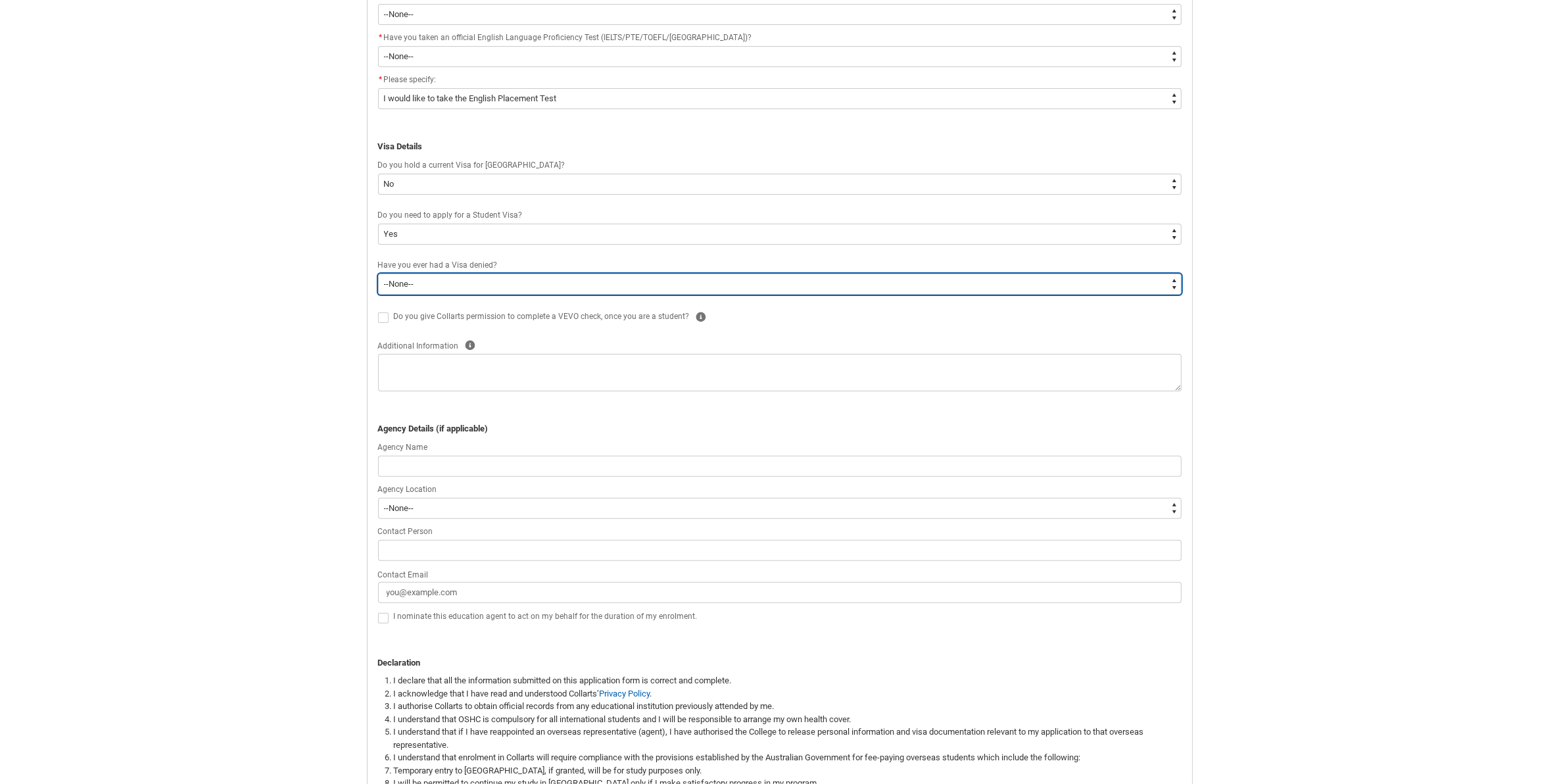
click at [472, 289] on select "--None-- Yes No" at bounding box center [780, 284] width 803 height 21
click at [378, 273] on select "--None-- Yes No" at bounding box center [780, 284] width 803 height 21
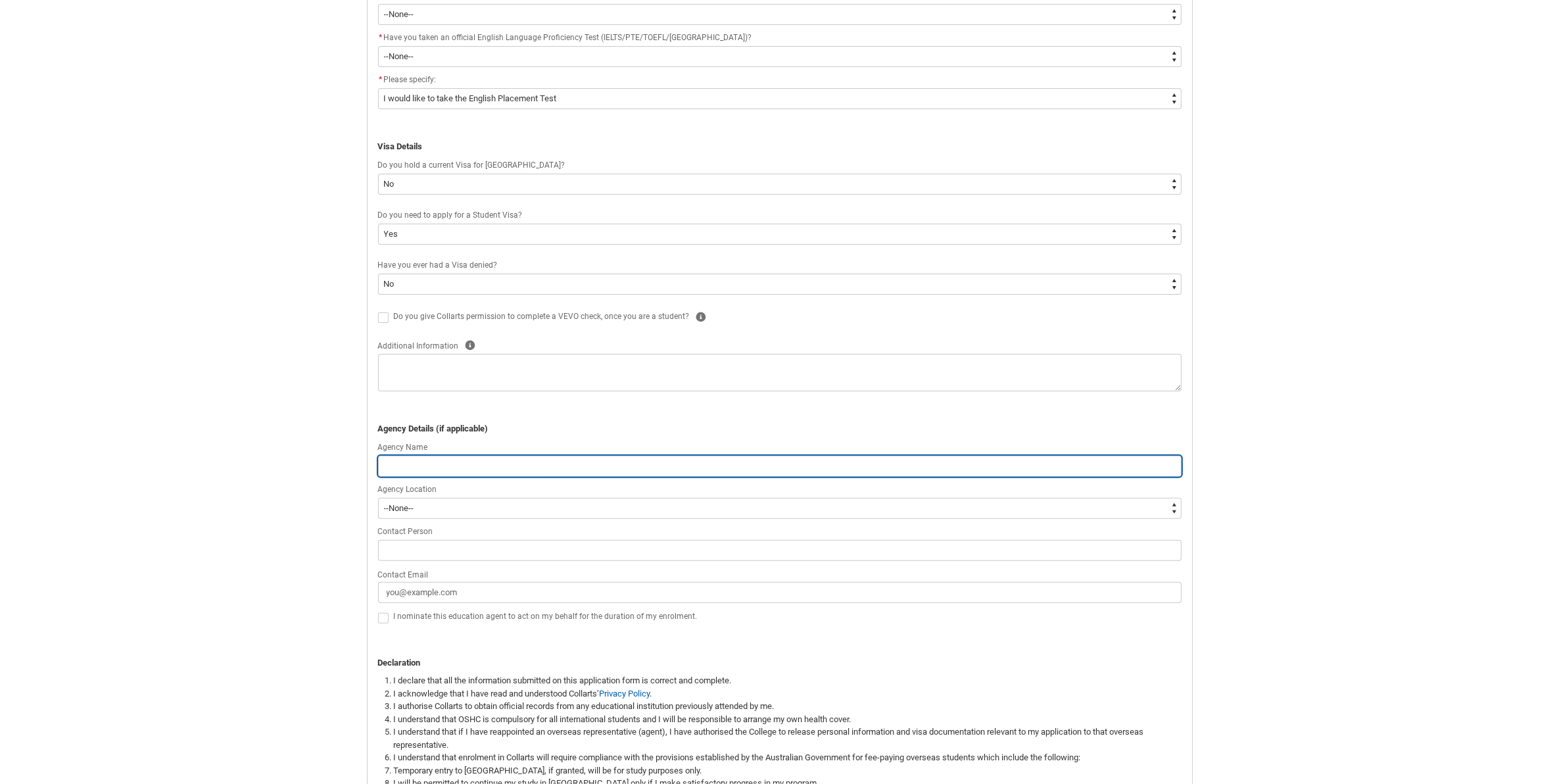
click at [445, 468] on input "REDU_Application_Form_for_Applicant flow" at bounding box center [780, 466] width 803 height 21
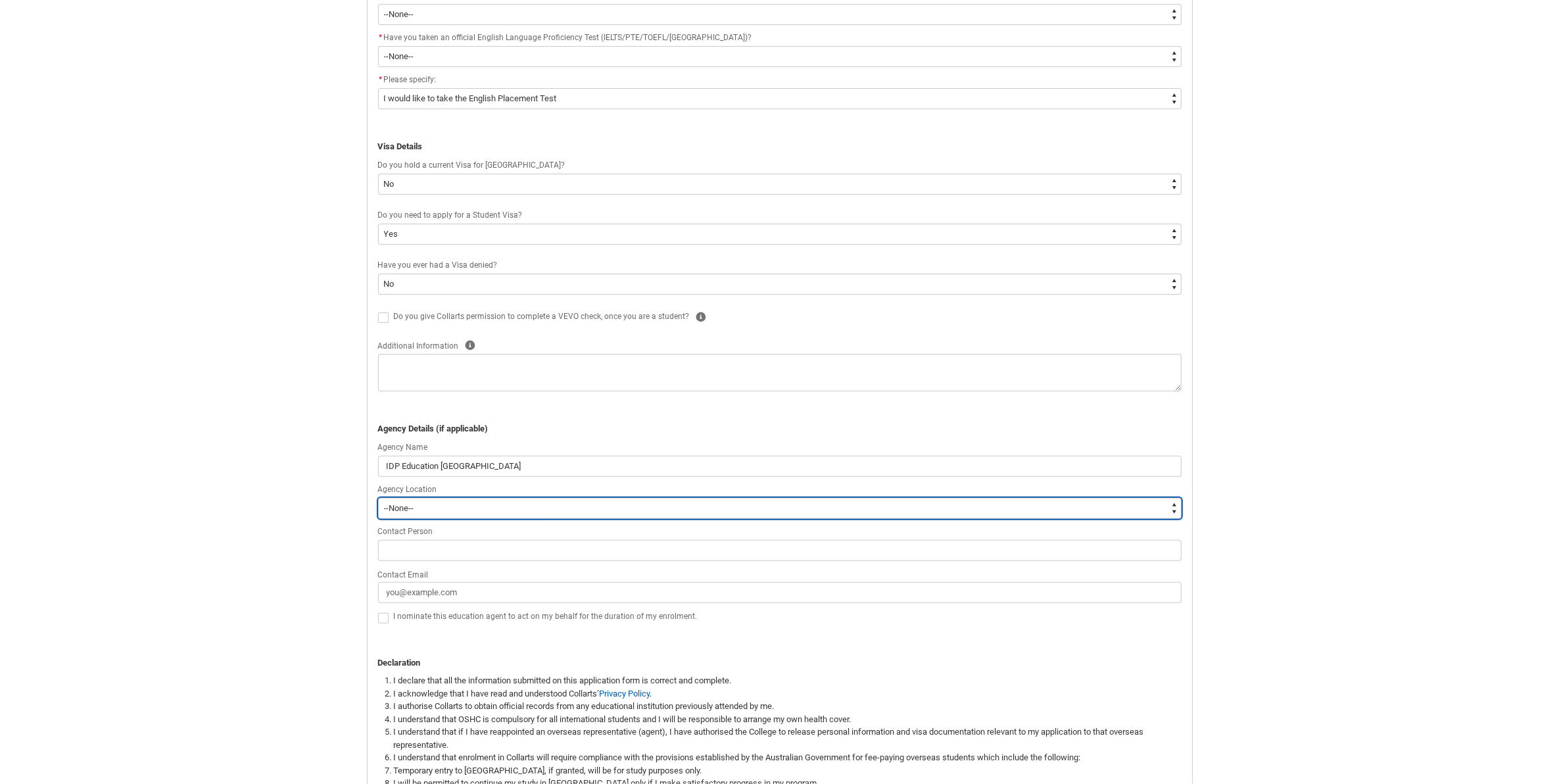
click at [428, 505] on select "--[GEOGRAPHIC_DATA]-- [GEOGRAPHIC_DATA] [GEOGRAPHIC_DATA] [GEOGRAPHIC_DATA] [GE…" at bounding box center [780, 508] width 803 height 21
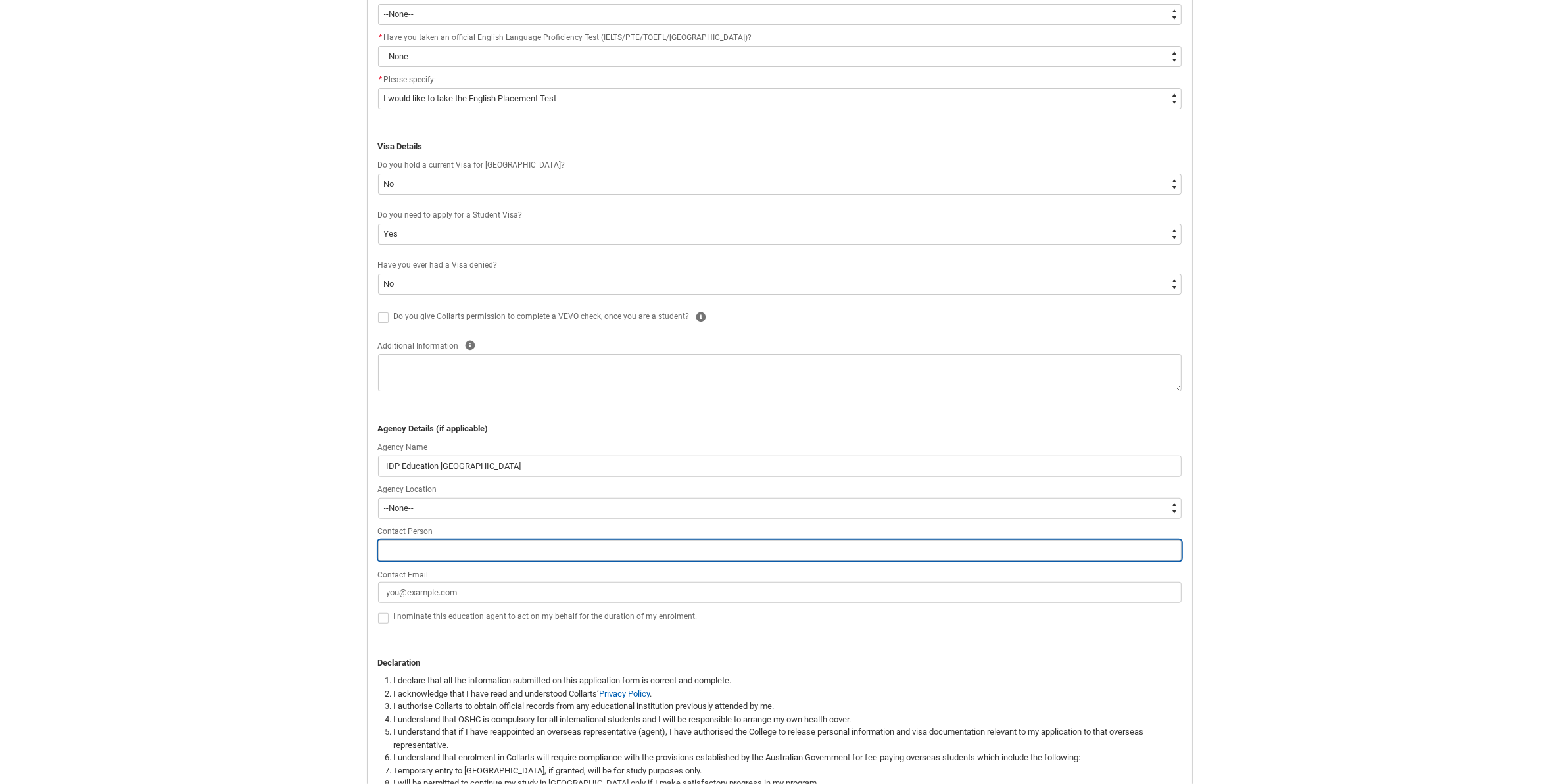
click at [426, 550] on input "REDU_Application_Form_for_Applicant flow" at bounding box center [780, 550] width 803 height 21
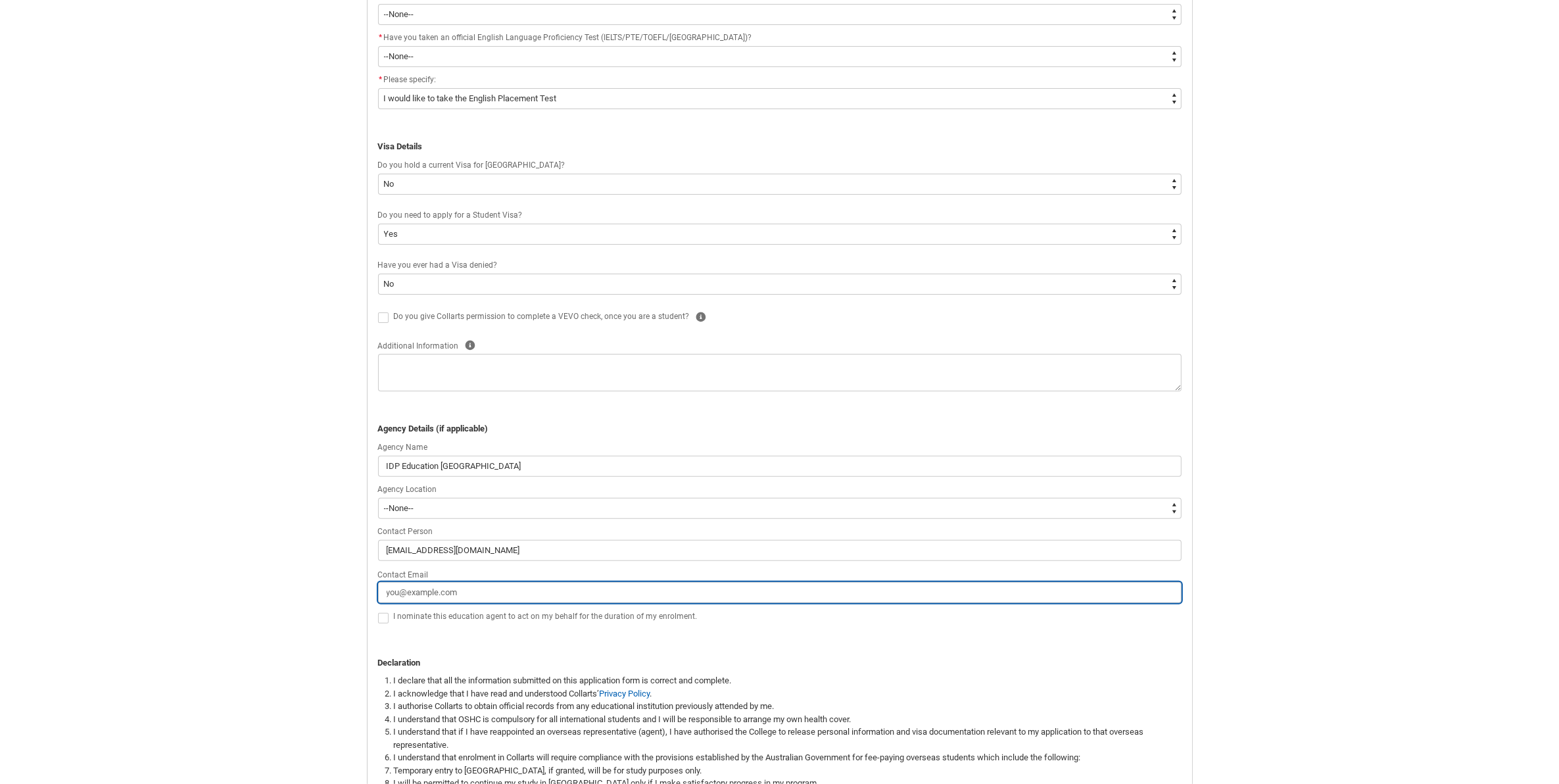
click at [420, 603] on input "Contact Email" at bounding box center [780, 593] width 803 height 21
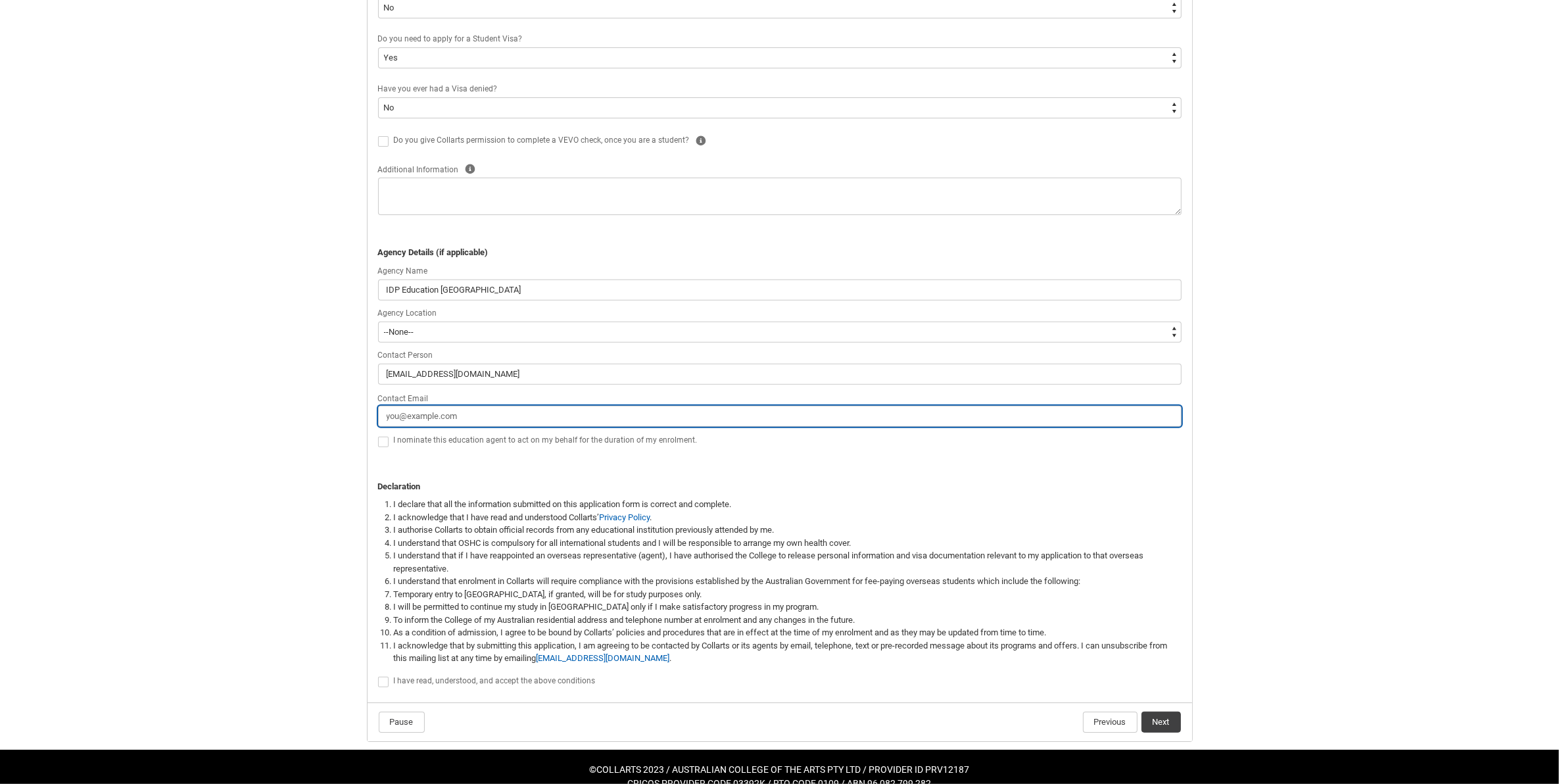
scroll to position [583, 0]
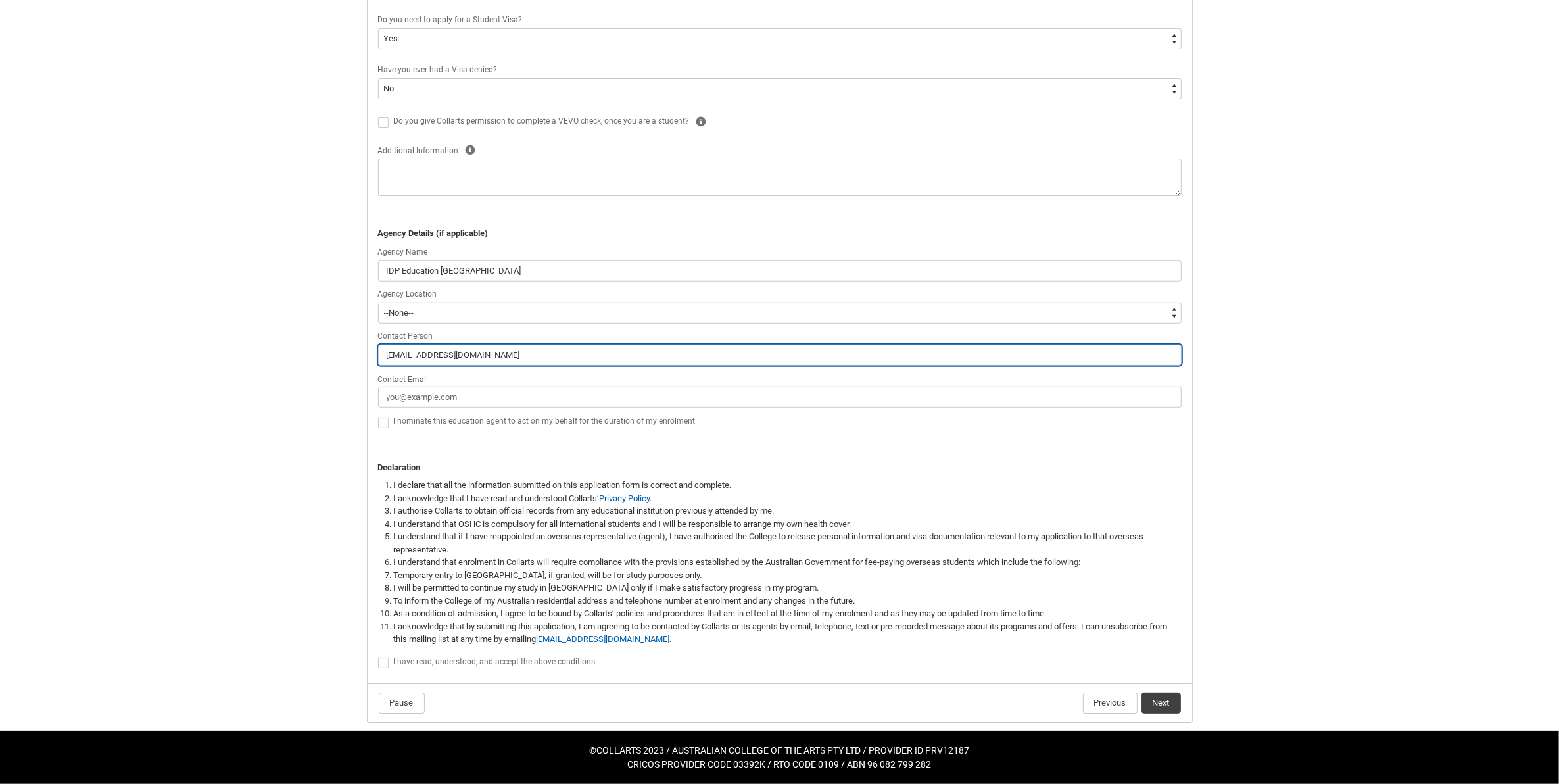
click at [461, 355] on input "[EMAIL_ADDRESS][DOMAIN_NAME]" at bounding box center [780, 355] width 803 height 21
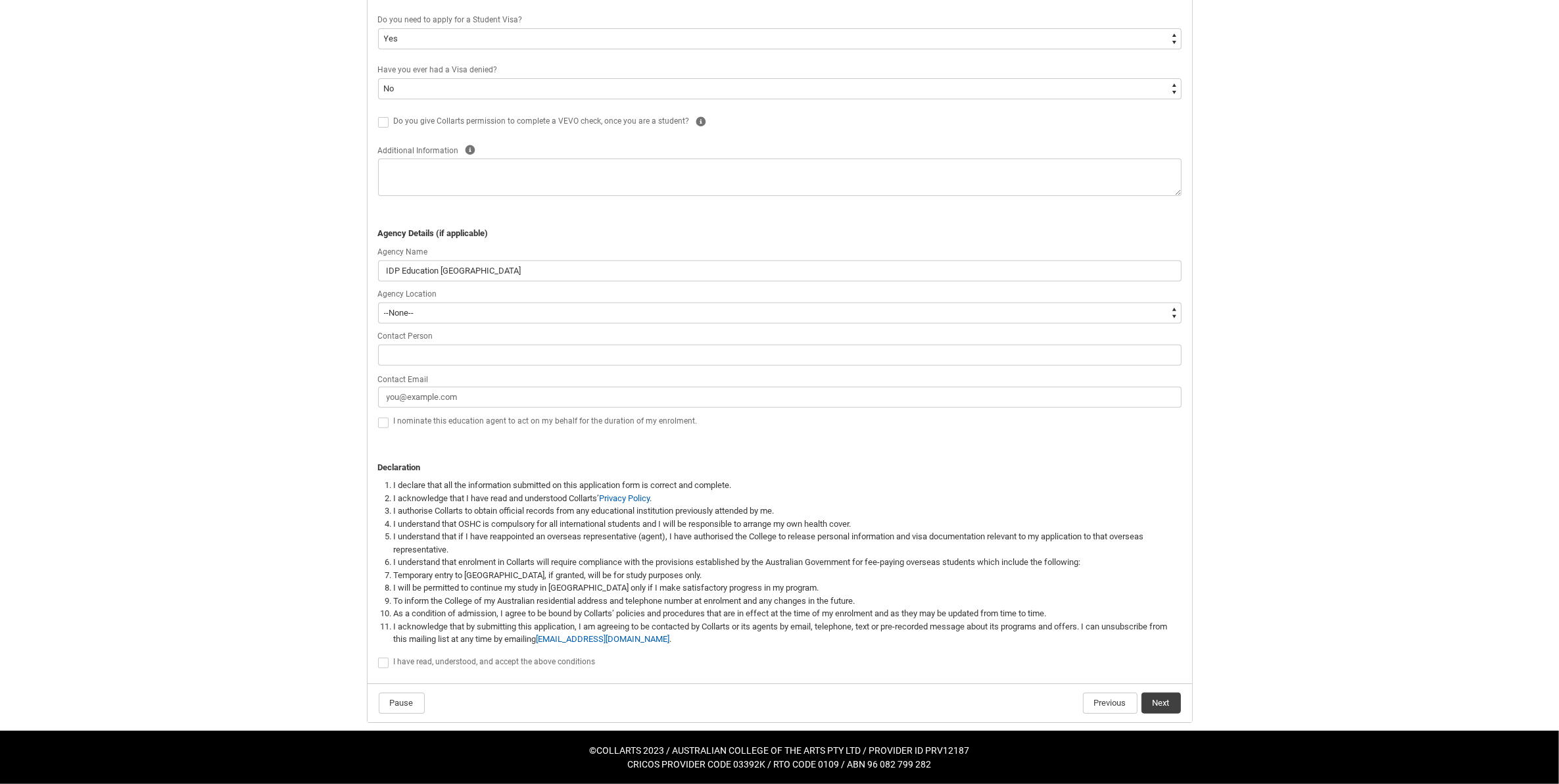
click at [451, 408] on flowruntime-screen-field "Contact Email" at bounding box center [780, 392] width 819 height 42
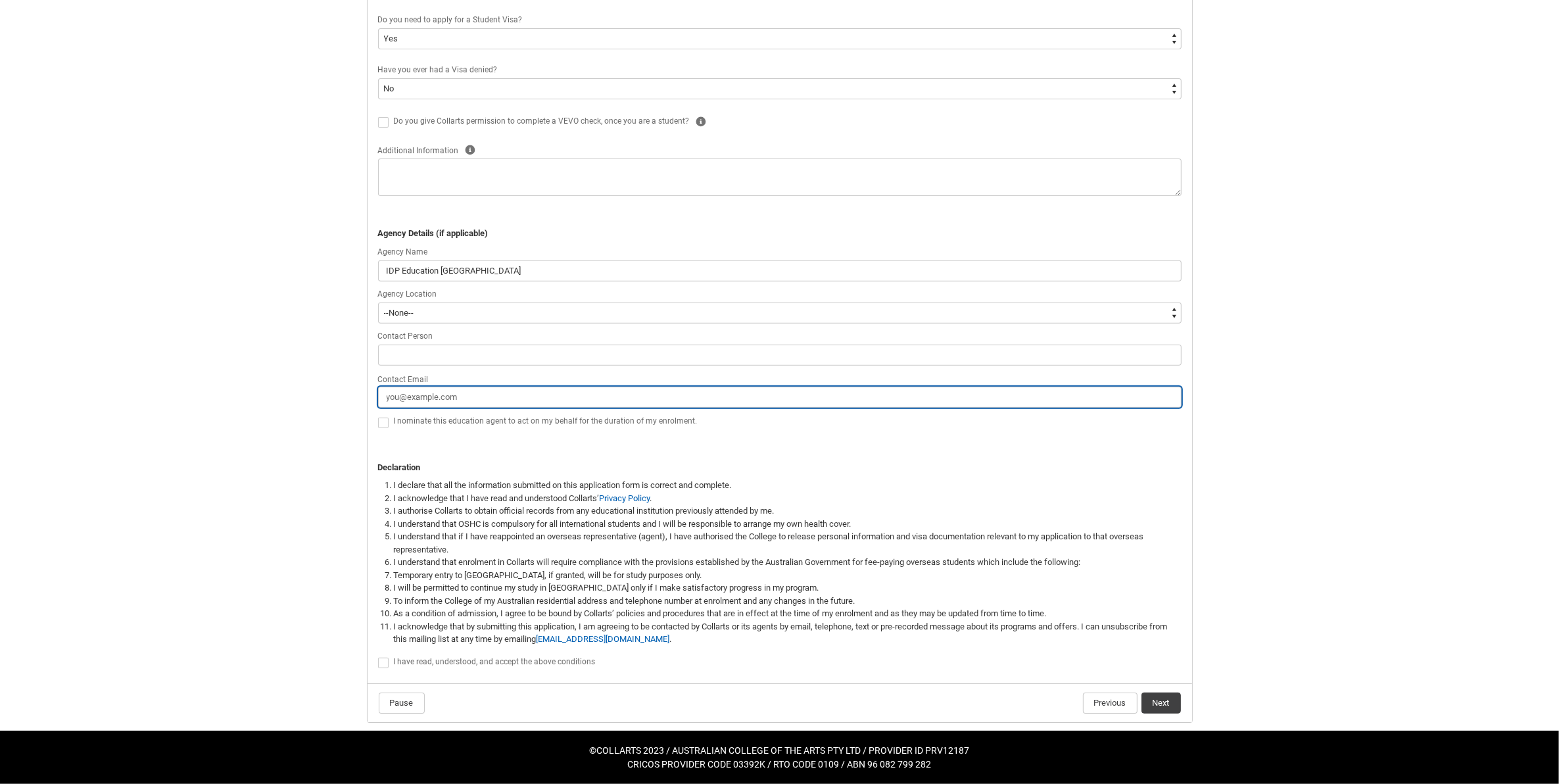
click at [449, 398] on input "Contact Email" at bounding box center [780, 397] width 803 height 21
paste input "[EMAIL_ADDRESS][DOMAIN_NAME]"
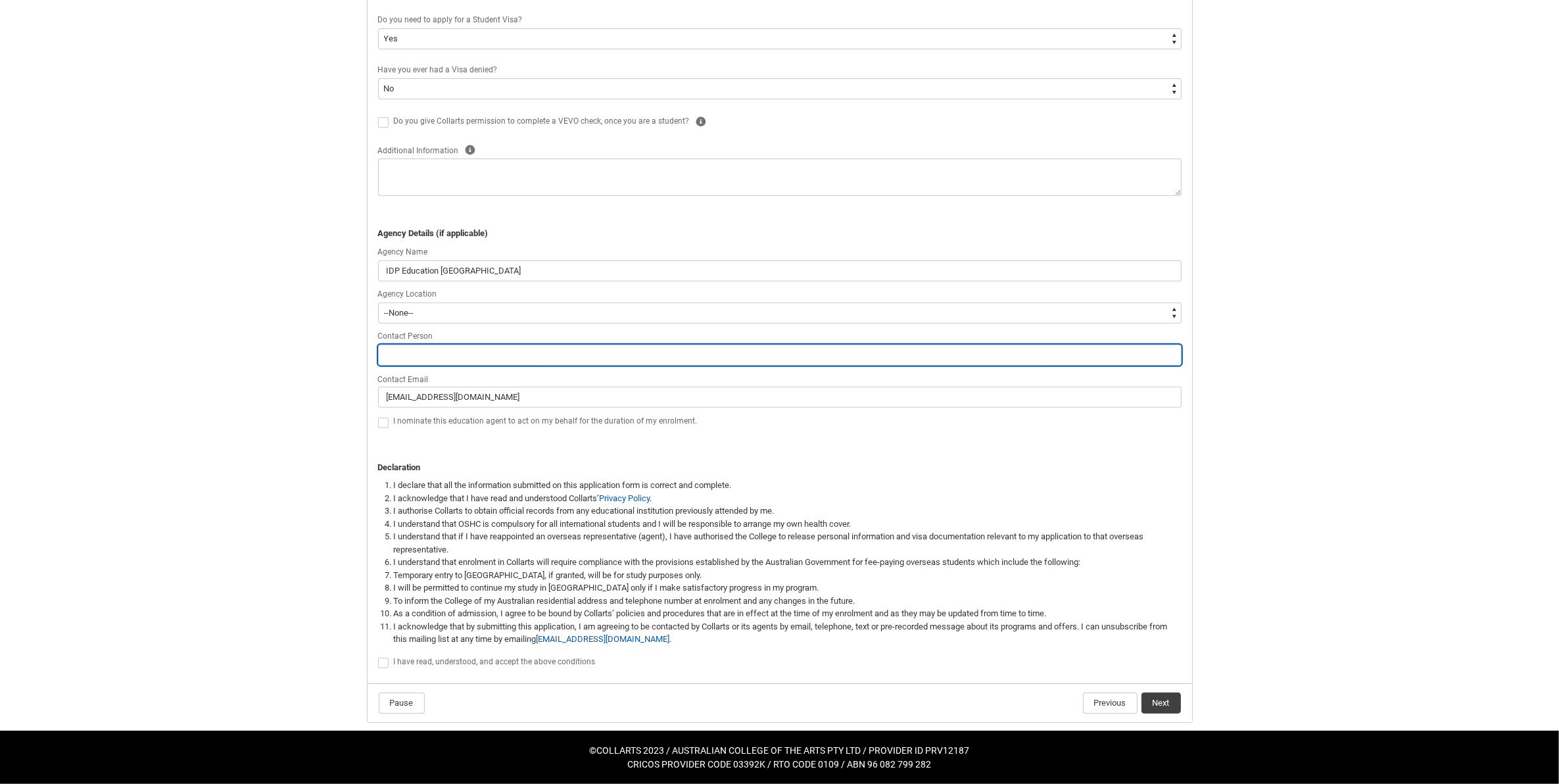
click at [449, 352] on input "REDU_Application_Form_for_Applicant flow" at bounding box center [780, 355] width 803 height 21
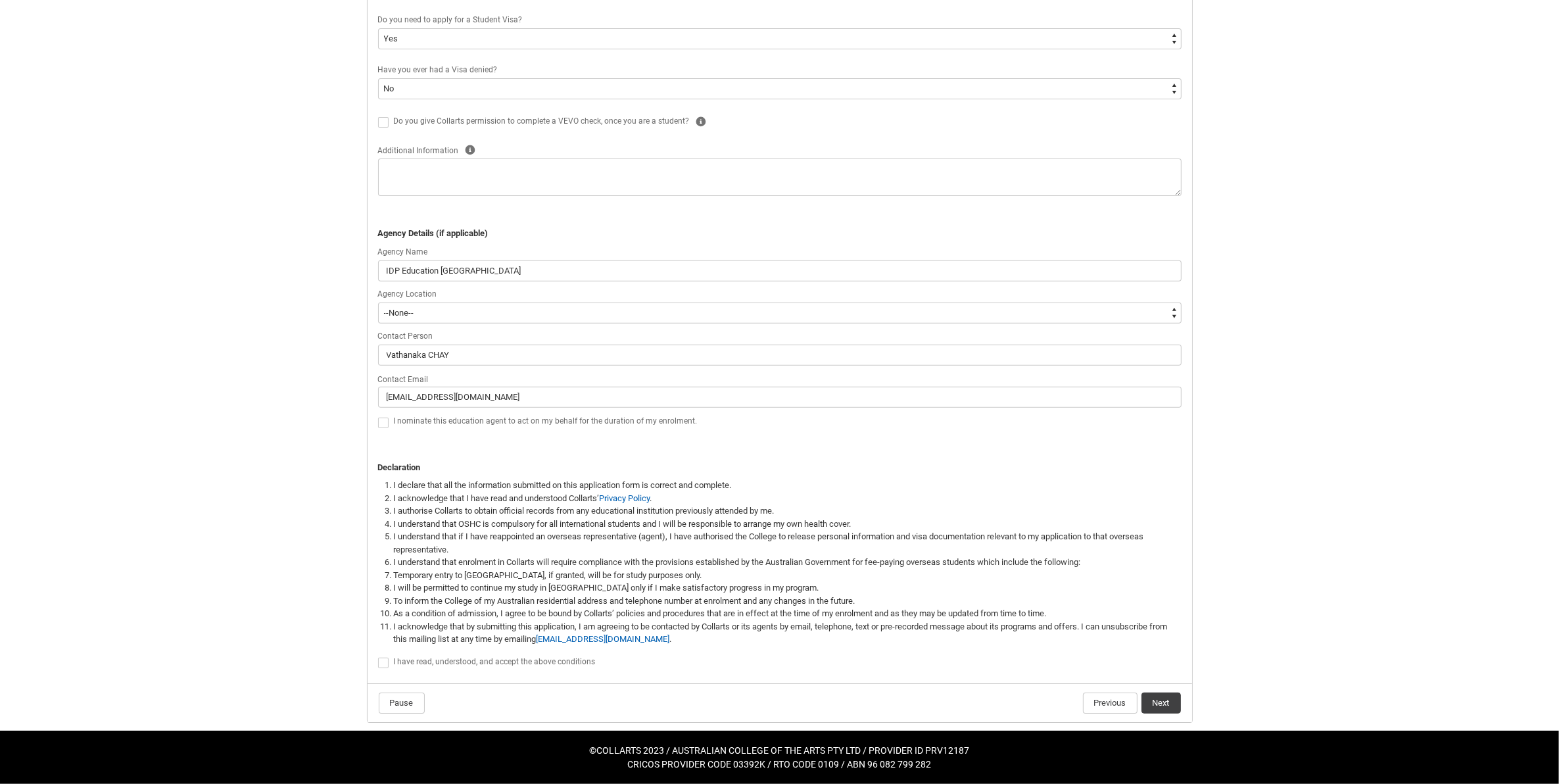
click at [783, 488] on li "I declare that all the information submitted on this application form is correc…" at bounding box center [787, 485] width 787 height 13
click at [397, 654] on lightning-formatted-rich-text "I have read, understood, and accept the above conditions" at bounding box center [498, 660] width 207 height 12
click at [415, 419] on span "I nominate this education agent to act on my behalf for the duration of my enro…" at bounding box center [546, 421] width 304 height 9
click at [1152, 707] on button "Next" at bounding box center [1161, 703] width 40 height 21
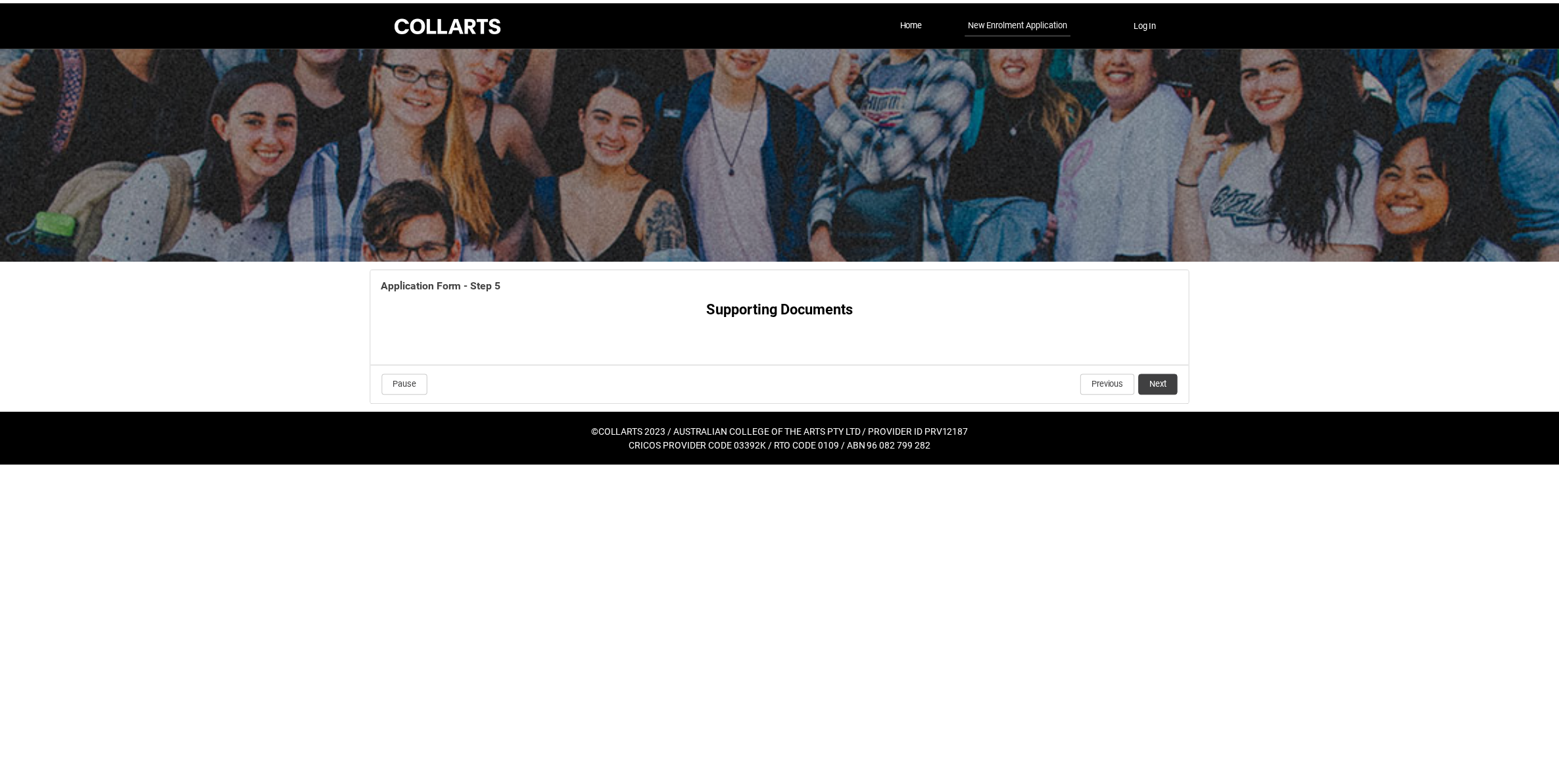
scroll to position [67, 0]
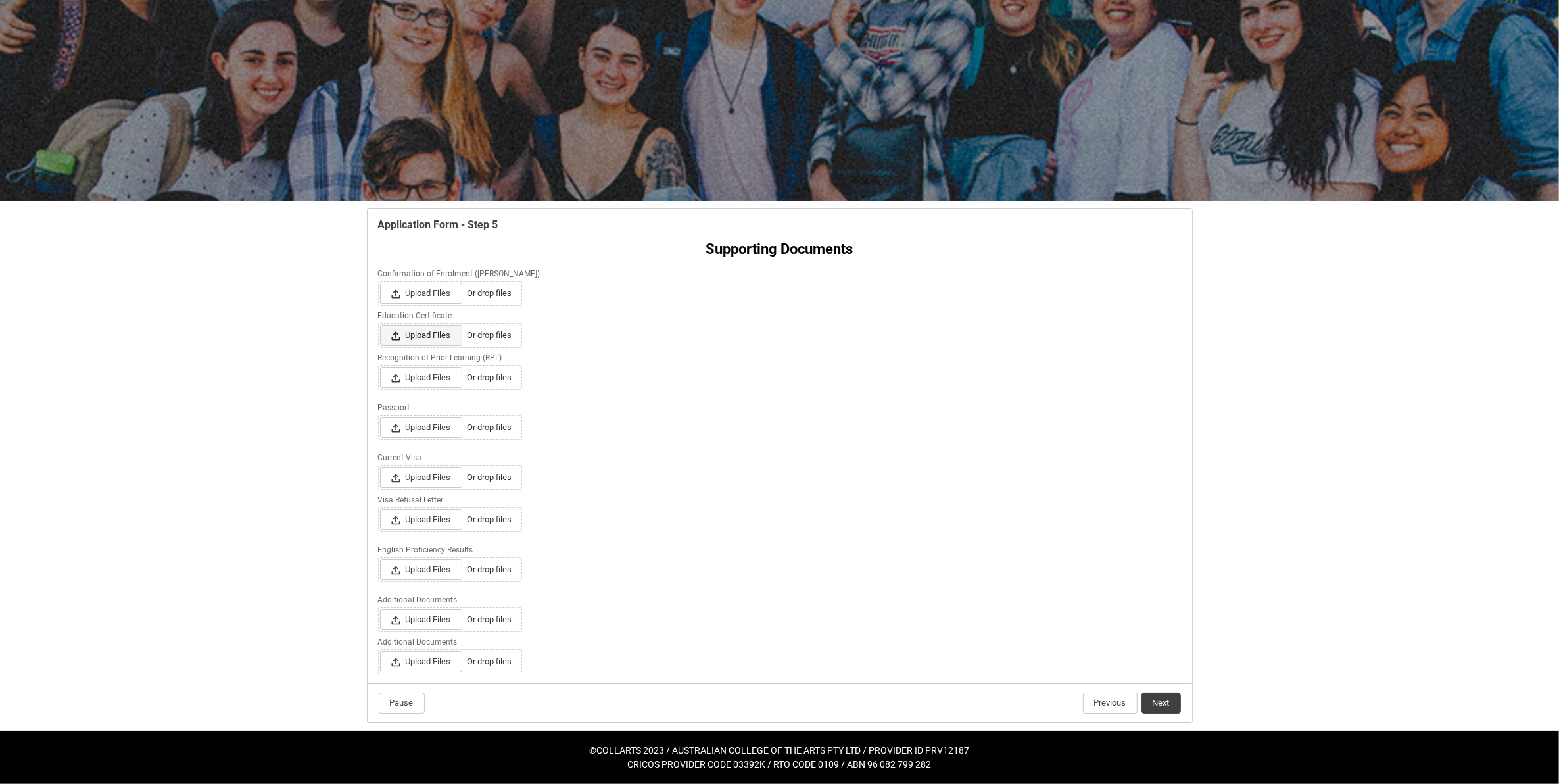
click at [423, 335] on span "Upload Files" at bounding box center [421, 335] width 83 height 21
click at [380, 325] on input "Upload Files Or drop files" at bounding box center [380, 324] width 1 height 1
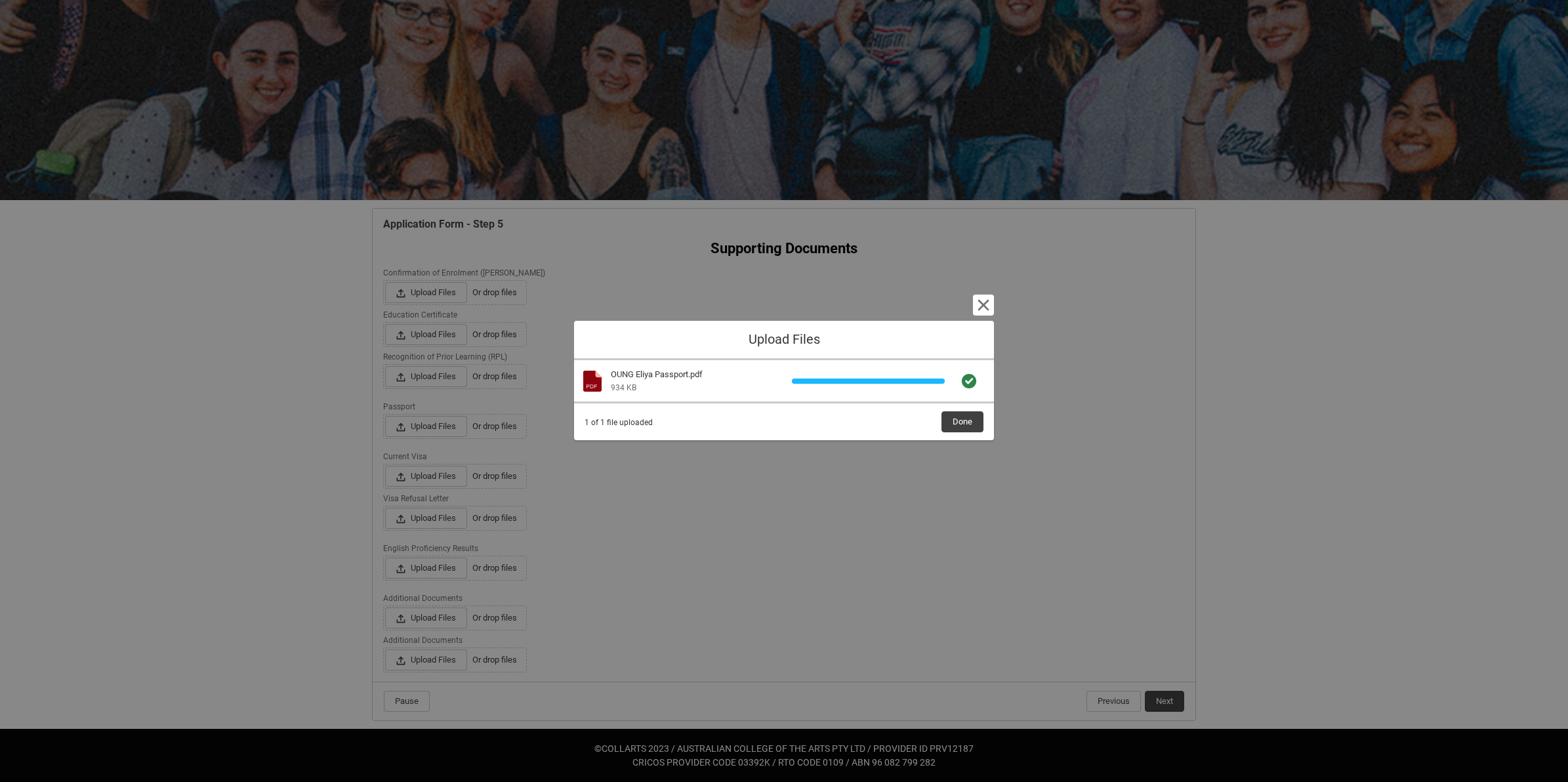
click at [964, 404] on div "1 of 1 file uploaded Done" at bounding box center [784, 421] width 420 height 38
click at [964, 419] on span "Done" at bounding box center [963, 422] width 20 height 20
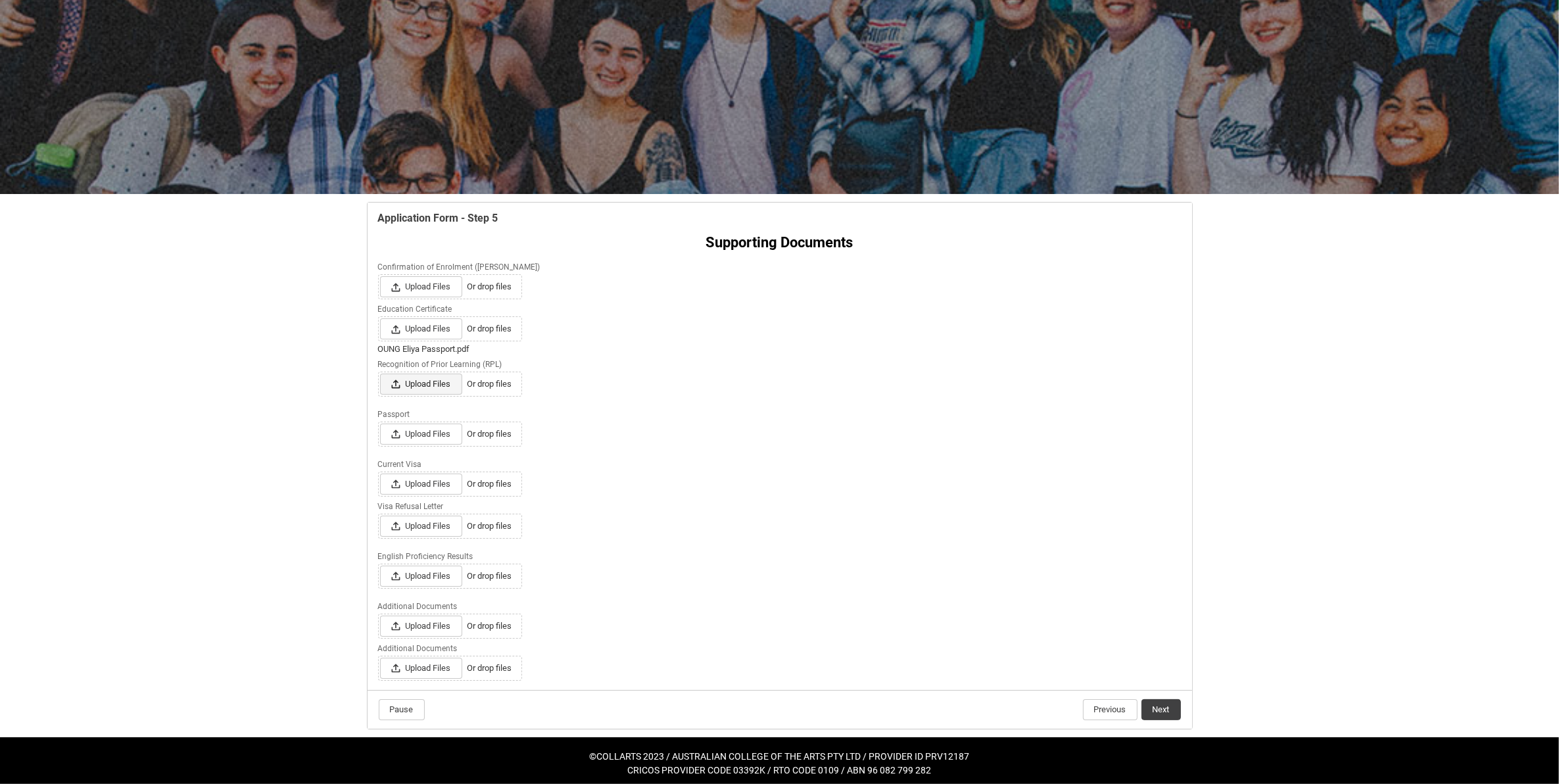
click at [444, 385] on span "Upload Files" at bounding box center [421, 384] width 83 height 21
click at [380, 374] on input "Upload Files Or drop files" at bounding box center [380, 373] width 1 height 1
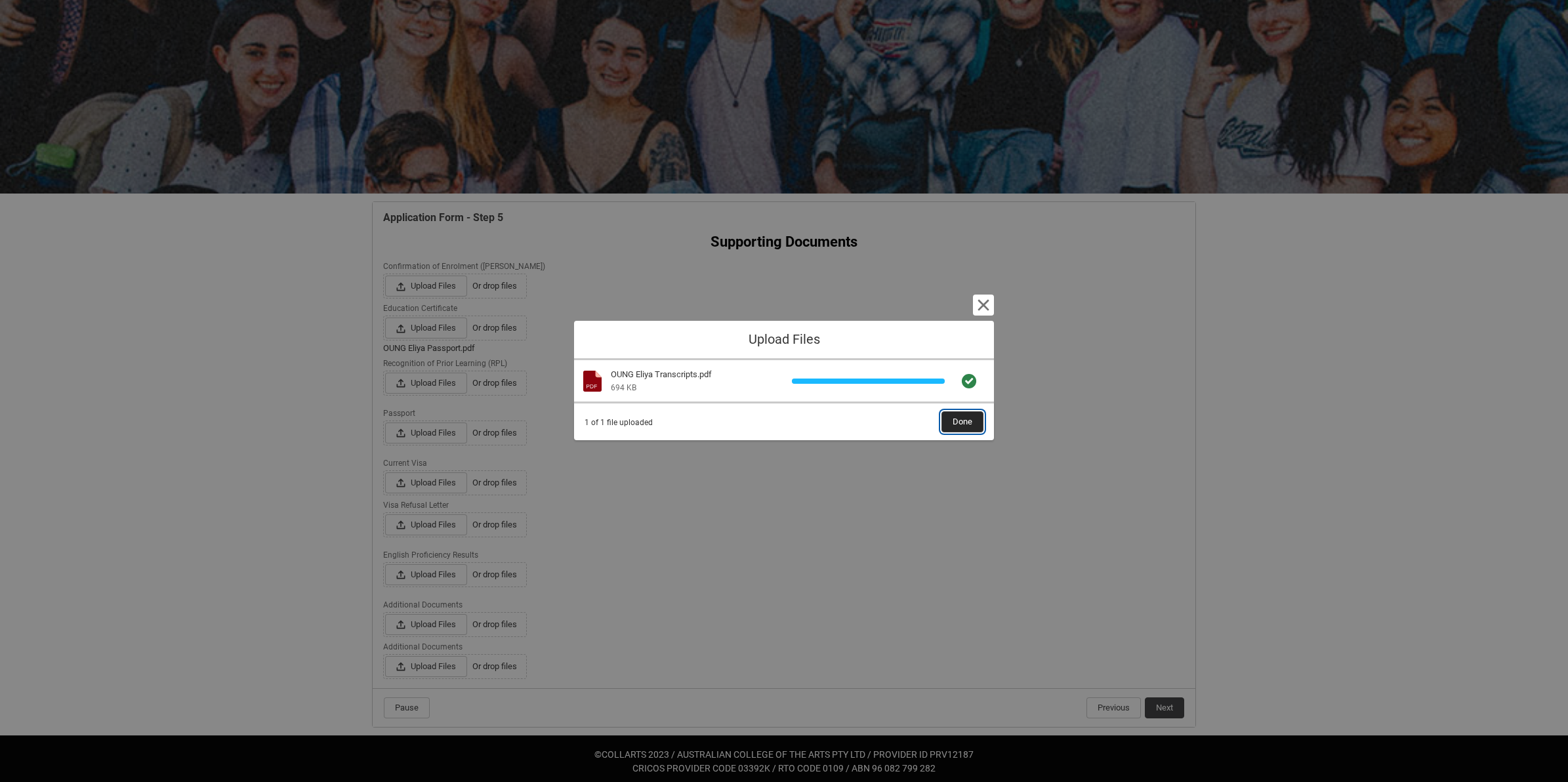
click at [956, 425] on span "Done" at bounding box center [963, 422] width 20 height 20
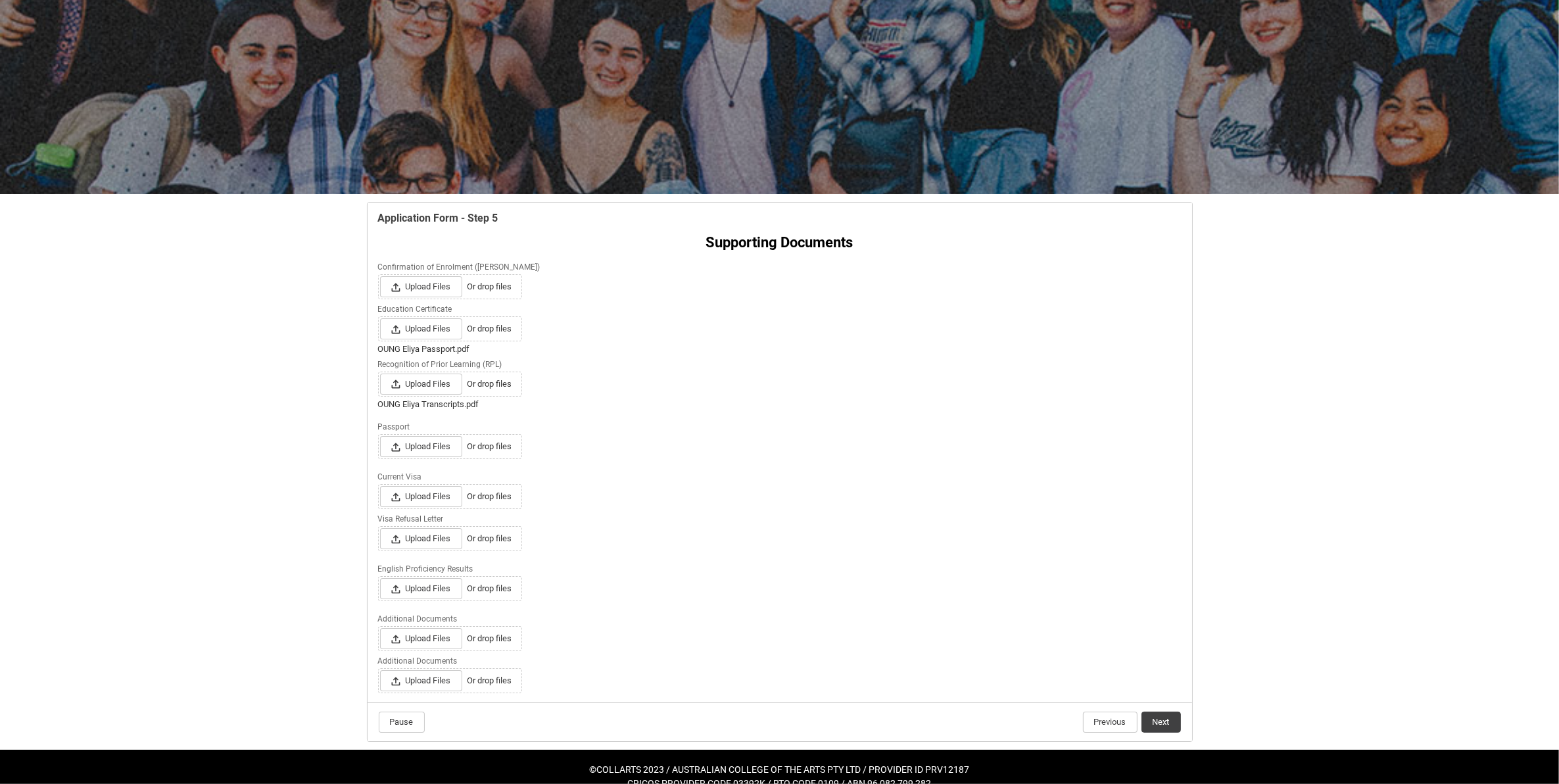
click at [682, 441] on div "Upload Files Or drop files" at bounding box center [780, 447] width 803 height 25
click at [451, 642] on span "Upload Files" at bounding box center [421, 638] width 83 height 21
click at [380, 628] on input "Upload Files Or drop files" at bounding box center [380, 627] width 1 height 1
click at [1144, 733] on button "Next" at bounding box center [1161, 722] width 40 height 21
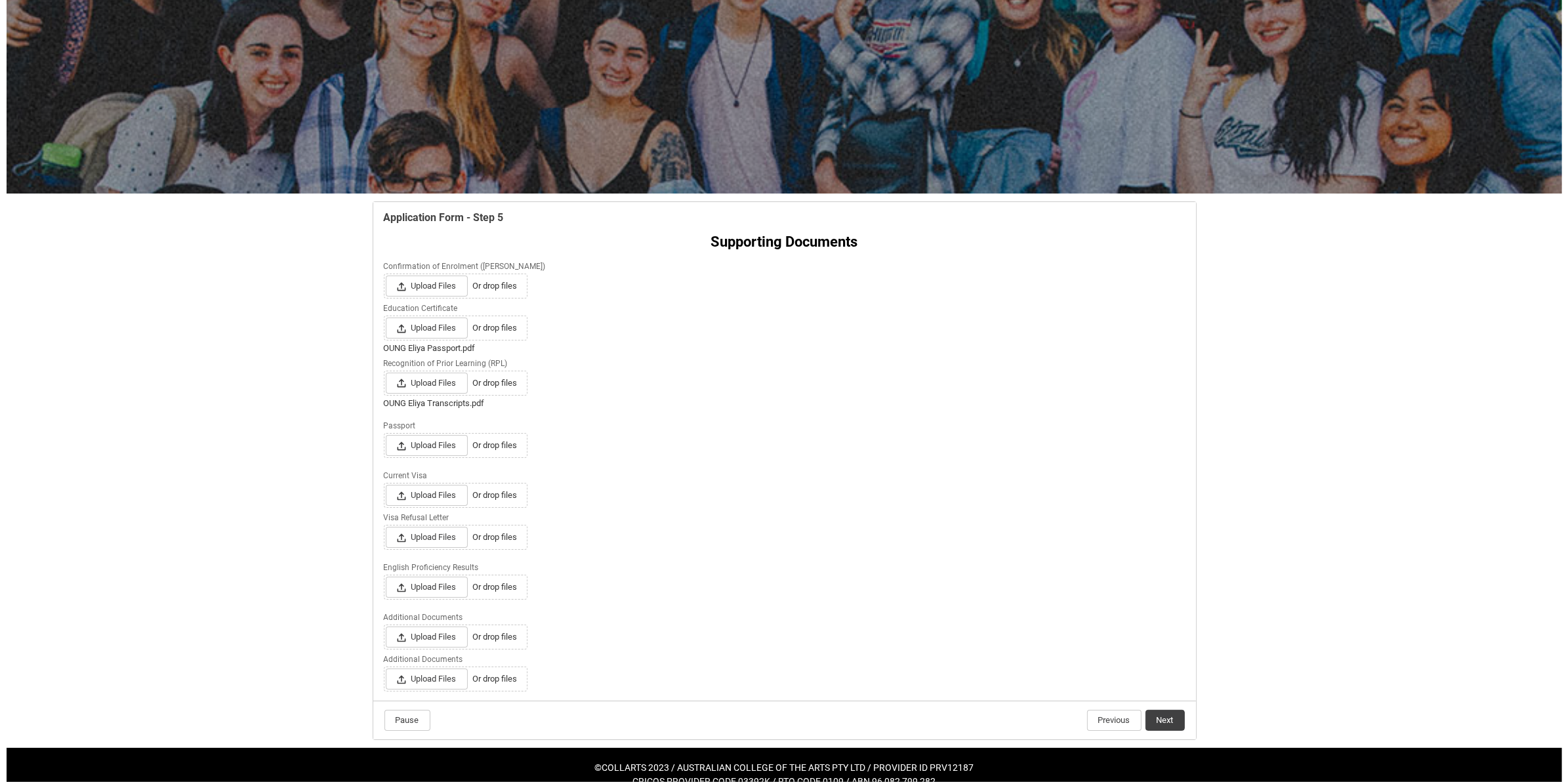
scroll to position [0, 0]
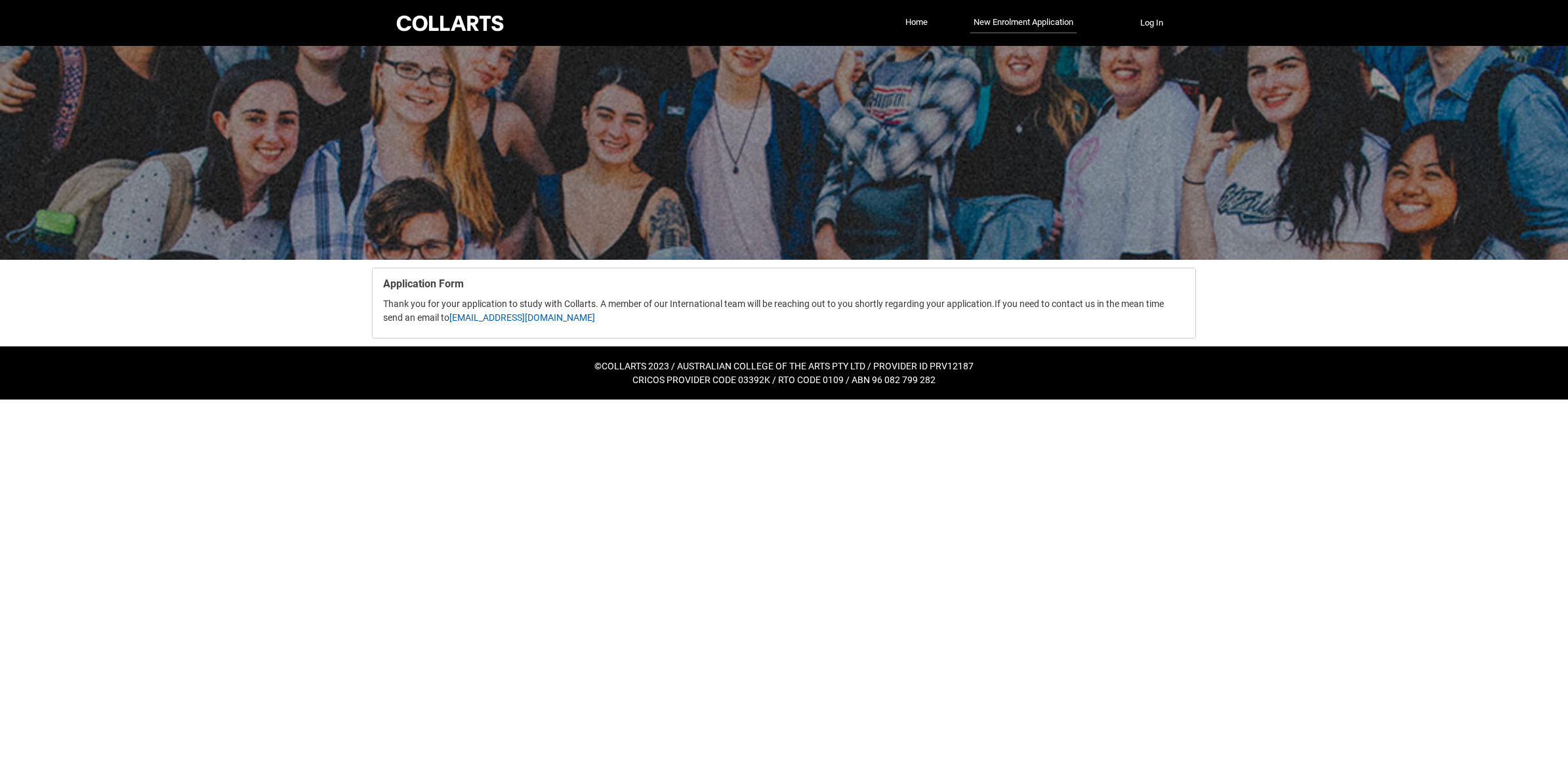
drag, startPoint x: 1123, startPoint y: 411, endPoint x: 1120, endPoint y: 405, distance: 6.7
click at [1123, 400] on html "Loading × Sorry to interrupt Uncaught TypeError: Cannot read properties of unde…" at bounding box center [784, 199] width 1568 height 400
